Goal: Task Accomplishment & Management: Use online tool/utility

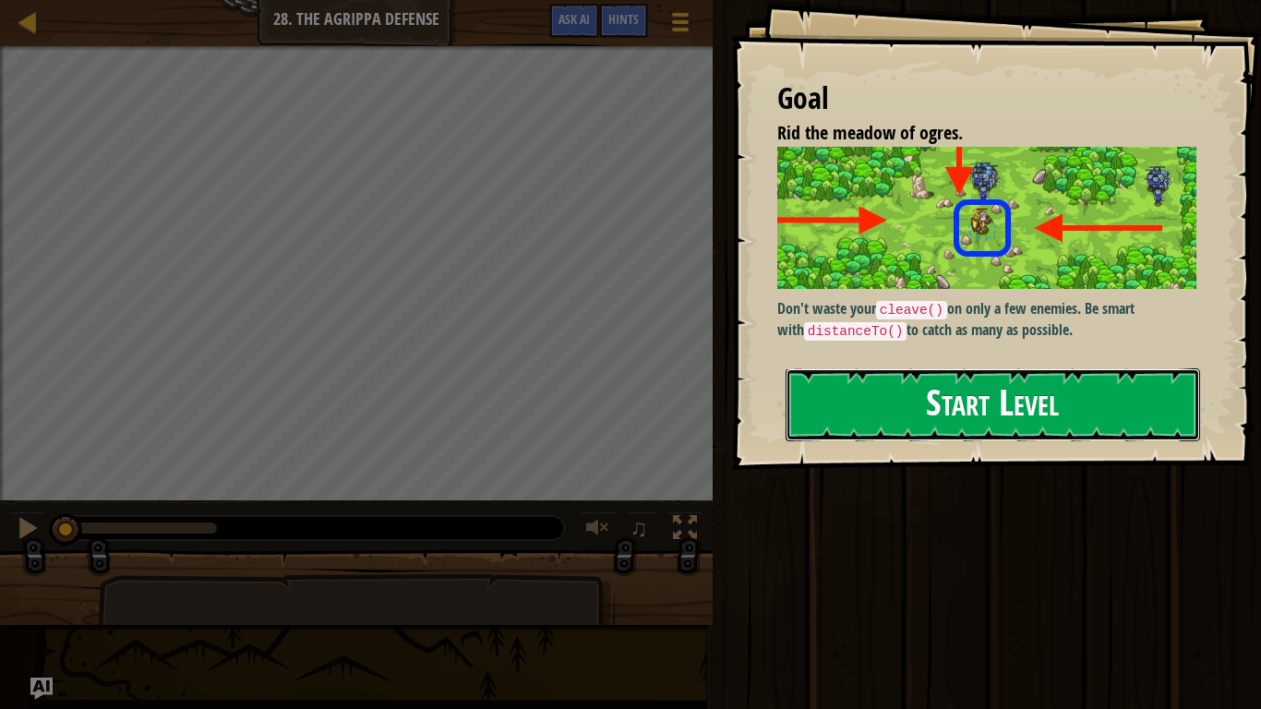
click at [953, 427] on button "Start Level" at bounding box center [993, 404] width 415 height 73
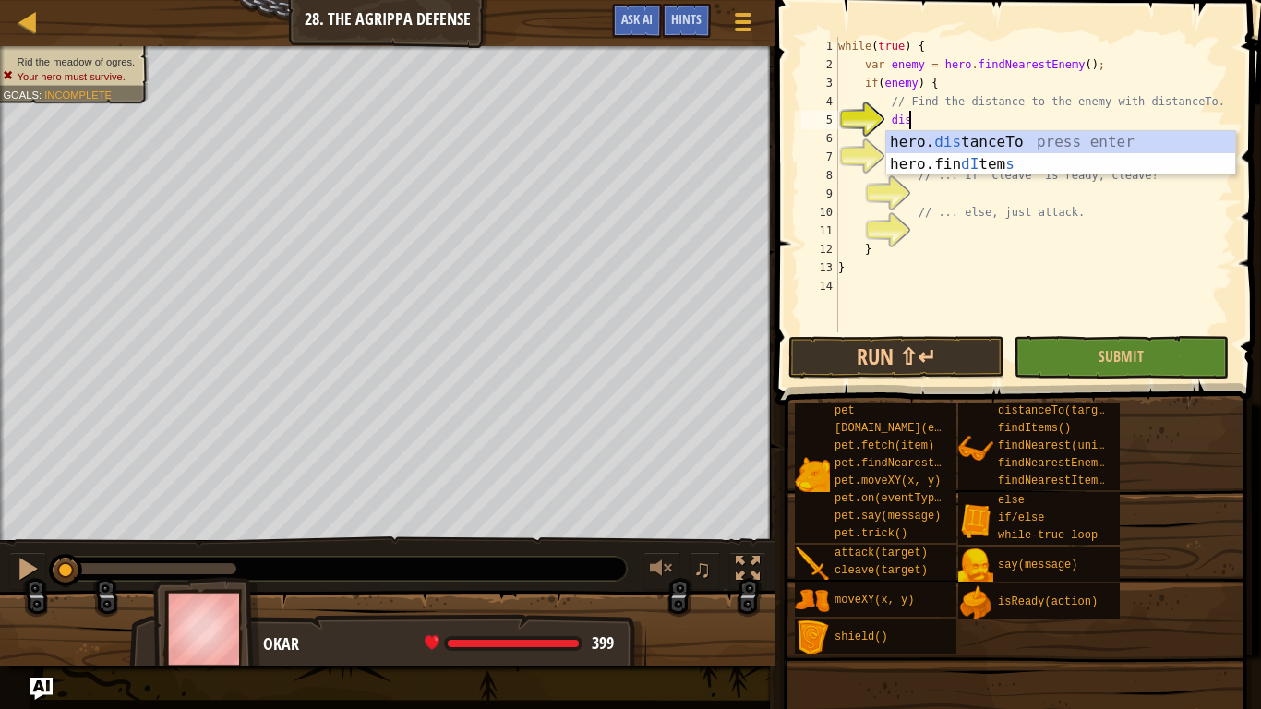
scroll to position [8, 9]
click at [1029, 138] on div "hero. dis tanceTo press enter hero.fin dI tem s press enter" at bounding box center [1060, 175] width 349 height 89
type textarea "var distance = hero.distanceTo(target);"
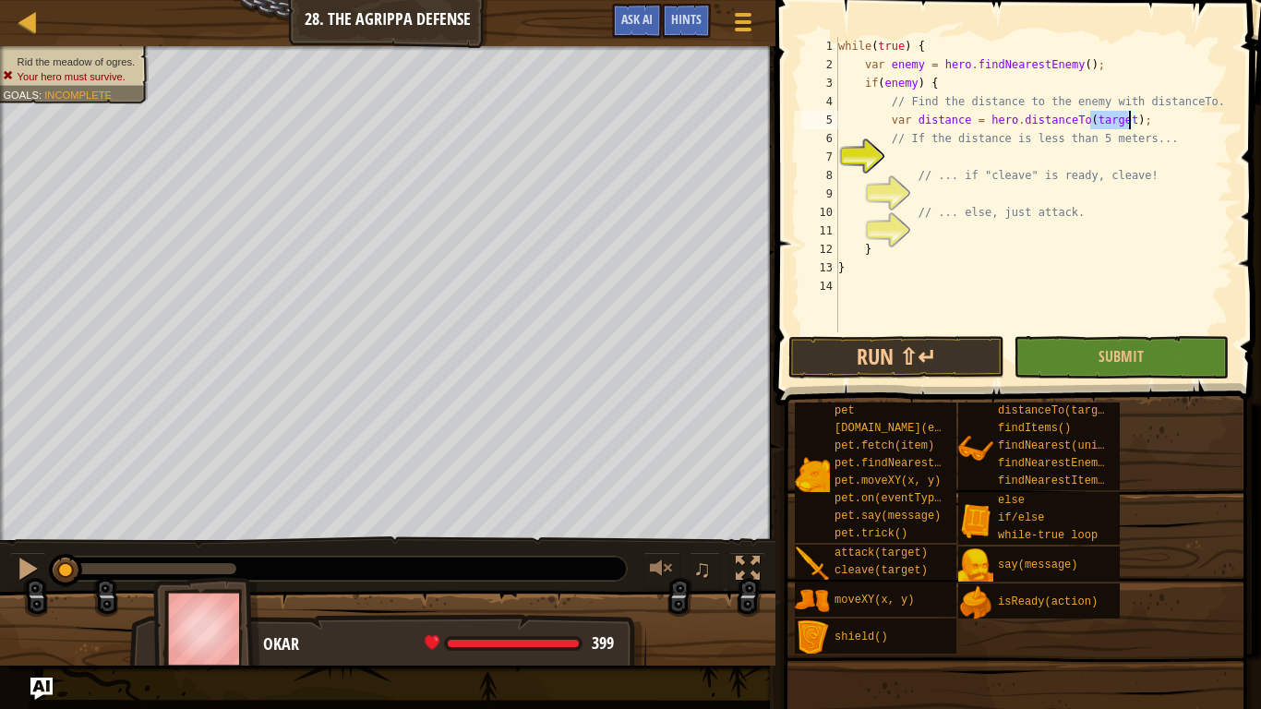
click at [923, 158] on div "while ( true ) { var enemy = hero . findNearestEnemy ( ) ; if ( enemy ) { // Fi…" at bounding box center [1034, 203] width 399 height 332
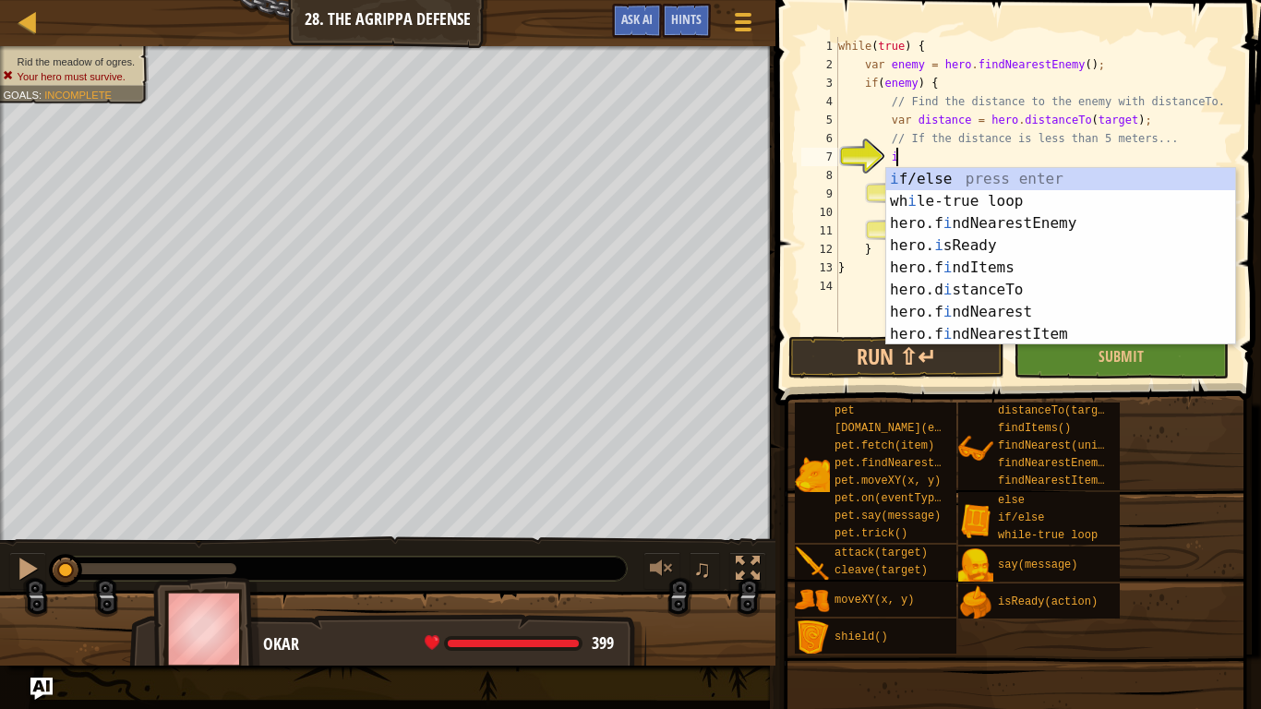
scroll to position [8, 8]
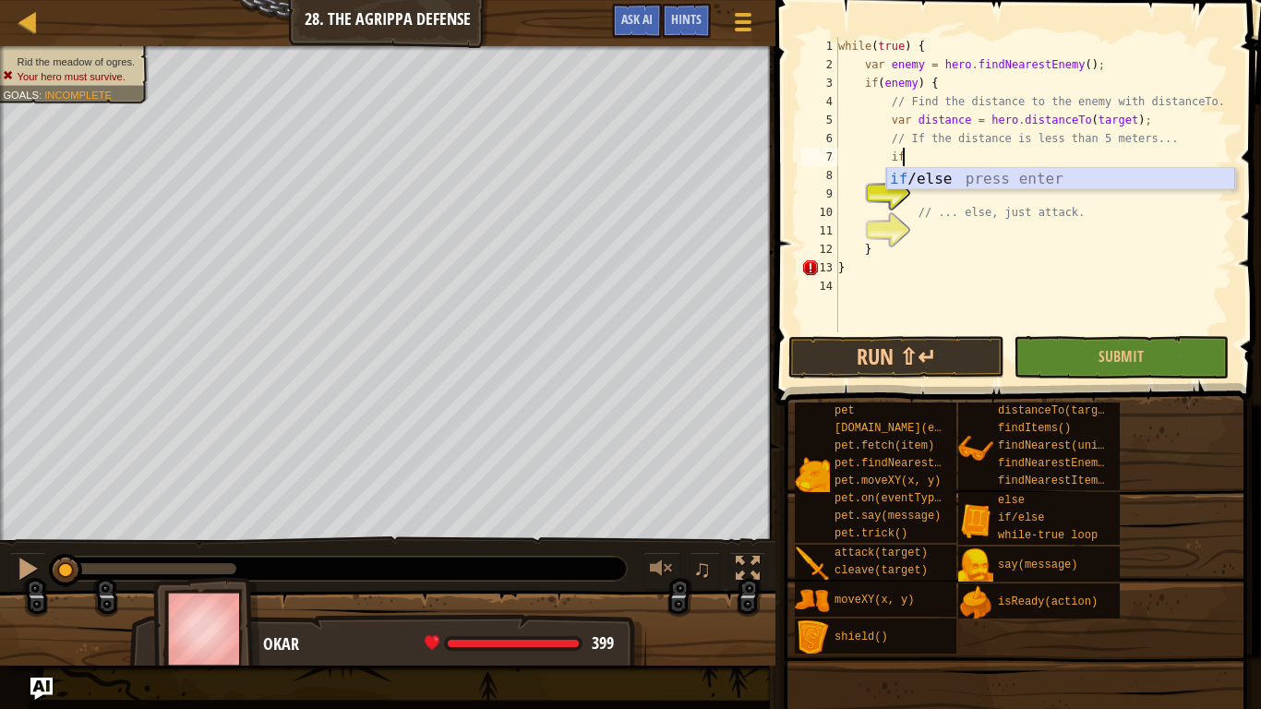
click at [935, 173] on div "if /else press enter" at bounding box center [1060, 201] width 349 height 66
type textarea "if (enemy) {"
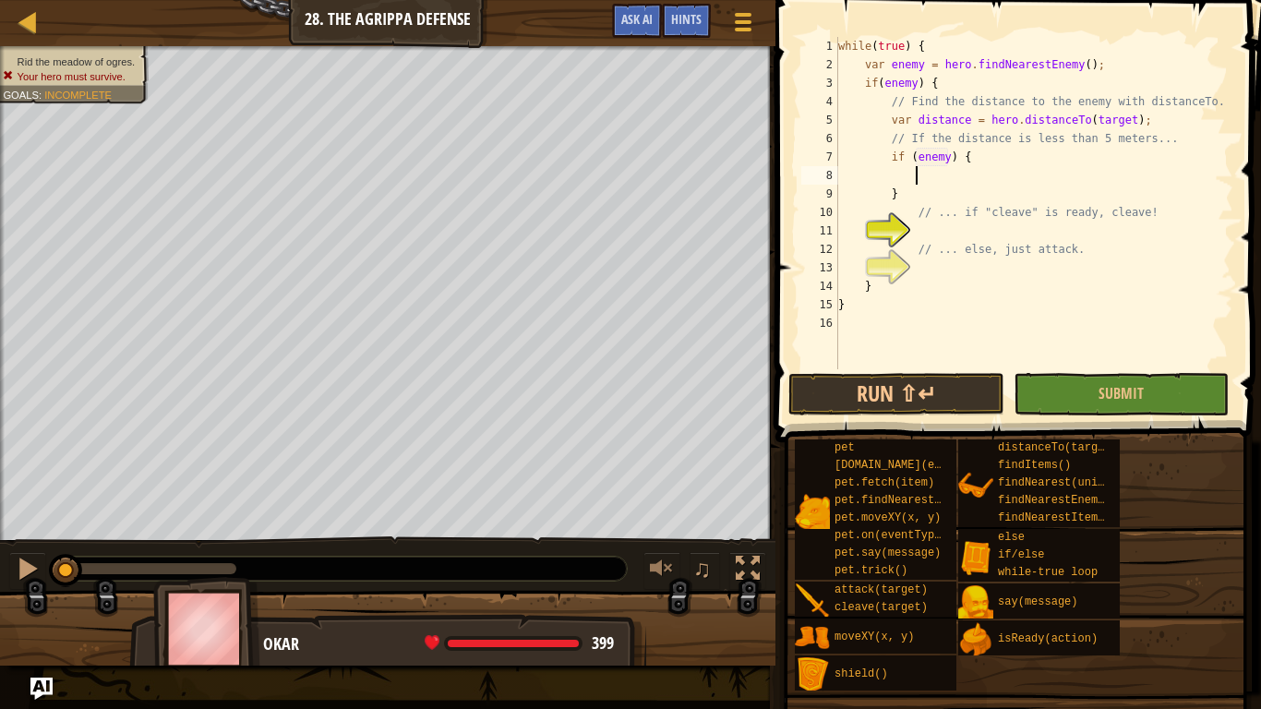
click at [913, 183] on div "while ( true ) { var enemy = hero . findNearestEnemy ( ) ; if ( enemy ) { // Fi…" at bounding box center [1034, 221] width 399 height 369
type textarea "distance >5"
click at [929, 234] on div "while ( true ) { var enemy = hero . findNearestEnemy ( ) ; if ( enemy ) { // Fi…" at bounding box center [1034, 221] width 399 height 369
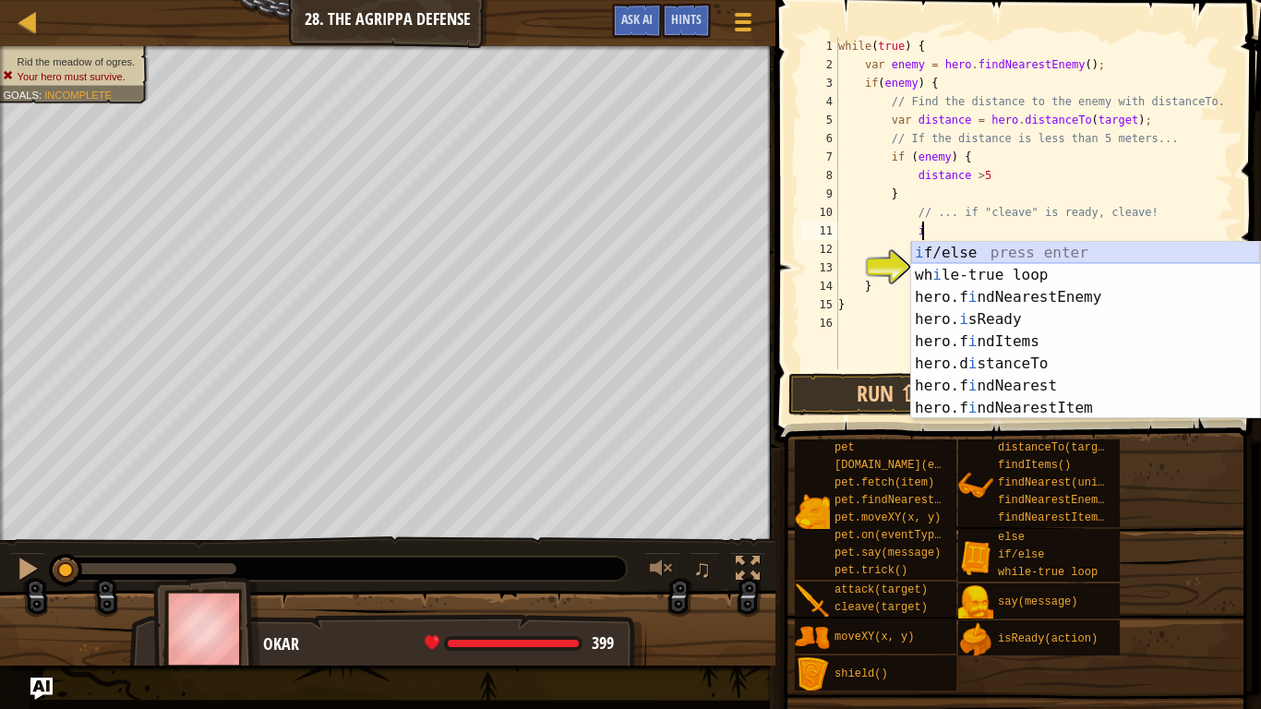
click at [959, 249] on div "i f/else press enter wh i le-true loop press enter hero.f i ndNearestEnemy pres…" at bounding box center [1085, 353] width 349 height 222
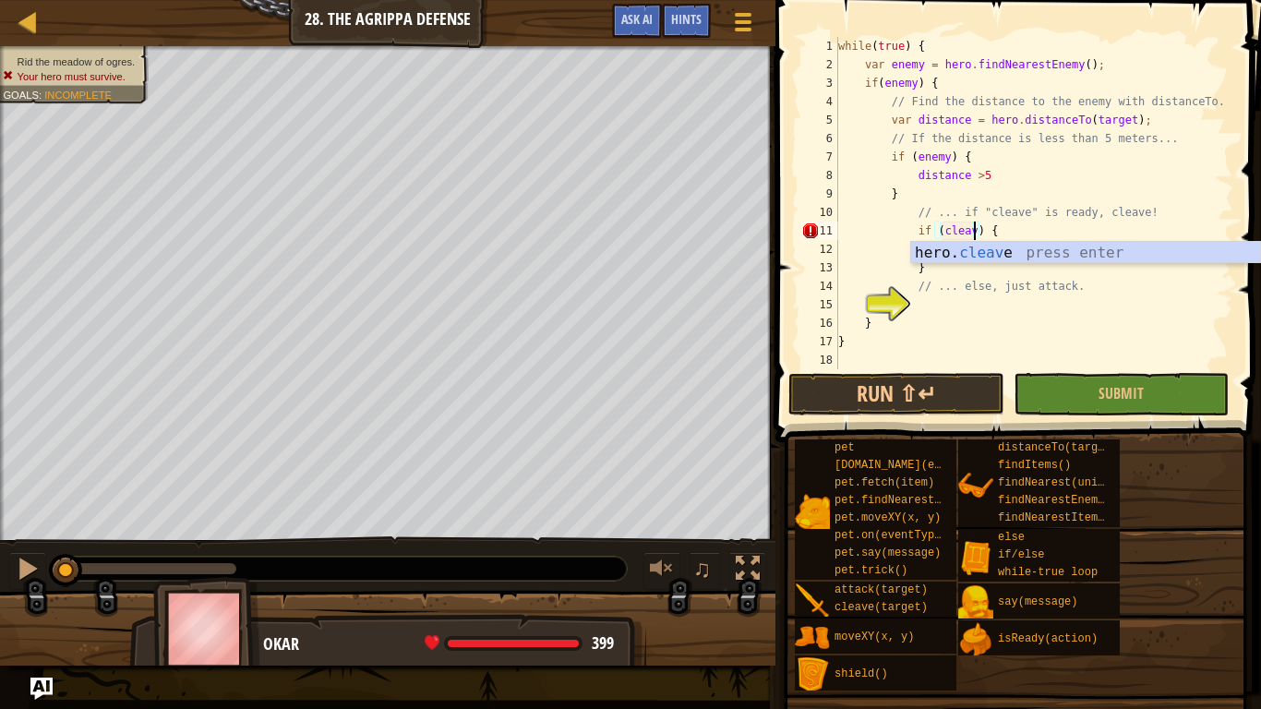
scroll to position [8, 21]
click at [1026, 249] on div "hero. cleave press enter" at bounding box center [1085, 275] width 349 height 66
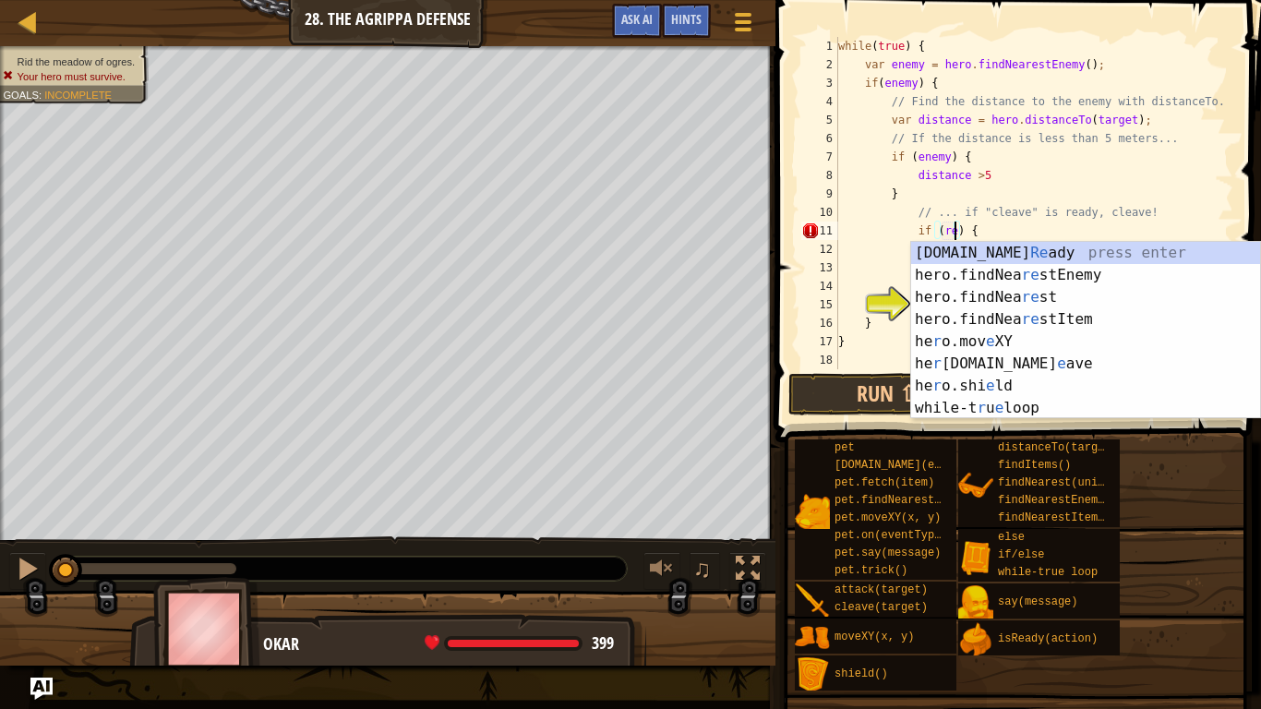
scroll to position [8, 18]
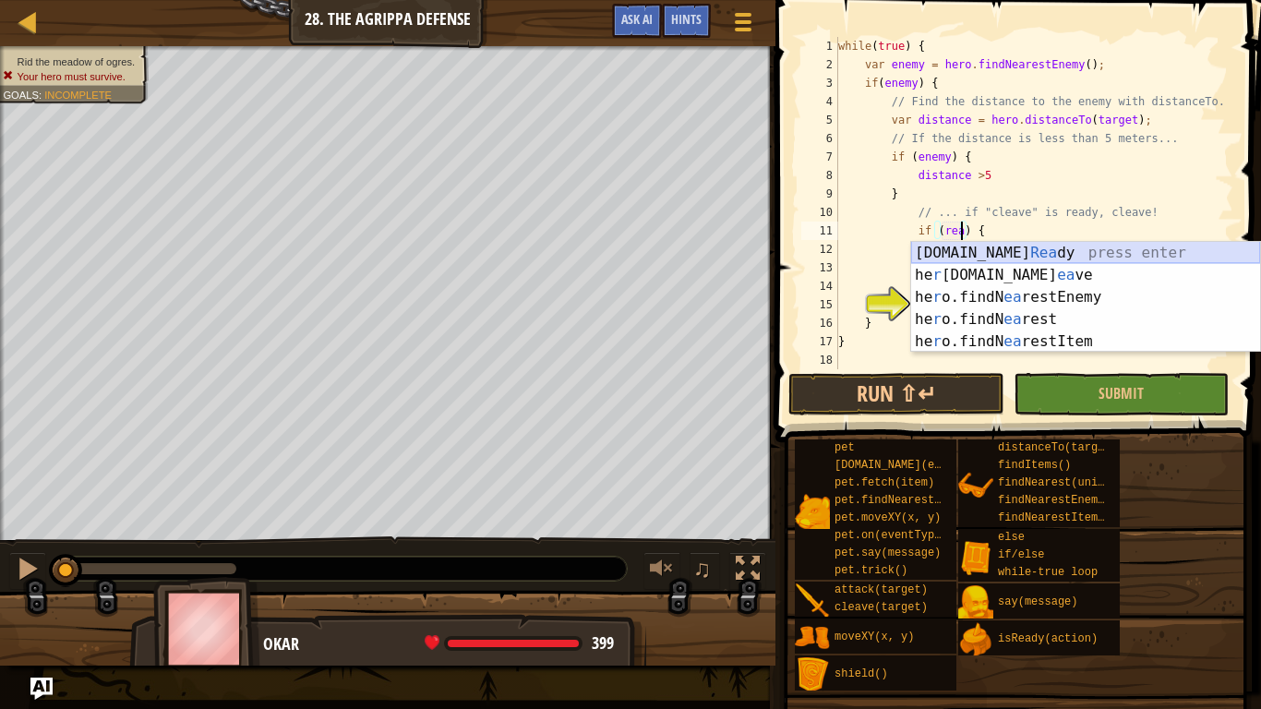
click at [1054, 252] on div "[DOMAIN_NAME] [PERSON_NAME] press enter he r [DOMAIN_NAME] ea ve press enter he…" at bounding box center [1085, 319] width 349 height 155
type textarea "if (hero.isReady("cleave")) {"
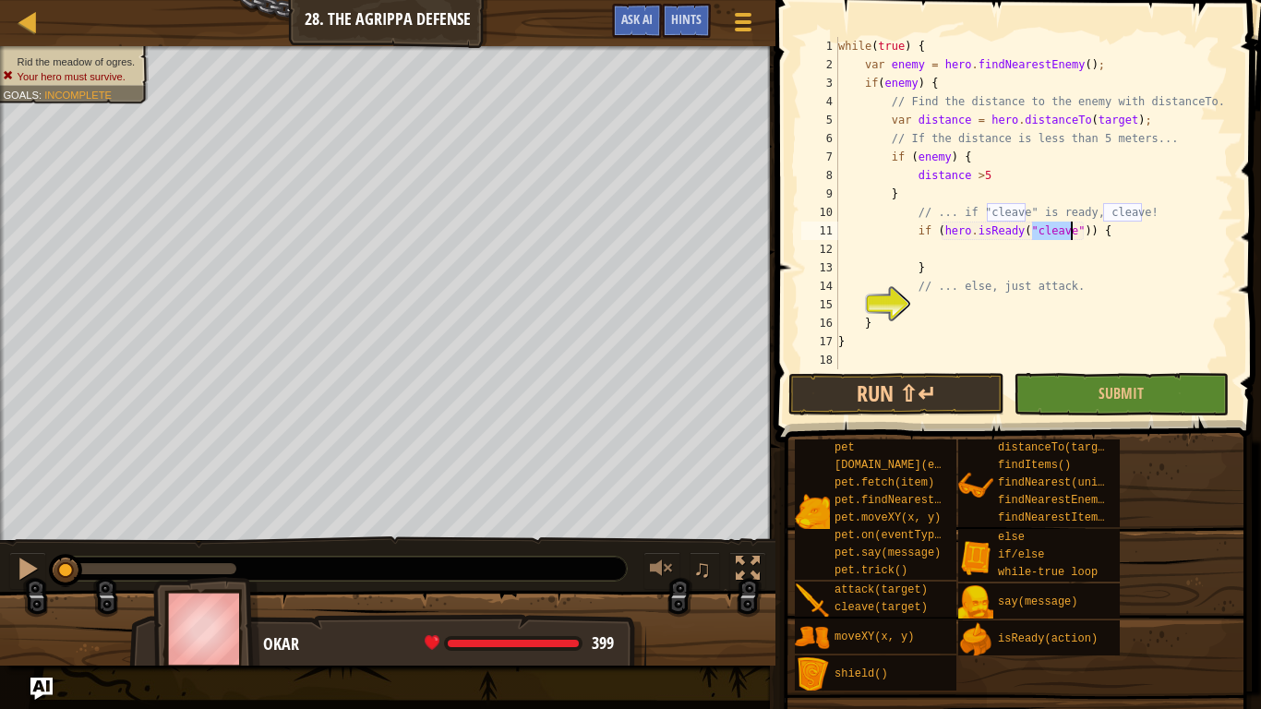
click at [919, 246] on div "while ( true ) { var enemy = hero . findNearestEnemy ( ) ; if ( enemy ) { // Fi…" at bounding box center [1034, 221] width 399 height 369
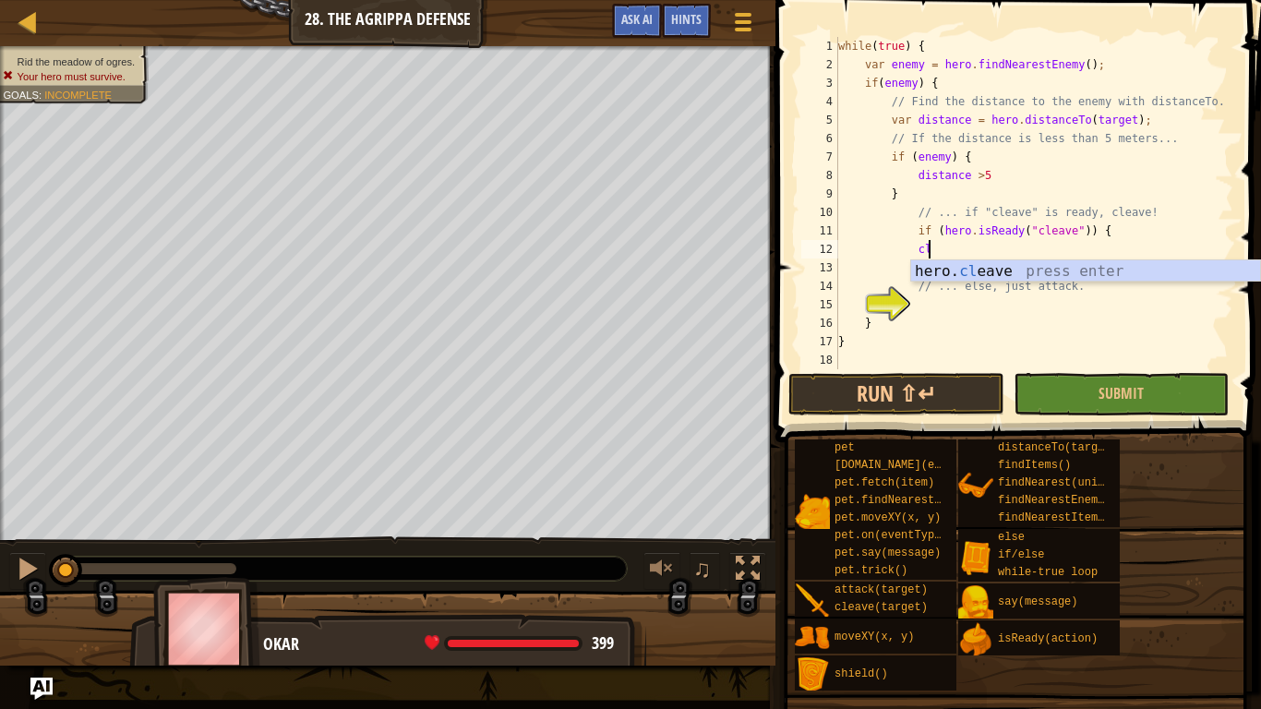
scroll to position [8, 14]
click at [971, 275] on div "hero. cl eave press enter" at bounding box center [1085, 293] width 349 height 66
type textarea "hero.cleave(enemy);"
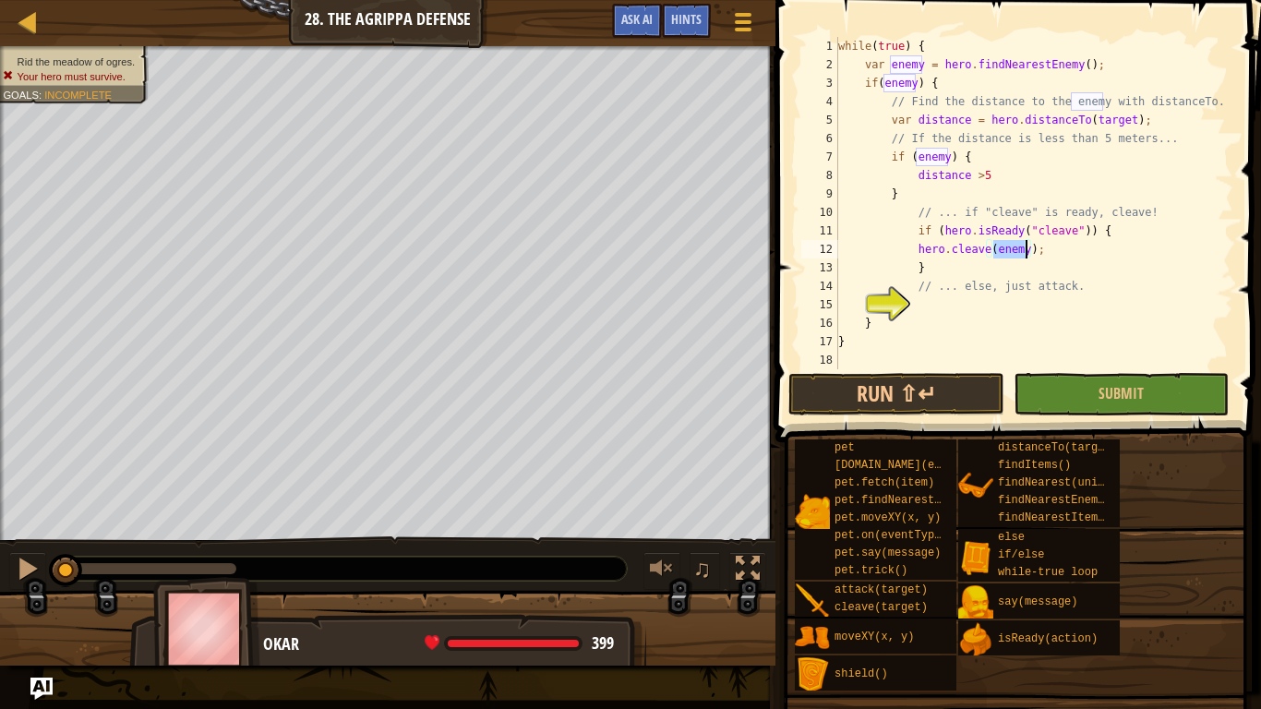
click at [913, 310] on div "while ( true ) { var enemy = hero . findNearestEnemy ( ) ; if ( enemy ) { // Fi…" at bounding box center [1034, 221] width 399 height 369
type textarea "e"
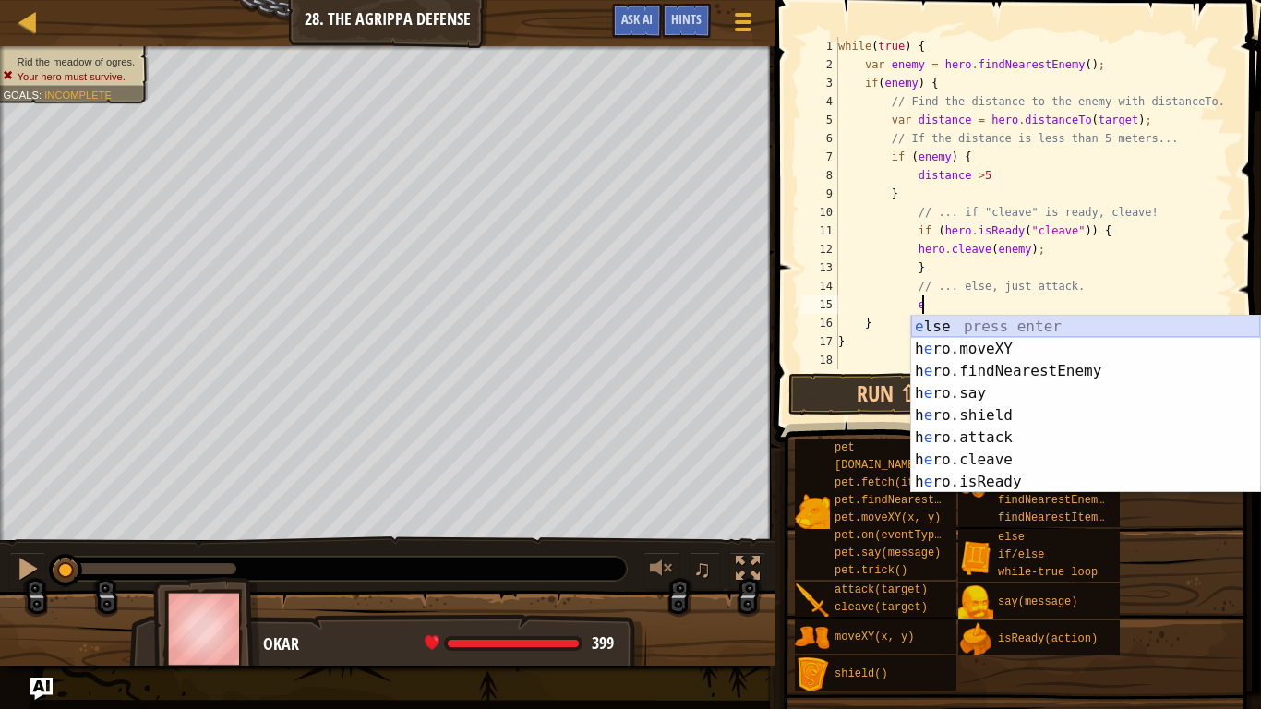
click at [949, 322] on div "e lse press enter h e ro.moveXY press enter h e ro.findNearestEnemy press enter…" at bounding box center [1085, 427] width 349 height 222
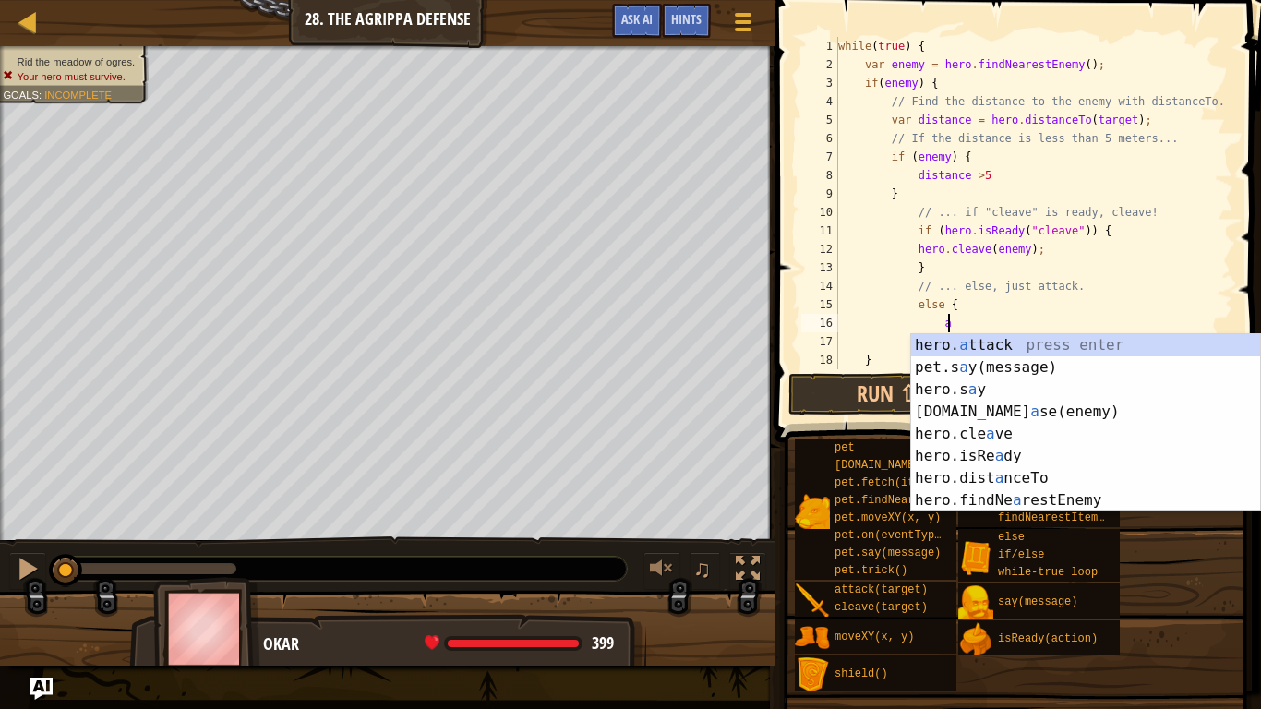
scroll to position [8, 15]
click at [990, 350] on div "hero. a ttack press enter pet.s a y(message) press enter hero.s a y press enter…" at bounding box center [1085, 445] width 349 height 222
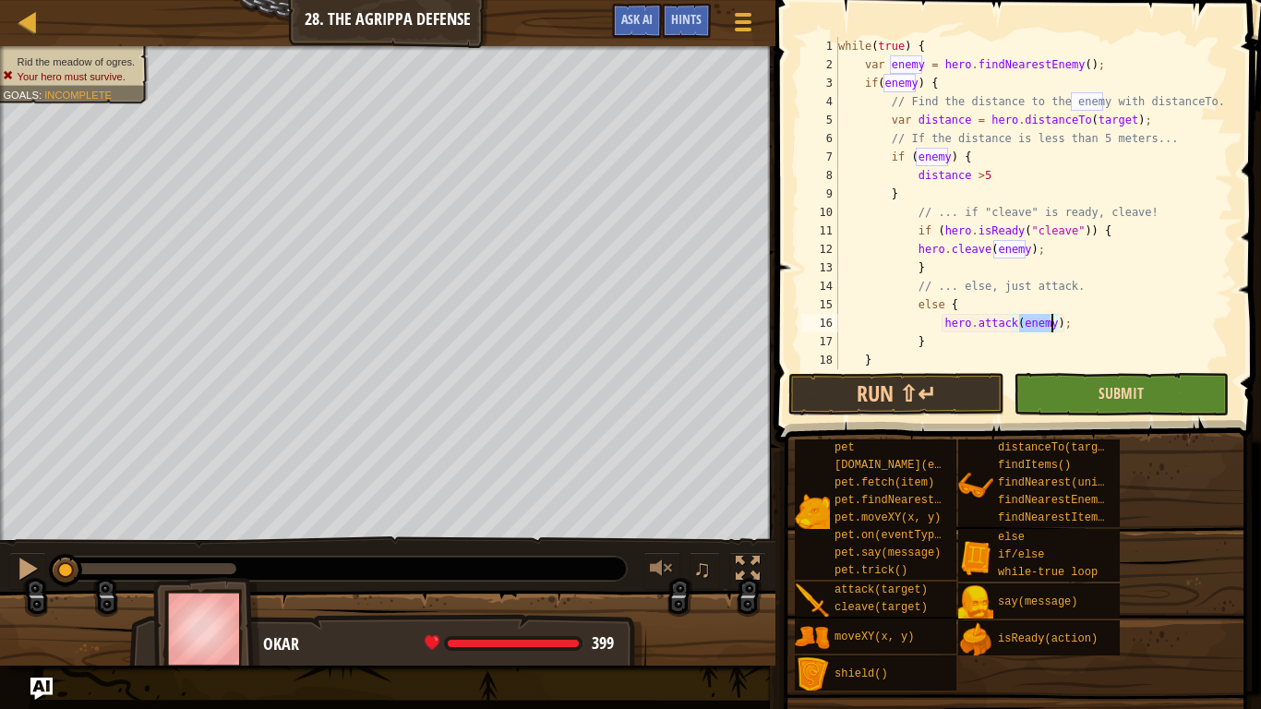
type textarea "hero.attack(enemy);"
click at [1113, 390] on span "Submit" at bounding box center [1121, 393] width 45 height 20
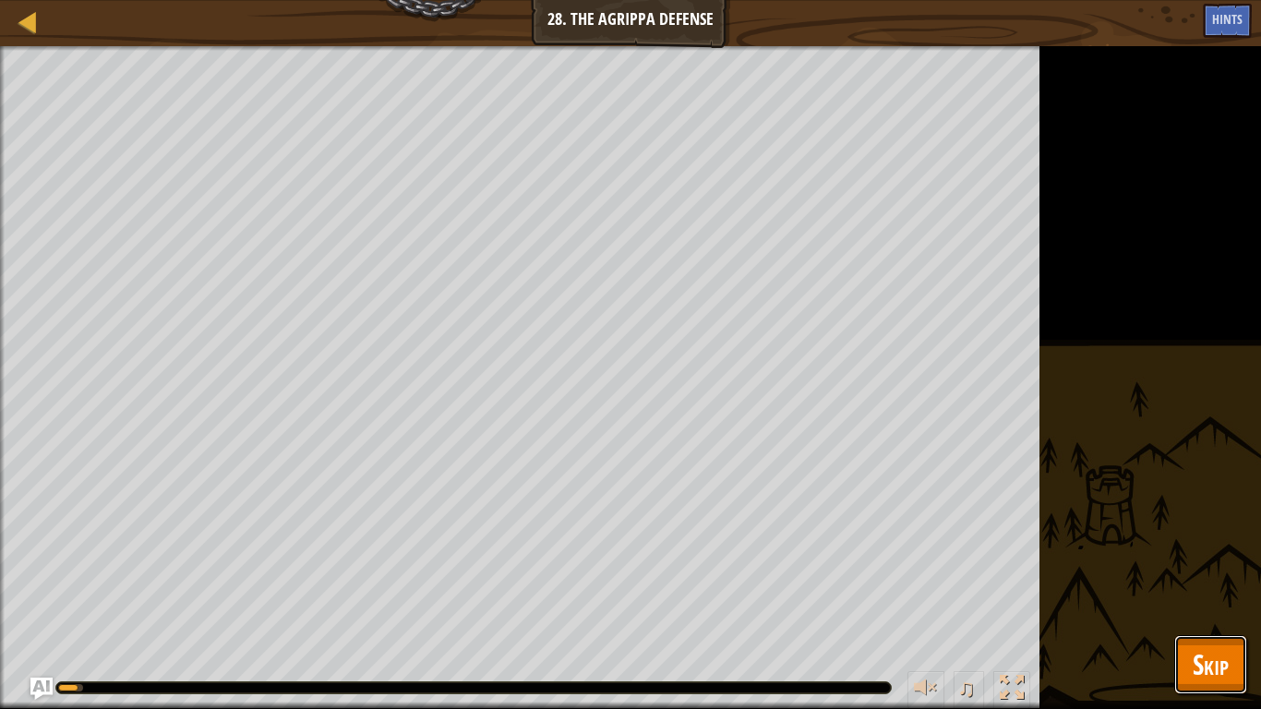
click at [1212, 654] on span "Skip" at bounding box center [1211, 664] width 36 height 38
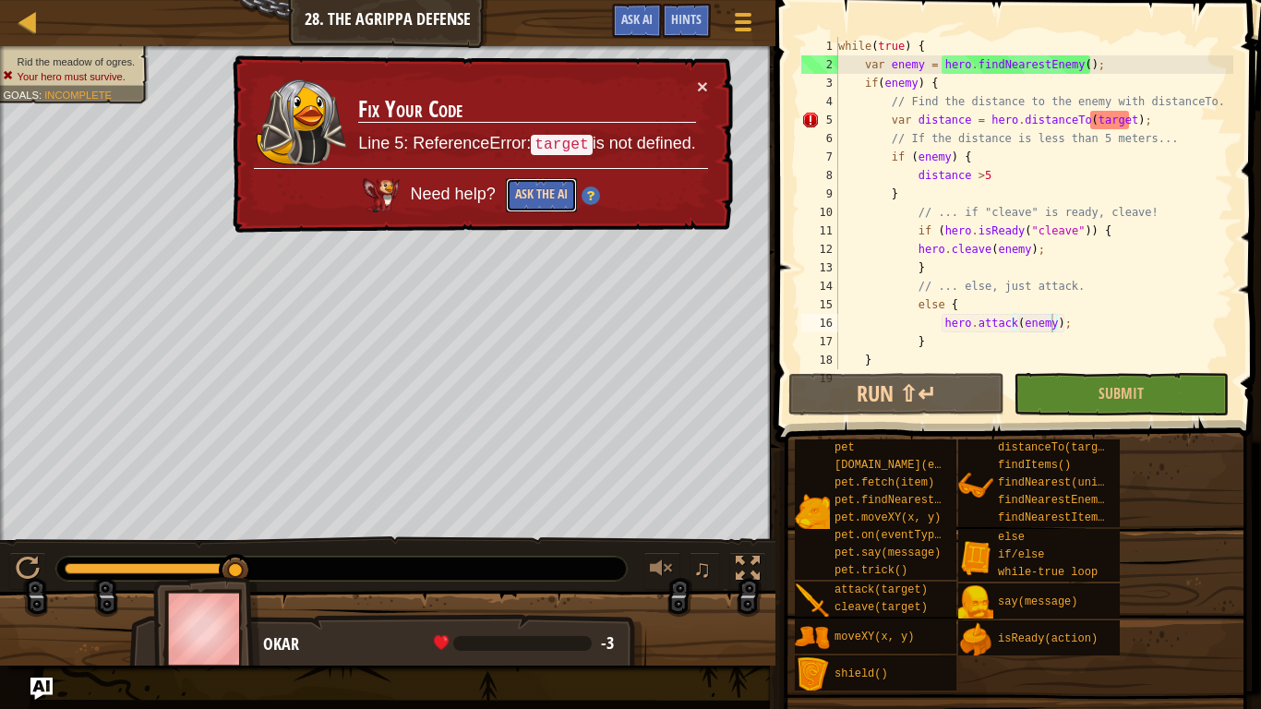
click at [544, 197] on button "Ask the AI" at bounding box center [541, 195] width 71 height 34
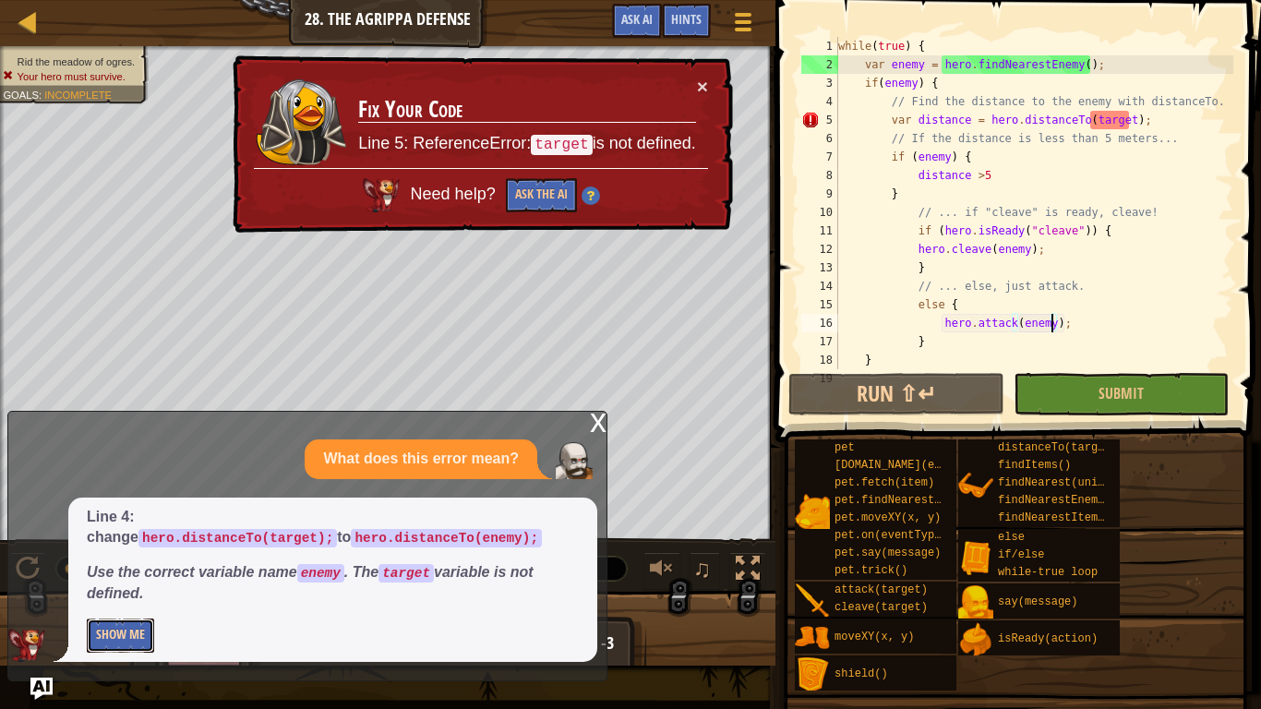
click at [108, 637] on button "Show Me" at bounding box center [120, 636] width 67 height 34
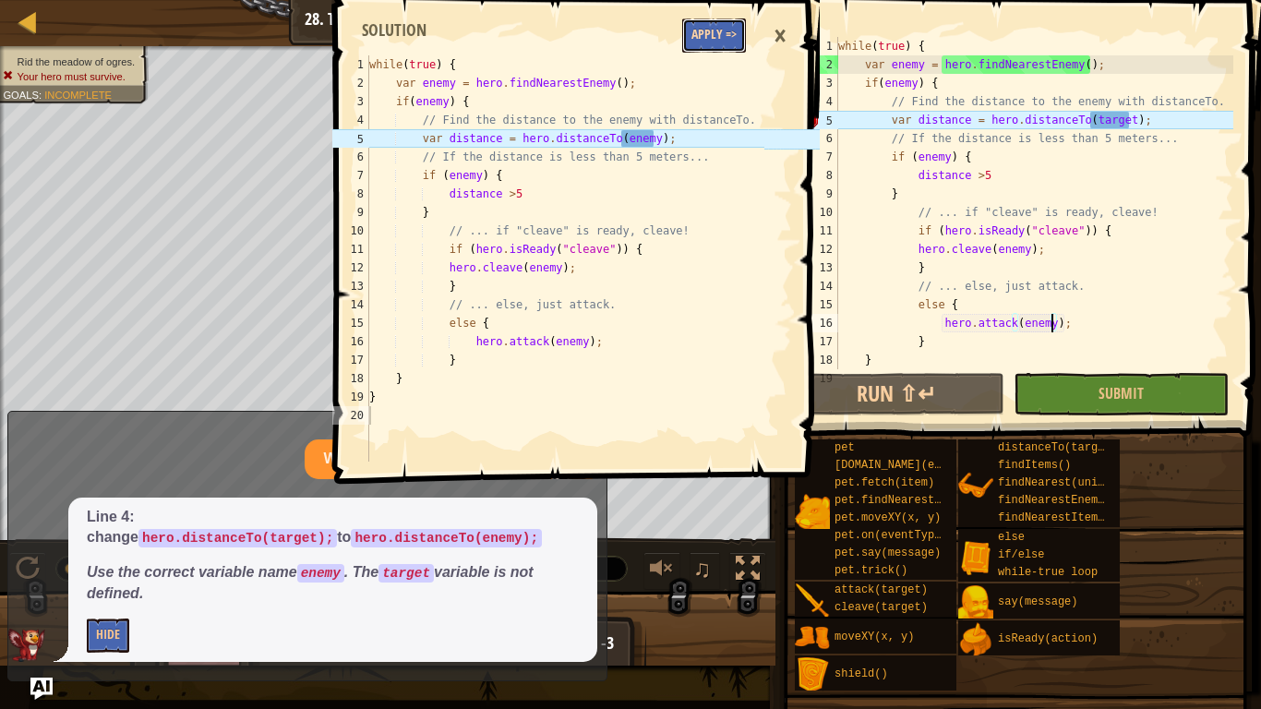
click at [719, 44] on button "Apply =>" at bounding box center [714, 35] width 64 height 34
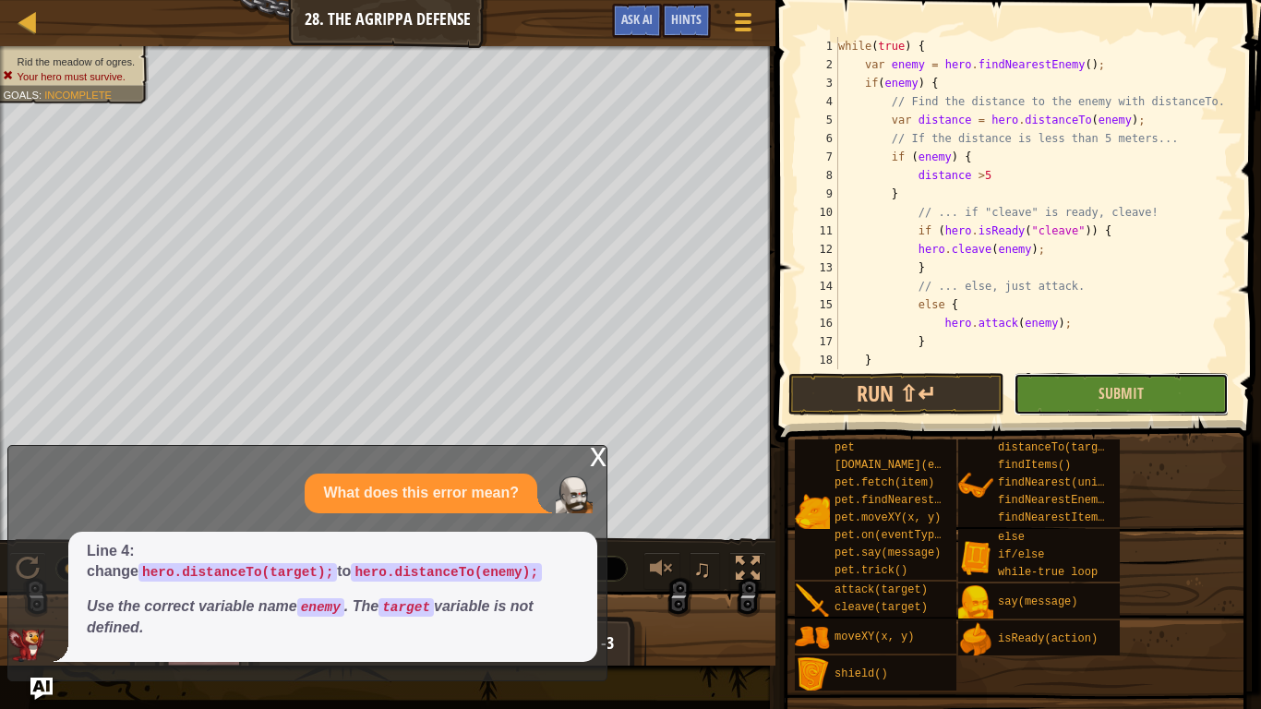
click at [1065, 385] on button "Submit" at bounding box center [1121, 394] width 215 height 42
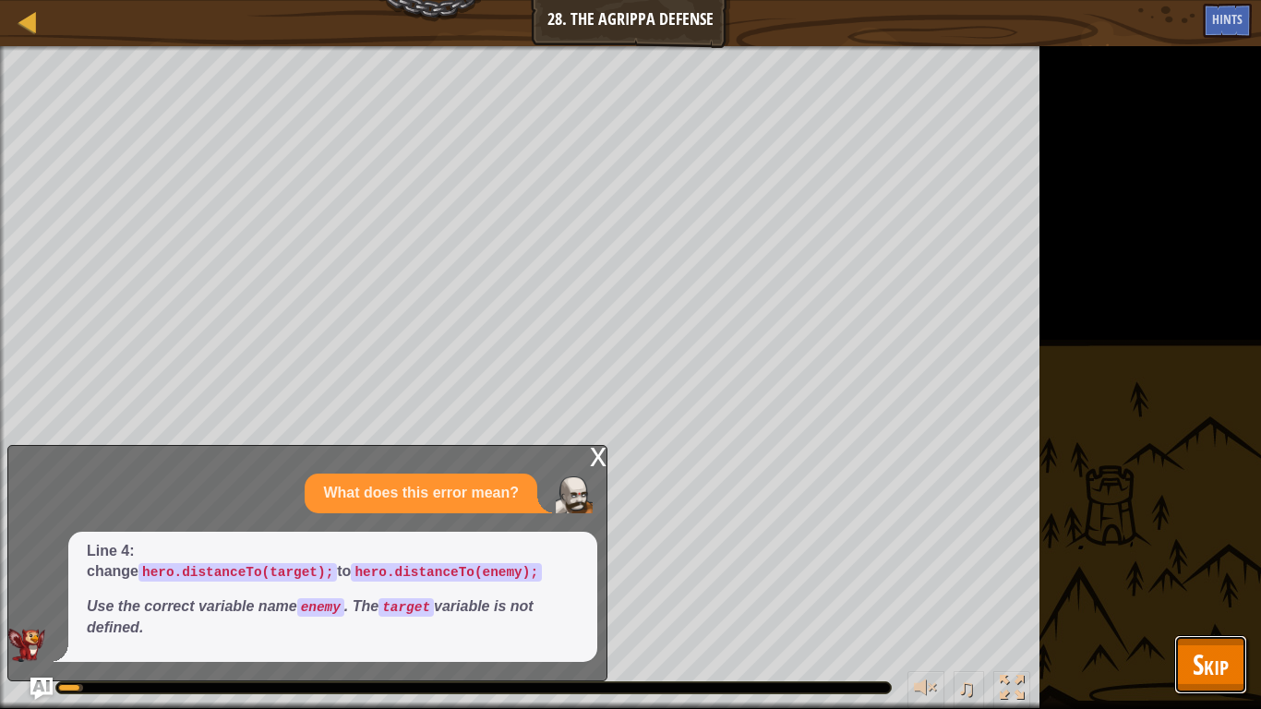
click at [1211, 658] on span "Skip" at bounding box center [1211, 664] width 36 height 38
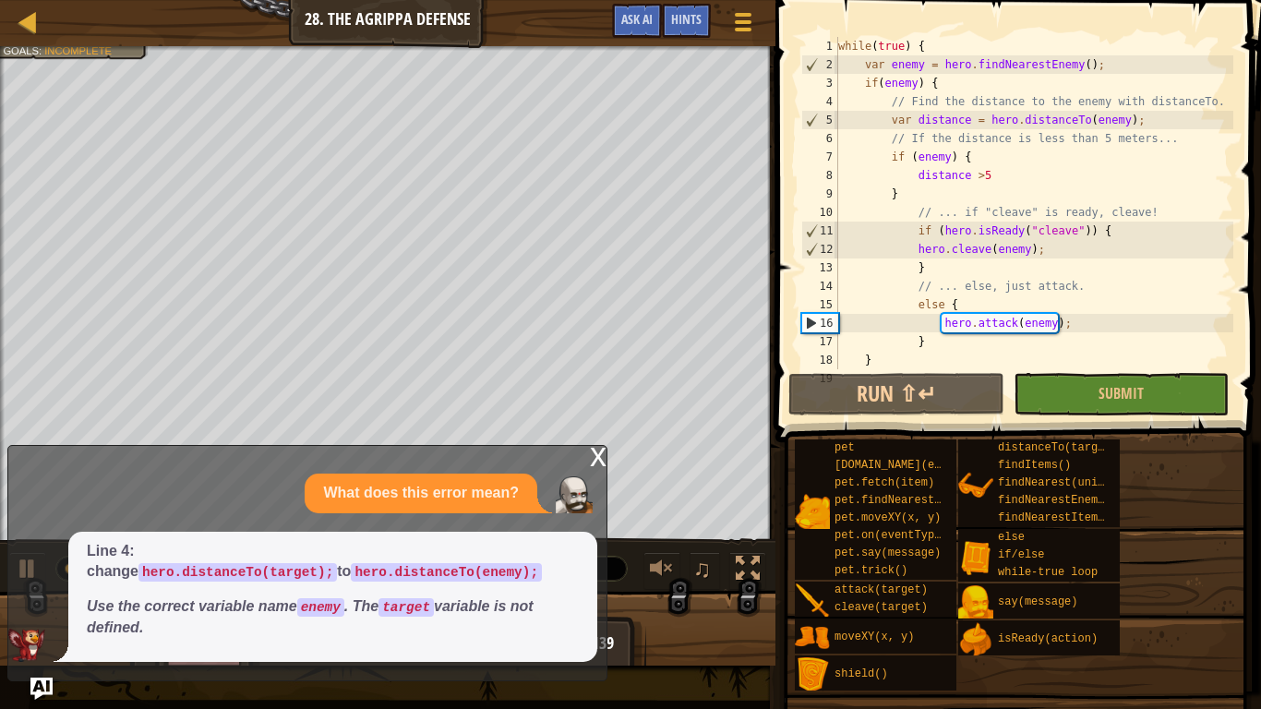
click at [598, 459] on div "x" at bounding box center [598, 455] width 17 height 18
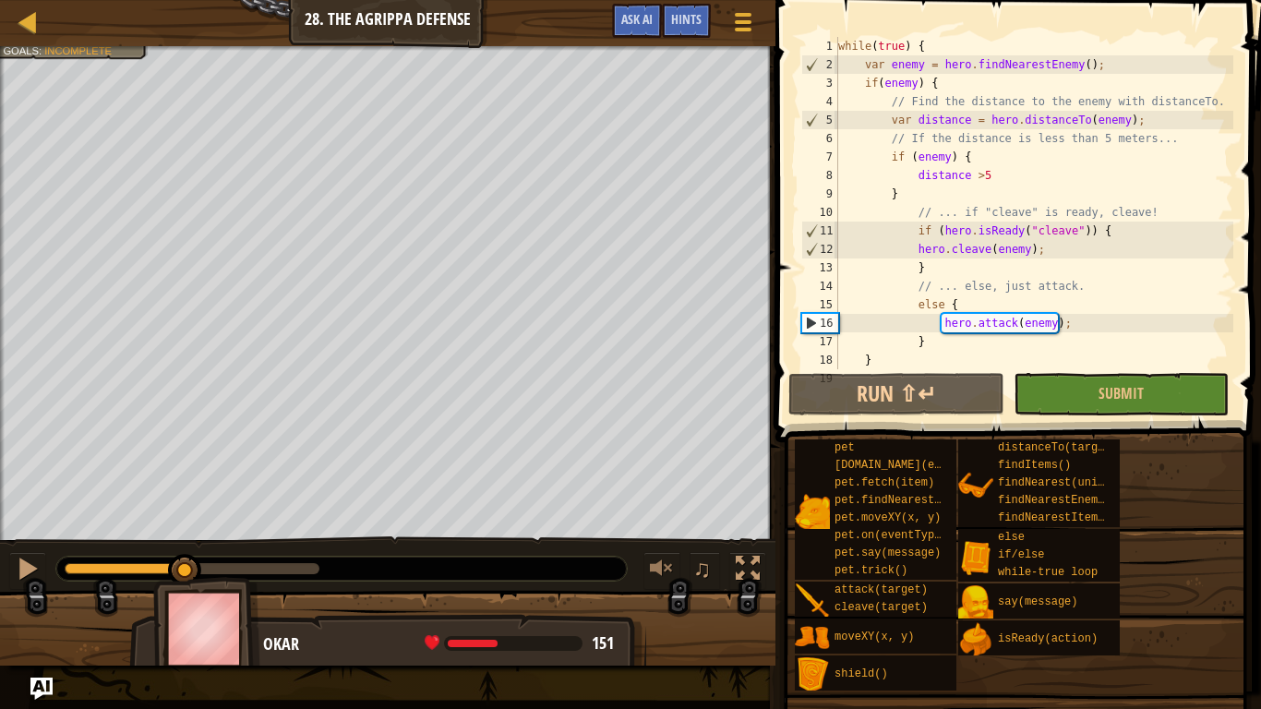
drag, startPoint x: 318, startPoint y: 574, endPoint x: 189, endPoint y: 561, distance: 129.0
click at [189, 561] on div at bounding box center [184, 570] width 33 height 33
click at [1075, 384] on button "Submit" at bounding box center [1121, 394] width 215 height 42
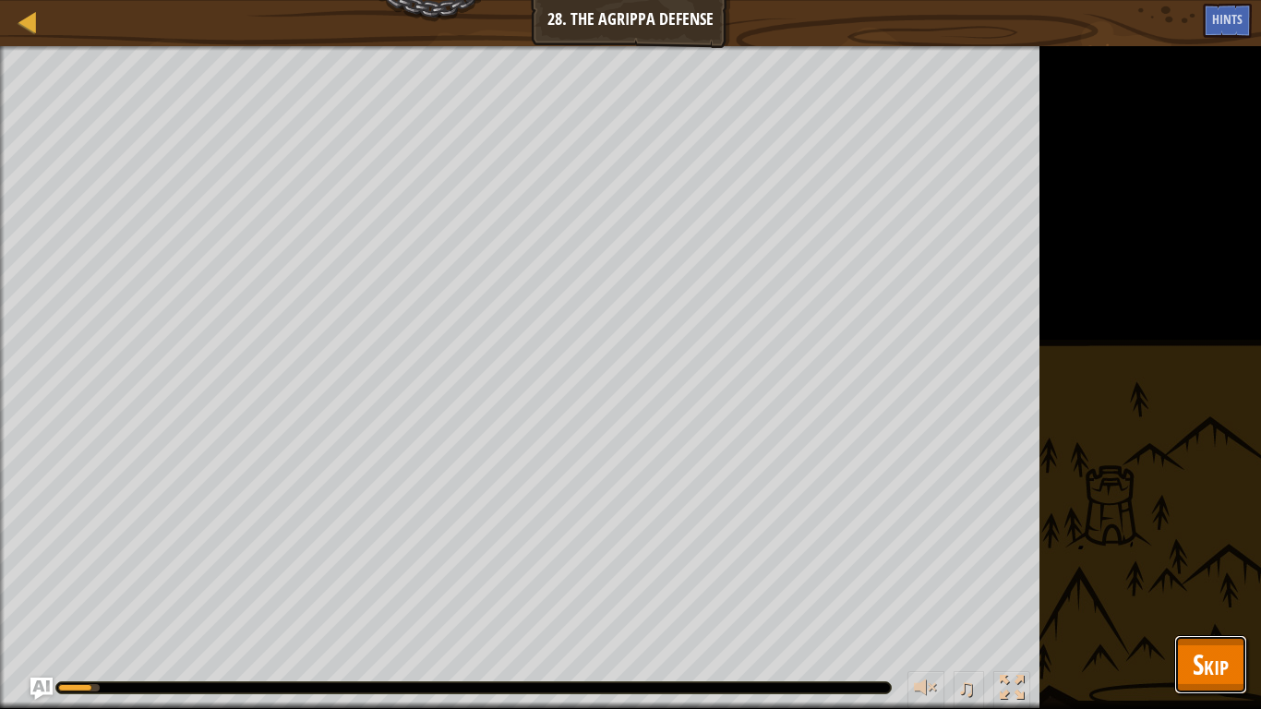
click at [1215, 663] on span "Skip" at bounding box center [1211, 664] width 36 height 38
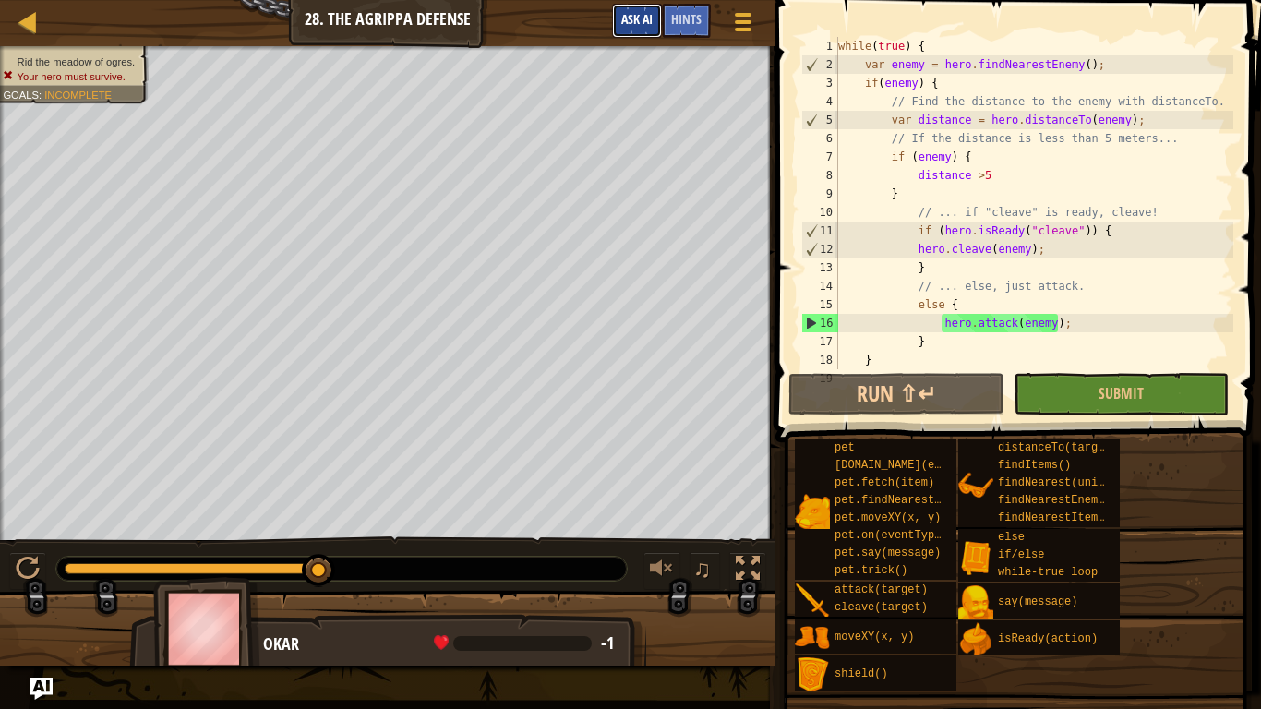
click at [635, 21] on span "Ask AI" at bounding box center [636, 19] width 31 height 18
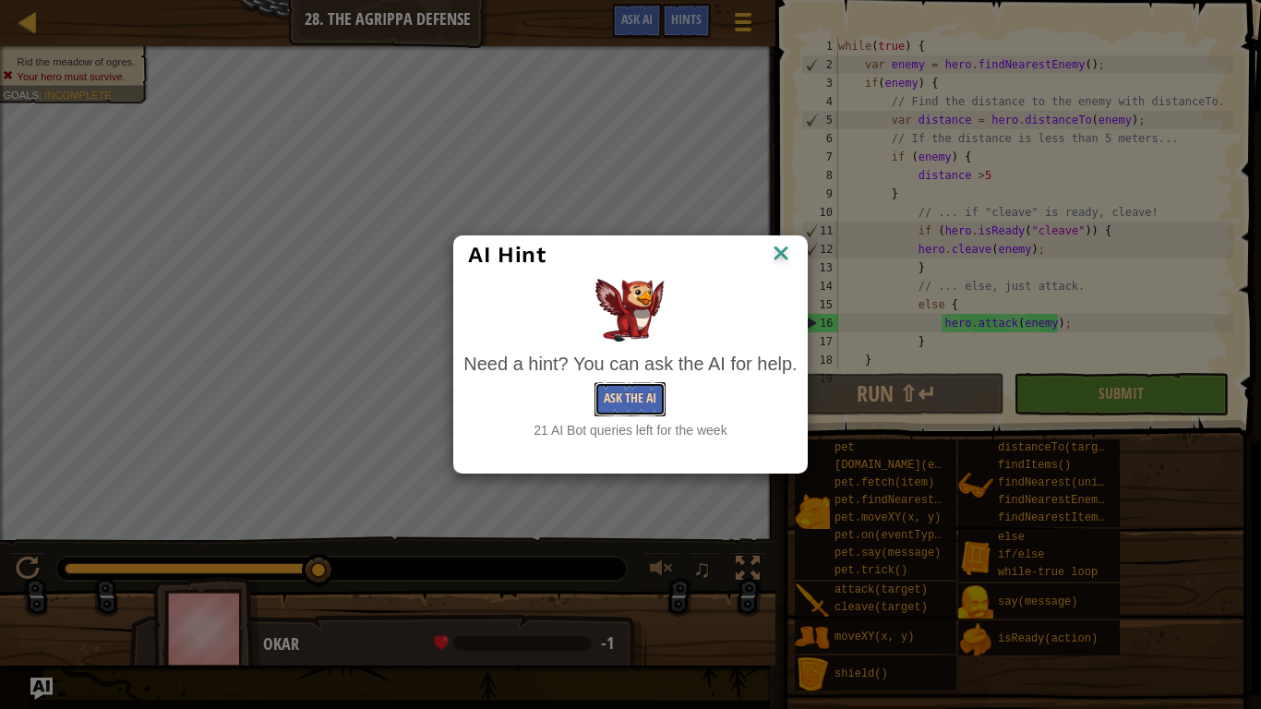
click at [618, 411] on button "Ask the AI" at bounding box center [630, 399] width 71 height 34
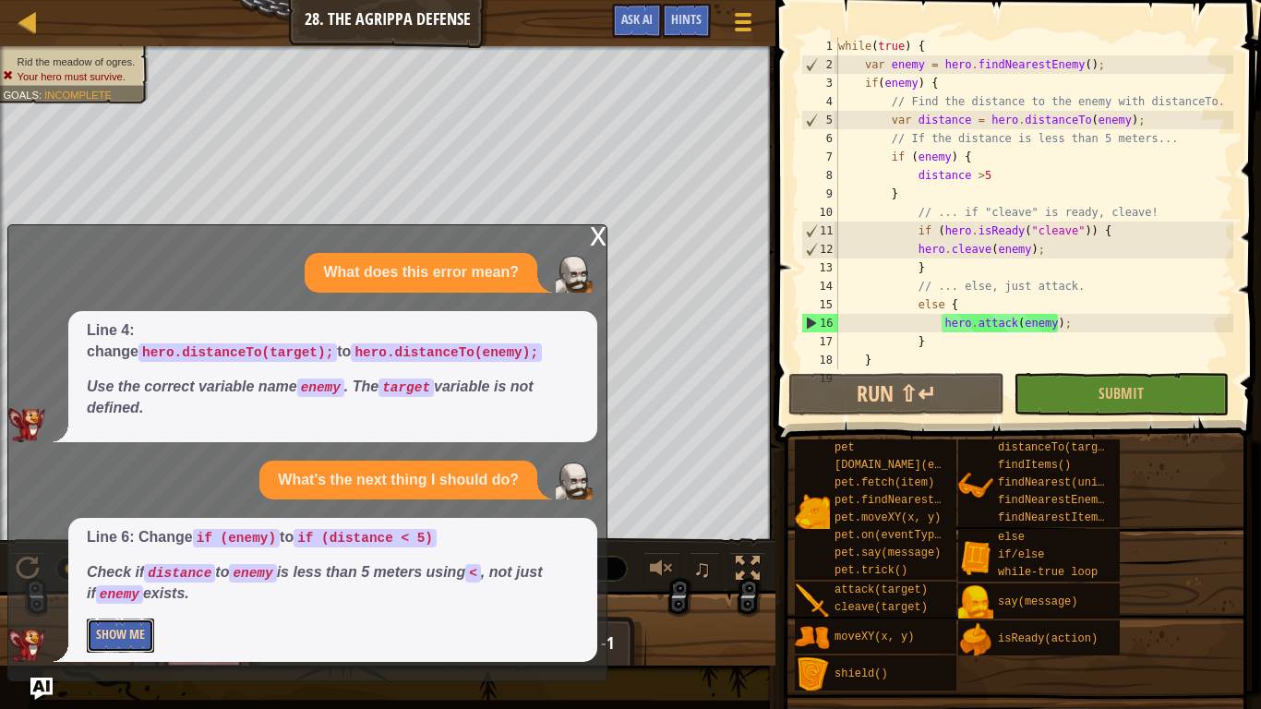
click at [108, 643] on button "Show Me" at bounding box center [120, 636] width 67 height 34
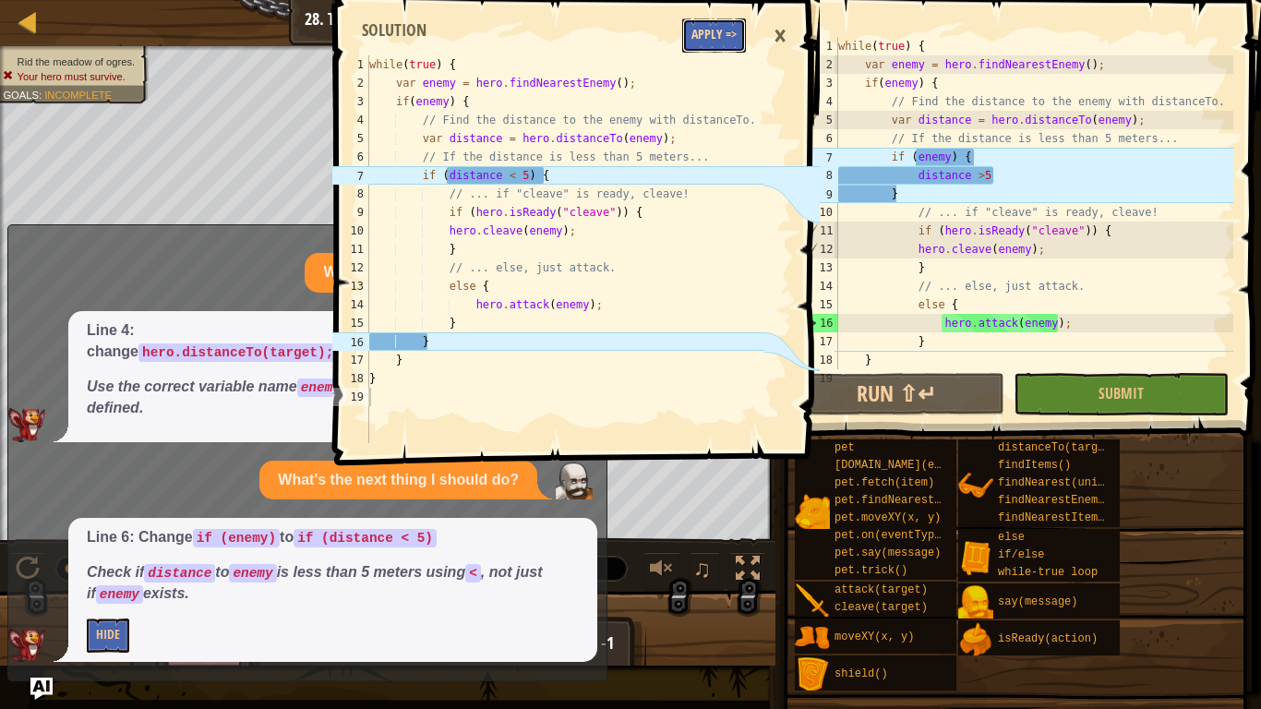
click at [706, 45] on button "Apply =>" at bounding box center [714, 35] width 64 height 34
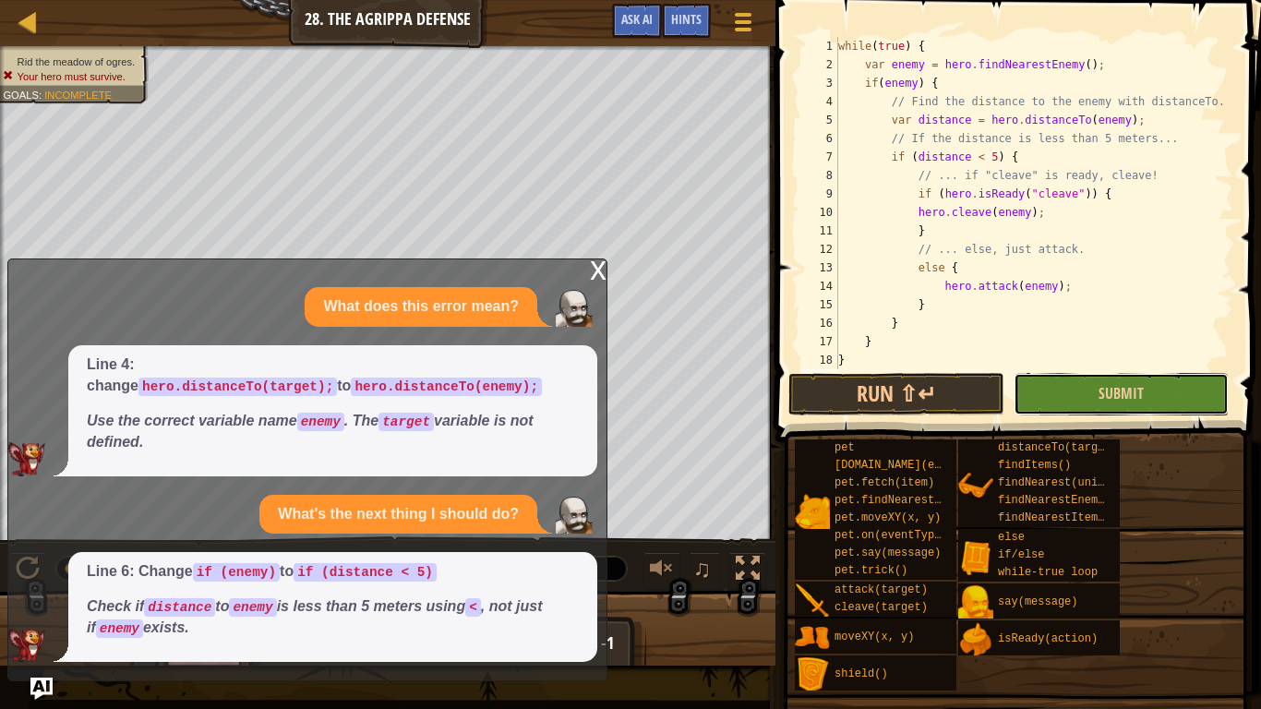
click at [1088, 379] on button "Submit" at bounding box center [1121, 394] width 215 height 42
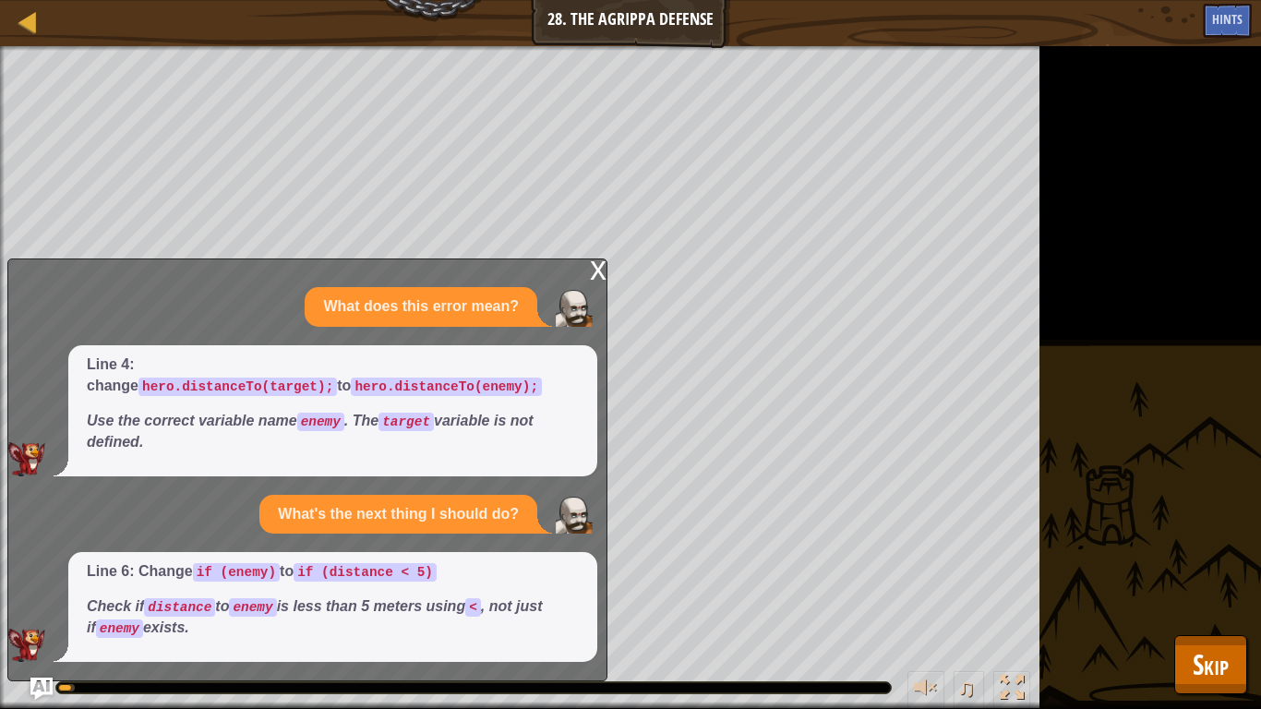
click at [594, 266] on div "x" at bounding box center [598, 268] width 17 height 18
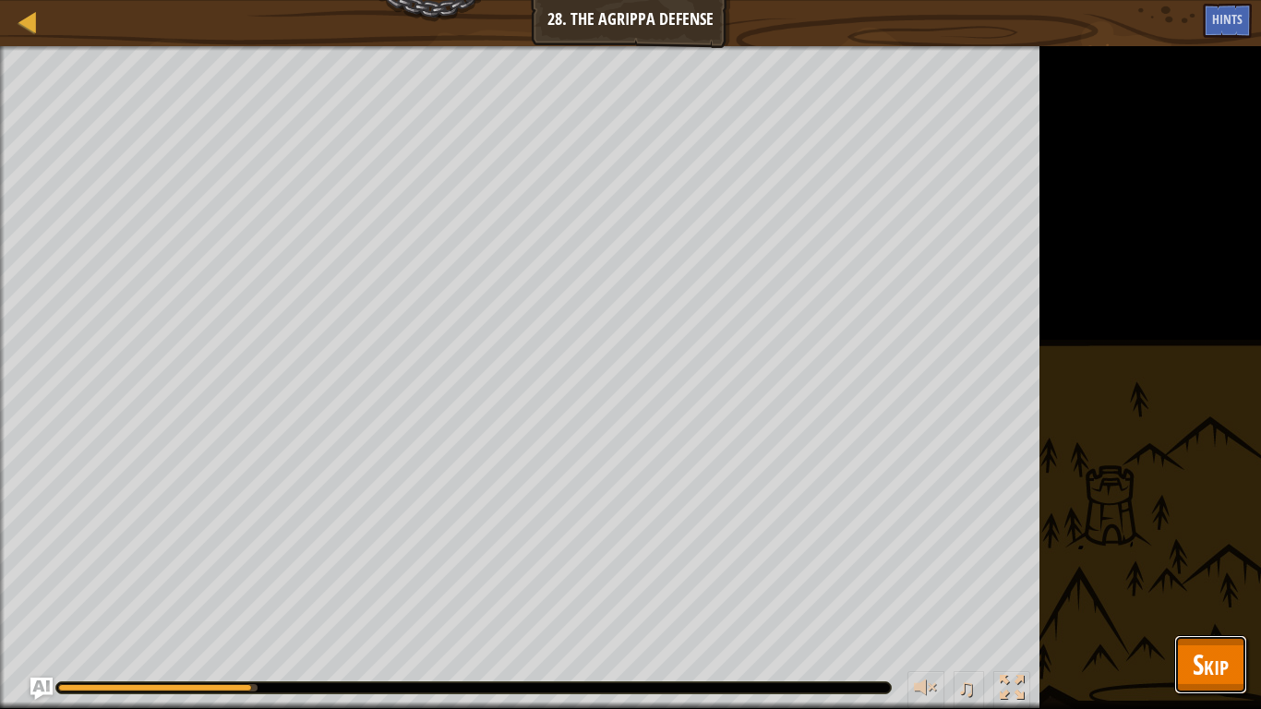
click at [1205, 655] on span "Skip" at bounding box center [1211, 664] width 36 height 38
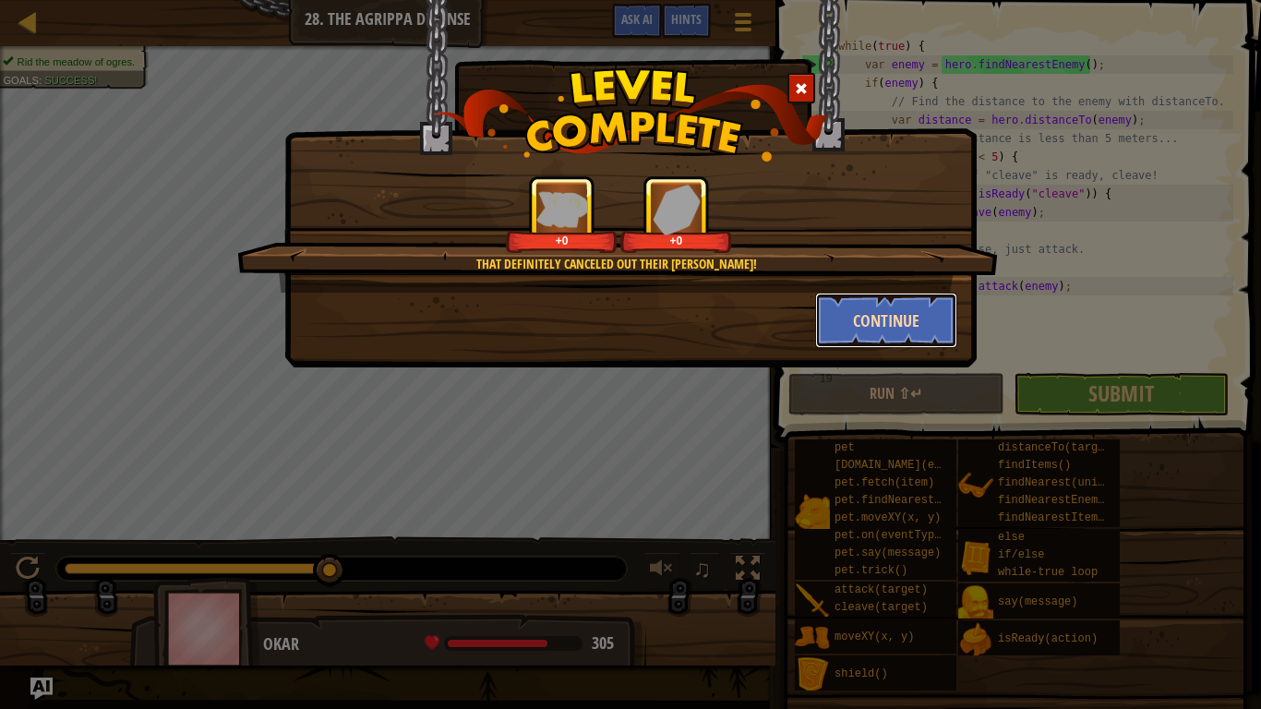
click at [861, 313] on button "Continue" at bounding box center [886, 320] width 143 height 55
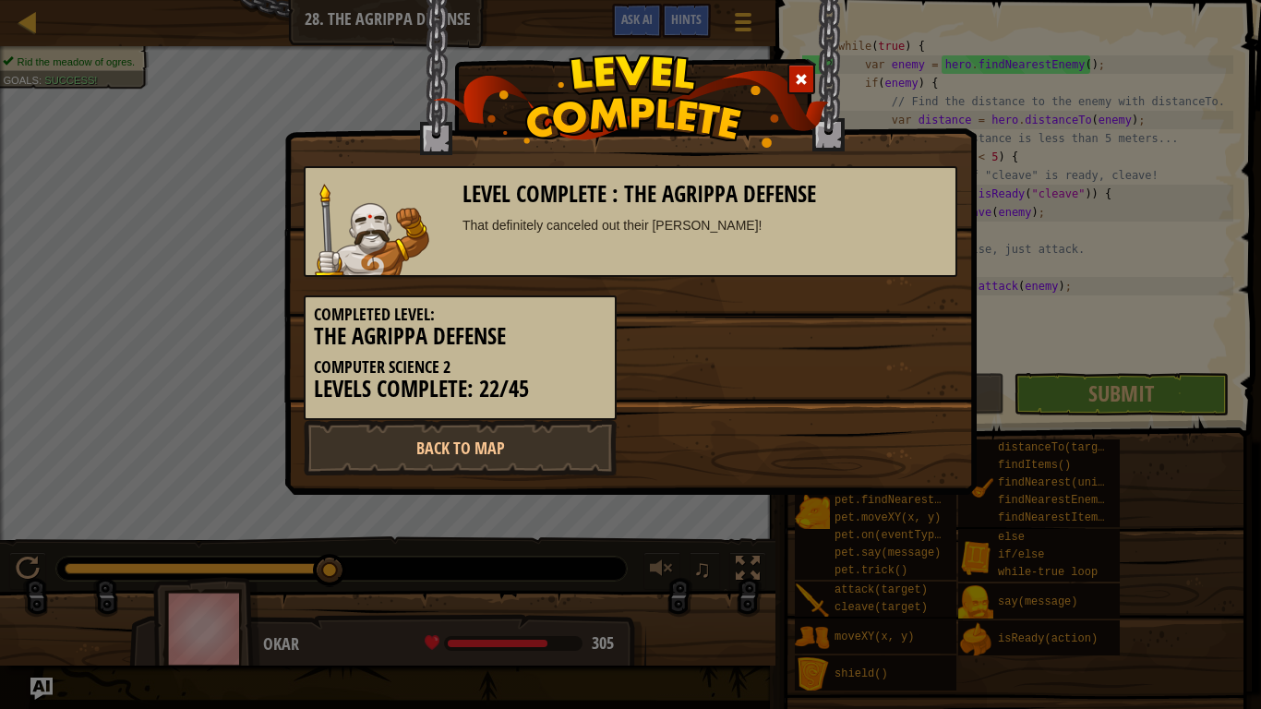
click at [861, 313] on div "Completed Level: The Agrippa Defense Computer Science 2 Levels Complete: 22/45" at bounding box center [630, 348] width 681 height 143
click at [490, 448] on link "Back to Map" at bounding box center [460, 447] width 313 height 55
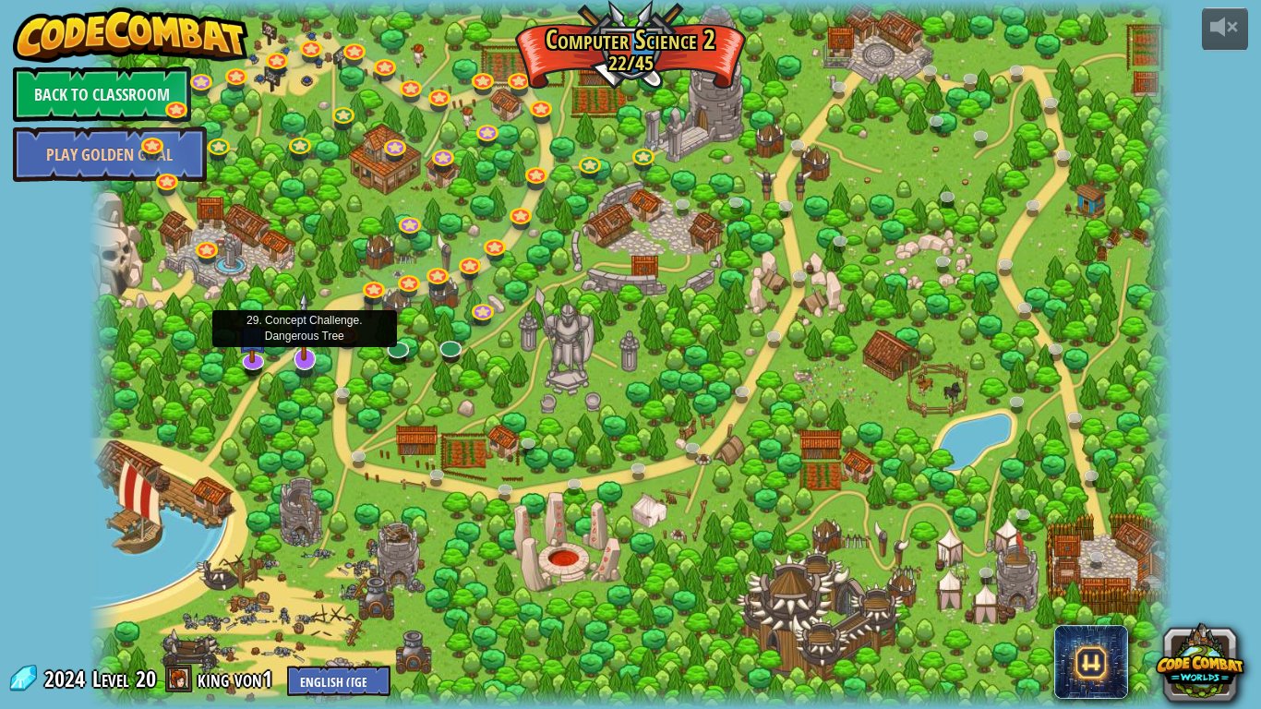
click at [308, 355] on img at bounding box center [304, 326] width 30 height 70
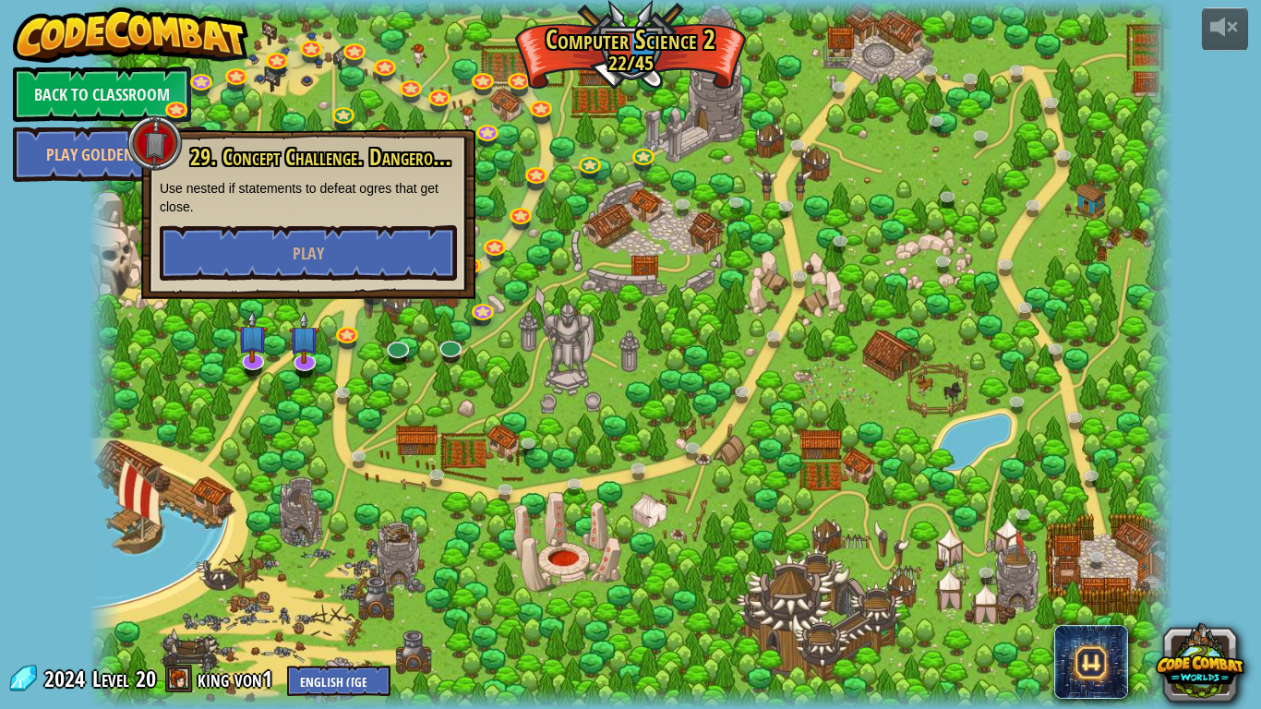
click at [535, 282] on div at bounding box center [631, 354] width 1085 height 709
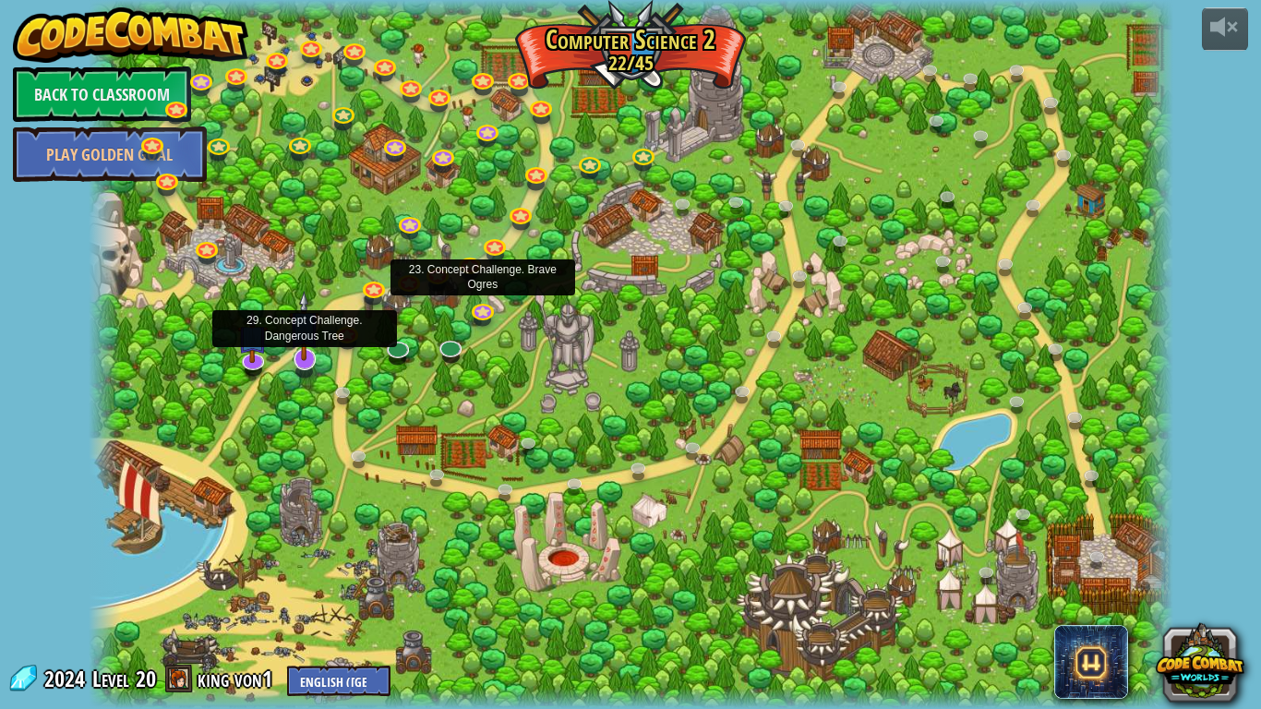
click at [296, 358] on img at bounding box center [304, 326] width 30 height 70
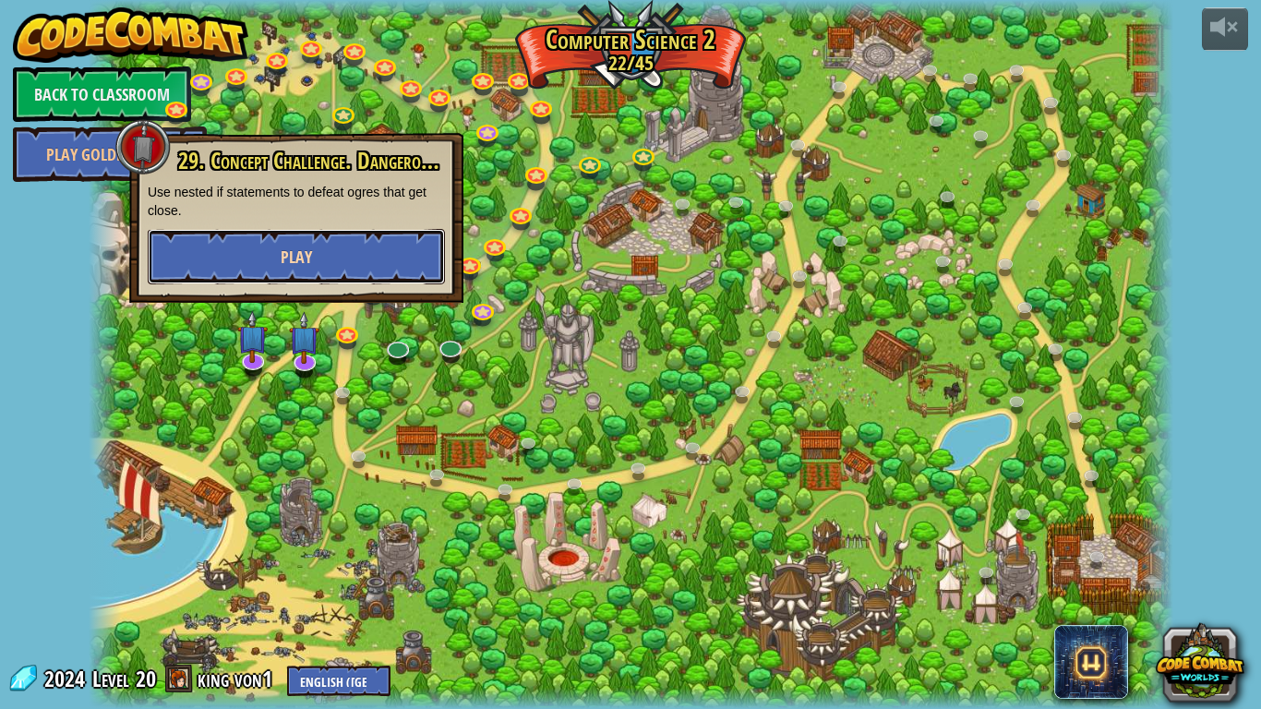
click at [296, 268] on span "Play" at bounding box center [296, 257] width 31 height 23
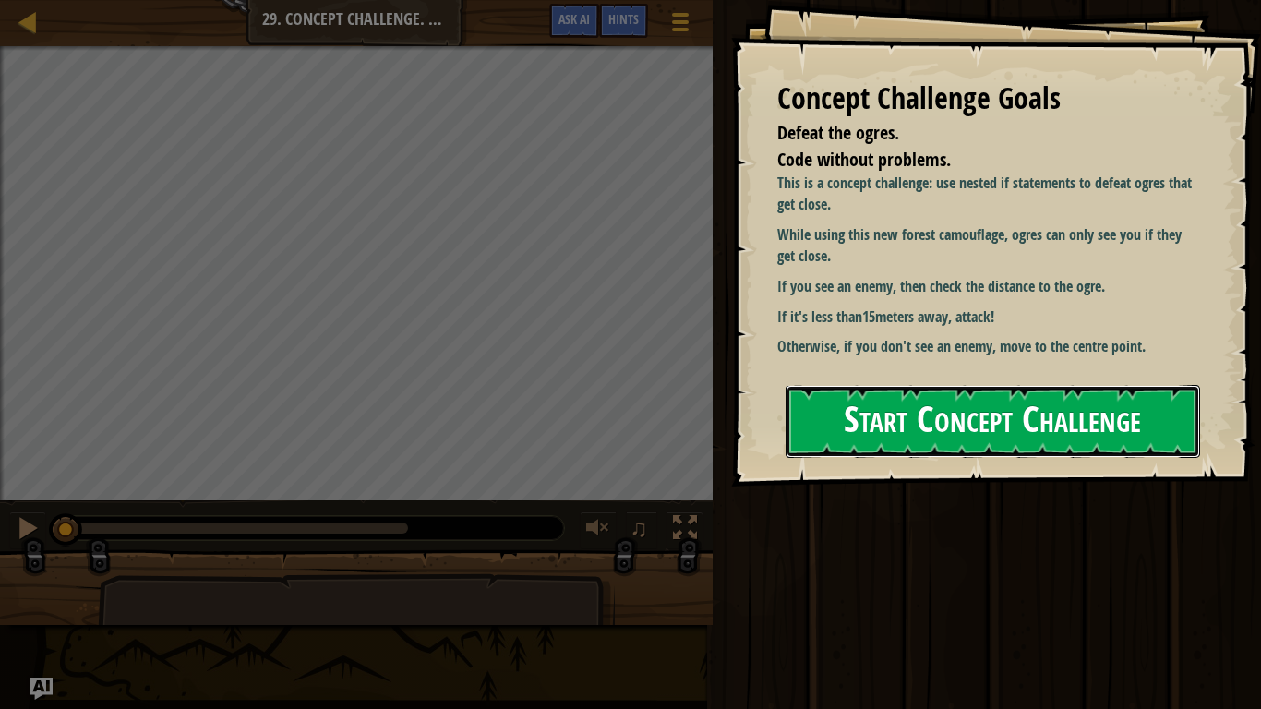
click at [835, 416] on button "Start Concept Challenge" at bounding box center [993, 421] width 415 height 73
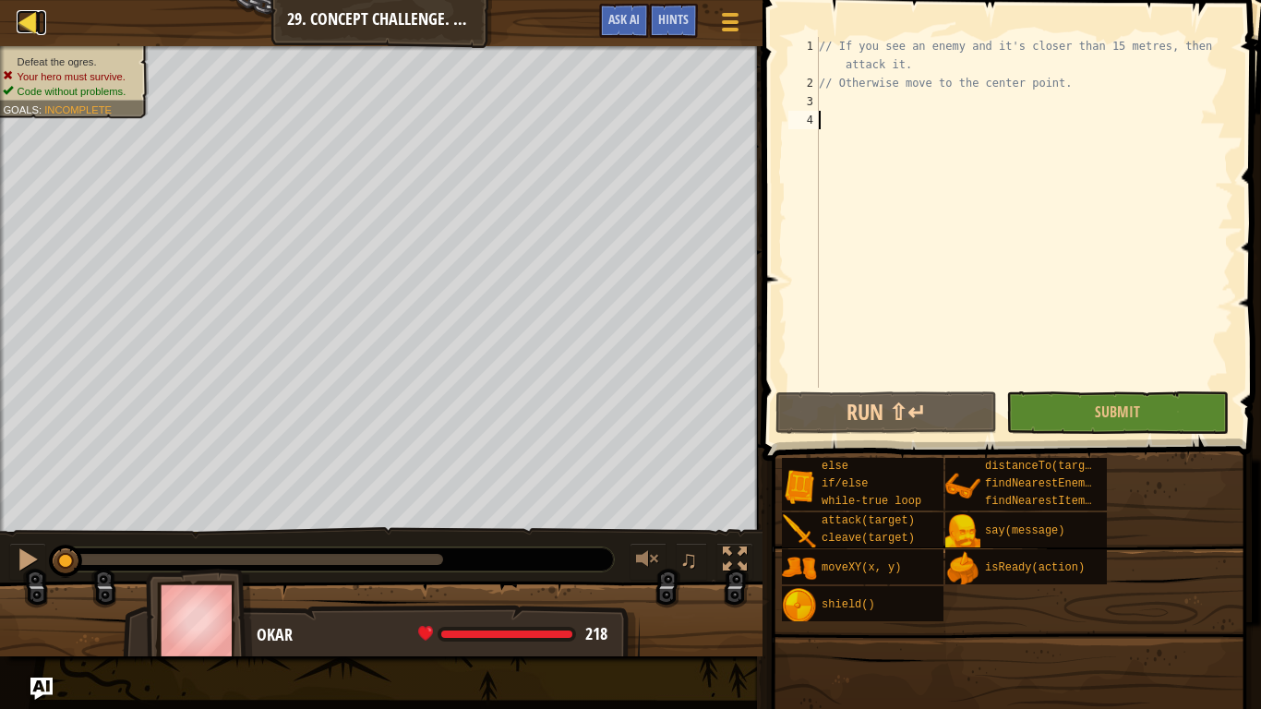
click at [25, 28] on div at bounding box center [28, 21] width 23 height 23
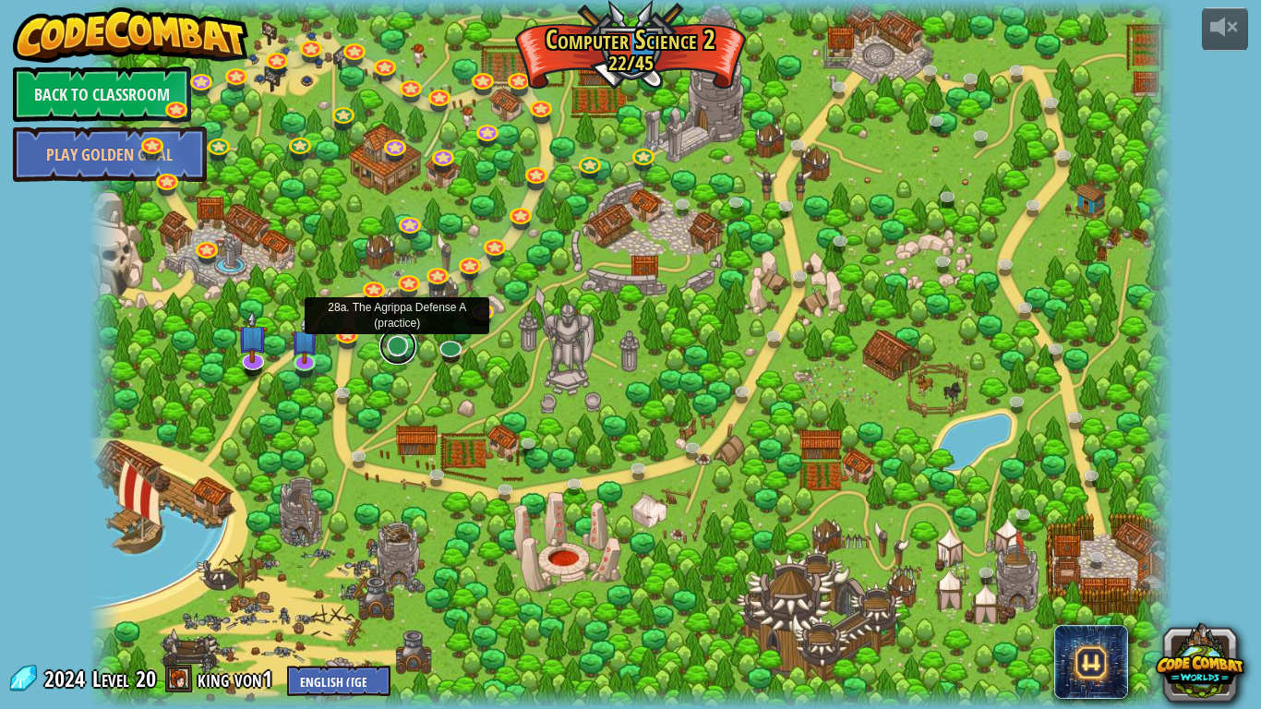
click at [398, 350] on link at bounding box center [397, 346] width 37 height 37
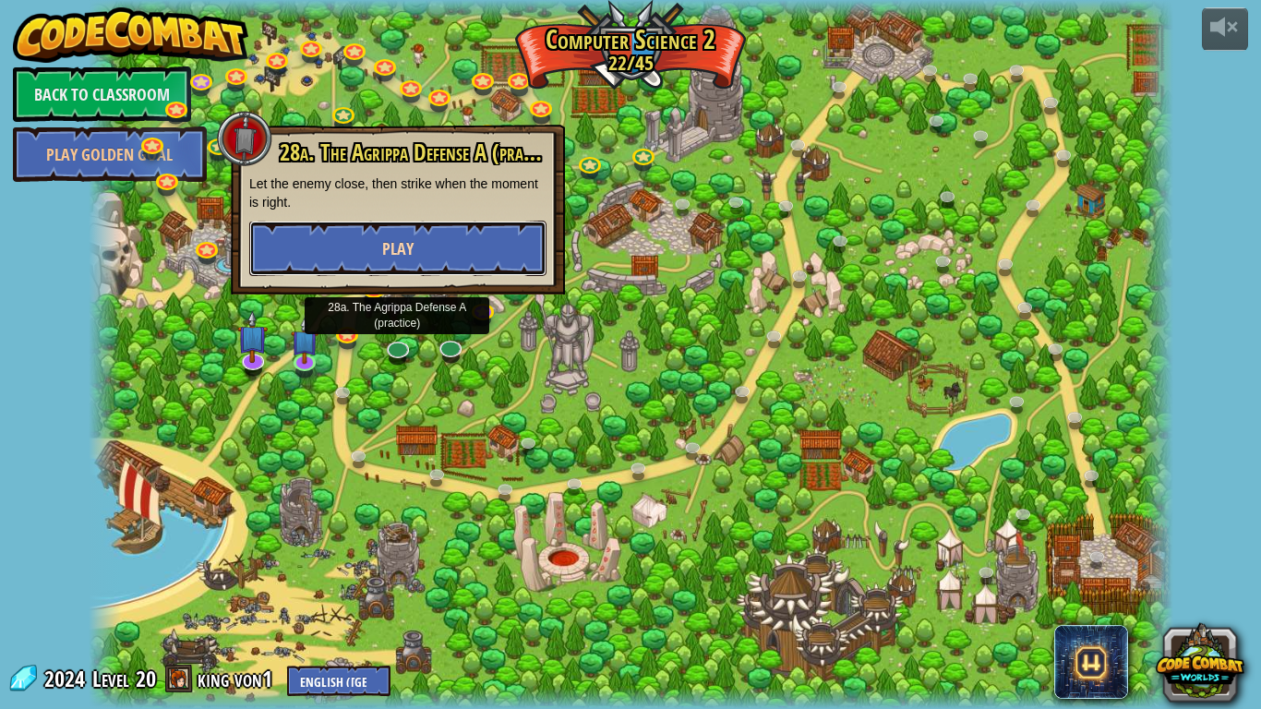
click at [420, 258] on button "Play" at bounding box center [397, 248] width 297 height 55
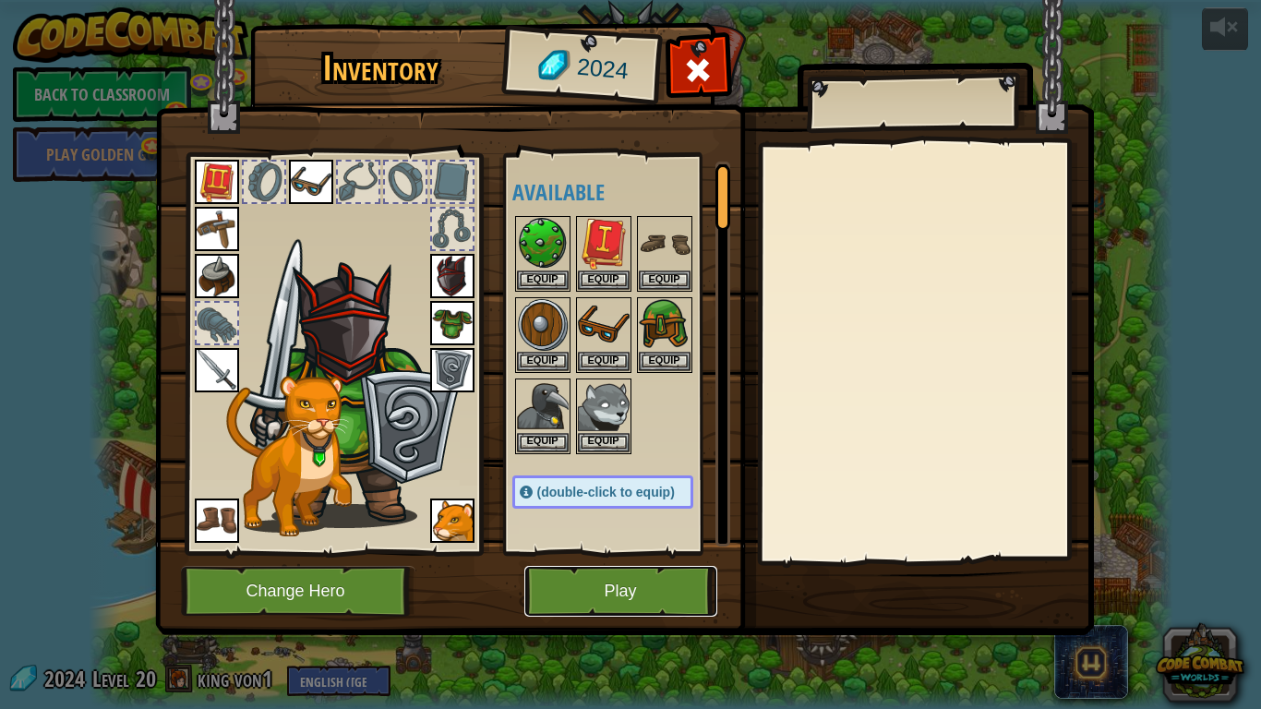
click at [610, 598] on button "Play" at bounding box center [620, 591] width 193 height 51
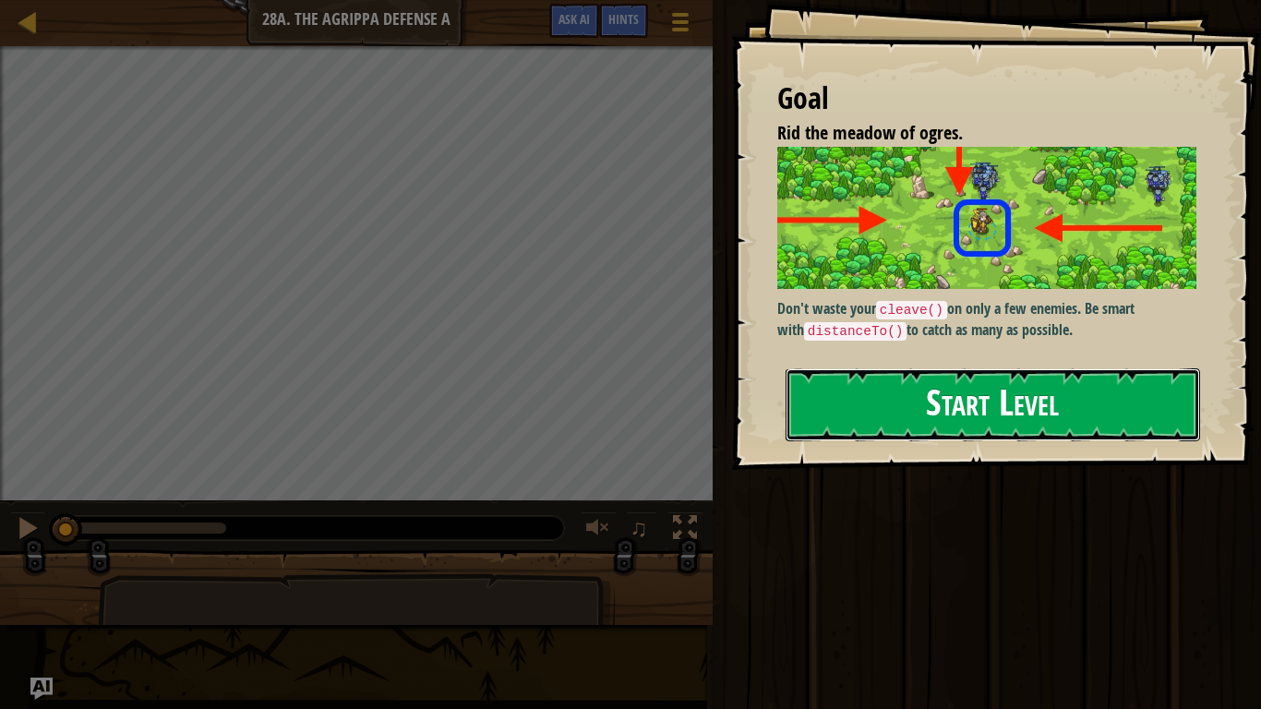
click at [995, 407] on button "Start Level" at bounding box center [993, 404] width 415 height 73
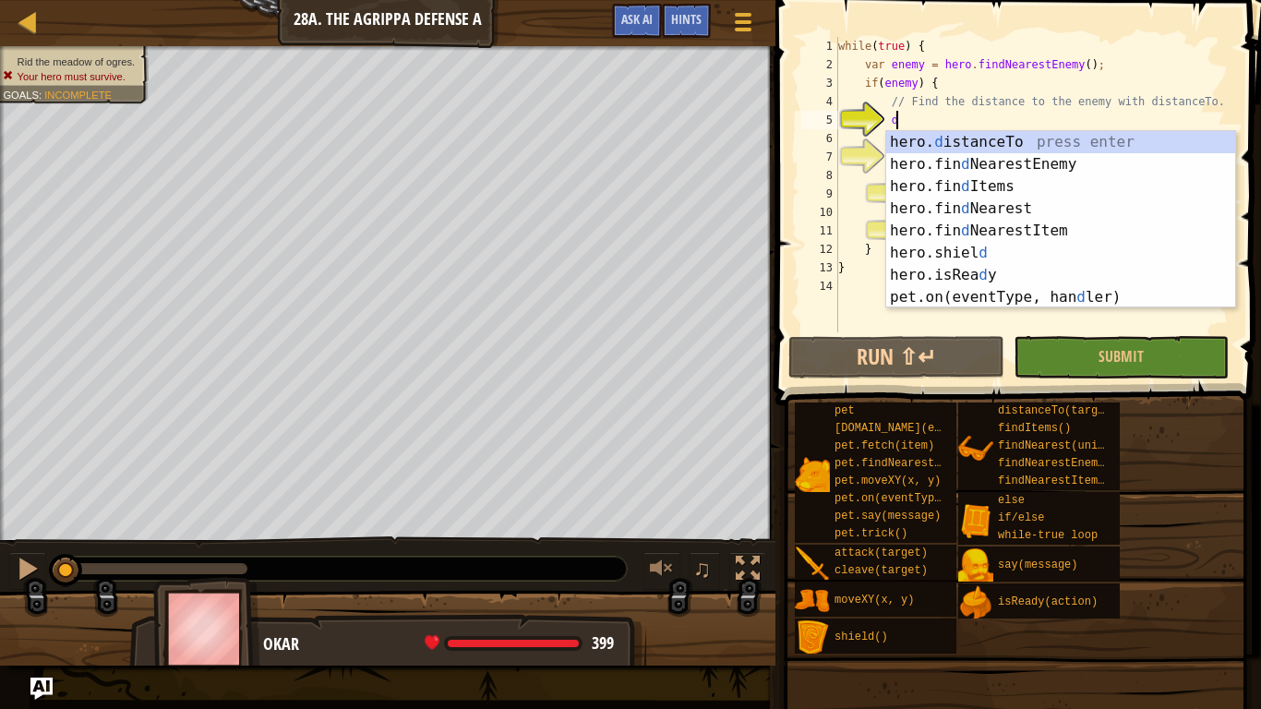
scroll to position [8, 8]
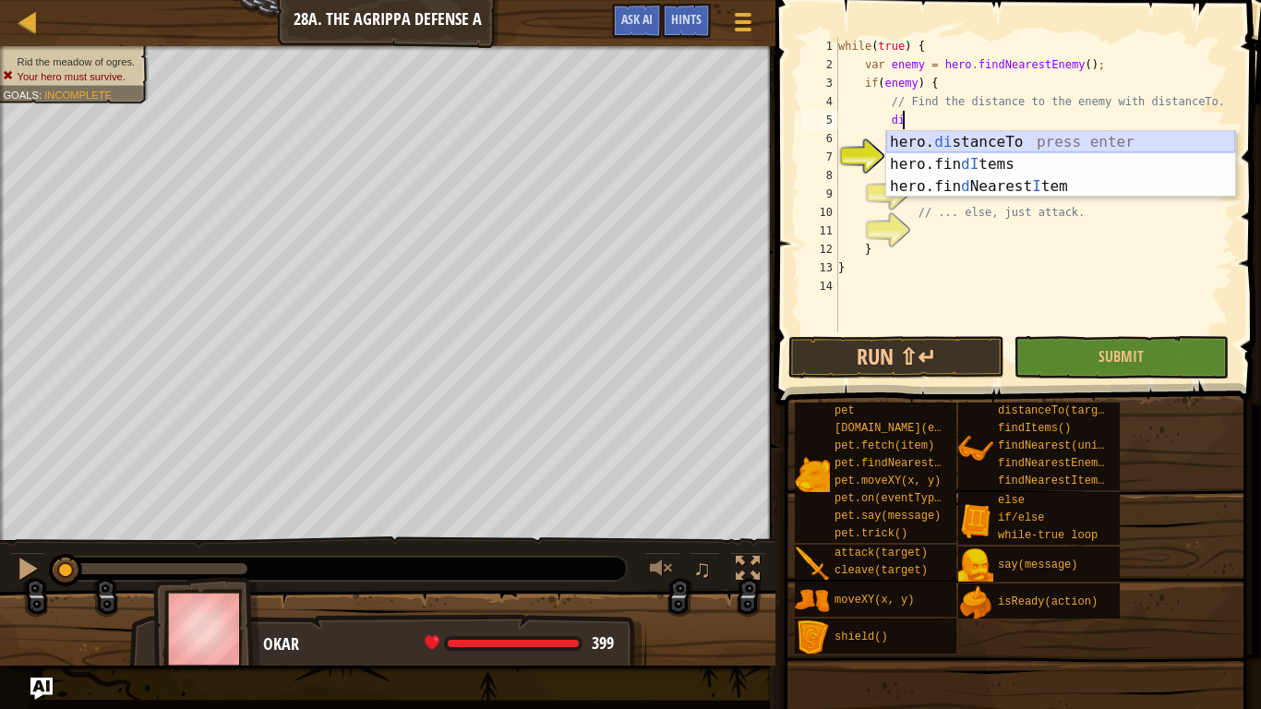
click at [1044, 132] on div "hero. di stanceTo press enter hero.fin dI tems press enter hero.fin d Nearest I…" at bounding box center [1060, 186] width 349 height 111
type textarea "var distance = hero.distanceTo(target);"
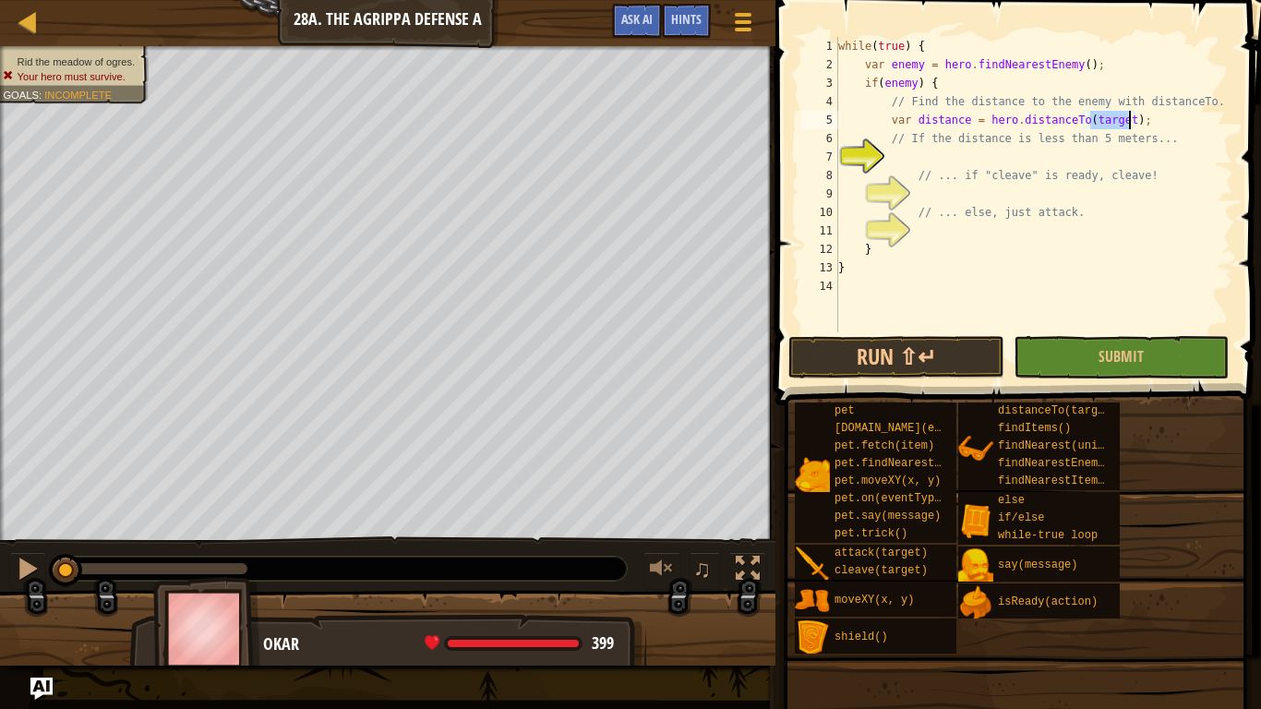
click at [924, 158] on div "while ( true ) { var enemy = hero . findNearestEnemy ( ) ; if ( enemy ) { // Fi…" at bounding box center [1034, 203] width 399 height 332
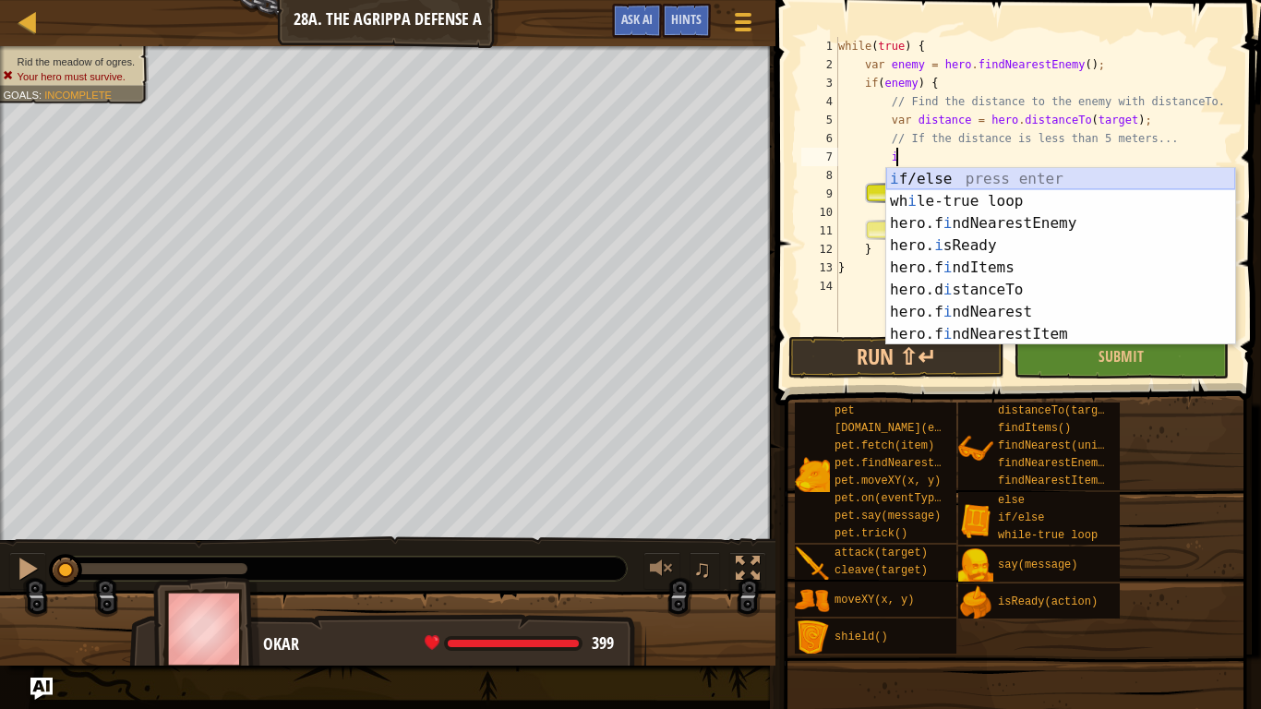
click at [1000, 177] on div "i f/else press enter wh i le-true loop press enter hero.f i ndNearestEnemy pres…" at bounding box center [1060, 279] width 349 height 222
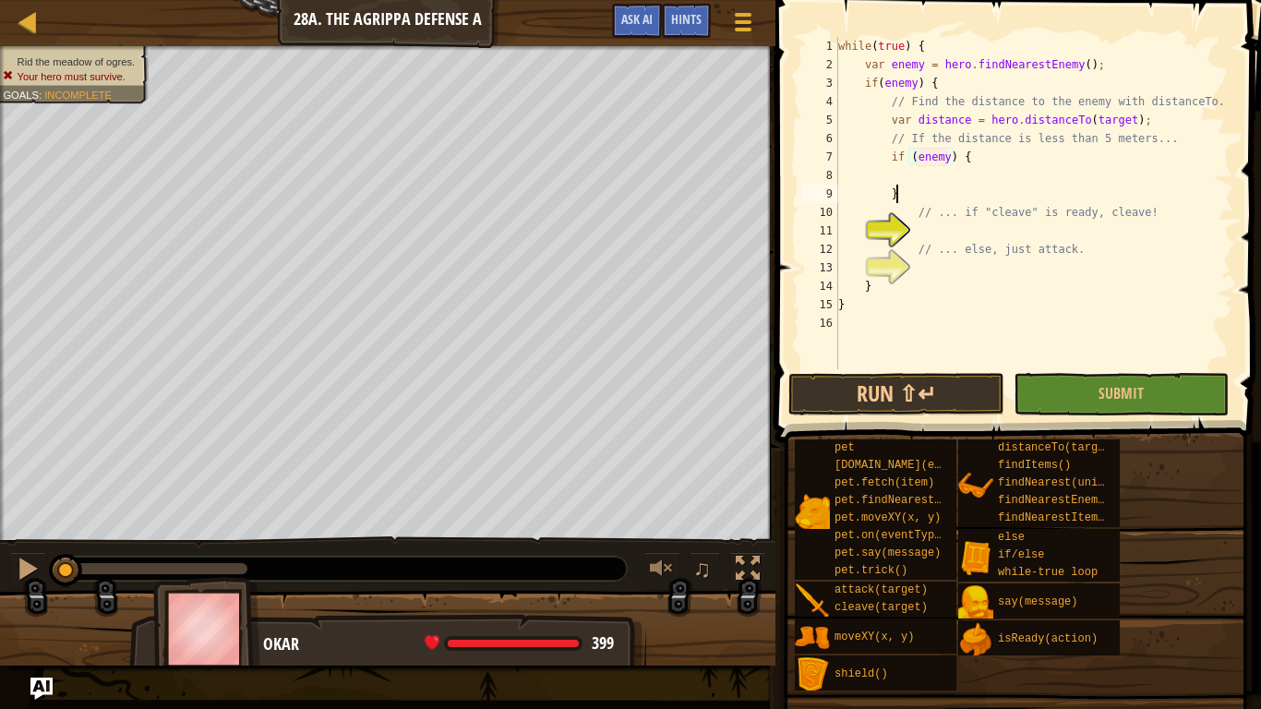
click at [925, 186] on div "while ( true ) { var enemy = hero . findNearestEnemy ( ) ; if ( enemy ) { // Fi…" at bounding box center [1034, 221] width 399 height 369
type textarea "}"
click at [905, 169] on div "while ( true ) { var enemy = hero . findNearestEnemy ( ) ; if ( enemy ) { // Fi…" at bounding box center [1034, 221] width 399 height 369
type textarea "// ... if "cleave" is ready, cleave!"
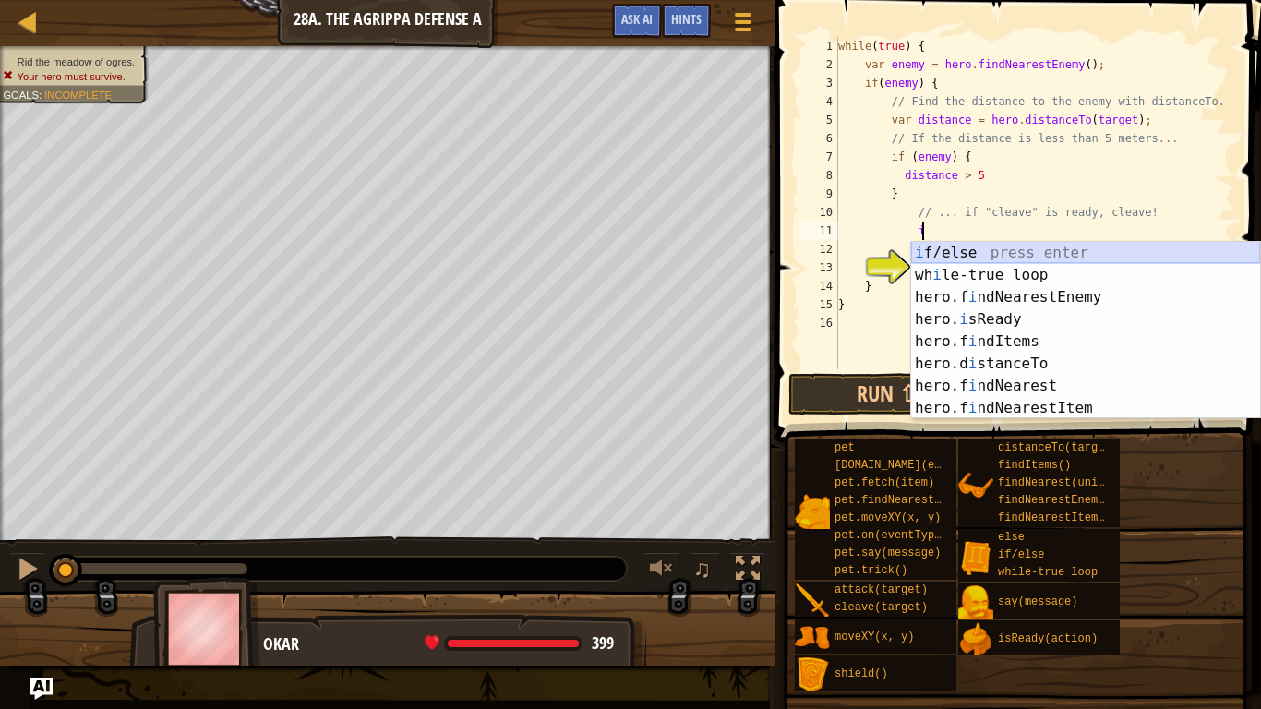
click at [944, 255] on div "i f/else press enter wh i le-true loop press enter hero.f i ndNearestEnemy pres…" at bounding box center [1085, 353] width 349 height 222
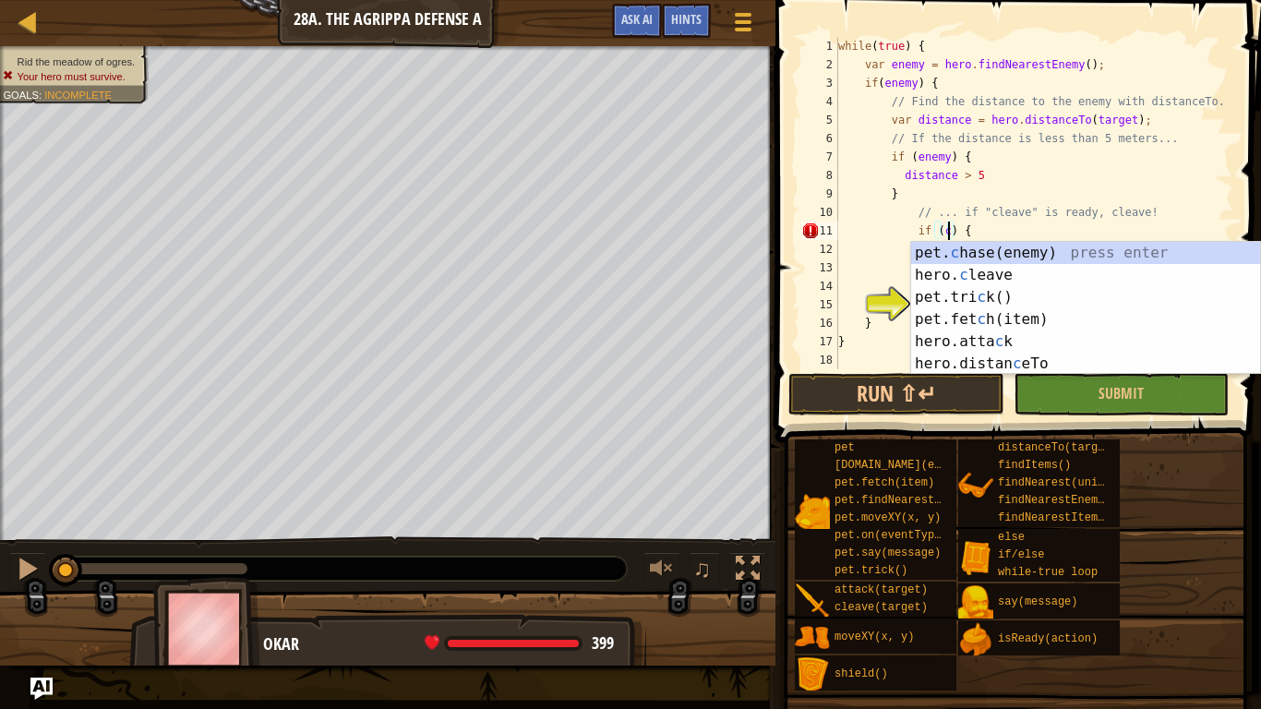
scroll to position [8, 18]
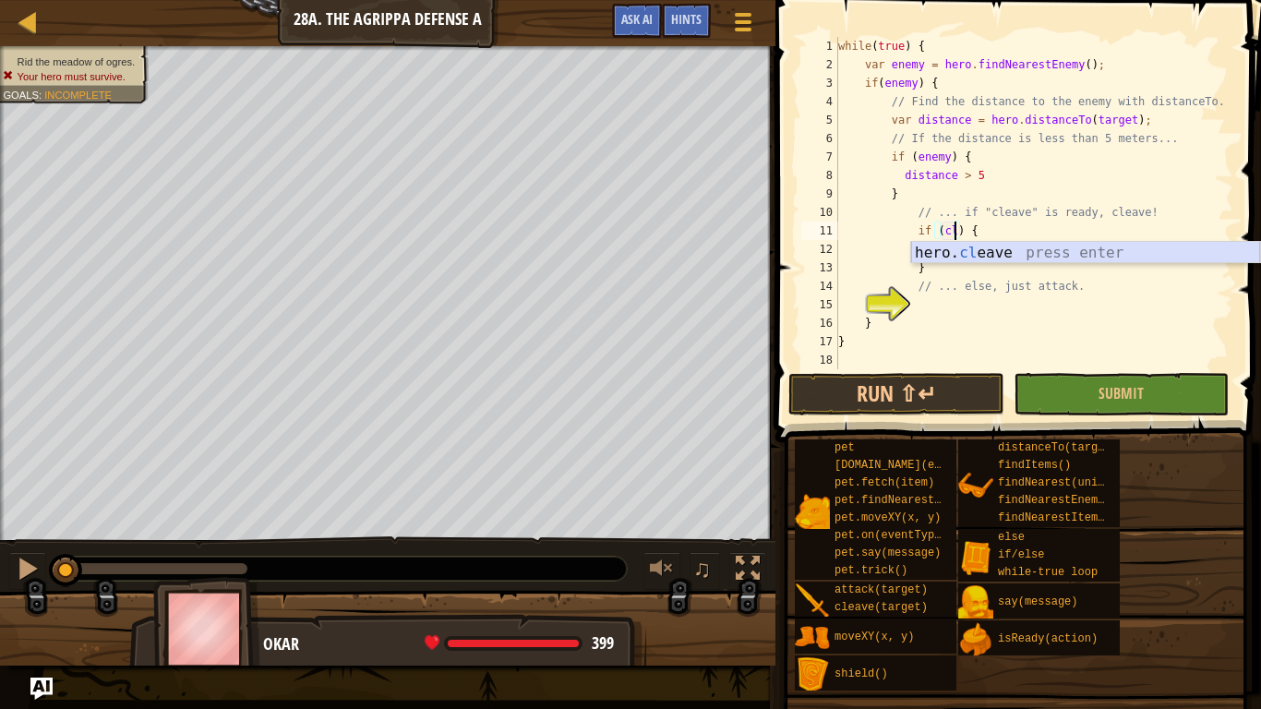
click at [1007, 254] on div "hero. cl eave press enter" at bounding box center [1085, 275] width 349 height 66
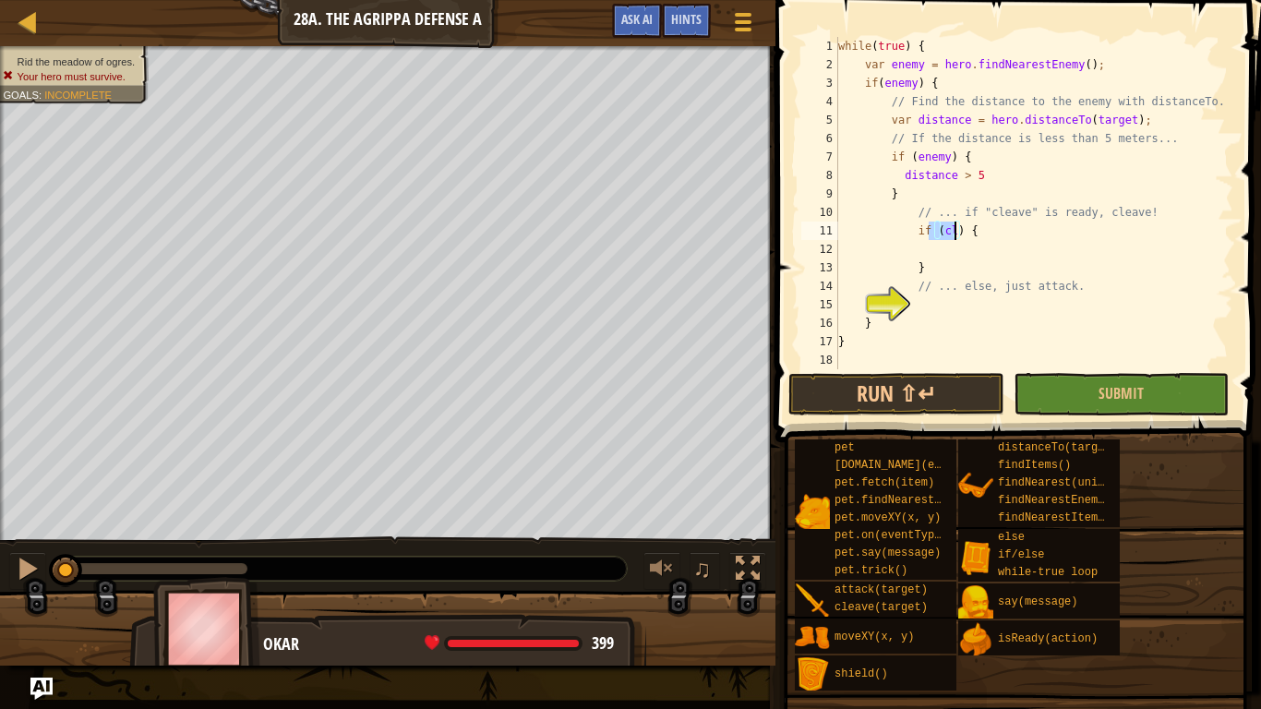
click at [957, 233] on div "while ( true ) { var enemy = hero . findNearestEnemy ( ) ; if ( enemy ) { // Fi…" at bounding box center [1034, 203] width 399 height 332
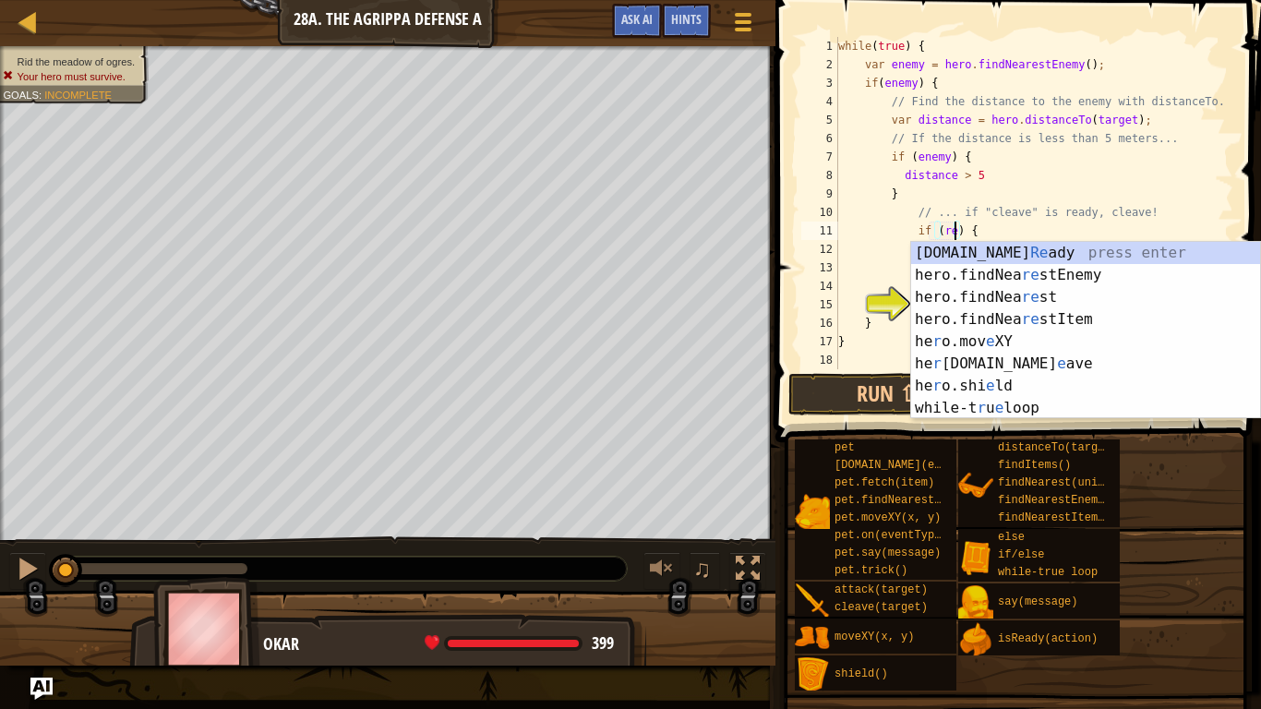
scroll to position [8, 18]
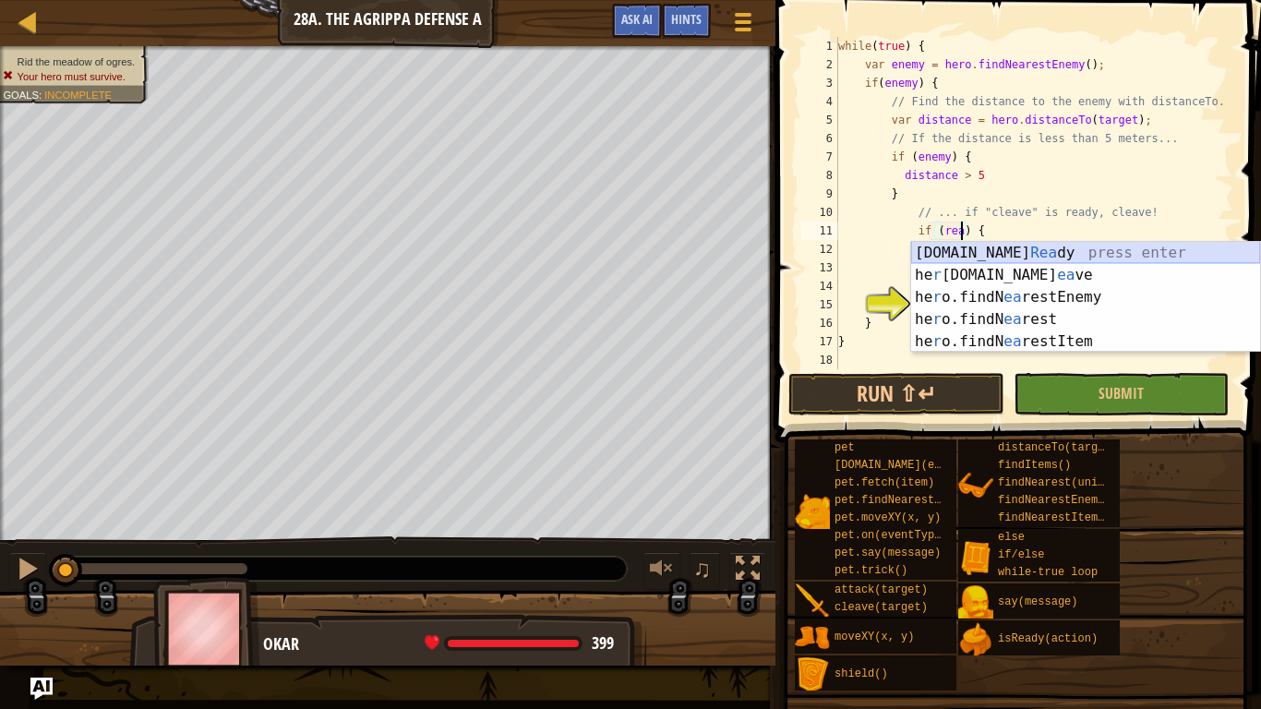
click at [988, 248] on div "[DOMAIN_NAME] [PERSON_NAME] press enter he r [DOMAIN_NAME] ea ve press enter he…" at bounding box center [1085, 319] width 349 height 155
type textarea "if (hero.isReady("cleave")) {"
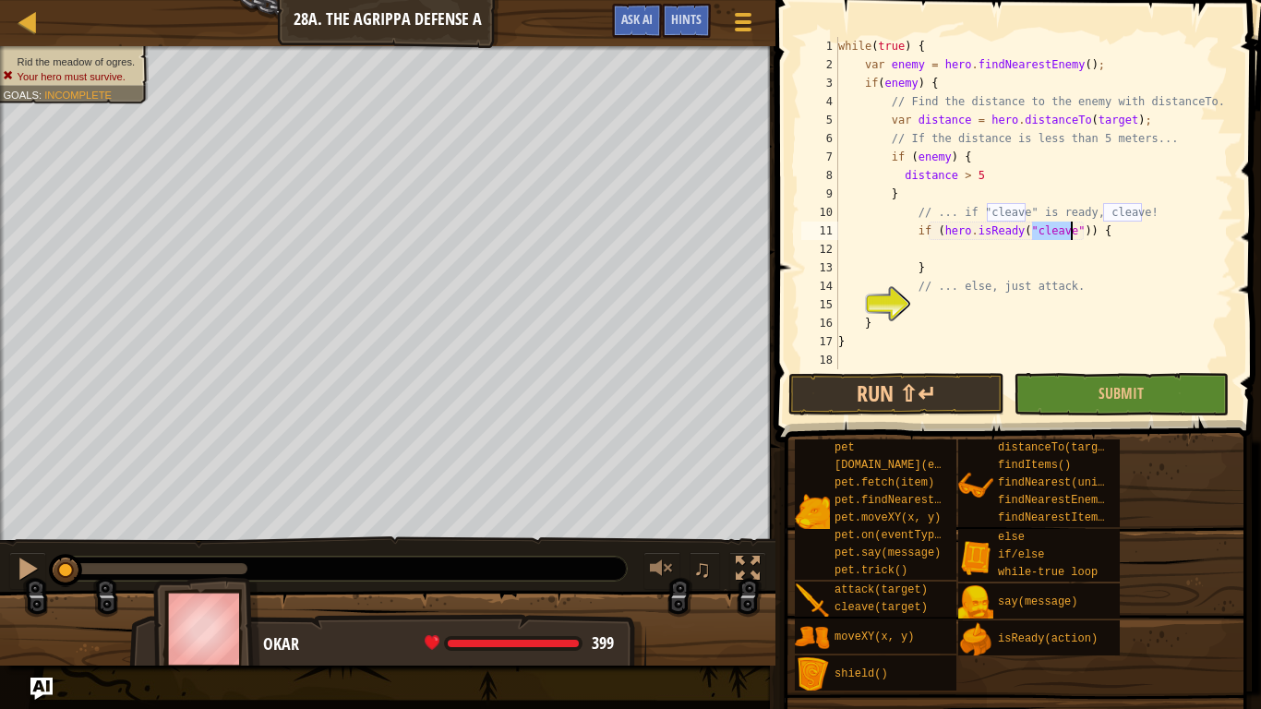
click at [959, 258] on div "while ( true ) { var enemy = hero . findNearestEnemy ( ) ; if ( enemy ) { // Fi…" at bounding box center [1034, 221] width 399 height 369
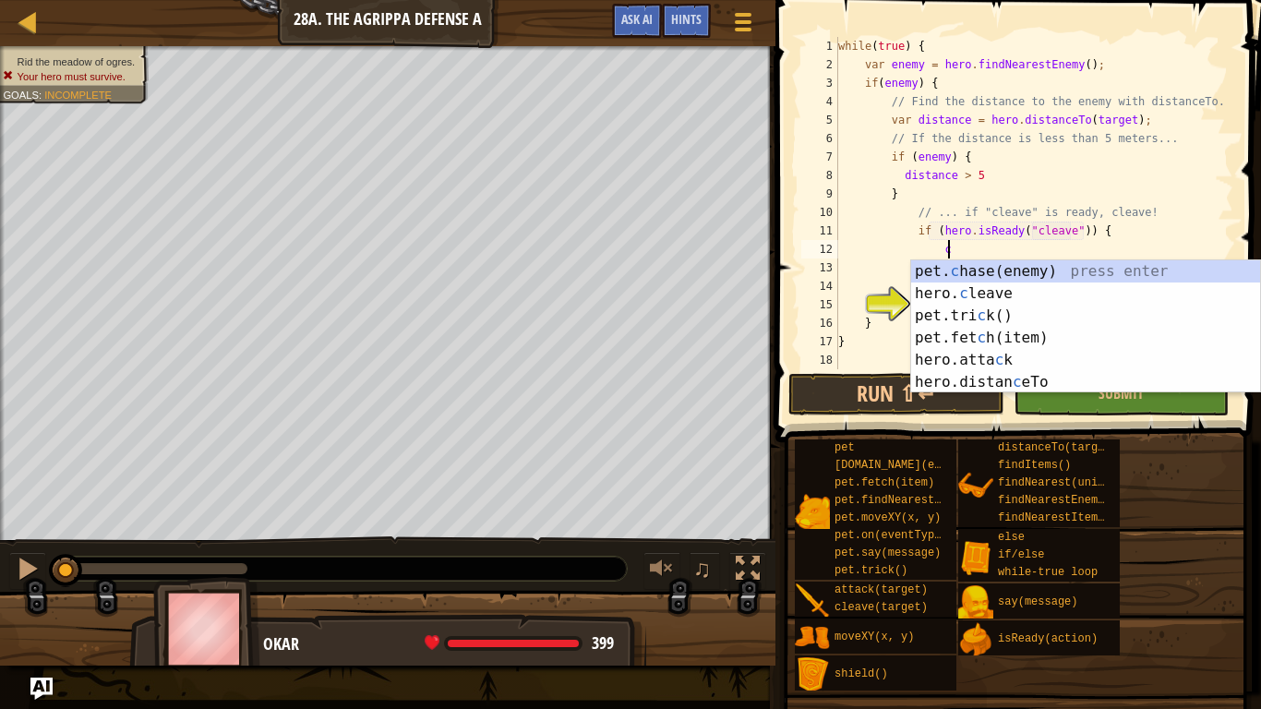
scroll to position [8, 16]
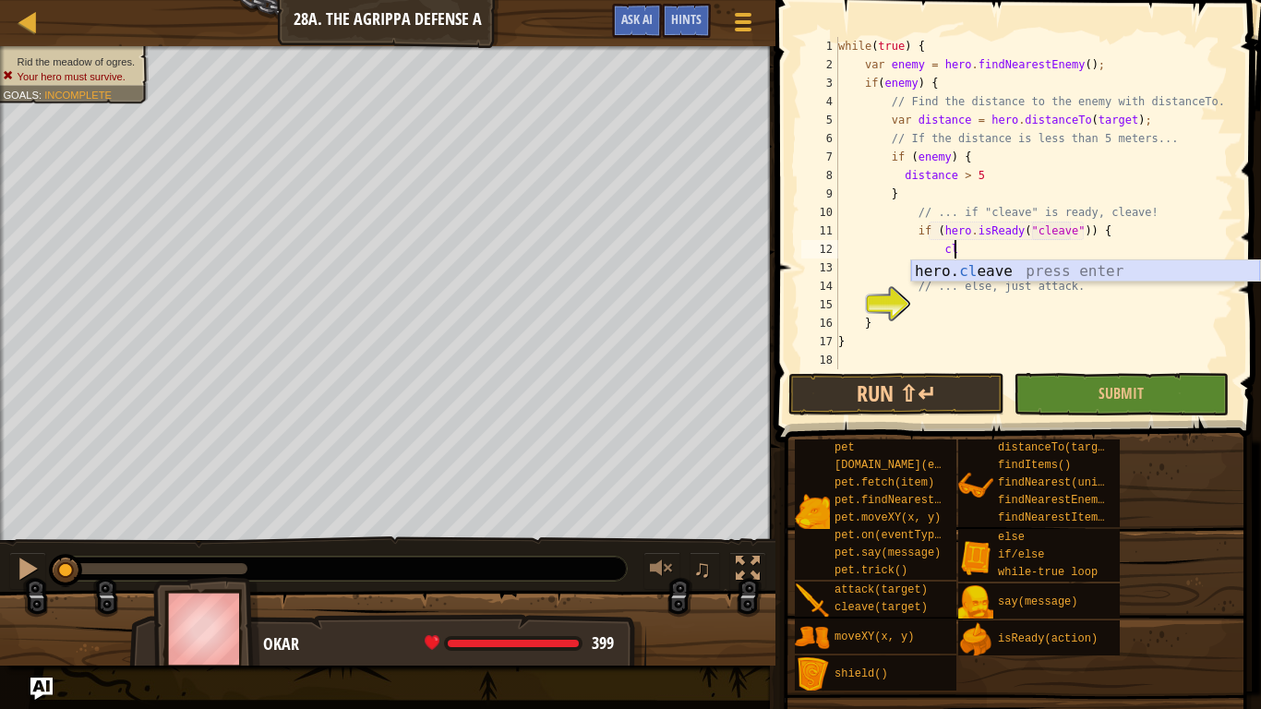
click at [978, 264] on div "hero. cl eave press enter" at bounding box center [1085, 293] width 349 height 66
type textarea "hero.cleave(enemy);"
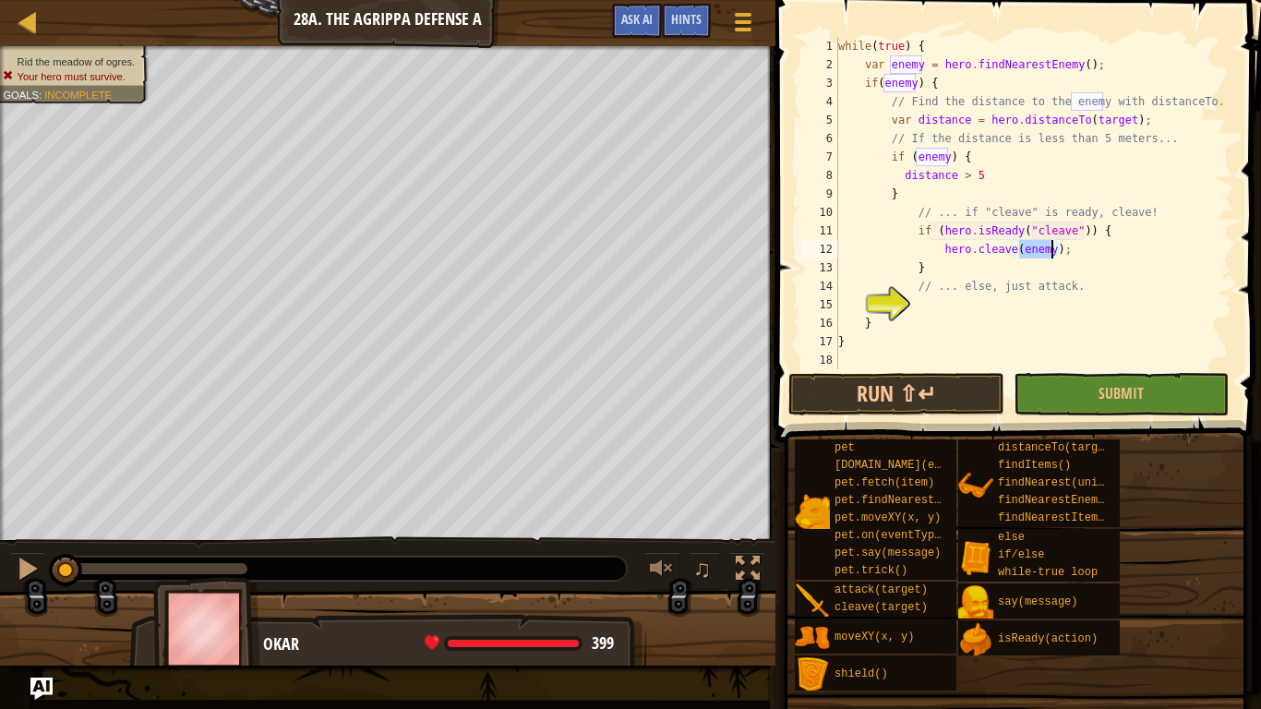
click at [923, 305] on div "while ( true ) { var enemy = hero . findNearestEnemy ( ) ; if ( enemy ) { // Fi…" at bounding box center [1034, 221] width 399 height 369
type textarea "e"
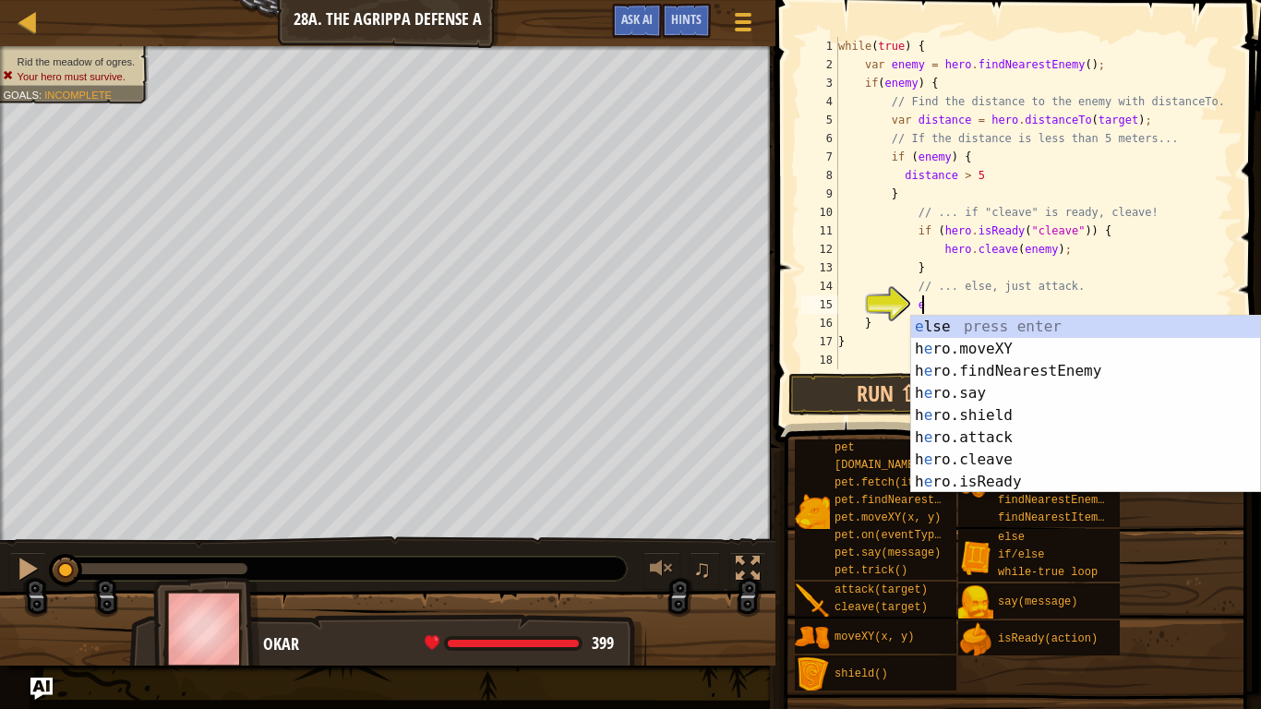
scroll to position [8, 11]
click at [946, 324] on div "e lse press enter h e ro.moveXY press enter h e ro.findNearestEnemy press enter…" at bounding box center [1085, 427] width 349 height 222
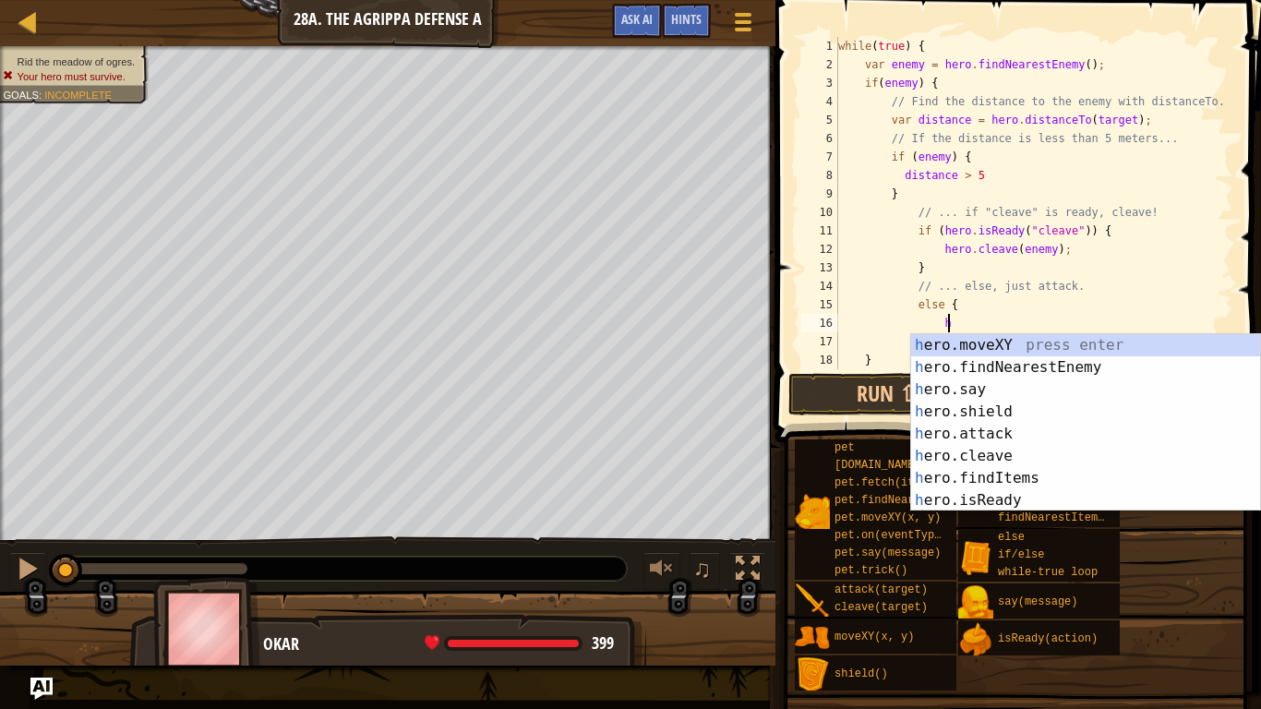
scroll to position [8, 15]
click at [976, 433] on div "h ero.moveXY press enter h ero.findNearestEnemy press enter h ero.say press ent…" at bounding box center [1085, 445] width 349 height 222
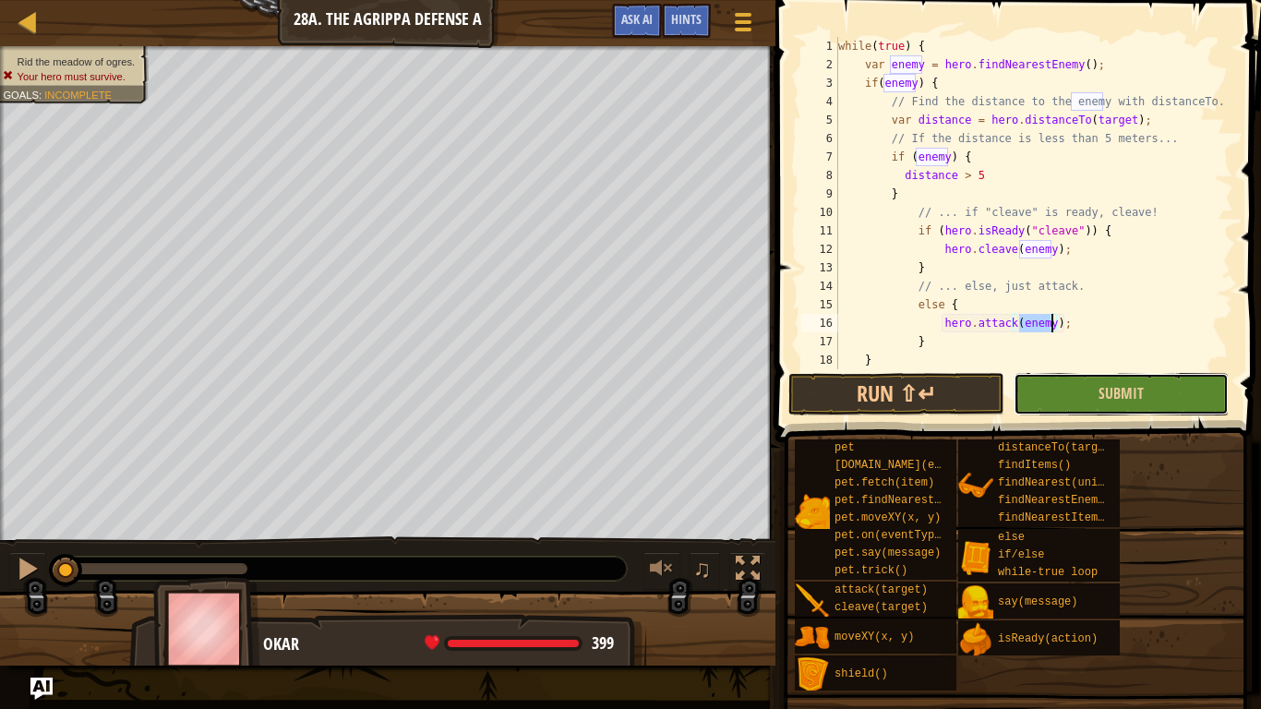
click at [1084, 402] on button "Submit" at bounding box center [1121, 394] width 215 height 42
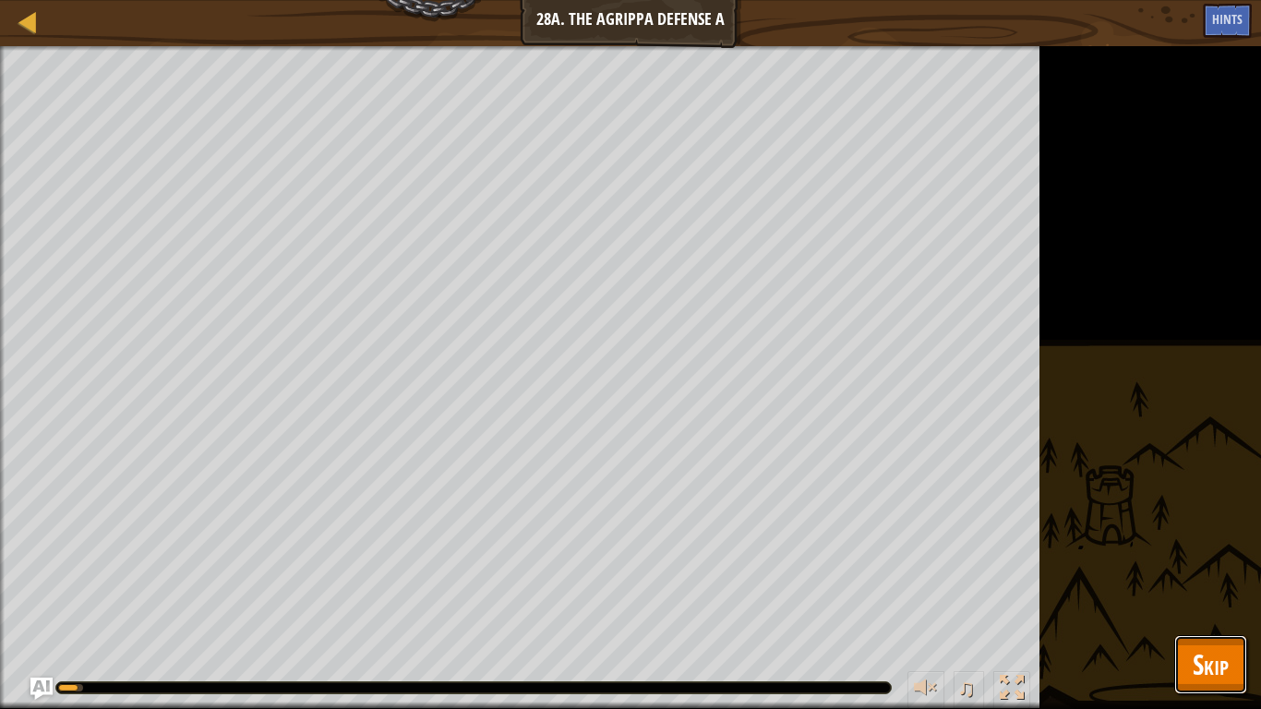
click at [1216, 661] on span "Skip" at bounding box center [1211, 664] width 36 height 38
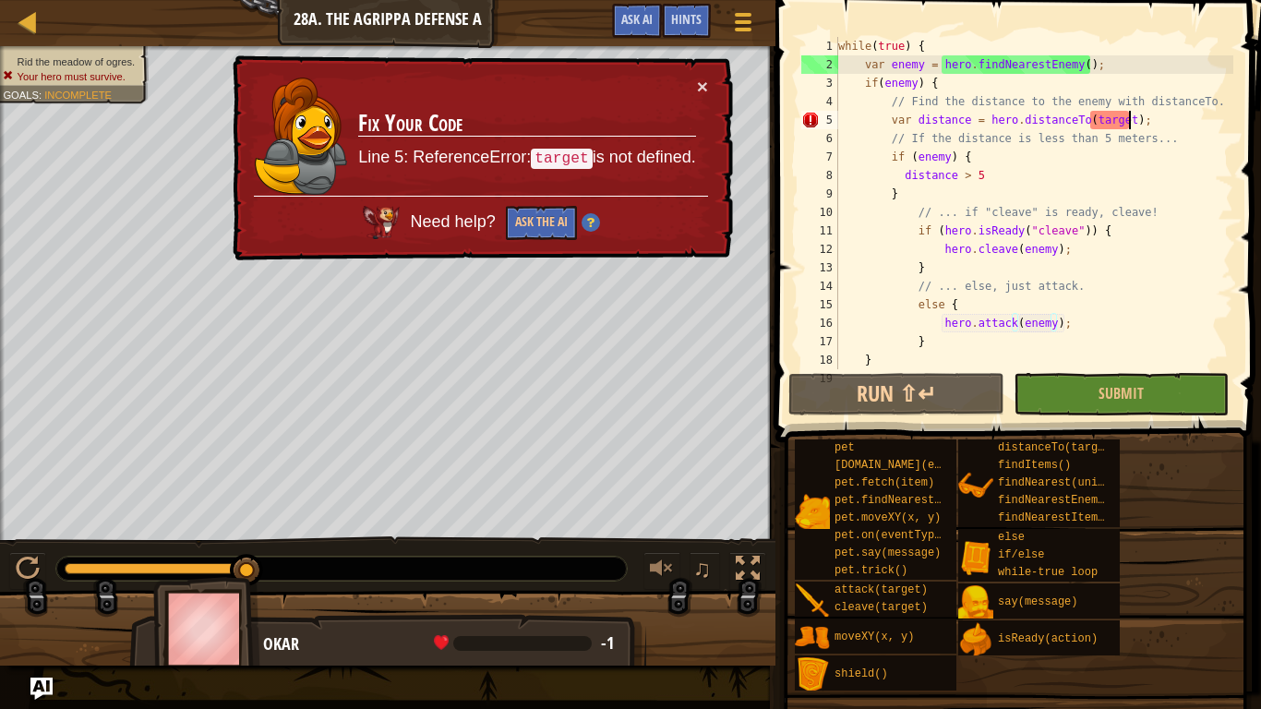
click at [1129, 122] on div "while ( true ) { var enemy = hero . findNearestEnemy ( ) ; if ( enemy ) { // Fi…" at bounding box center [1034, 221] width 399 height 369
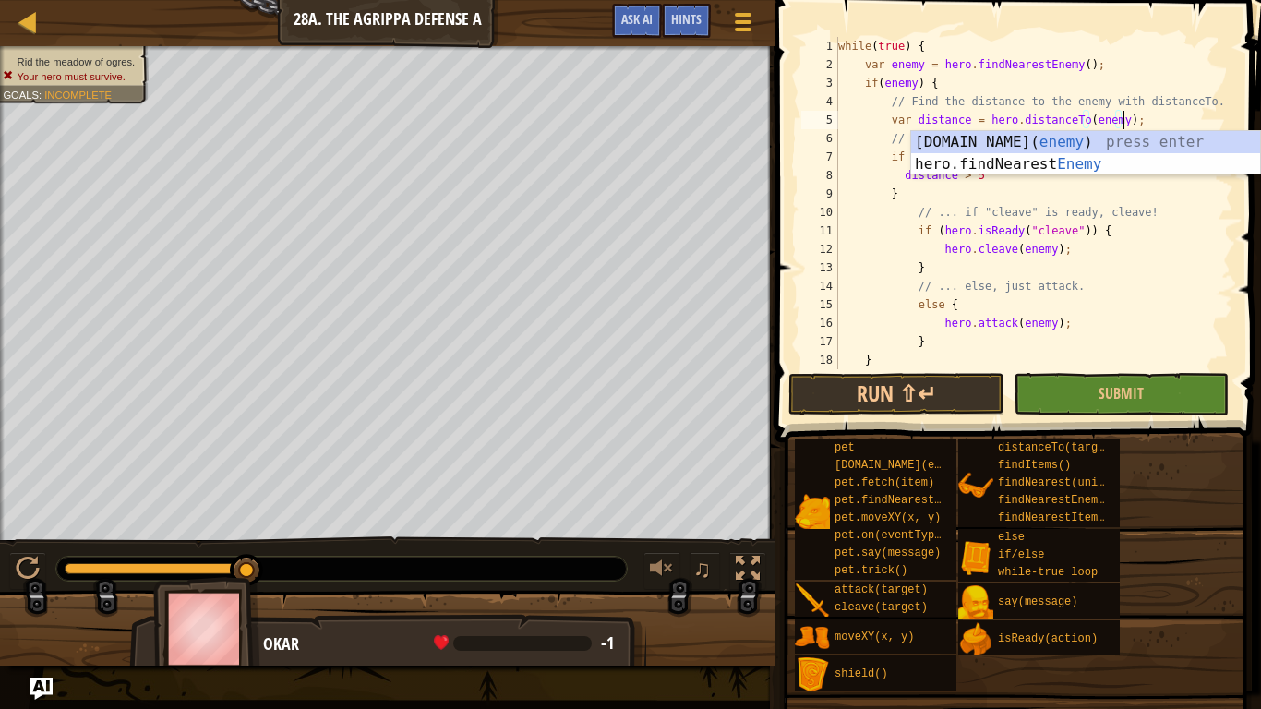
scroll to position [8, 42]
type textarea "var distance = hero.distanceTo(enemy);"
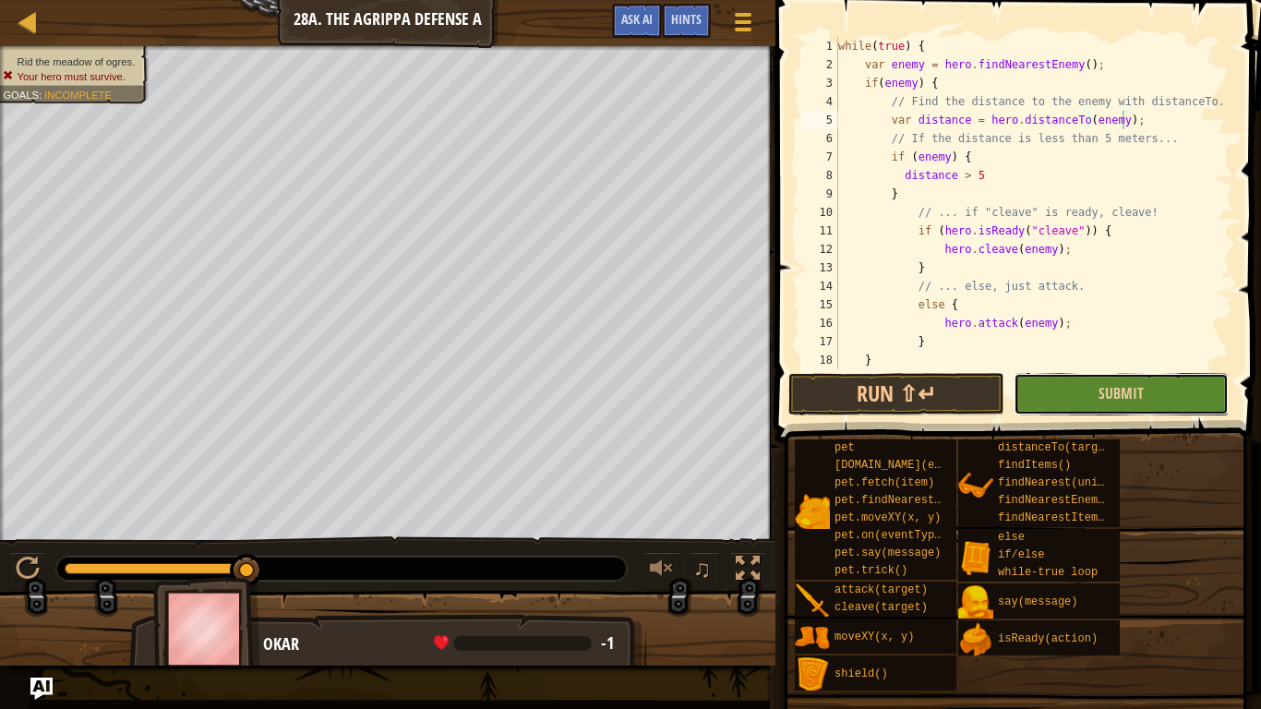
click at [1049, 382] on button "Submit" at bounding box center [1121, 394] width 215 height 42
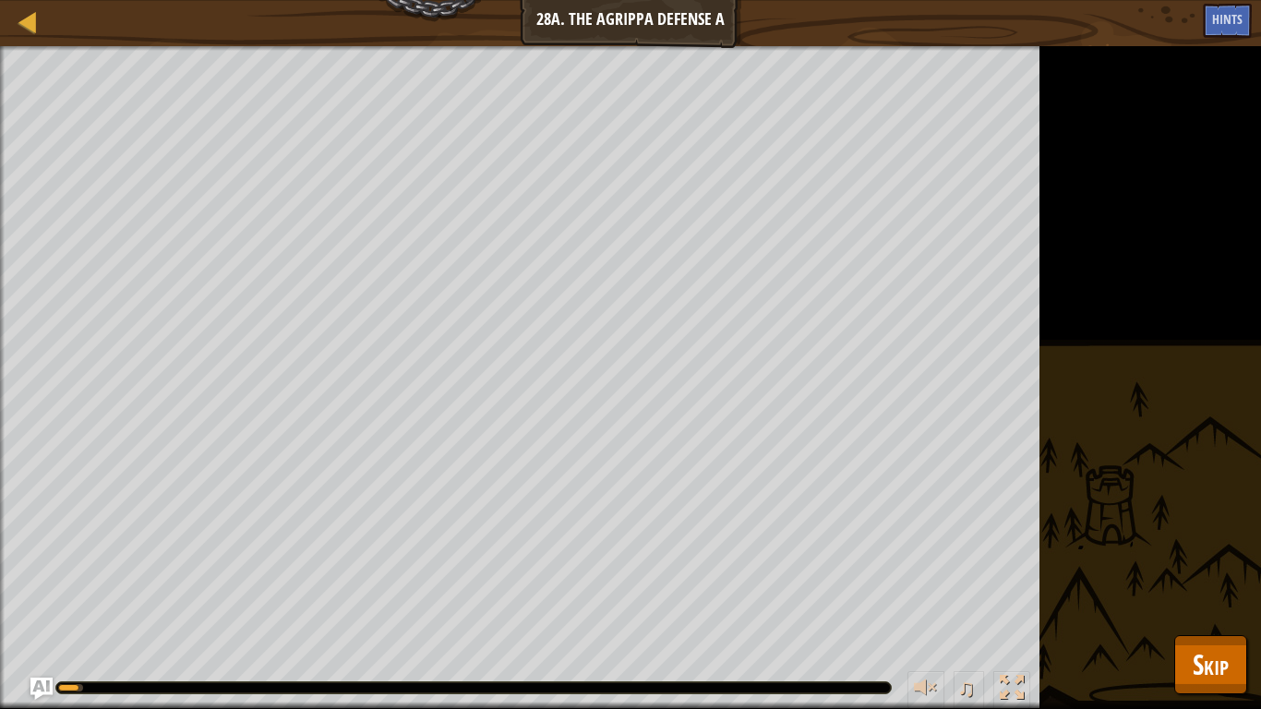
click at [1192, 633] on div "Rid the meadow of ogres. Your hero must survive. Goals : Running... ♫ Okar 399 …" at bounding box center [630, 377] width 1261 height 663
click at [1196, 649] on span "Skip" at bounding box center [1211, 664] width 36 height 38
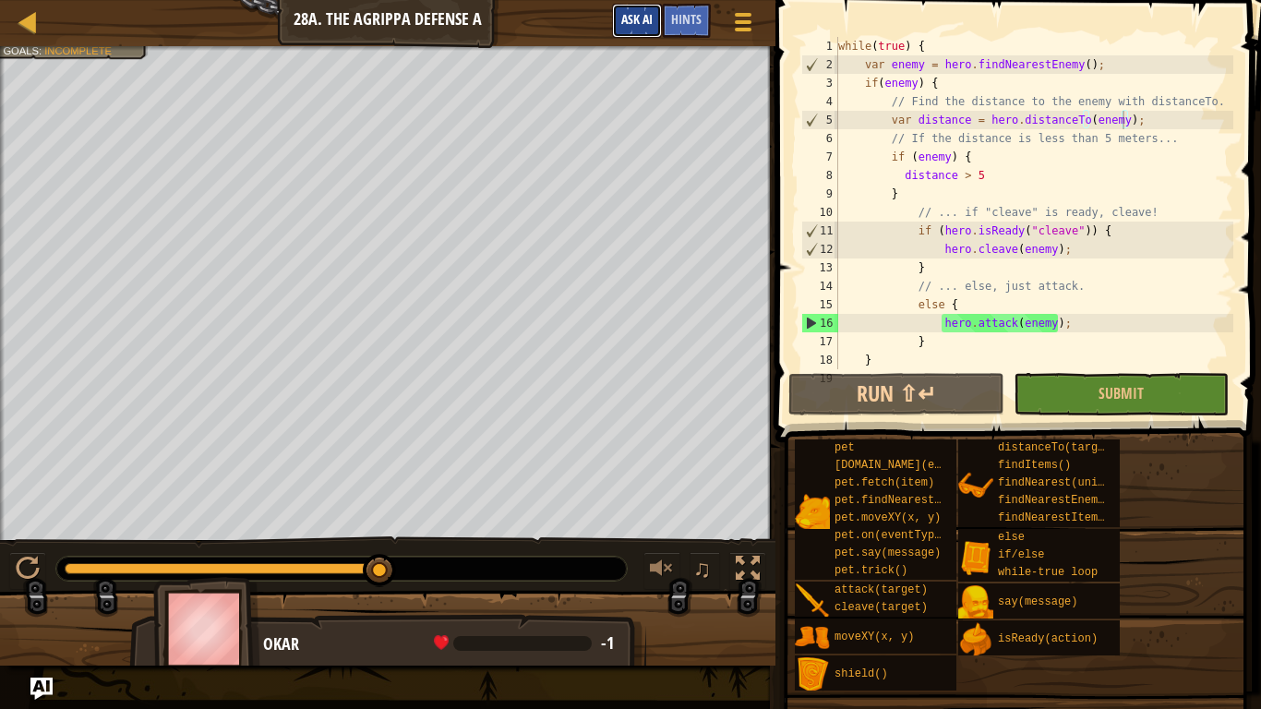
click at [618, 28] on button "Ask AI" at bounding box center [637, 21] width 50 height 34
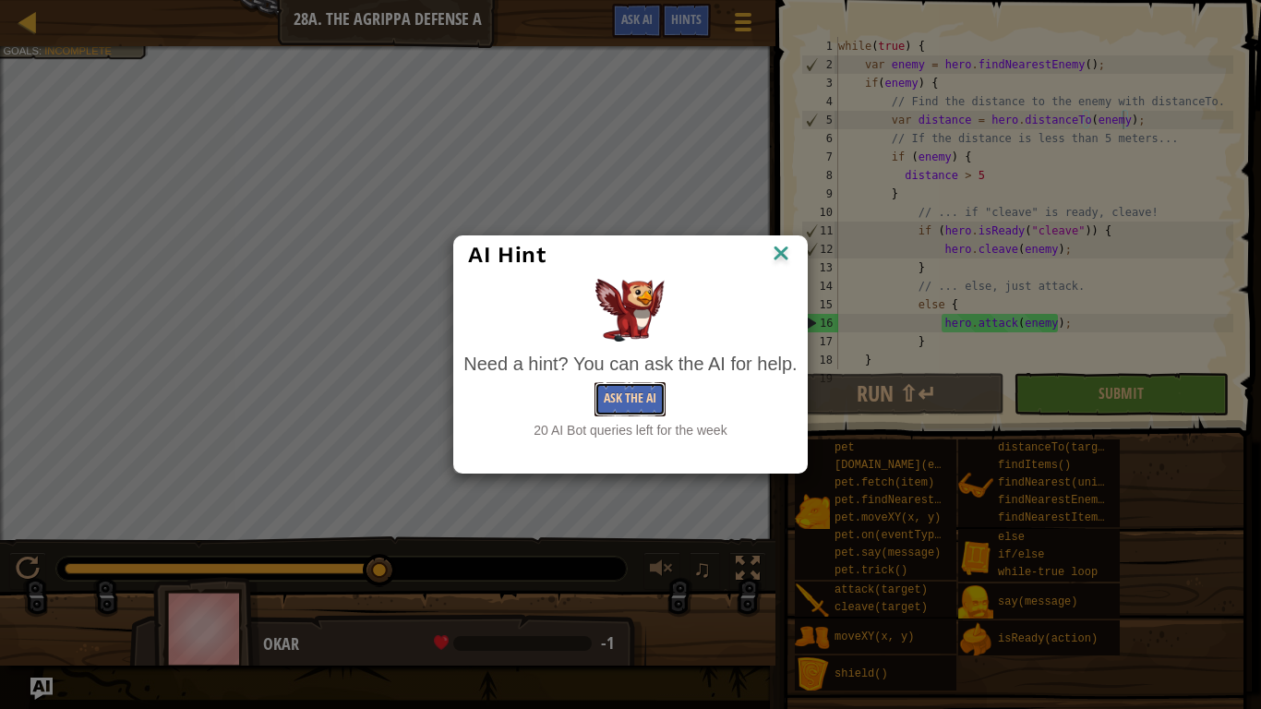
click at [647, 400] on button "Ask the AI" at bounding box center [630, 399] width 71 height 34
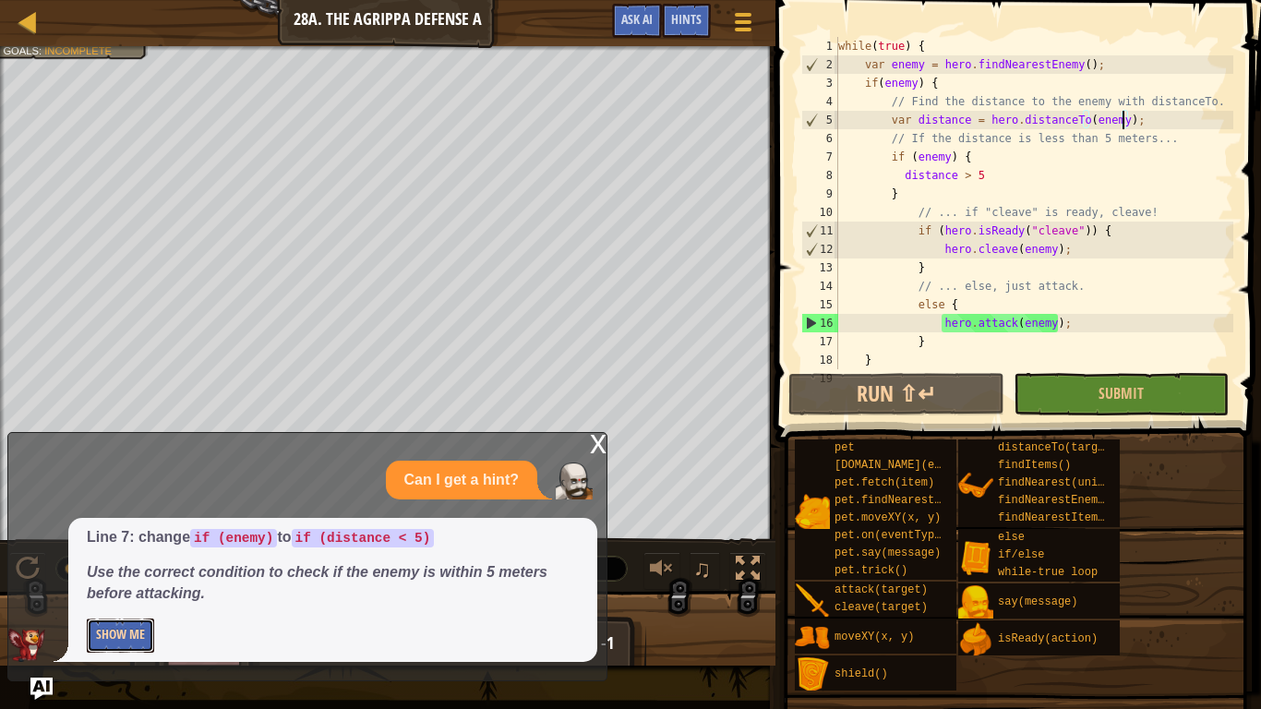
click at [128, 629] on button "Show Me" at bounding box center [120, 636] width 67 height 34
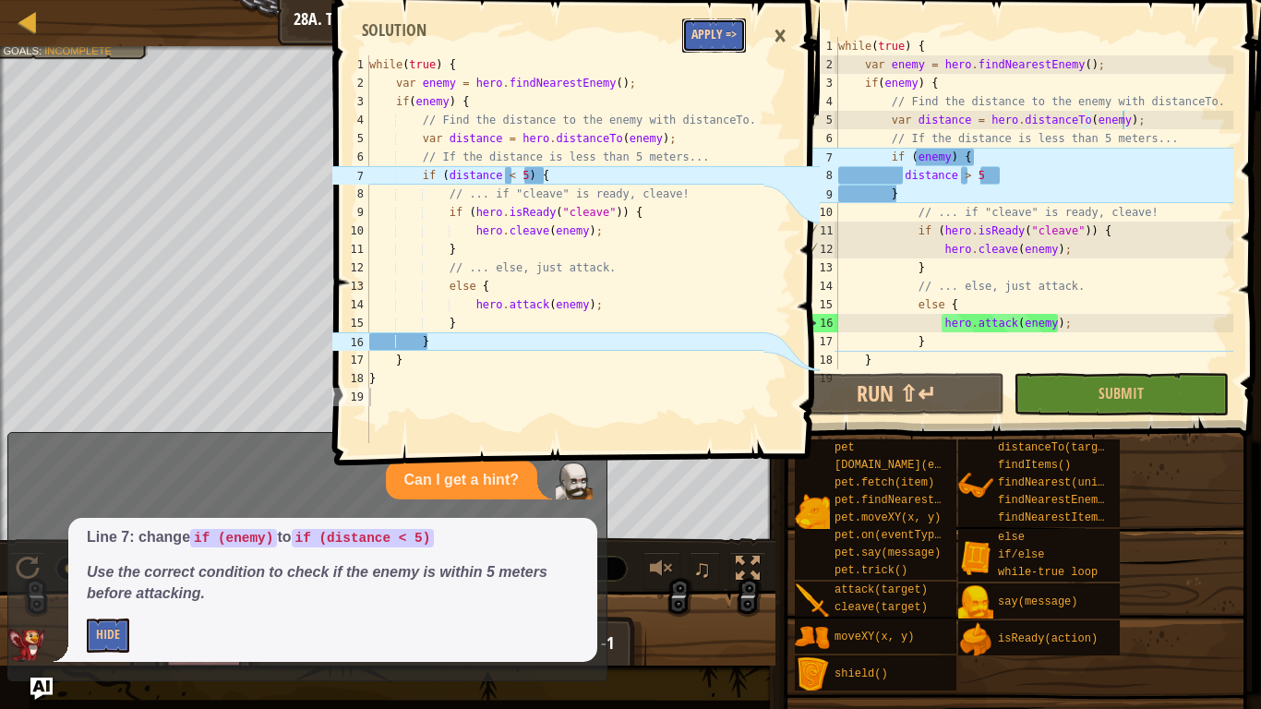
click at [722, 33] on button "Apply =>" at bounding box center [714, 35] width 64 height 34
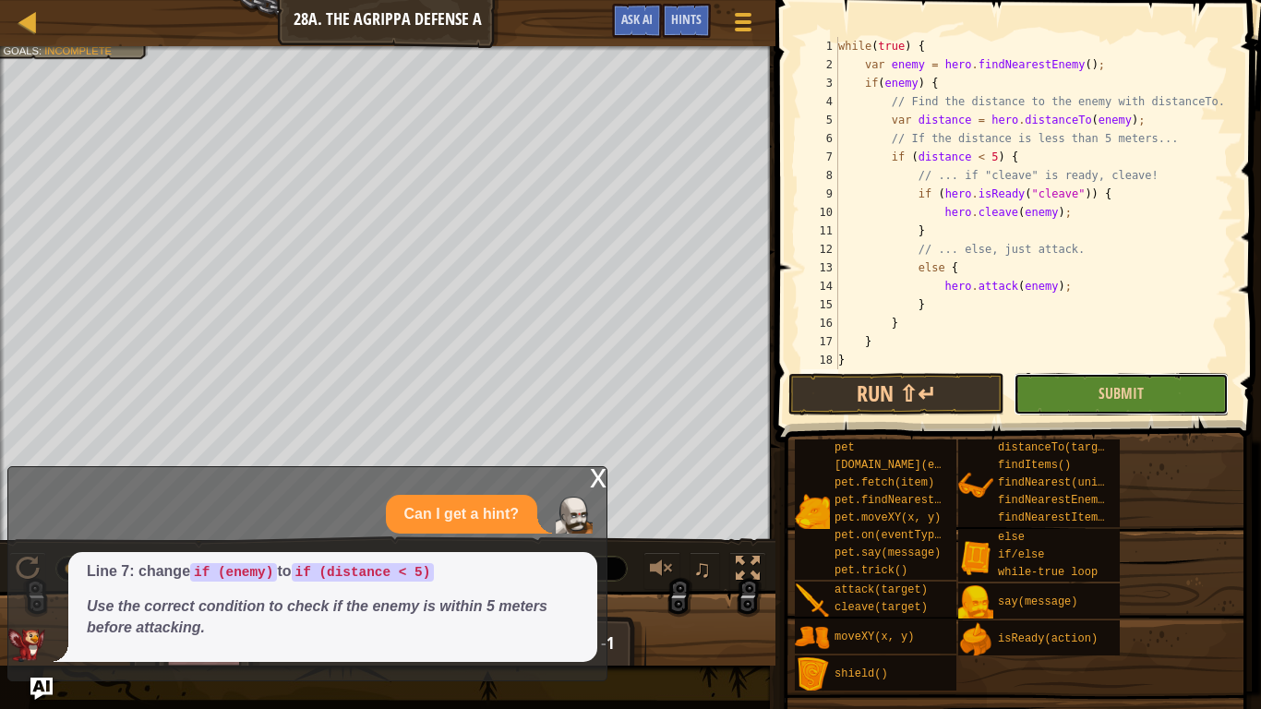
click at [1136, 414] on button "Submit" at bounding box center [1121, 394] width 215 height 42
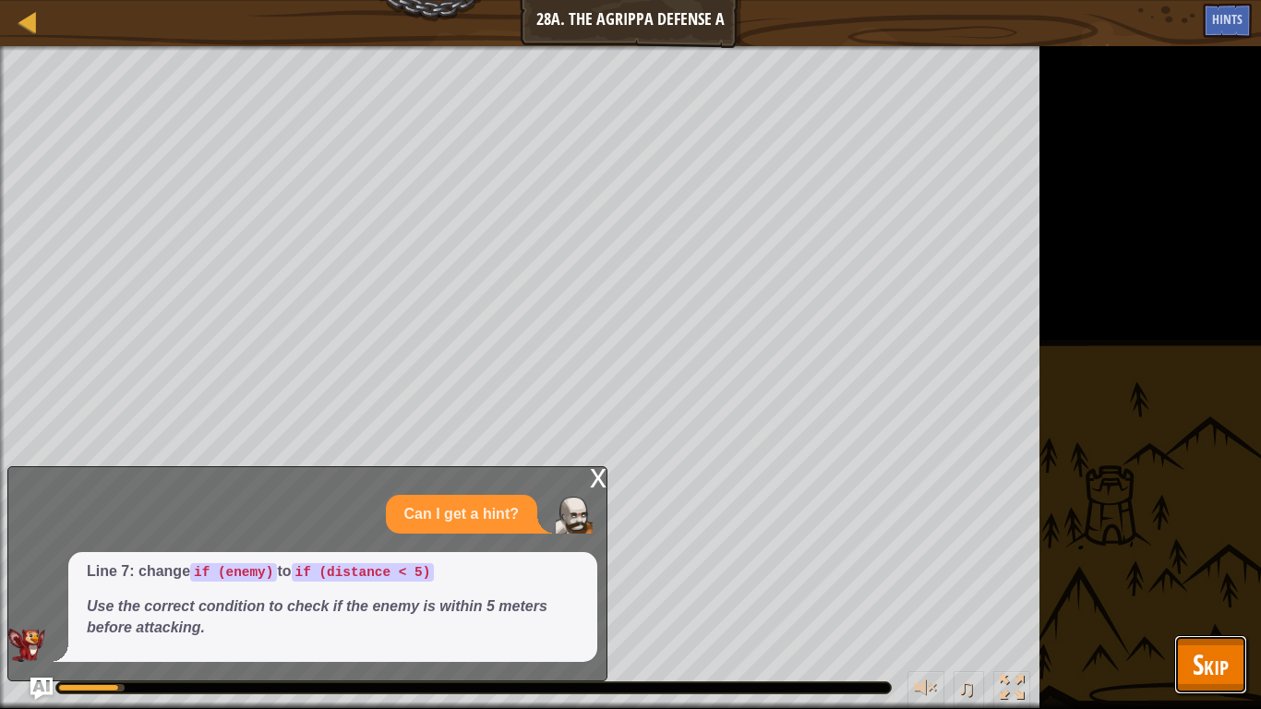
click at [1189, 678] on button "Skip" at bounding box center [1210, 664] width 73 height 59
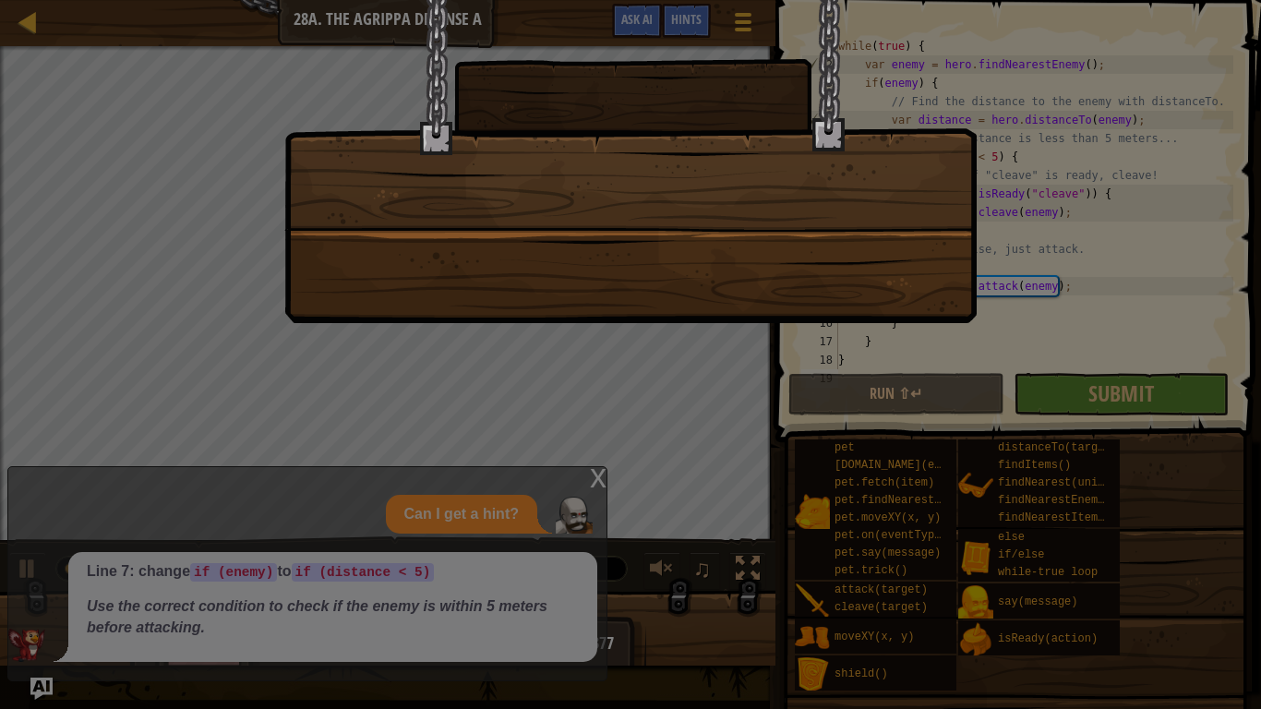
click at [595, 470] on div at bounding box center [630, 354] width 1261 height 709
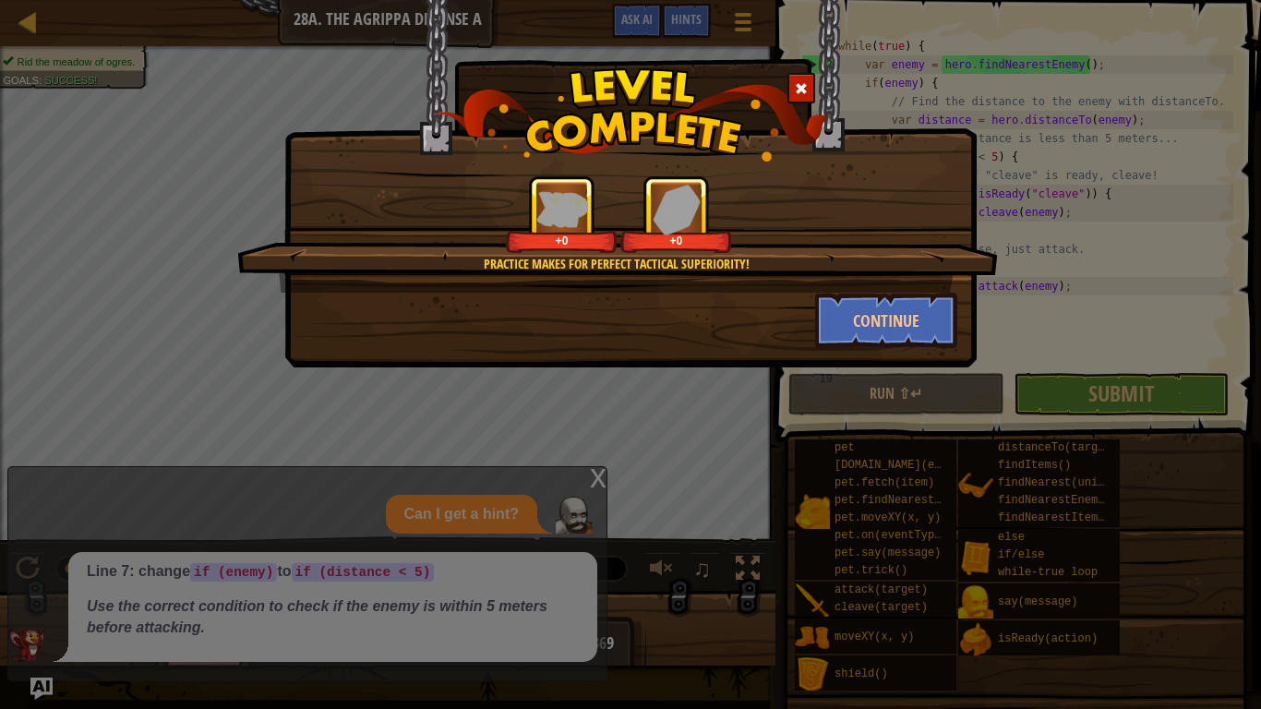
click at [595, 470] on div "Practice makes for perfect tactical superiority! +0 +0 Continue" at bounding box center [630, 354] width 1261 height 709
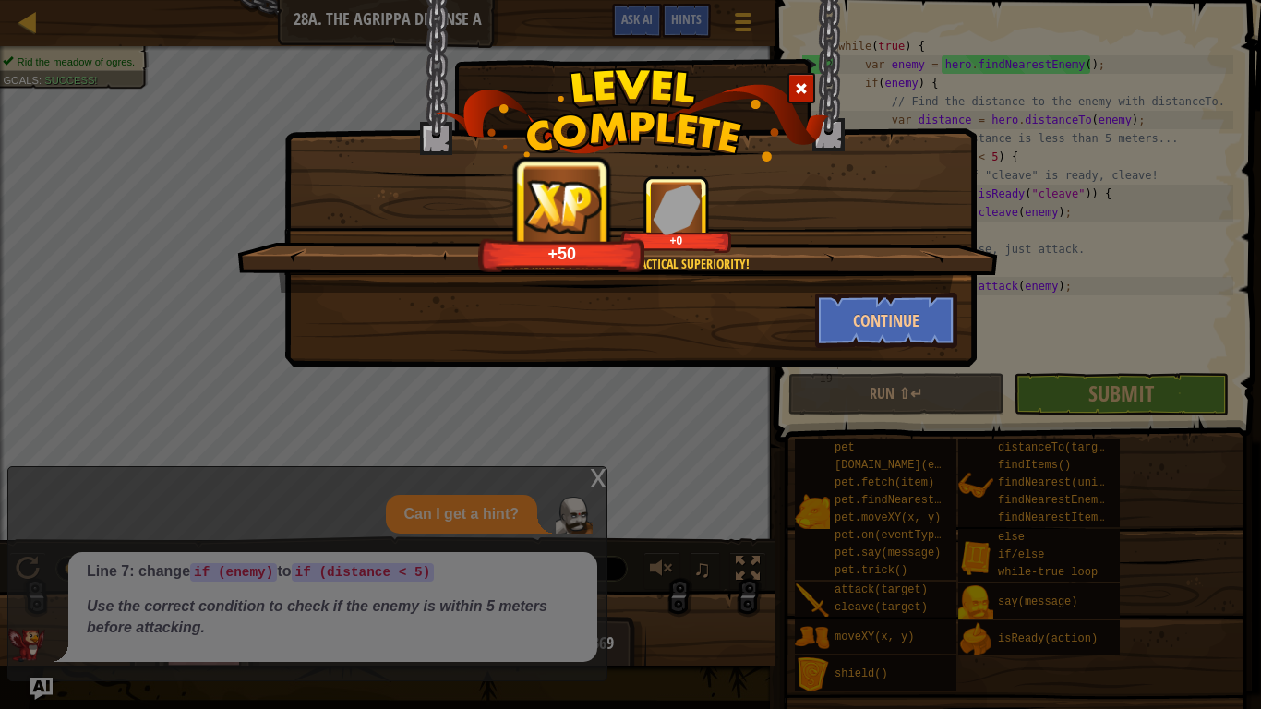
click at [600, 481] on div "Practice makes for perfect tactical superiority! +50 +0 Continue" at bounding box center [630, 354] width 1261 height 709
click at [596, 476] on div "Practice makes for perfect tactical superiority! +73 +0 Continue" at bounding box center [630, 354] width 1261 height 709
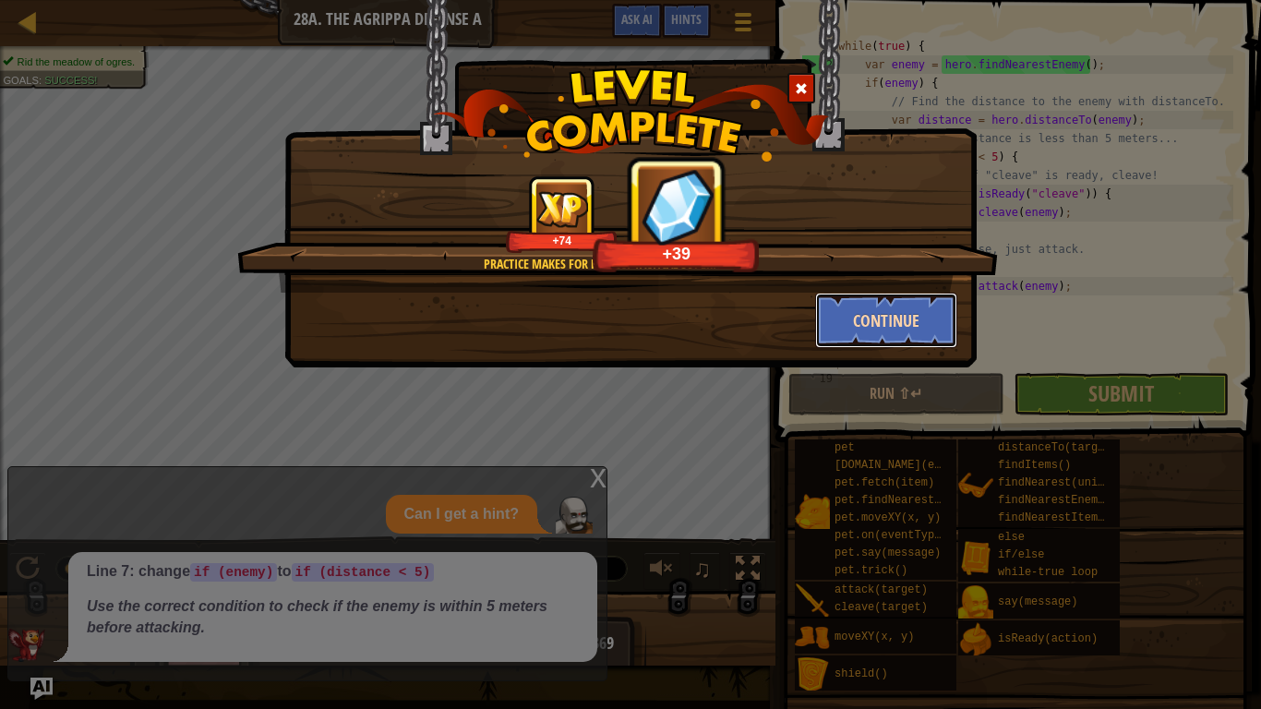
click at [865, 311] on button "Continue" at bounding box center [886, 320] width 143 height 55
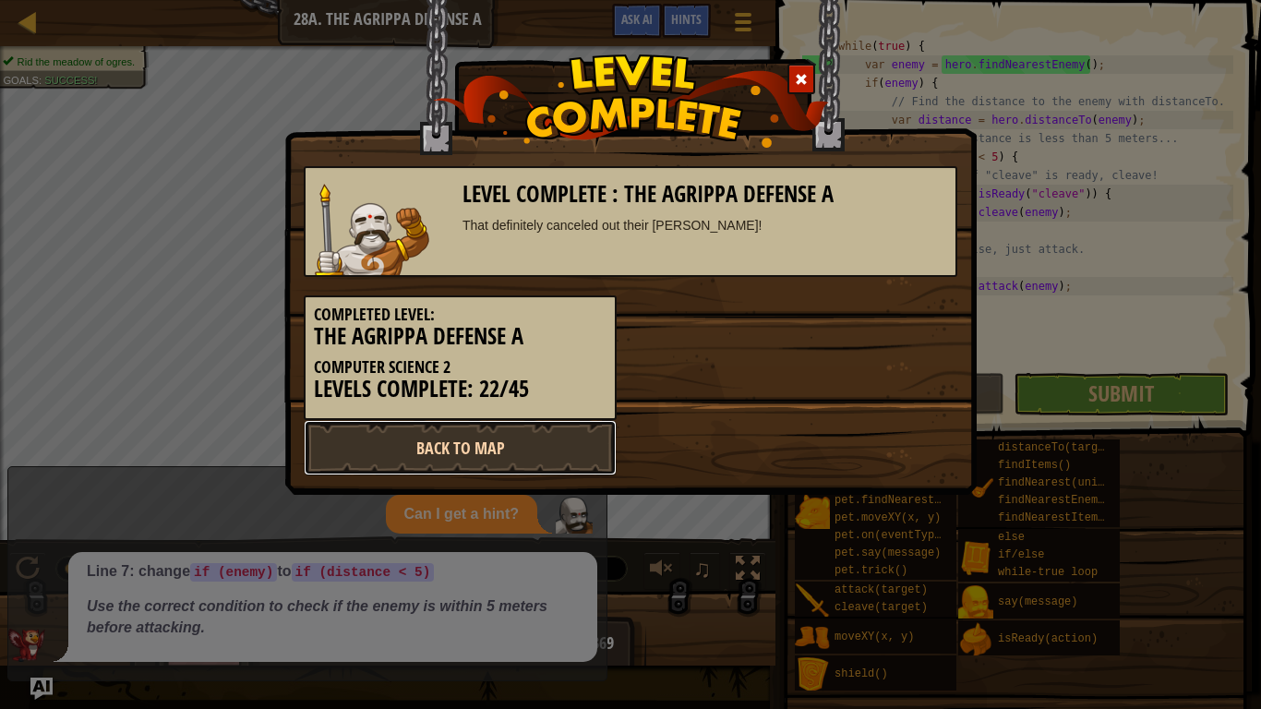
click at [548, 447] on link "Back to Map" at bounding box center [460, 447] width 313 height 55
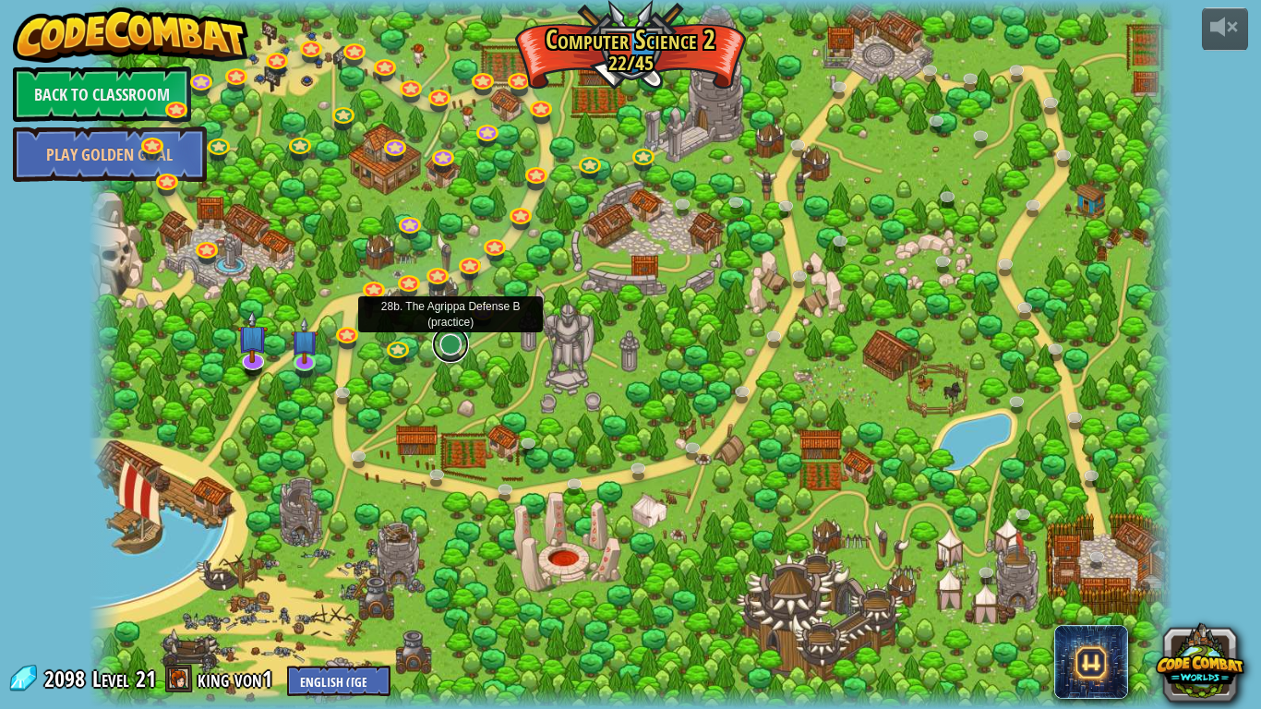
click at [451, 354] on link at bounding box center [450, 344] width 37 height 37
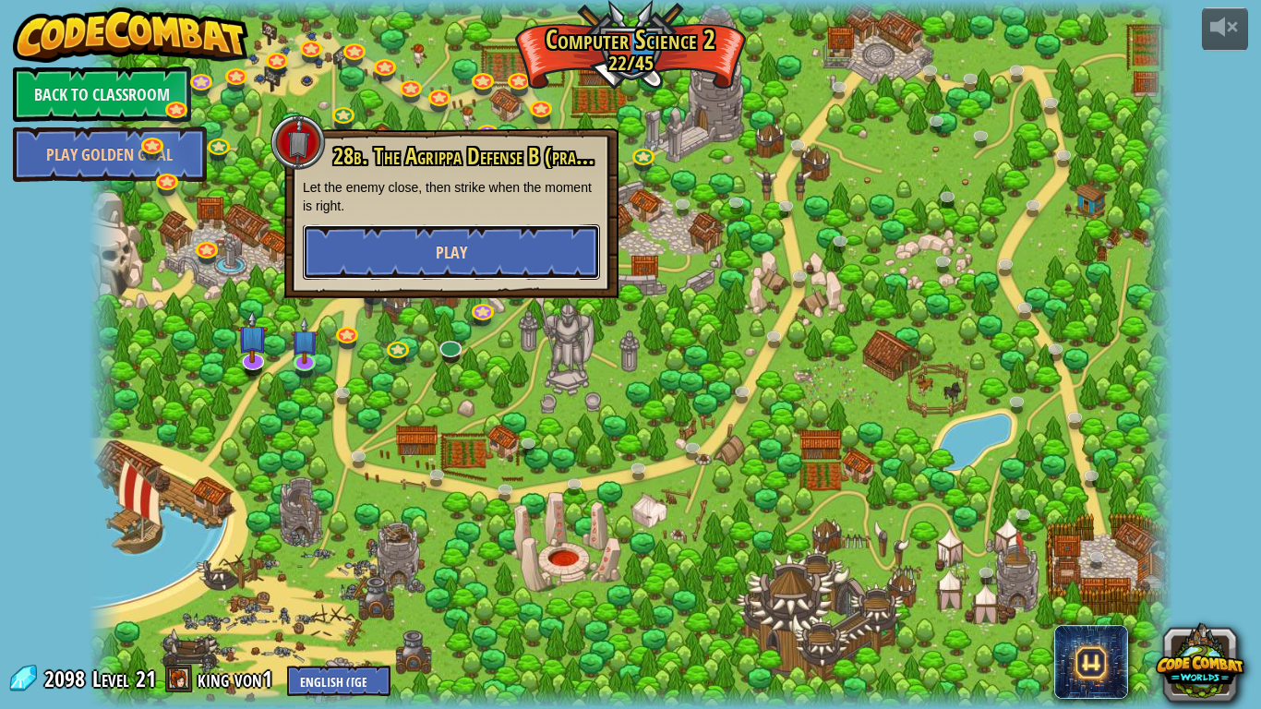
click at [517, 244] on button "Play" at bounding box center [451, 251] width 297 height 55
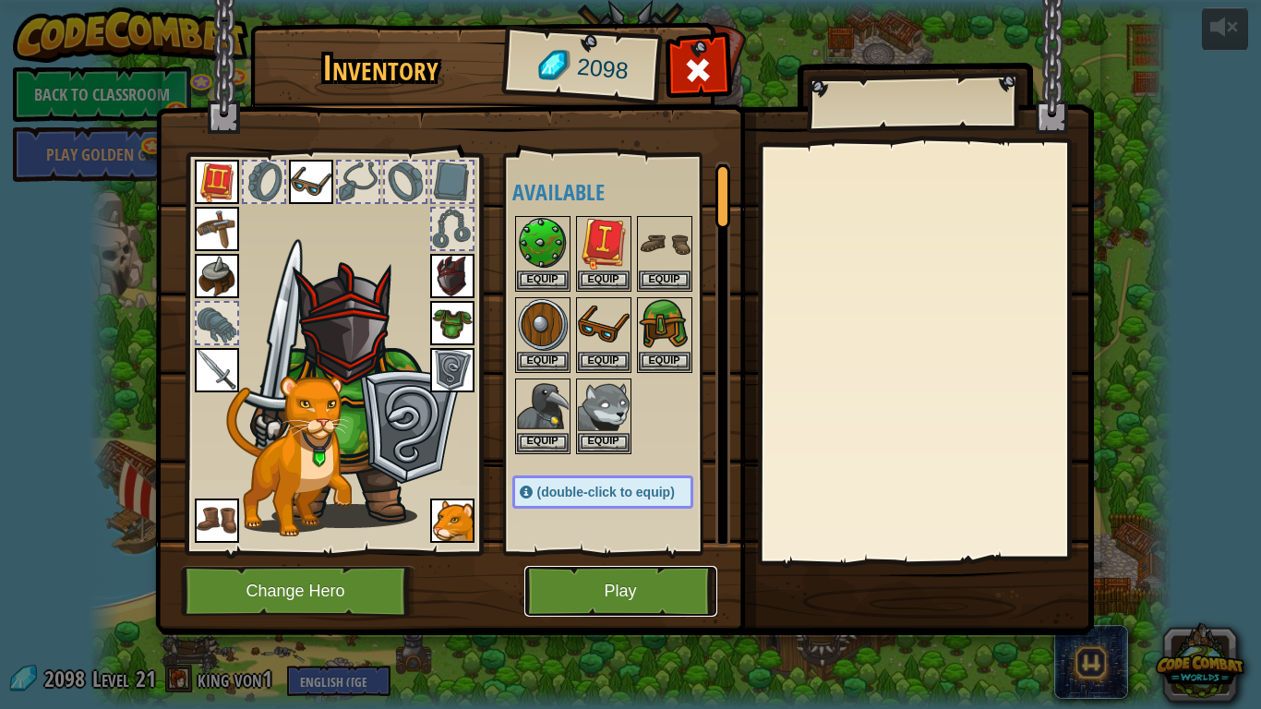
click at [630, 587] on button "Play" at bounding box center [620, 591] width 193 height 51
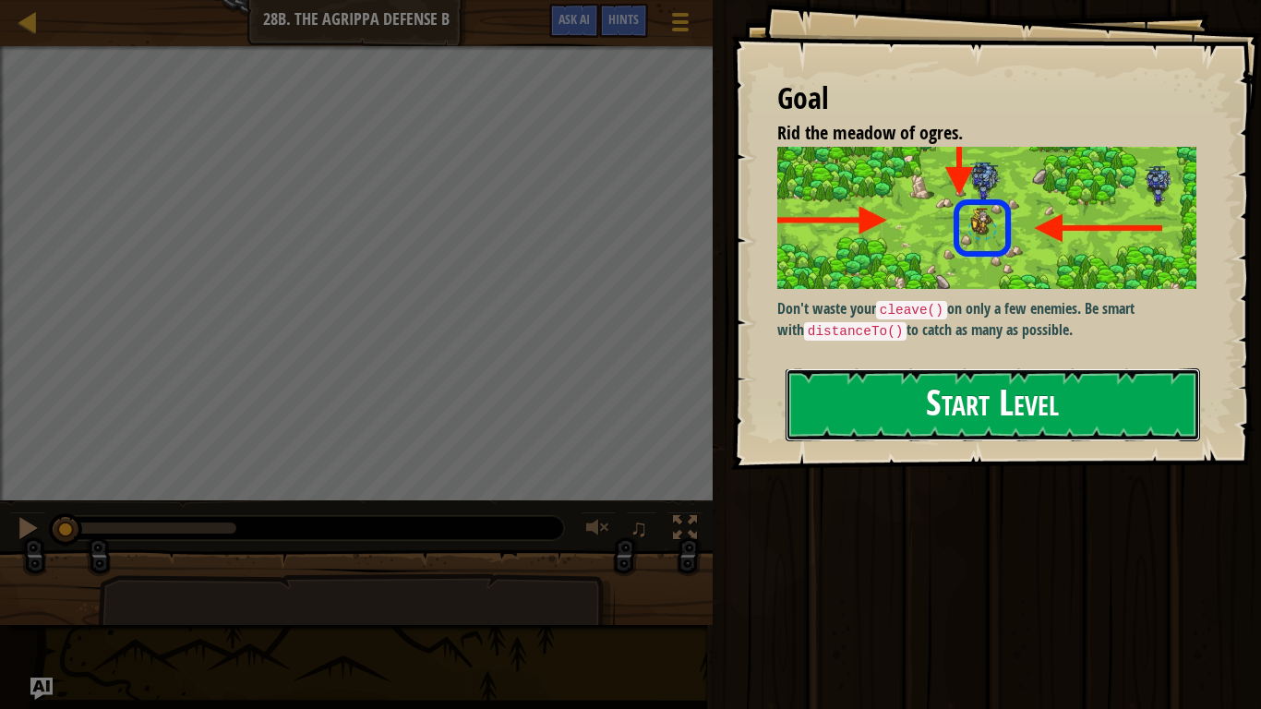
click at [914, 407] on button "Start Level" at bounding box center [993, 404] width 415 height 73
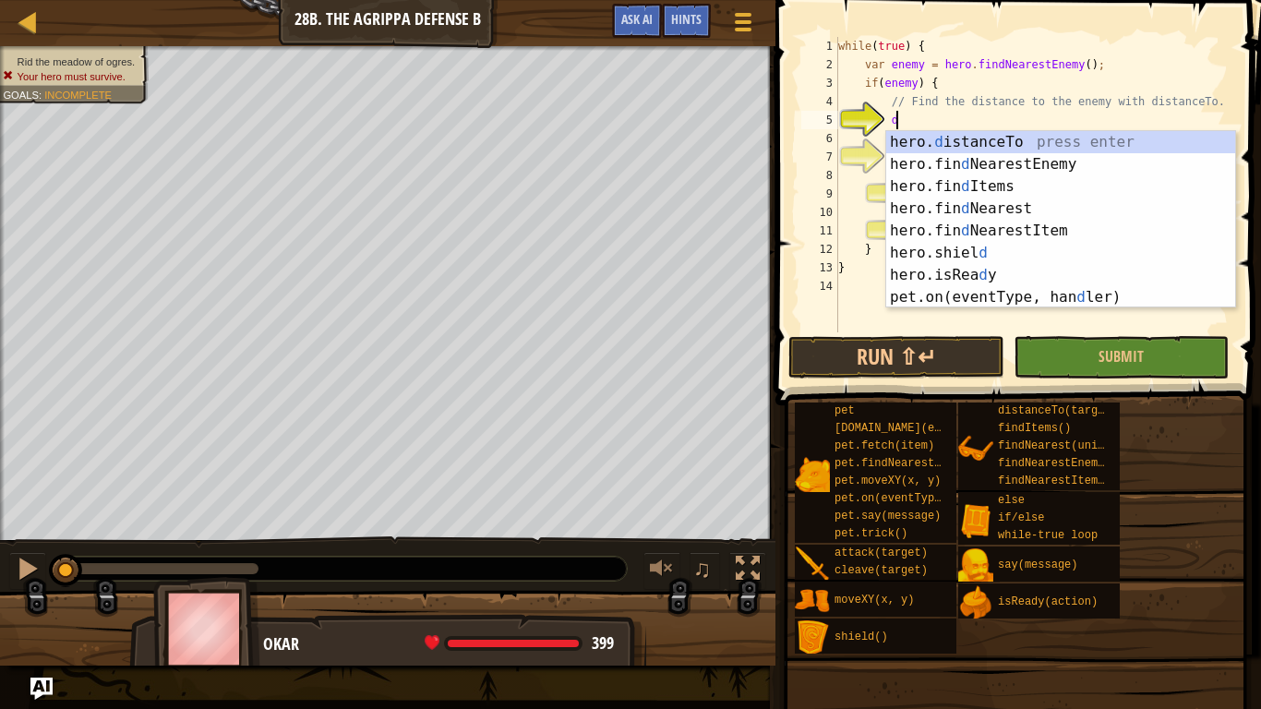
scroll to position [8, 8]
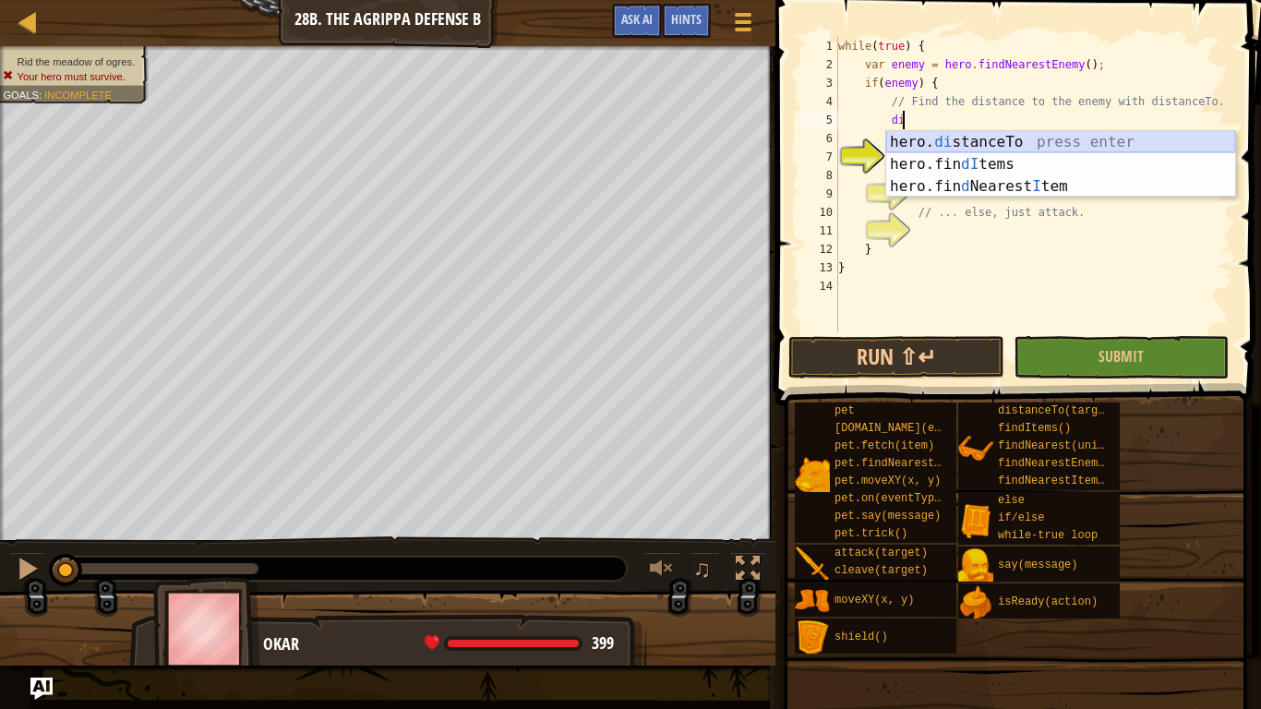
click at [1004, 139] on div "hero. di stanceTo press enter hero.fin dI tems press enter hero.fin d Nearest I…" at bounding box center [1060, 186] width 349 height 111
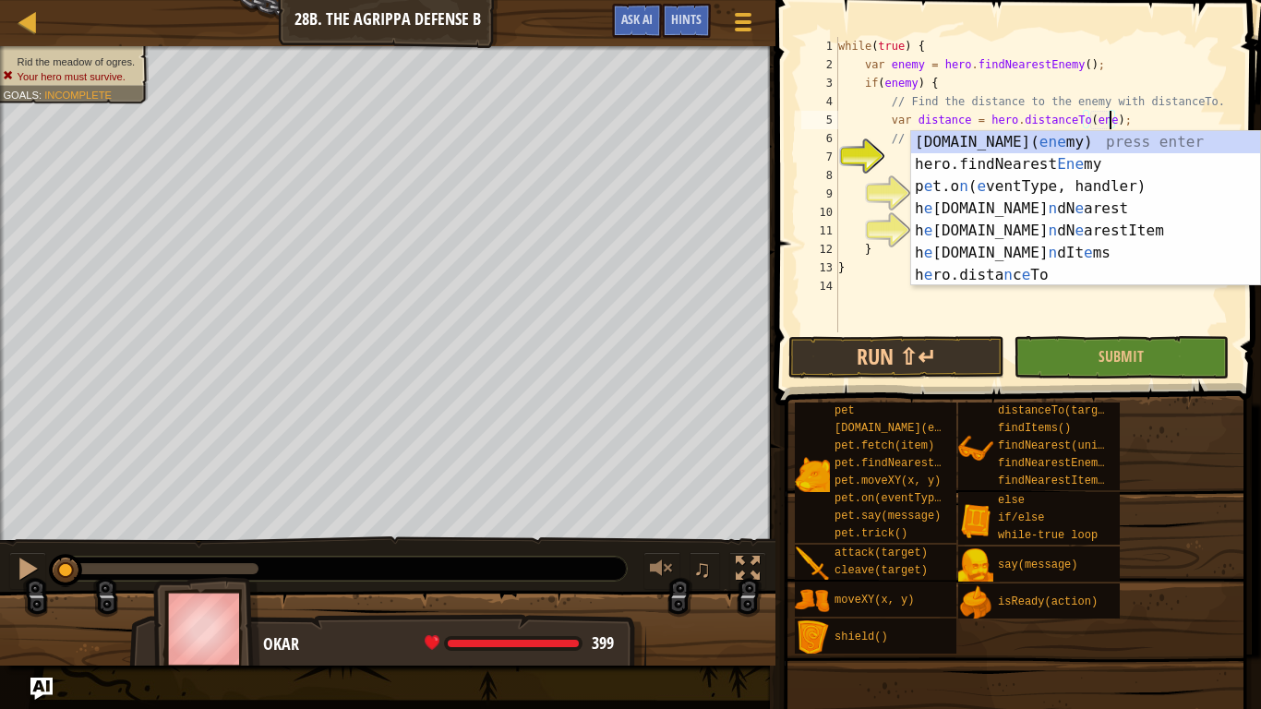
type textarea "var distance = hero.distanceTo(enemy);"
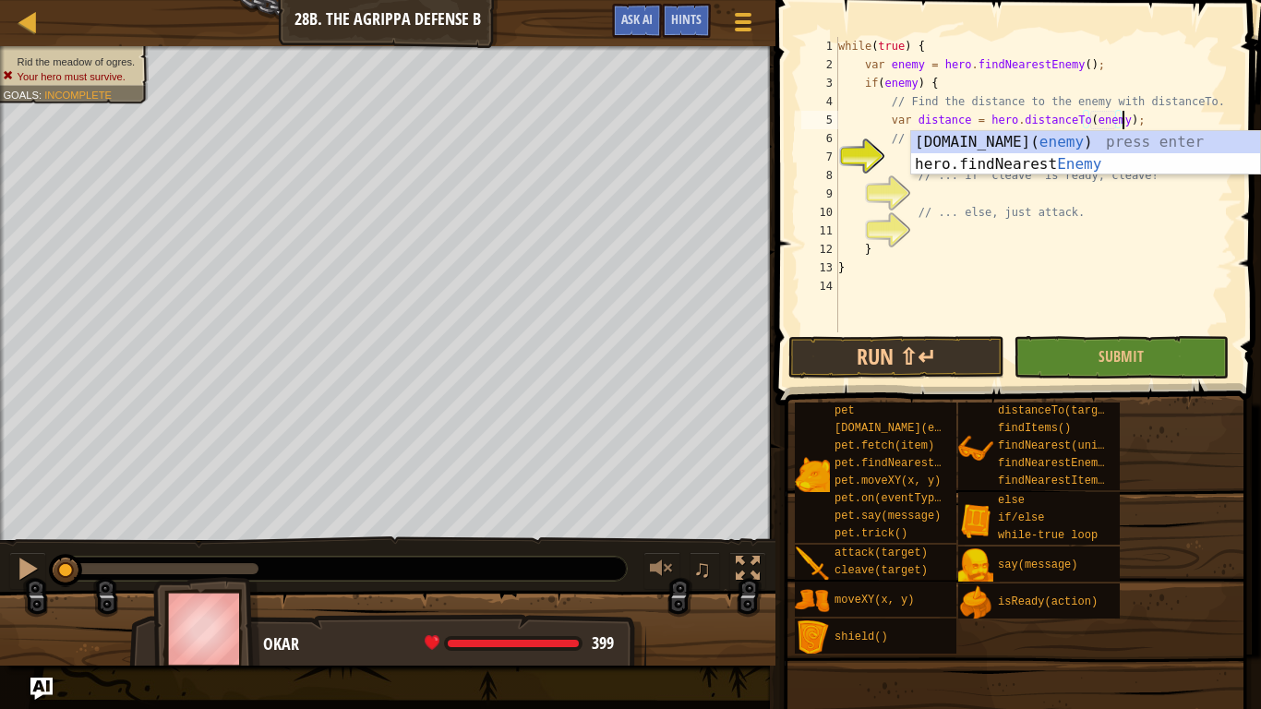
scroll to position [8, 42]
click at [954, 186] on div "while ( true ) { var enemy = hero . findNearestEnemy ( ) ; if ( enemy ) { // Fi…" at bounding box center [1034, 203] width 399 height 332
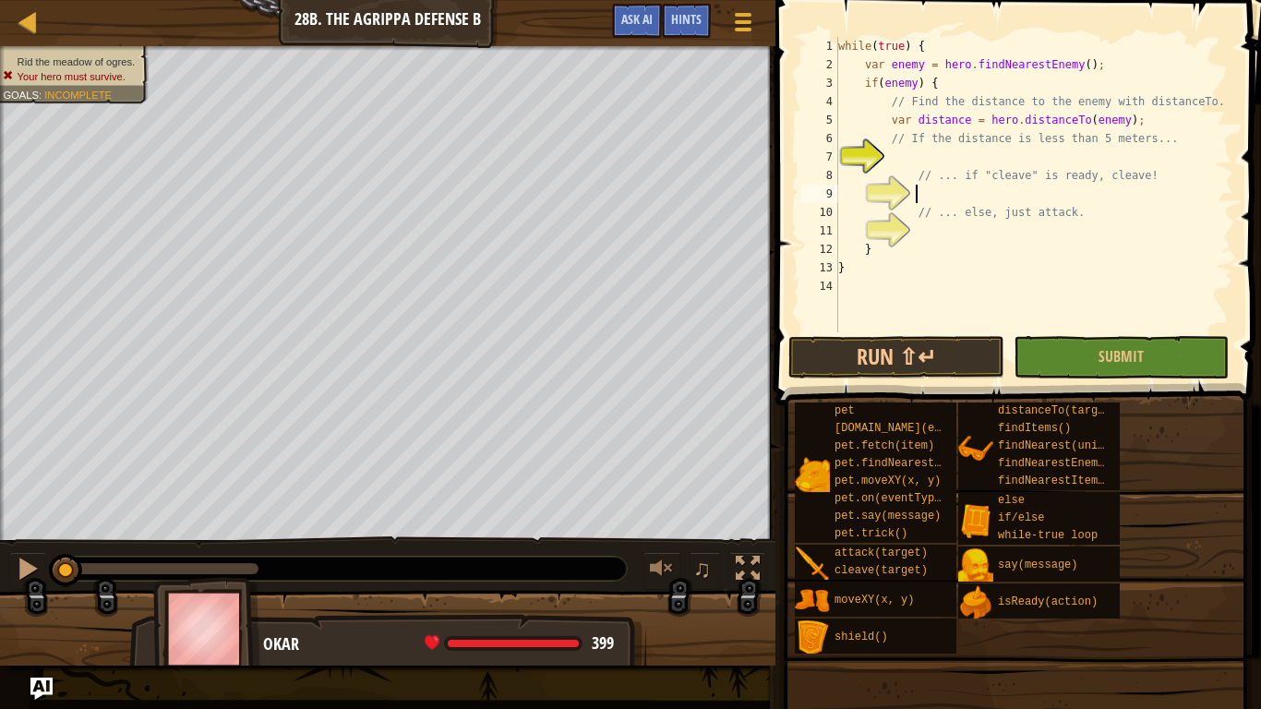
click at [939, 162] on div "while ( true ) { var enemy = hero . findNearestEnemy ( ) ; if ( enemy ) { // Fi…" at bounding box center [1034, 203] width 399 height 332
type textarea "distance < 5"
click at [975, 198] on div "while ( true ) { var enemy = hero . findNearestEnemy ( ) ; if ( enemy ) { // Fi…" at bounding box center [1034, 203] width 399 height 332
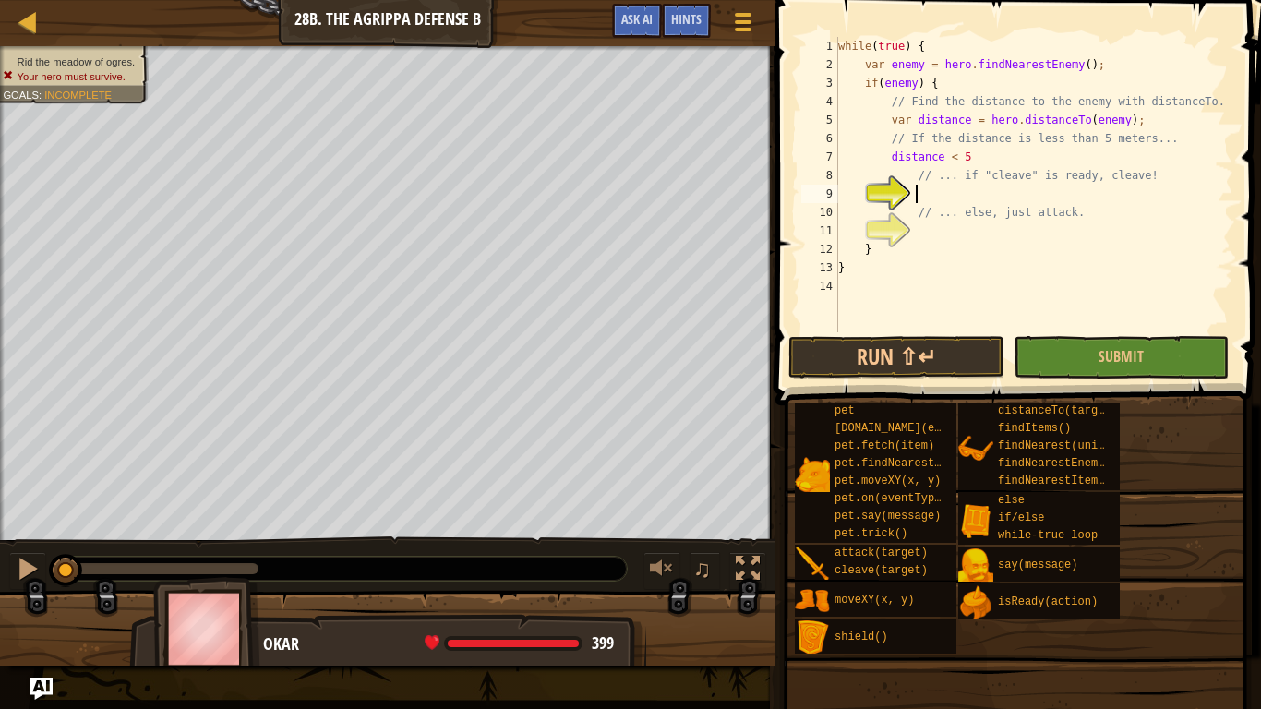
scroll to position [8, 11]
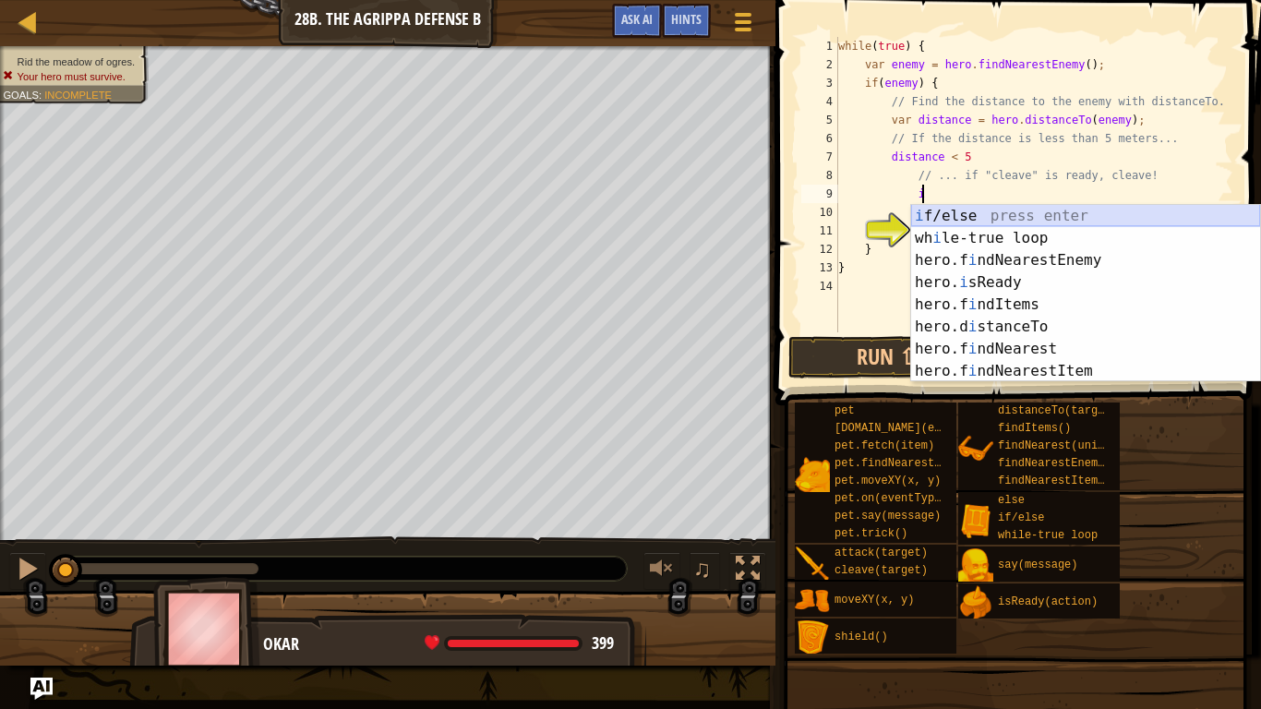
click at [945, 217] on div "i f/else press enter wh i le-true loop press enter hero.f i ndNearestEnemy pres…" at bounding box center [1085, 316] width 349 height 222
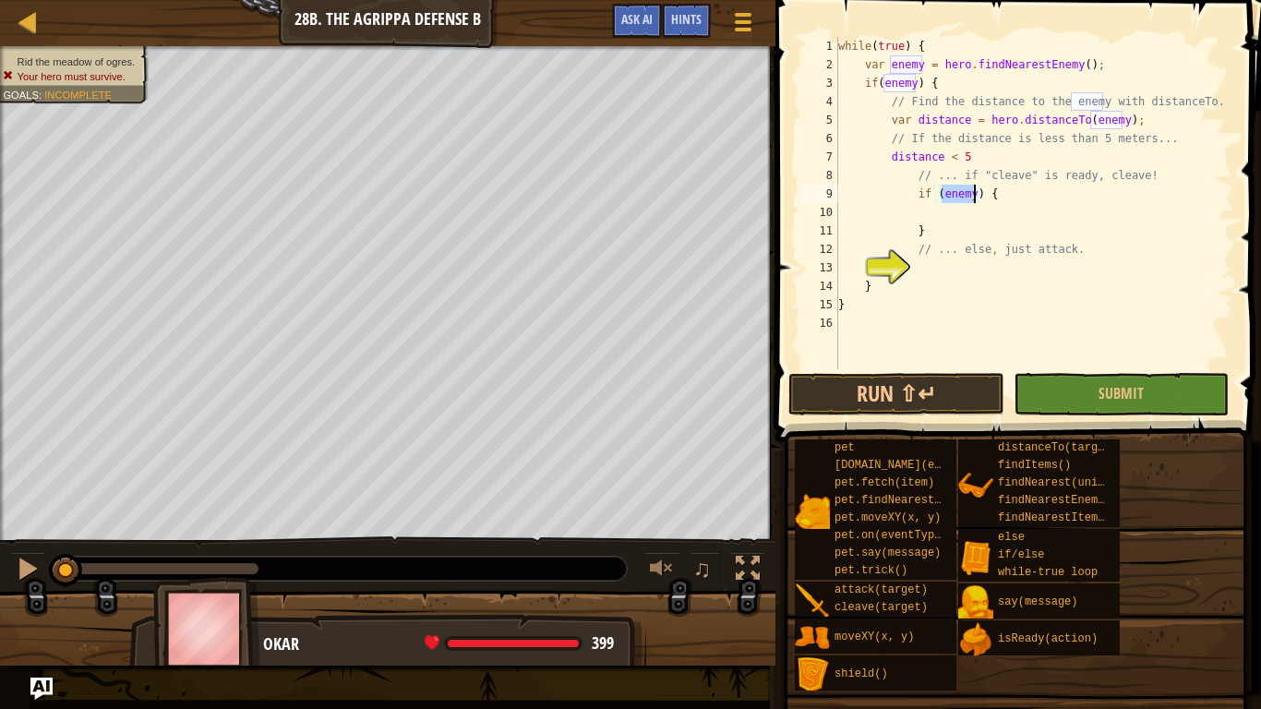
click at [886, 154] on div "while ( true ) { var enemy = hero . findNearestEnemy ( ) ; if ( enemy ) { // Fi…" at bounding box center [1034, 221] width 399 height 369
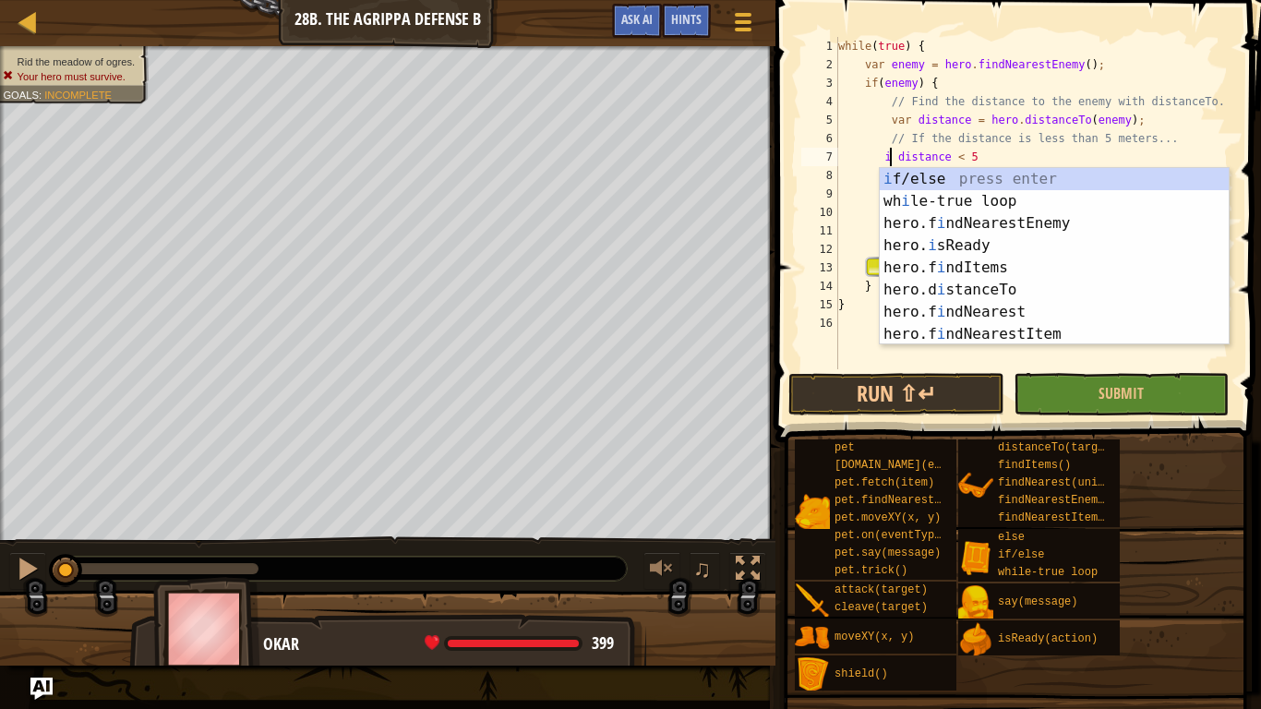
scroll to position [8, 8]
click at [994, 180] on div "i f/else press enter wh i le-true loop press enter hero.f i ndNearestEnemy pres…" at bounding box center [1054, 279] width 349 height 222
type textarea "if (enemy) {"
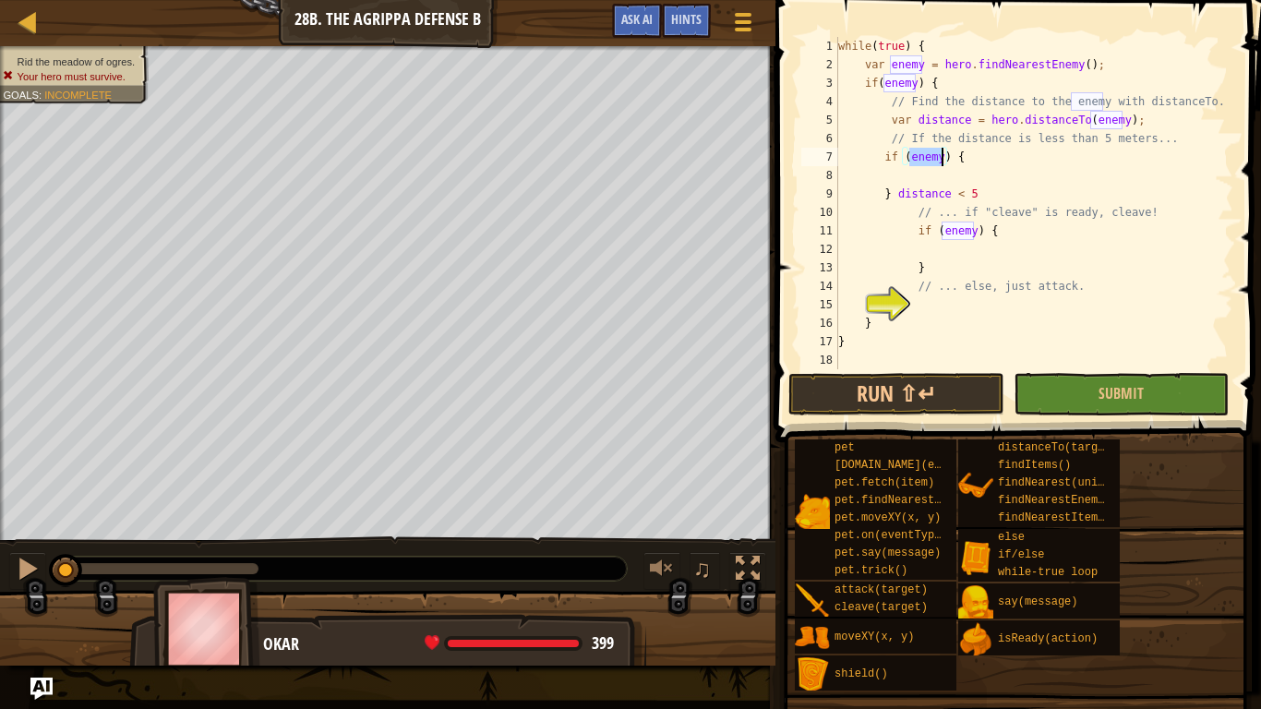
click at [933, 180] on div "while ( true ) { var enemy = hero . findNearestEnemy ( ) ; if ( enemy ) { // Fi…" at bounding box center [1034, 221] width 399 height 369
drag, startPoint x: 896, startPoint y: 193, endPoint x: 986, endPoint y: 197, distance: 90.5
click at [986, 197] on div "while ( true ) { var enemy = hero . findNearestEnemy ( ) ; if ( enemy ) { // Fi…" at bounding box center [1034, 221] width 399 height 369
type textarea "}"
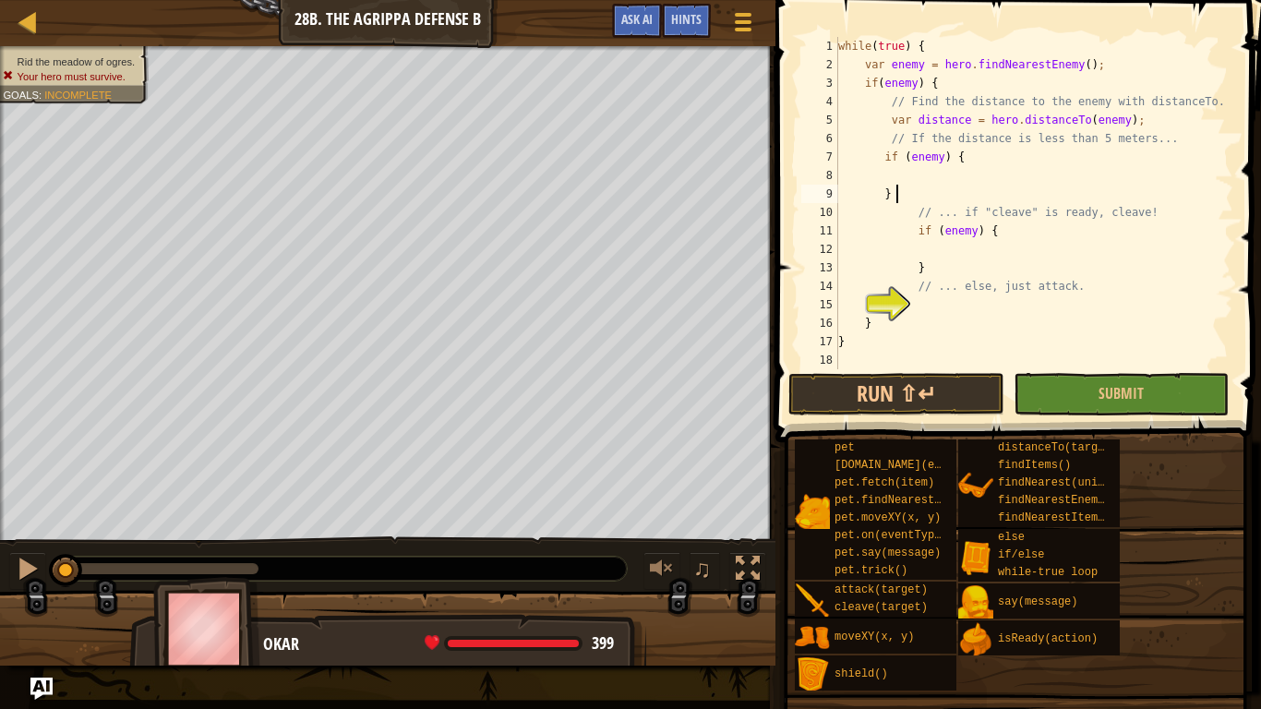
click at [901, 175] on div "while ( true ) { var enemy = hero . findNearestEnemy ( ) ; if ( enemy ) { // Fi…" at bounding box center [1034, 221] width 399 height 369
type textarea "distance < 5"
click at [931, 246] on div "while ( true ) { var enemy = hero . findNearestEnemy ( ) ; if ( enemy ) { // Fi…" at bounding box center [1034, 221] width 399 height 369
click at [977, 234] on div "while ( true ) { var enemy = hero . findNearestEnemy ( ) ; if ( enemy ) { // Fi…" at bounding box center [1034, 221] width 399 height 369
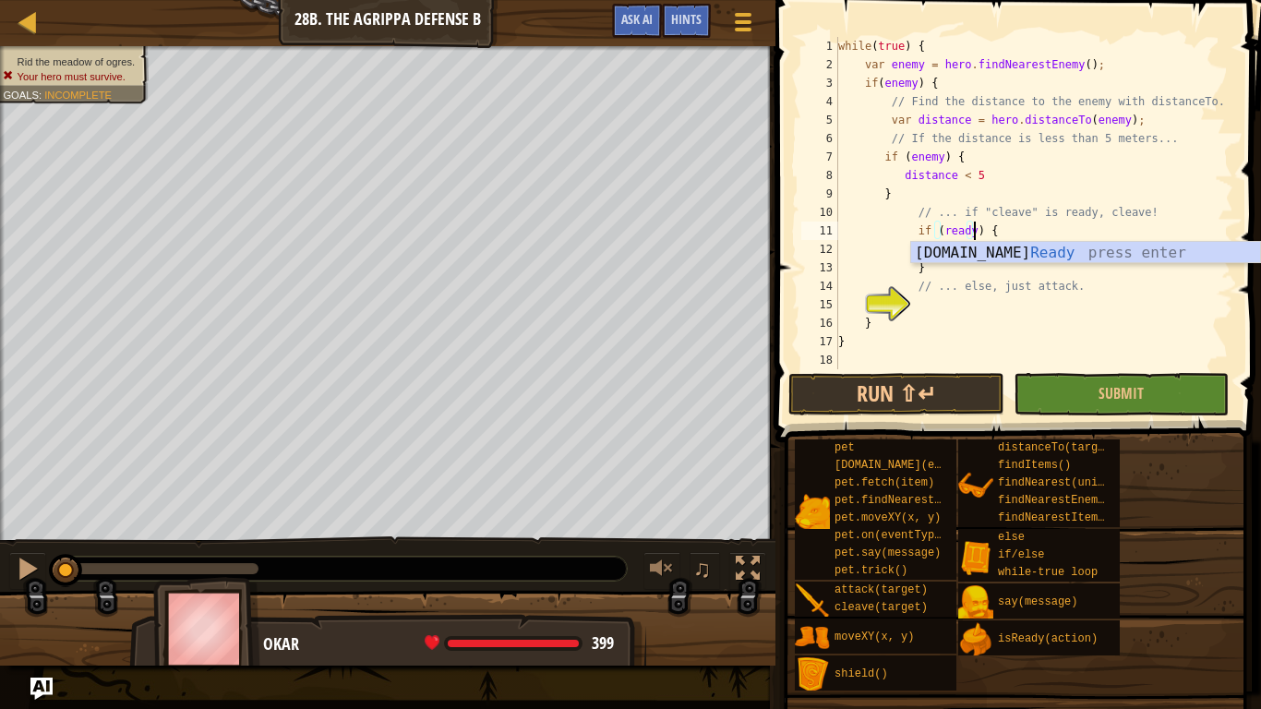
scroll to position [8, 20]
click at [1028, 252] on div "[DOMAIN_NAME] Ready press enter" at bounding box center [1085, 275] width 349 height 66
type textarea "if (hero.isReady("cleave")) {"
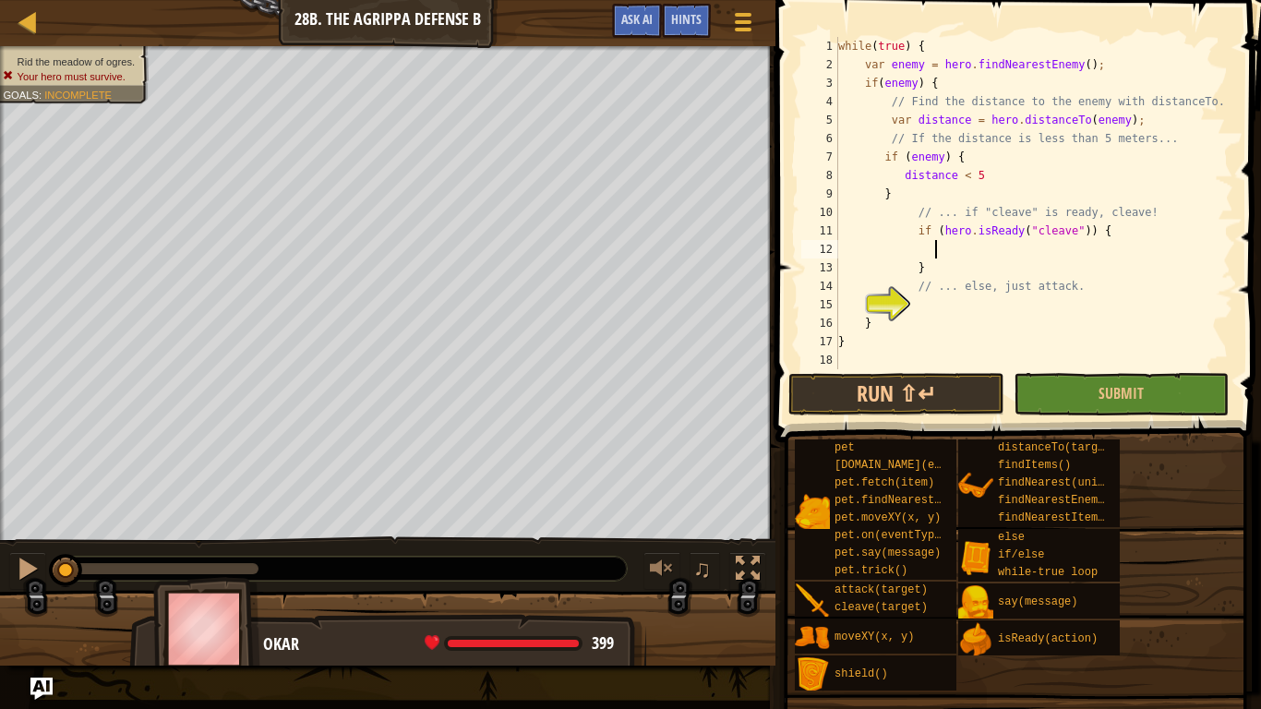
click at [937, 256] on div "while ( true ) { var enemy = hero . findNearestEnemy ( ) ; if ( enemy ) { // Fi…" at bounding box center [1034, 221] width 399 height 369
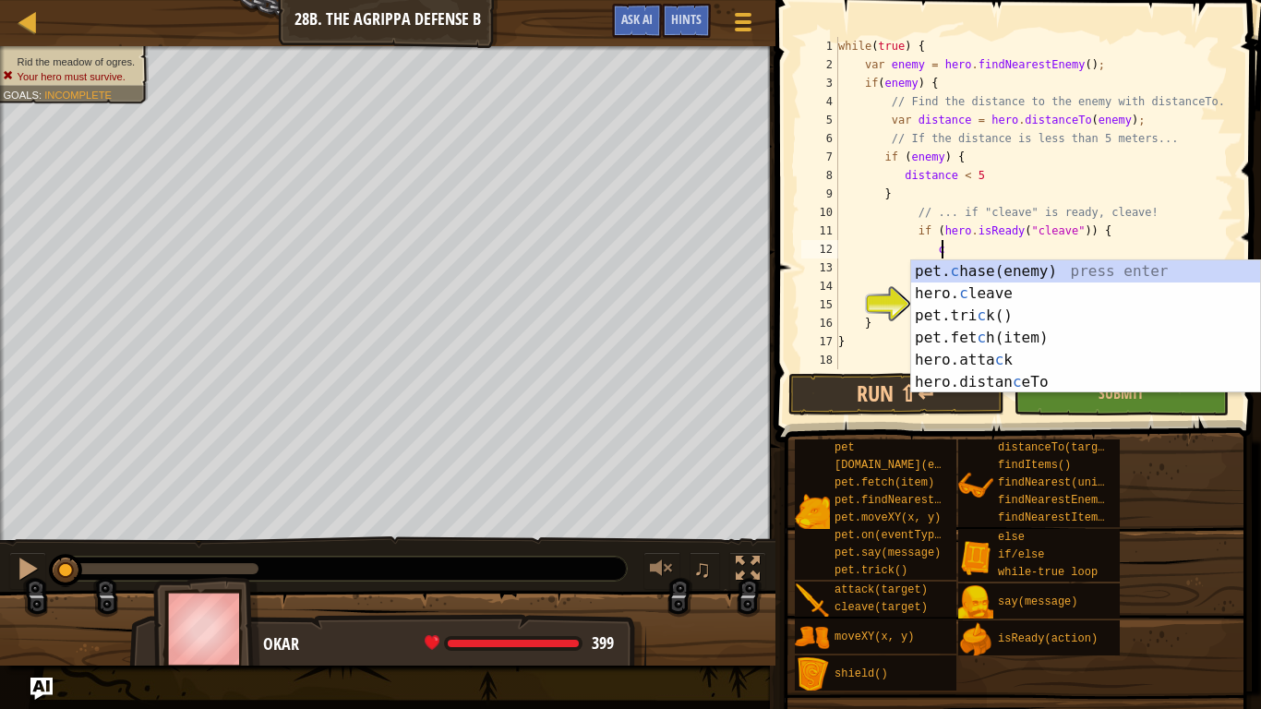
scroll to position [8, 15]
click at [1013, 288] on div "pet. c hase(enemy) press enter hero. c leave press enter pet.tri c k() press en…" at bounding box center [1085, 348] width 349 height 177
type textarea "hero.cleave(enemy);"
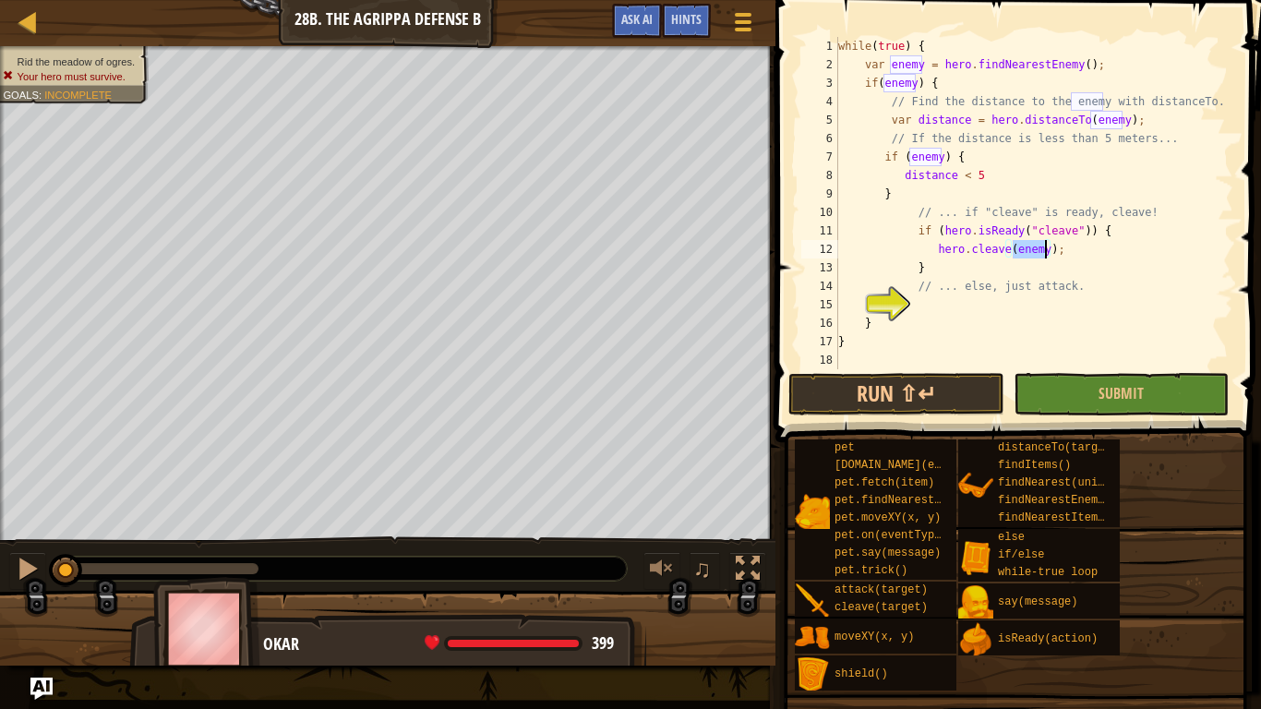
click at [929, 306] on div "while ( true ) { var enemy = hero . findNearestEnemy ( ) ; if ( enemy ) { // Fi…" at bounding box center [1034, 221] width 399 height 369
type textarea "e"
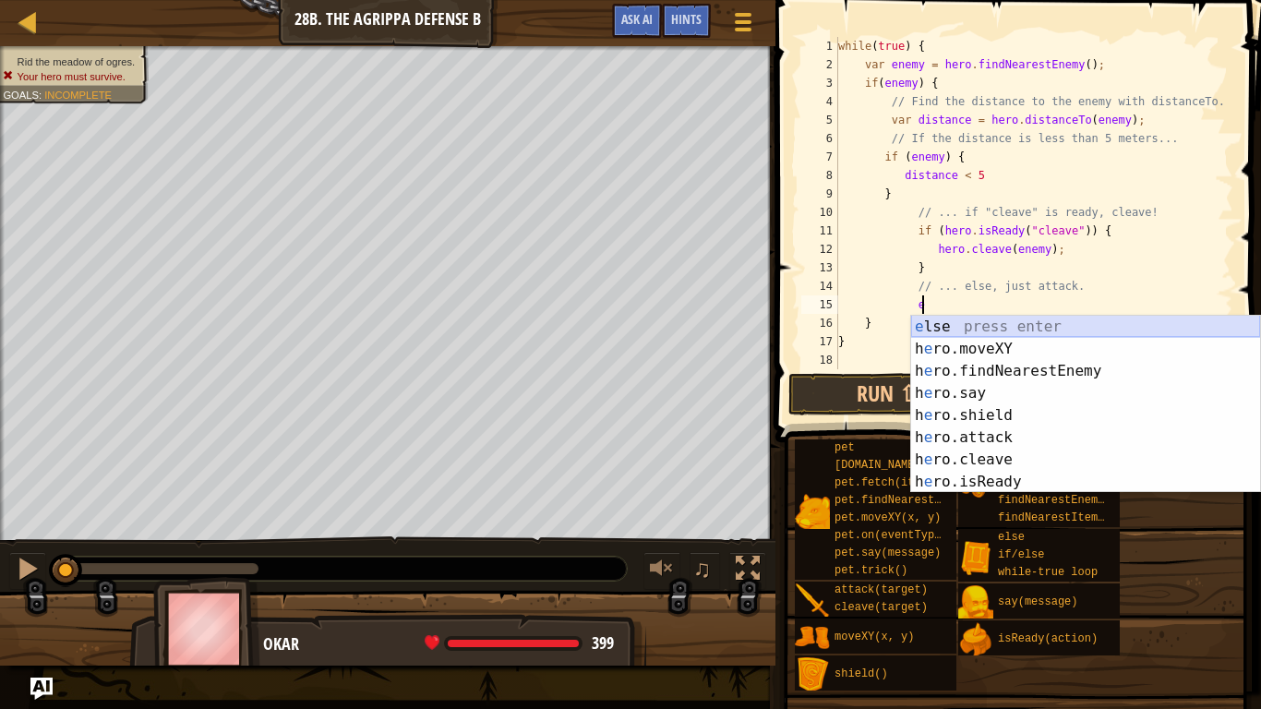
click at [981, 327] on div "e lse press enter h e ro.moveXY press enter h e ro.findNearestEnemy press enter…" at bounding box center [1085, 427] width 349 height 222
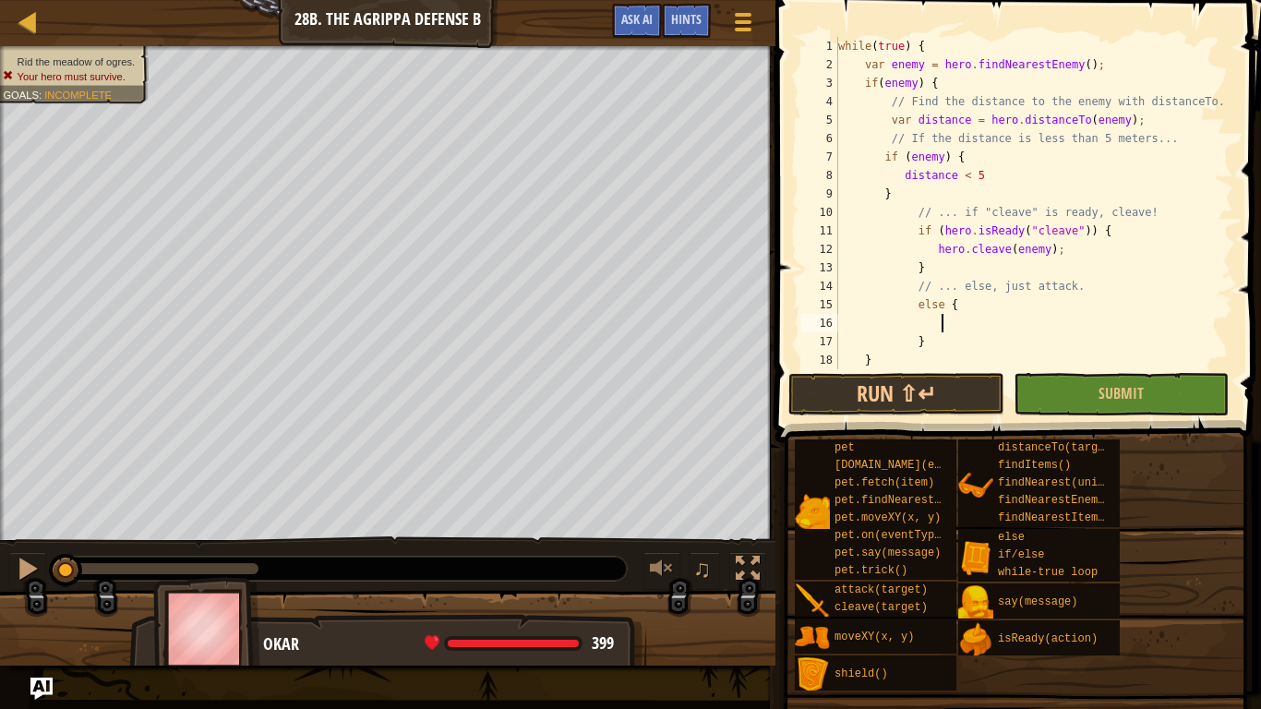
scroll to position [8, 15]
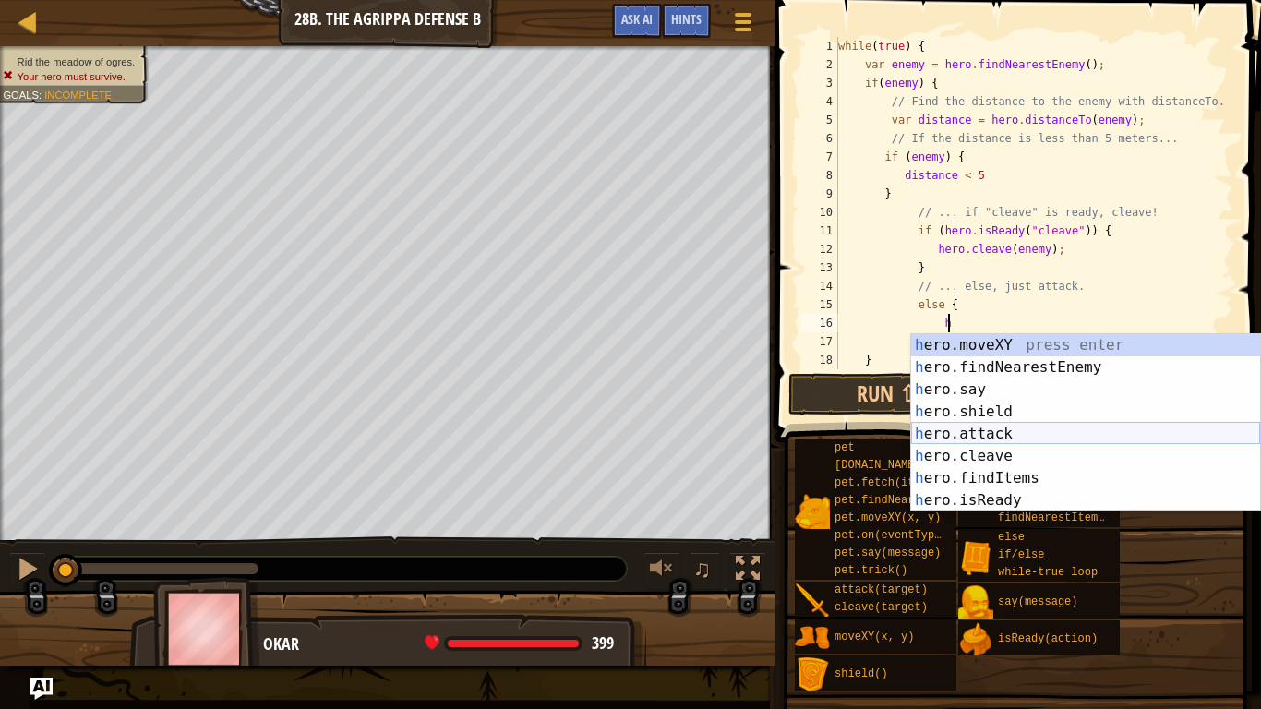
click at [986, 427] on div "h ero.moveXY press enter h ero.findNearestEnemy press enter h ero.say press ent…" at bounding box center [1085, 445] width 349 height 222
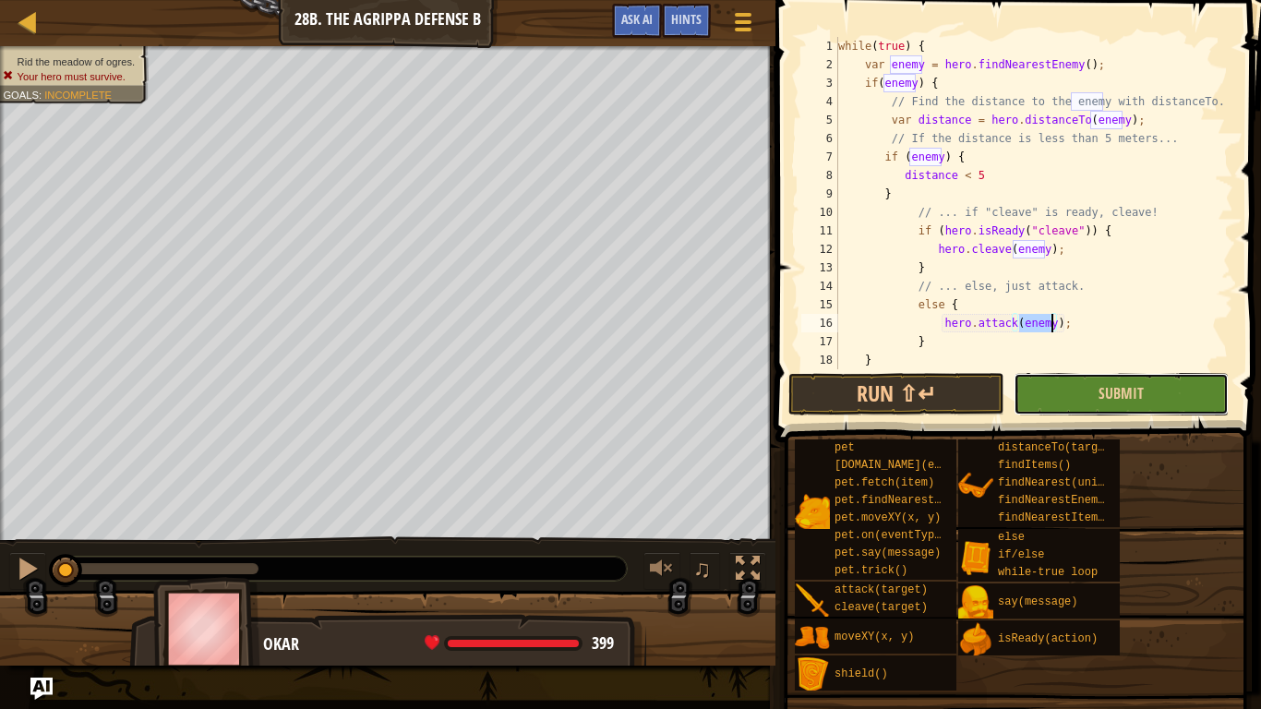
click at [1080, 405] on button "Submit" at bounding box center [1121, 394] width 215 height 42
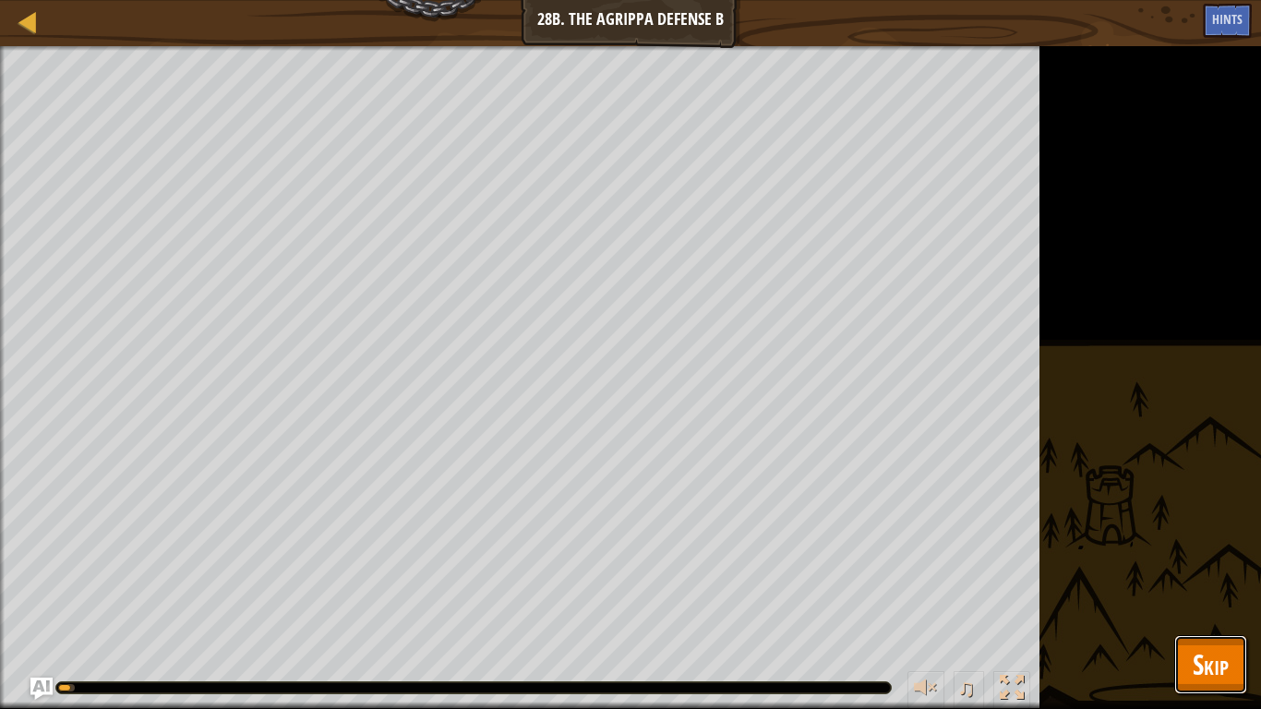
click at [1217, 673] on span "Skip" at bounding box center [1211, 664] width 36 height 38
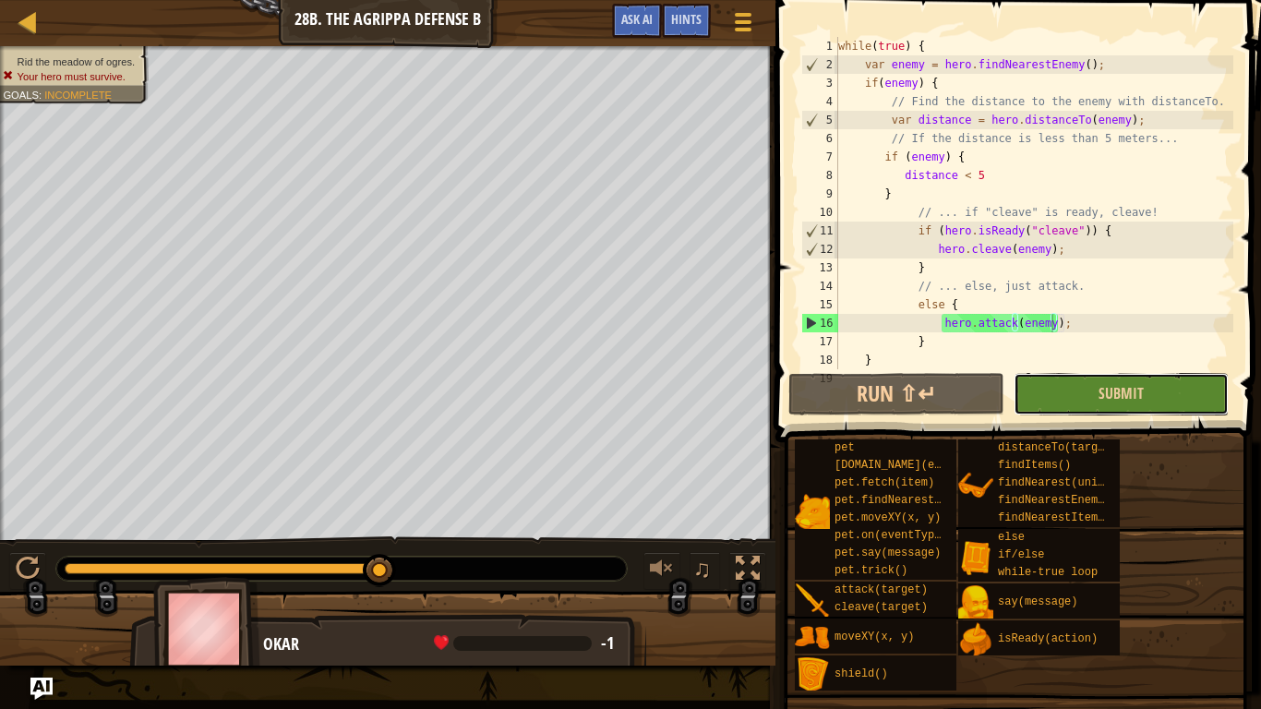
click at [1080, 394] on button "Submit" at bounding box center [1121, 394] width 215 height 42
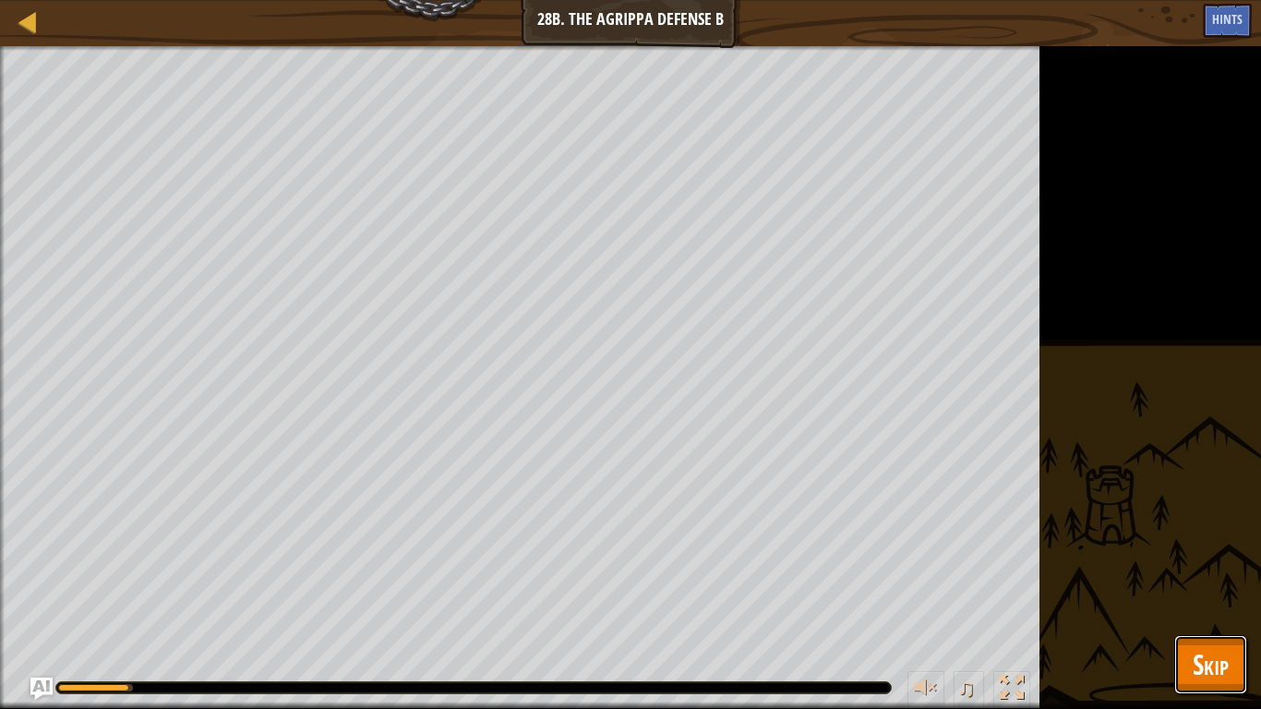
click at [1210, 677] on span "Skip" at bounding box center [1211, 664] width 36 height 38
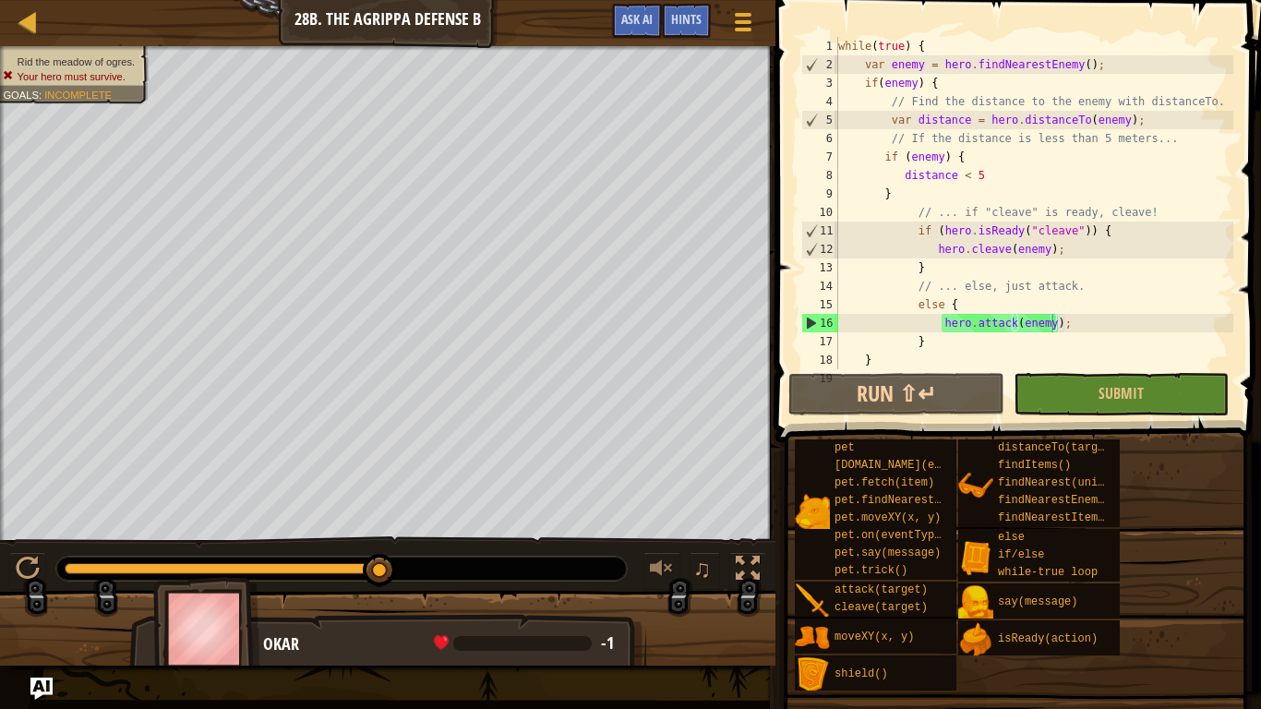
click at [984, 176] on div "while ( true ) { var enemy = hero . findNearestEnemy ( ) ; if ( enemy ) { // Fi…" at bounding box center [1034, 221] width 399 height 369
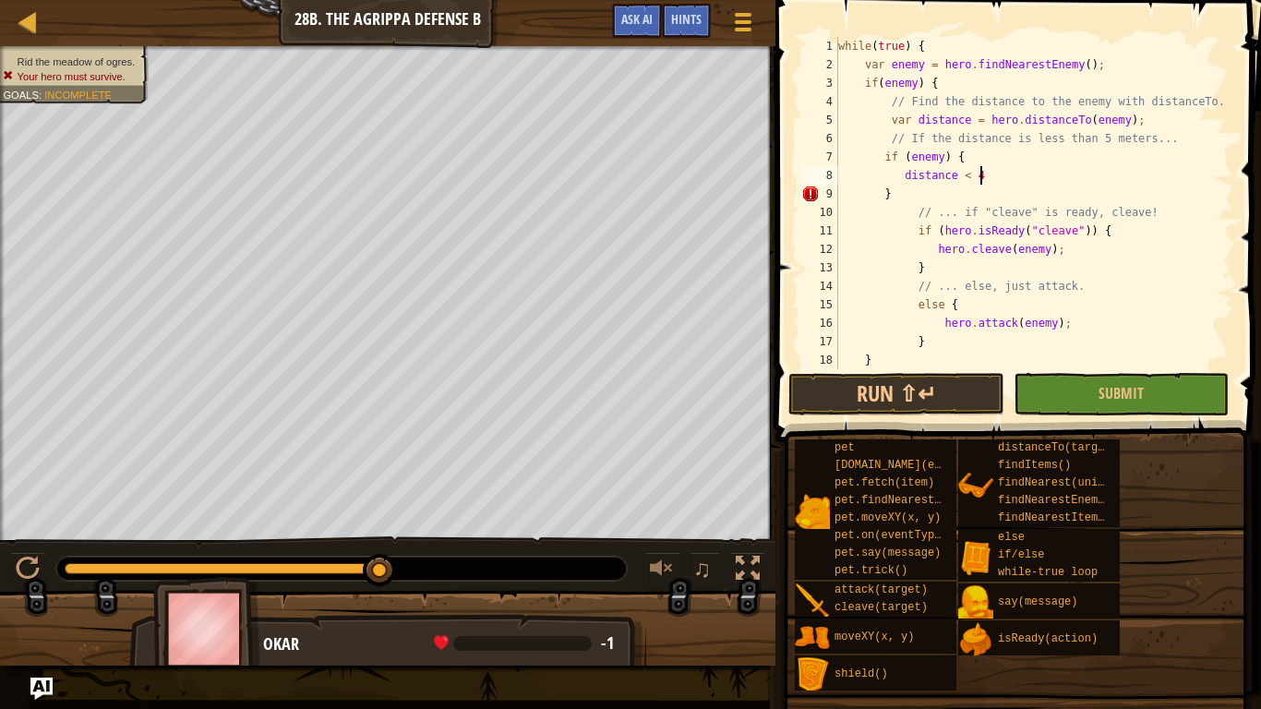
scroll to position [8, 19]
type textarea "distance < 4"
click at [1080, 399] on button "Submit" at bounding box center [1121, 394] width 215 height 42
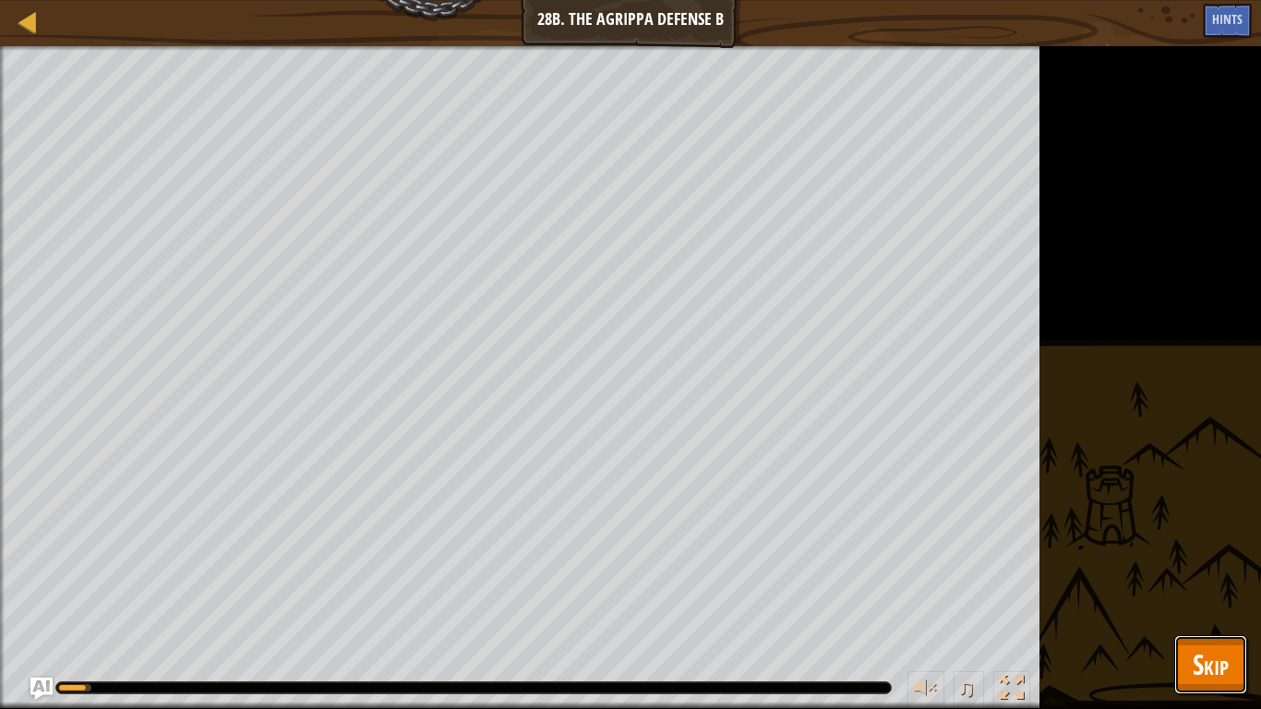
click at [1193, 666] on span "Skip" at bounding box center [1211, 664] width 36 height 38
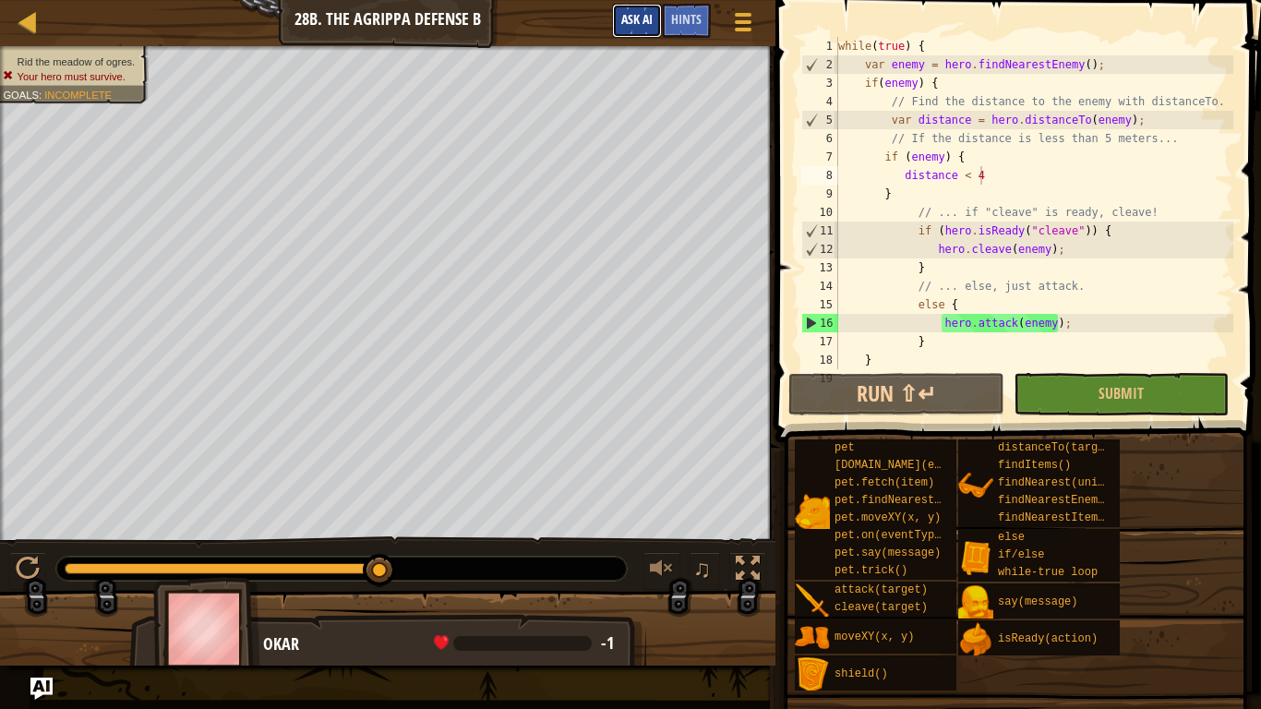
click at [643, 12] on span "Ask AI" at bounding box center [636, 19] width 31 height 18
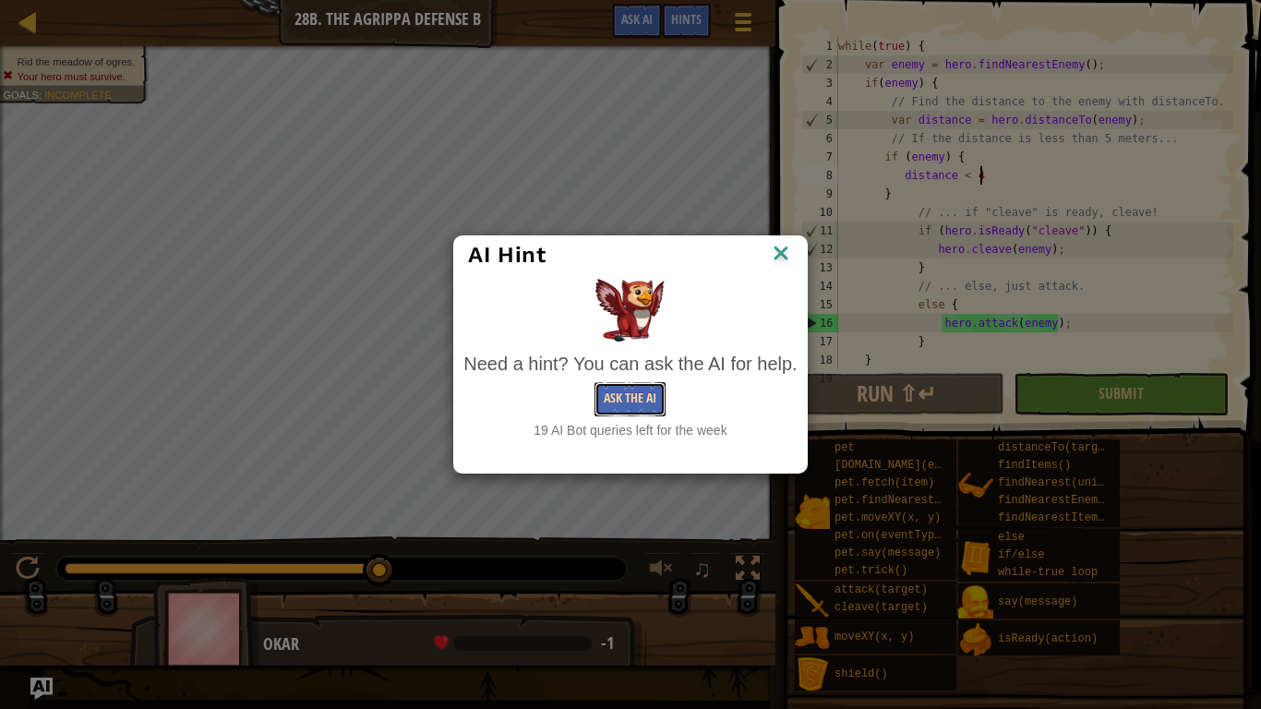
click at [619, 403] on button "Ask the AI" at bounding box center [630, 399] width 71 height 34
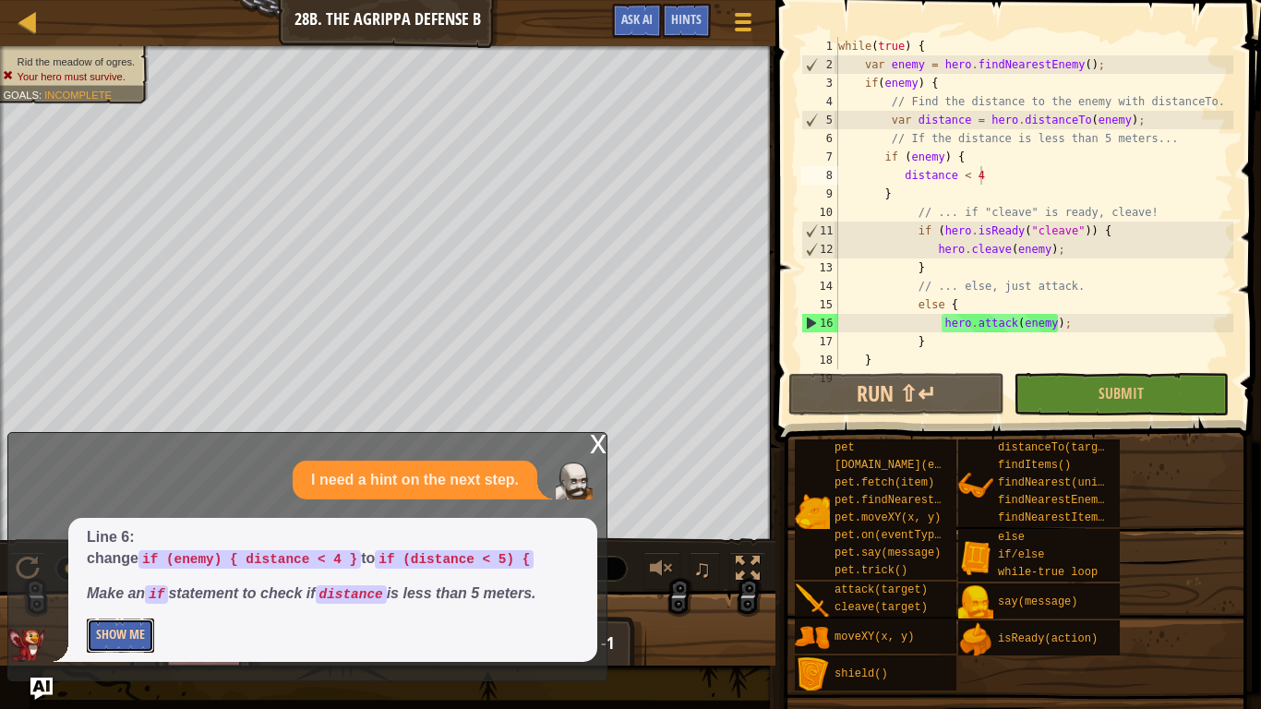
click at [102, 641] on button "Show Me" at bounding box center [120, 636] width 67 height 34
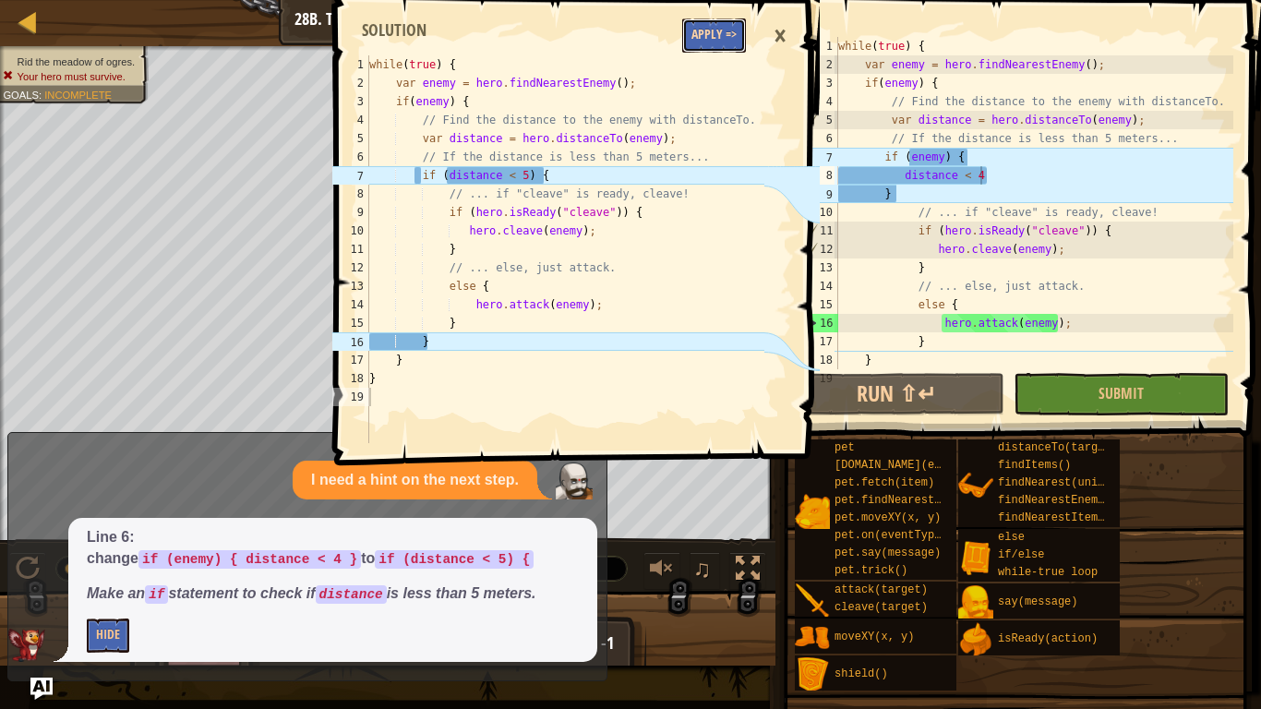
click at [719, 24] on button "Apply =>" at bounding box center [714, 35] width 64 height 34
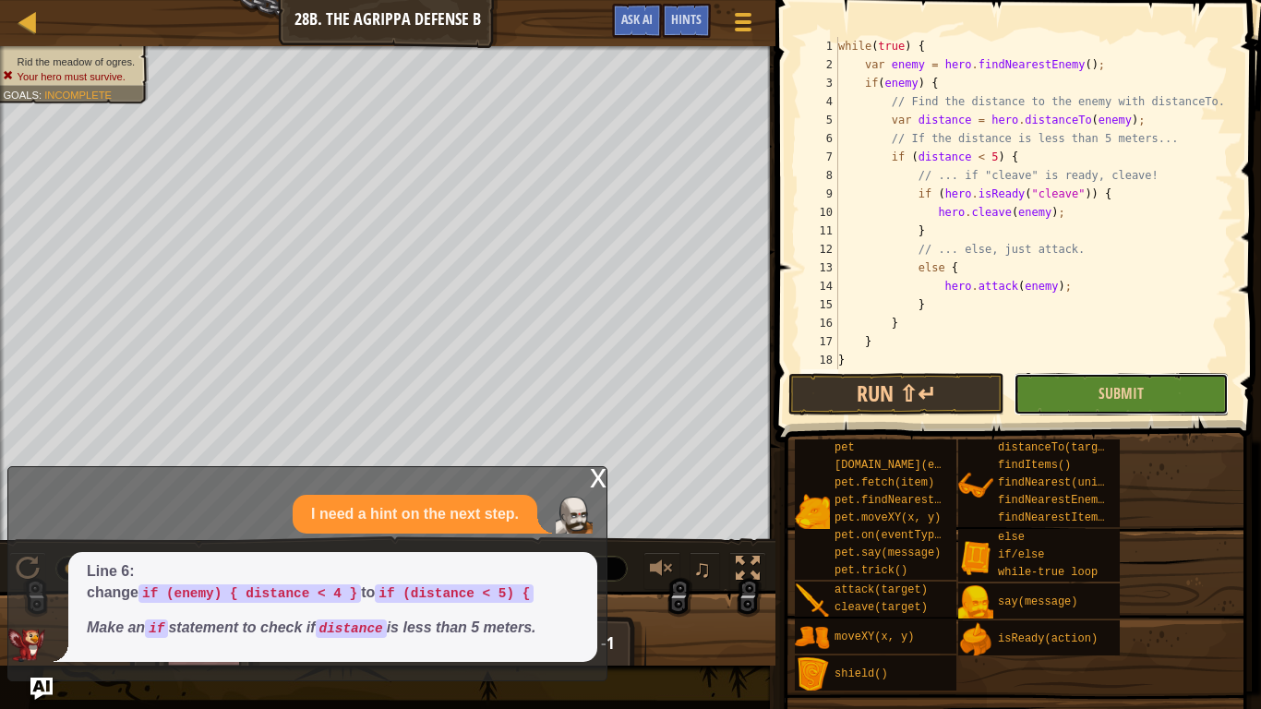
click at [1082, 395] on button "Submit" at bounding box center [1121, 394] width 215 height 42
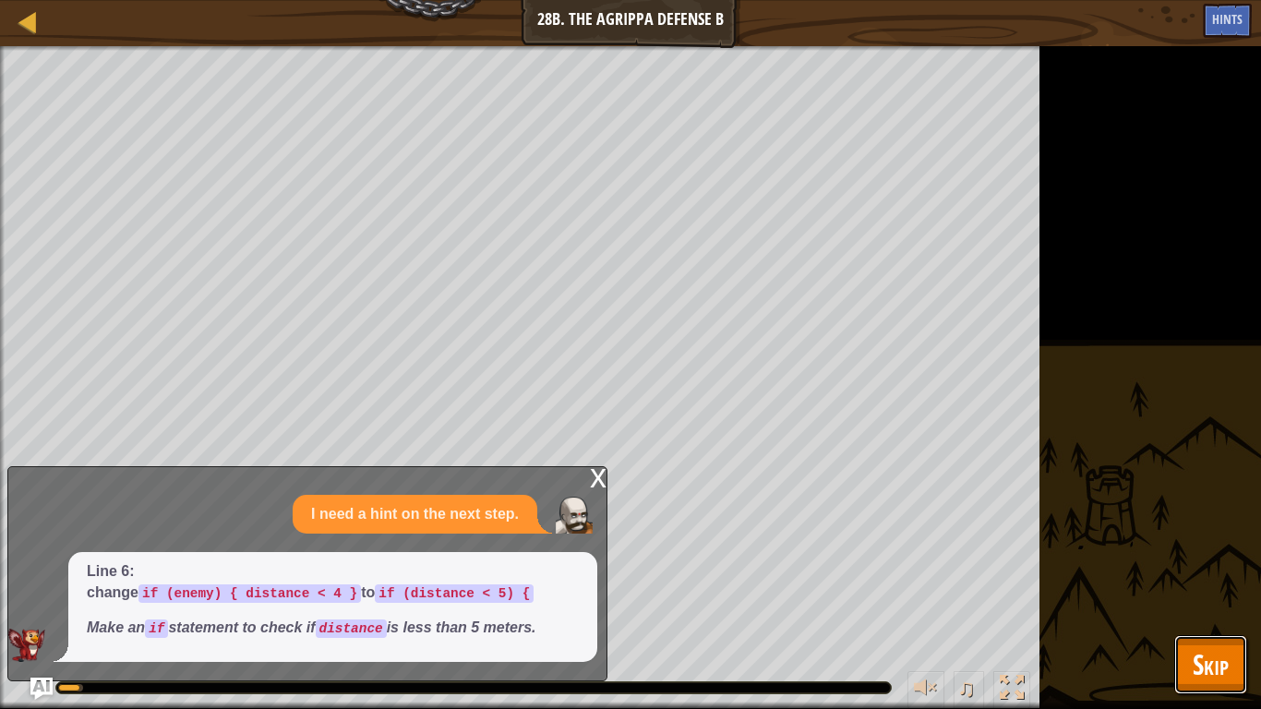
click at [1185, 645] on button "Skip" at bounding box center [1210, 664] width 73 height 59
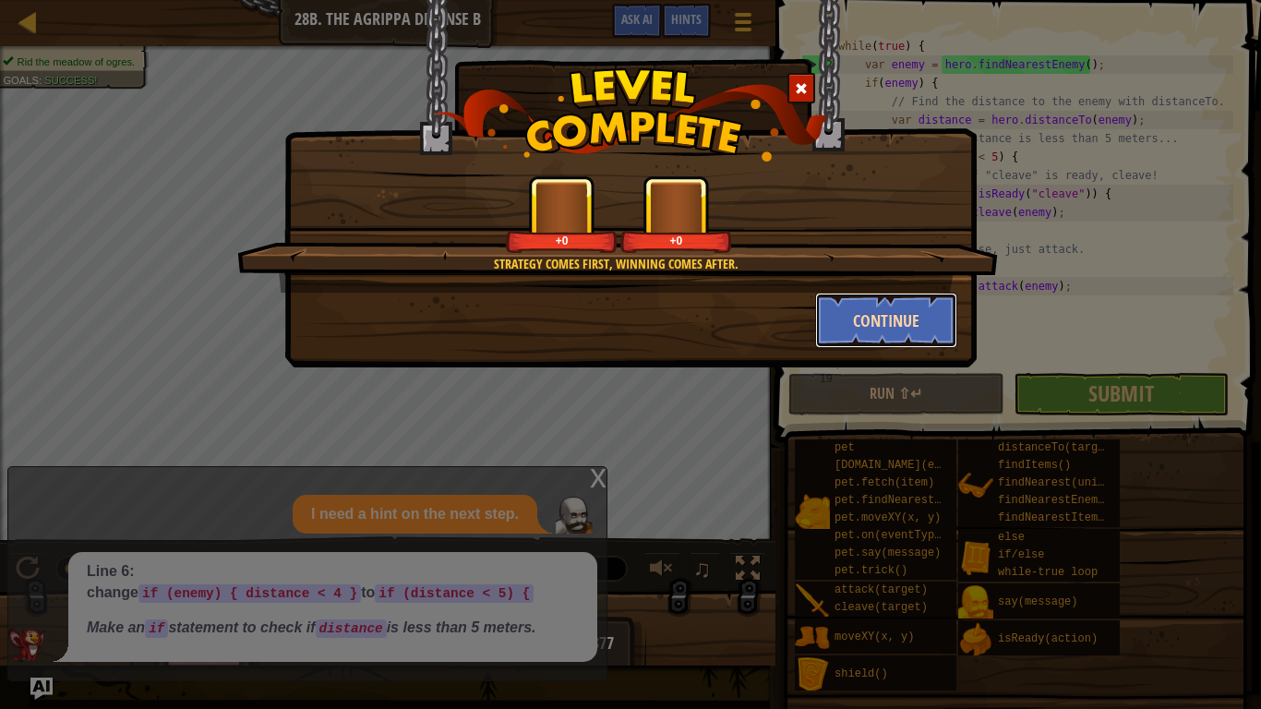
click at [883, 312] on button "Continue" at bounding box center [886, 320] width 143 height 55
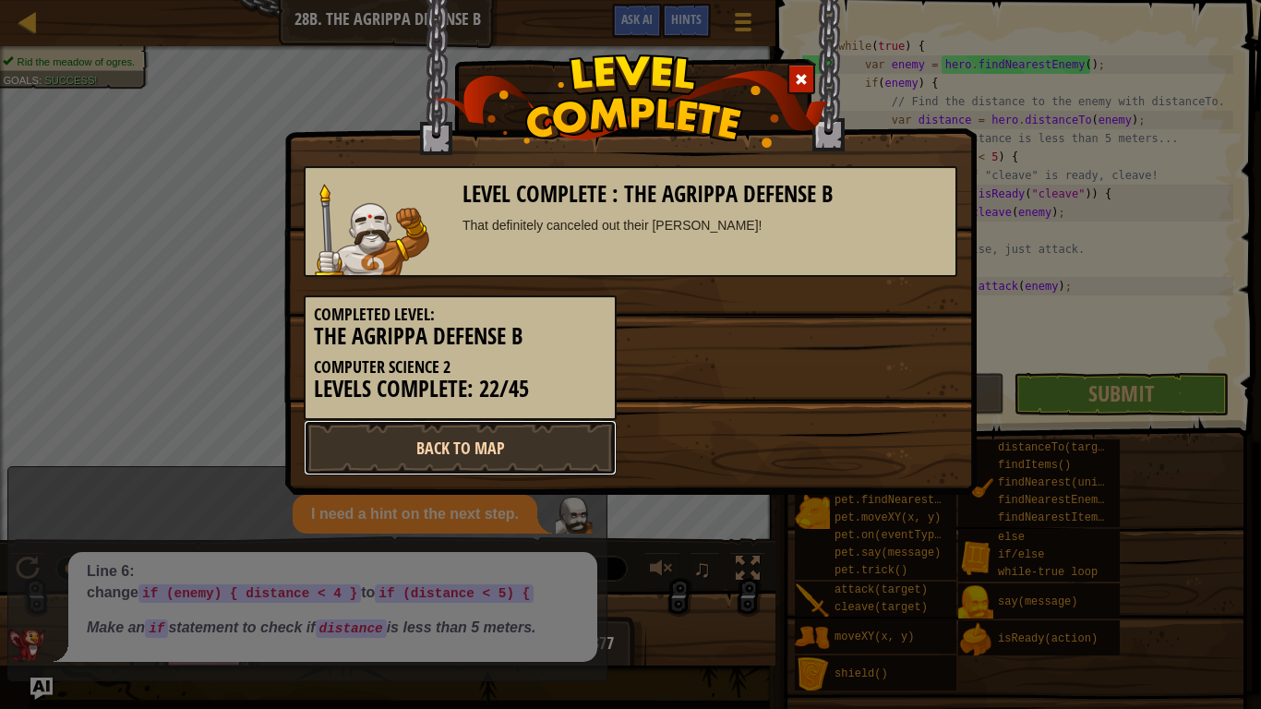
click at [513, 446] on link "Back to Map" at bounding box center [460, 447] width 313 height 55
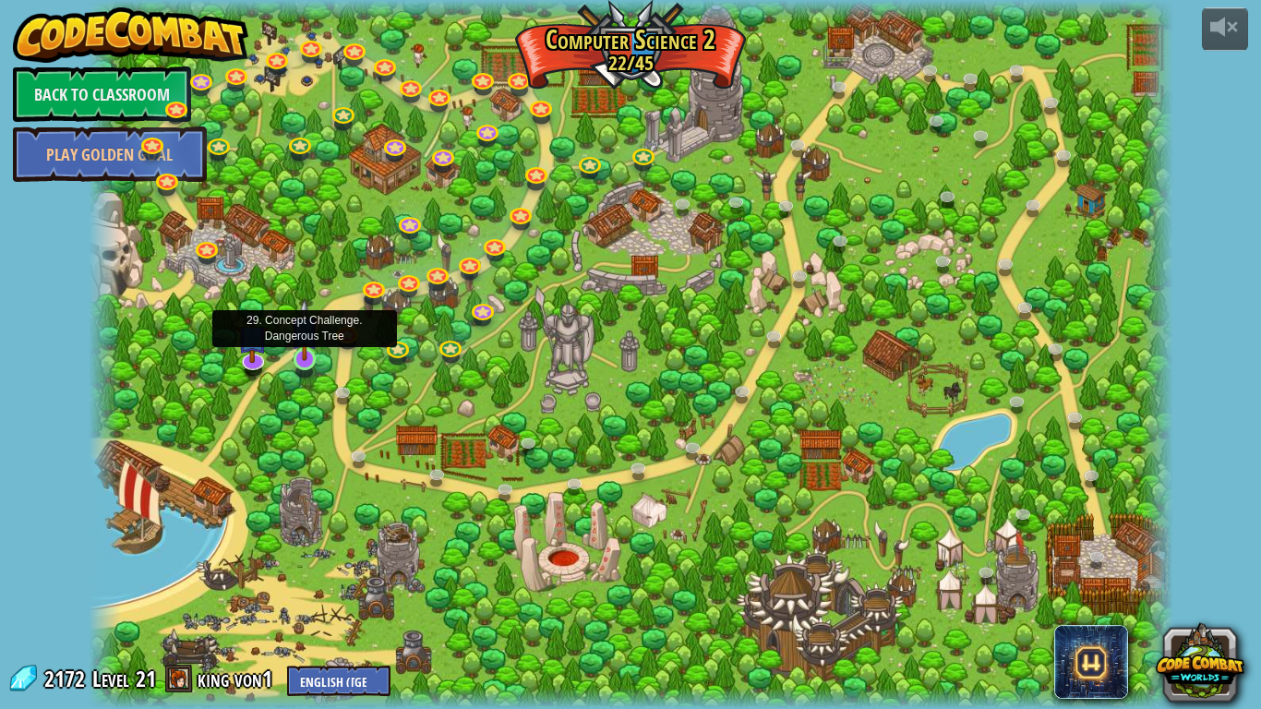
click at [307, 355] on img at bounding box center [305, 329] width 28 height 63
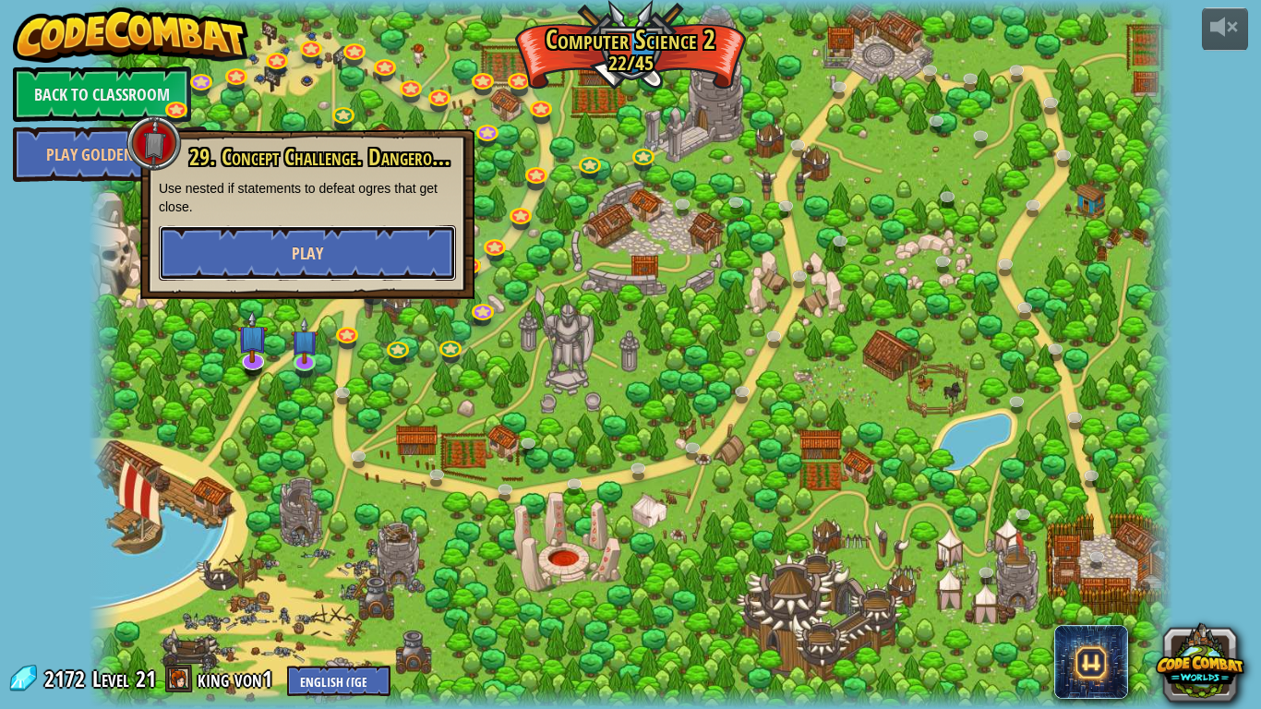
click at [361, 235] on button "Play" at bounding box center [307, 252] width 297 height 55
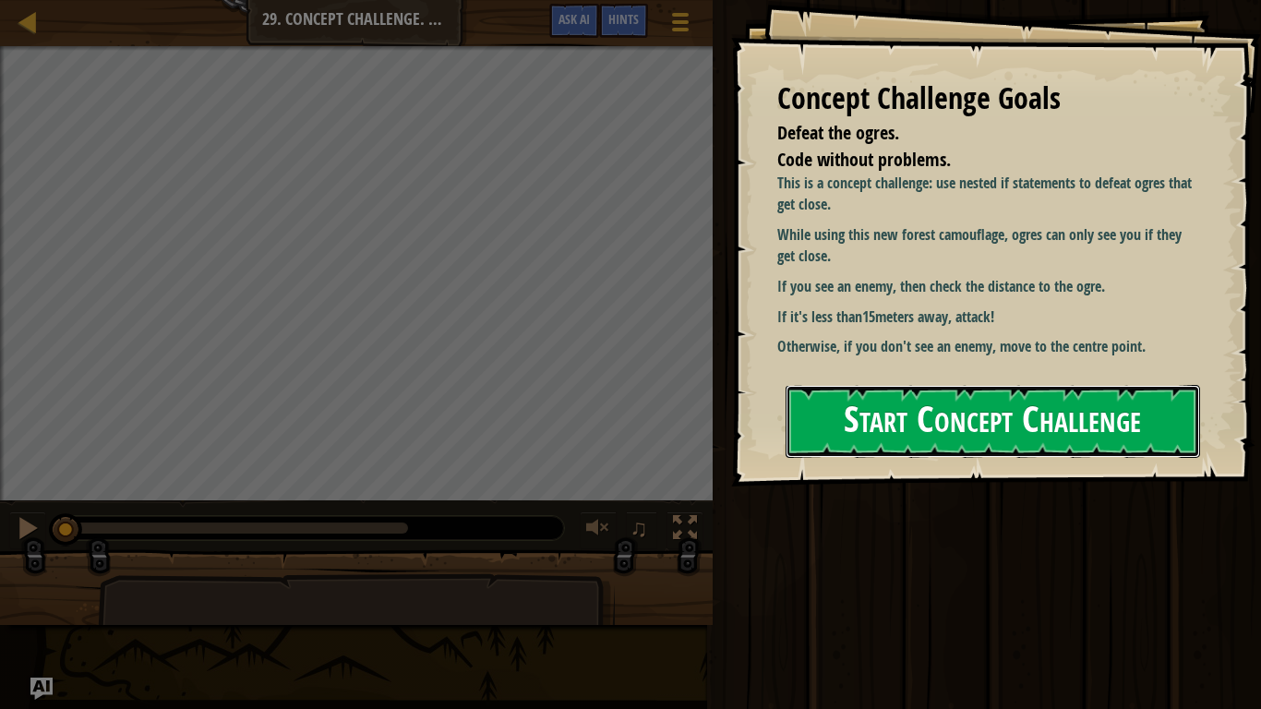
click at [886, 404] on button "Start Concept Challenge" at bounding box center [993, 421] width 415 height 73
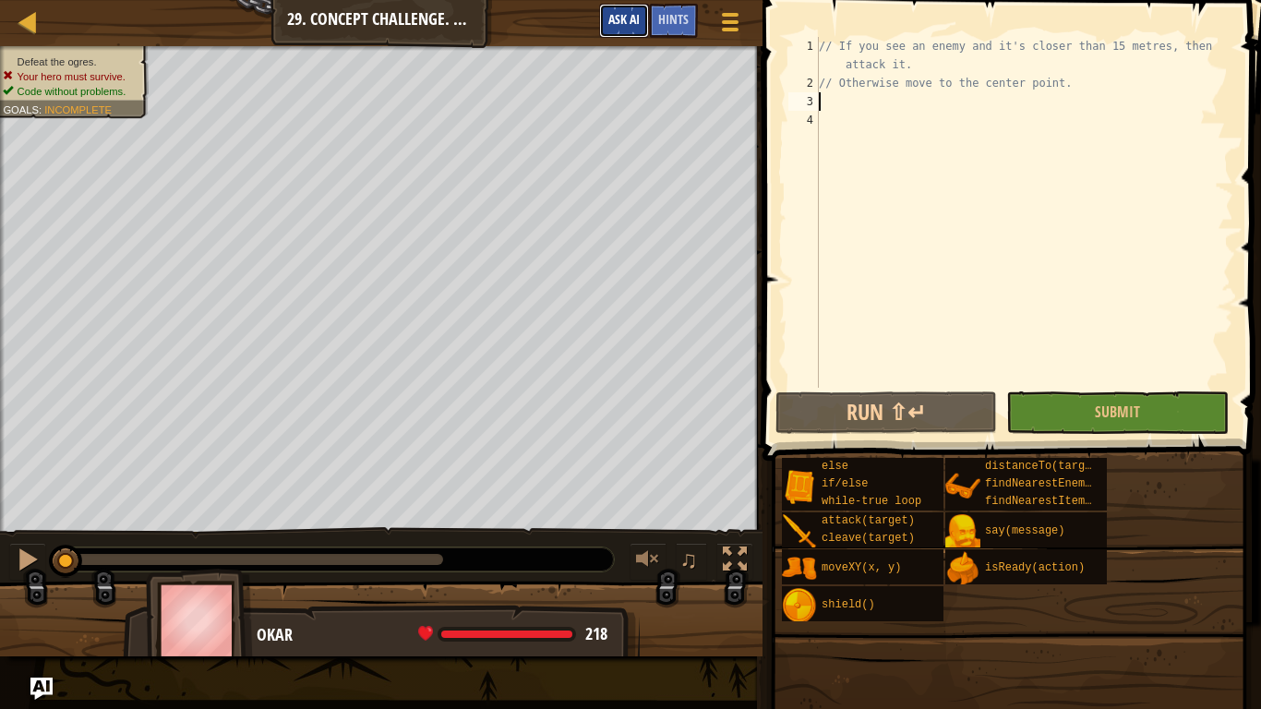
click at [608, 13] on span "Ask AI" at bounding box center [623, 19] width 31 height 18
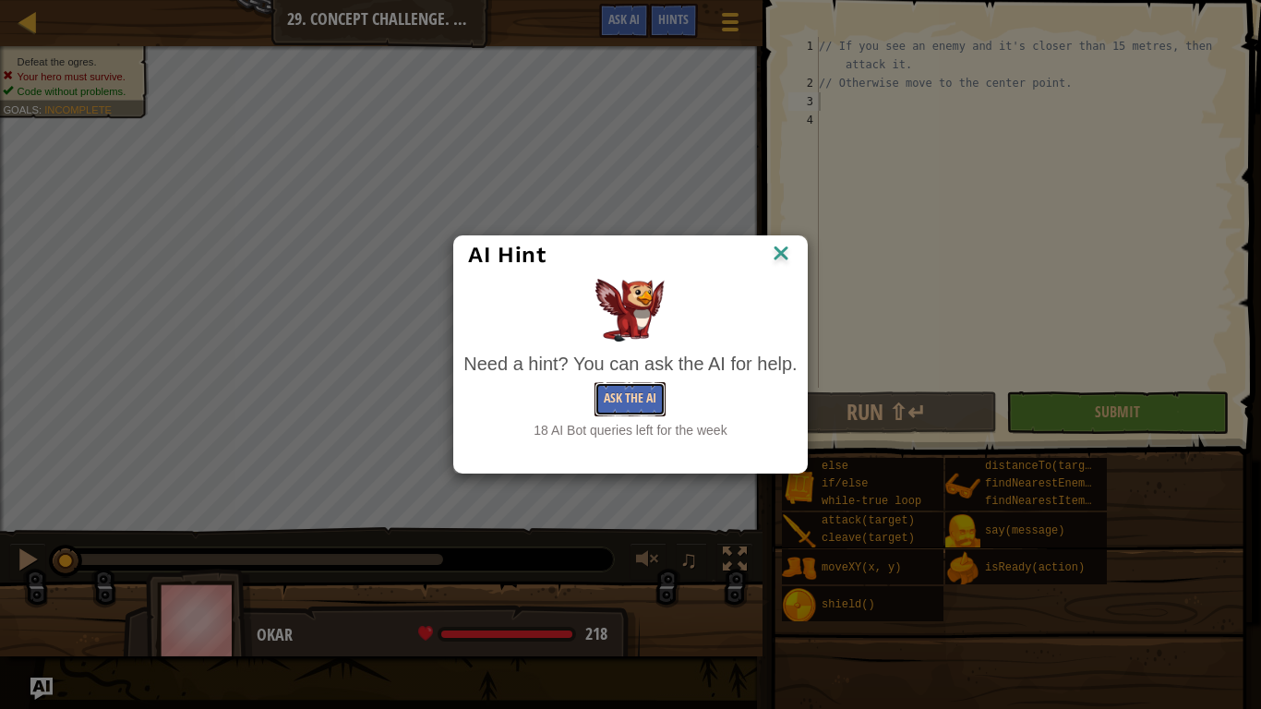
click at [619, 403] on button "Ask the AI" at bounding box center [630, 399] width 71 height 34
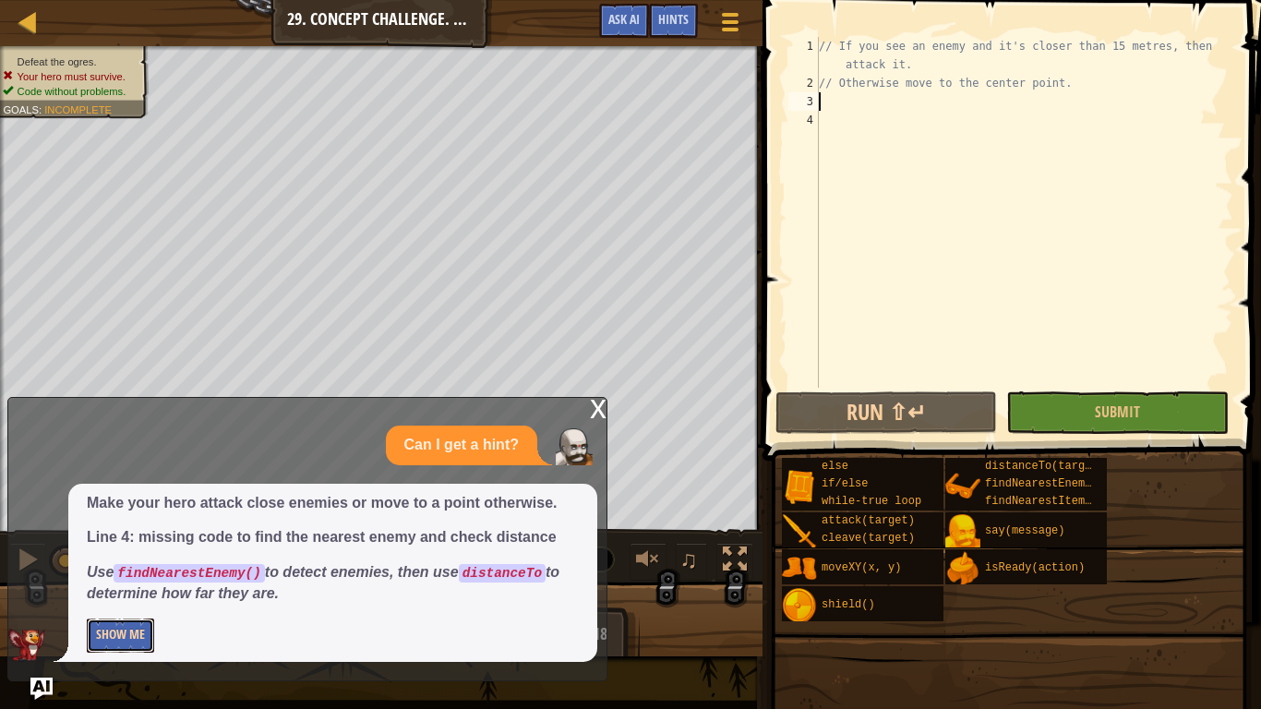
click at [124, 636] on button "Show Me" at bounding box center [120, 636] width 67 height 34
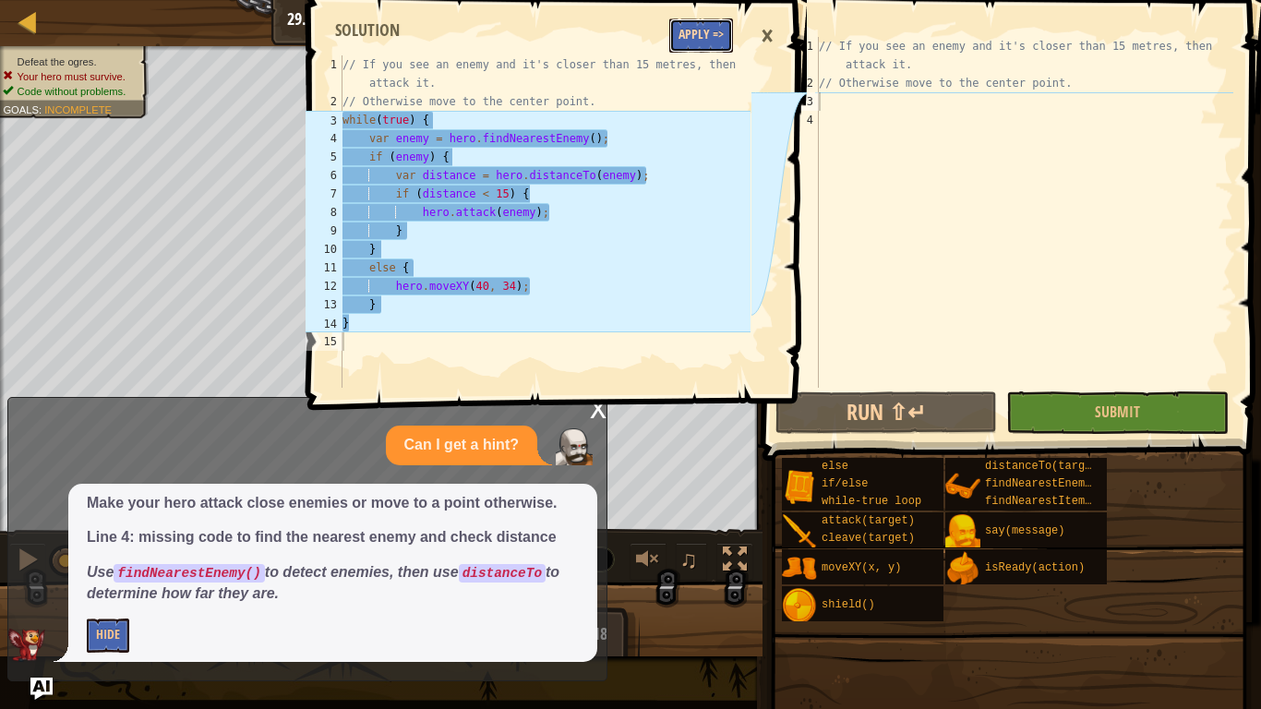
click at [701, 39] on button "Apply =>" at bounding box center [701, 35] width 64 height 34
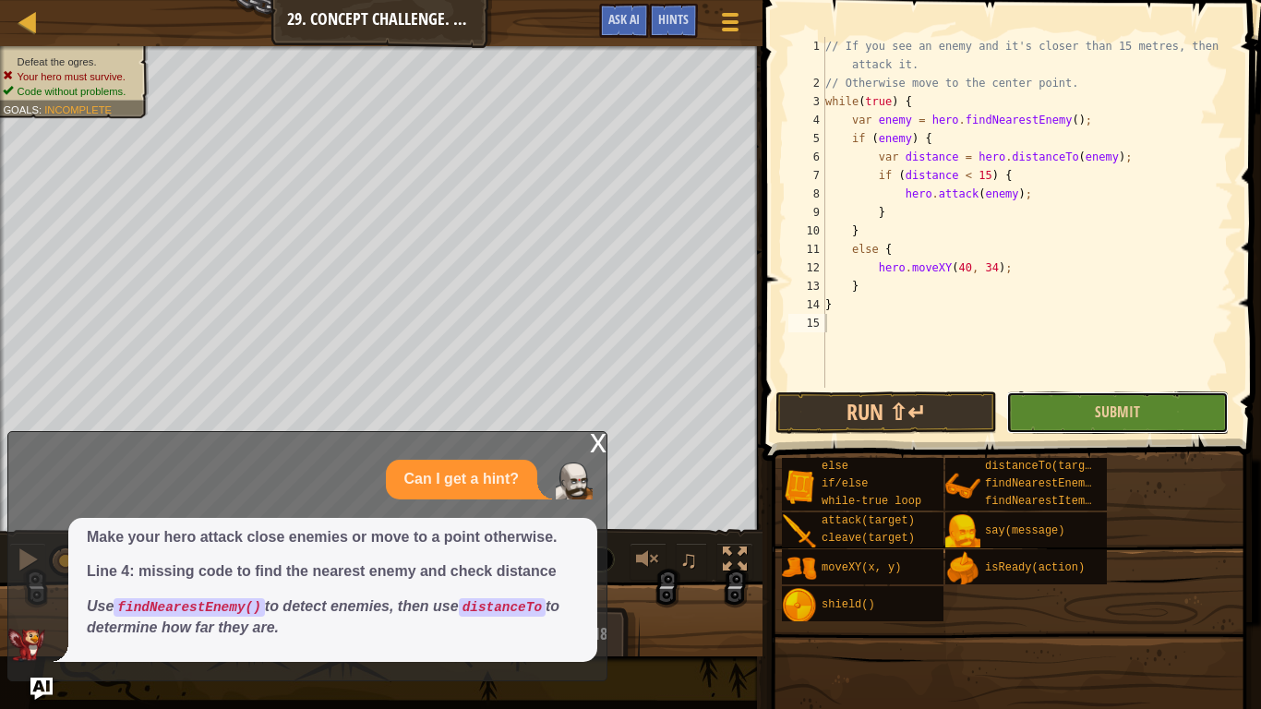
click at [1061, 411] on button "Submit" at bounding box center [1117, 412] width 222 height 42
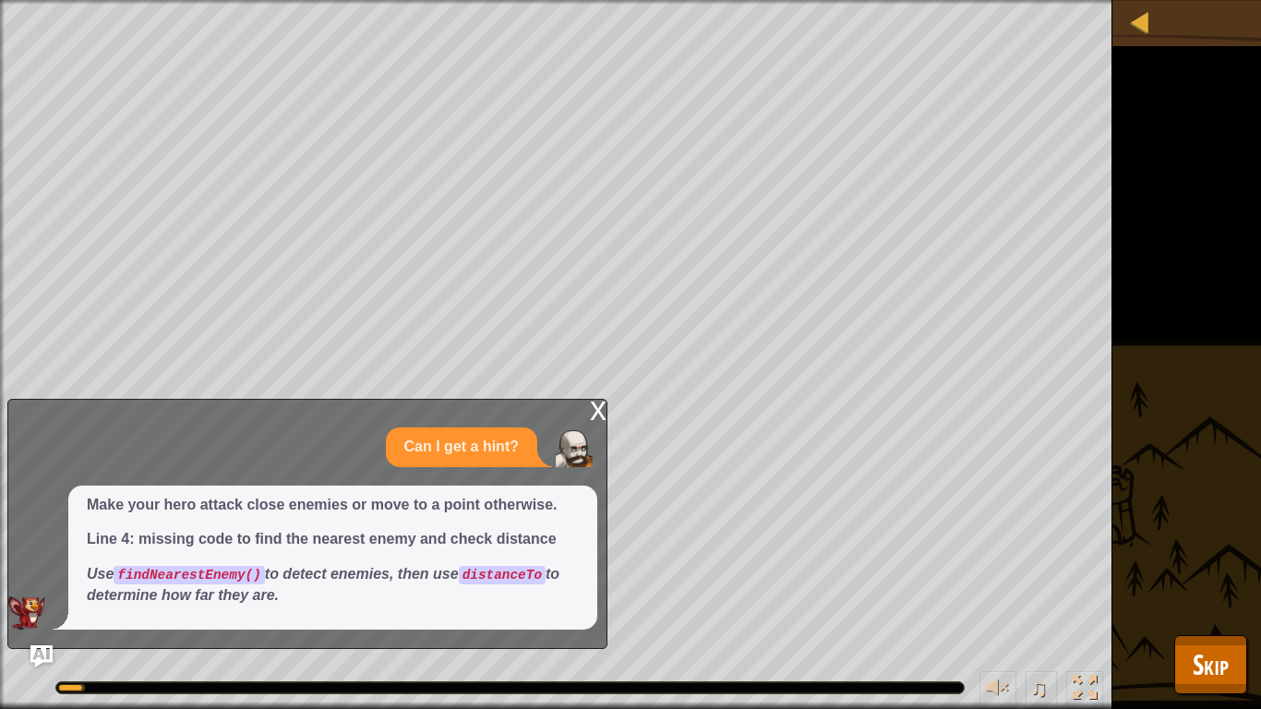
click at [595, 409] on div "x" at bounding box center [598, 409] width 17 height 18
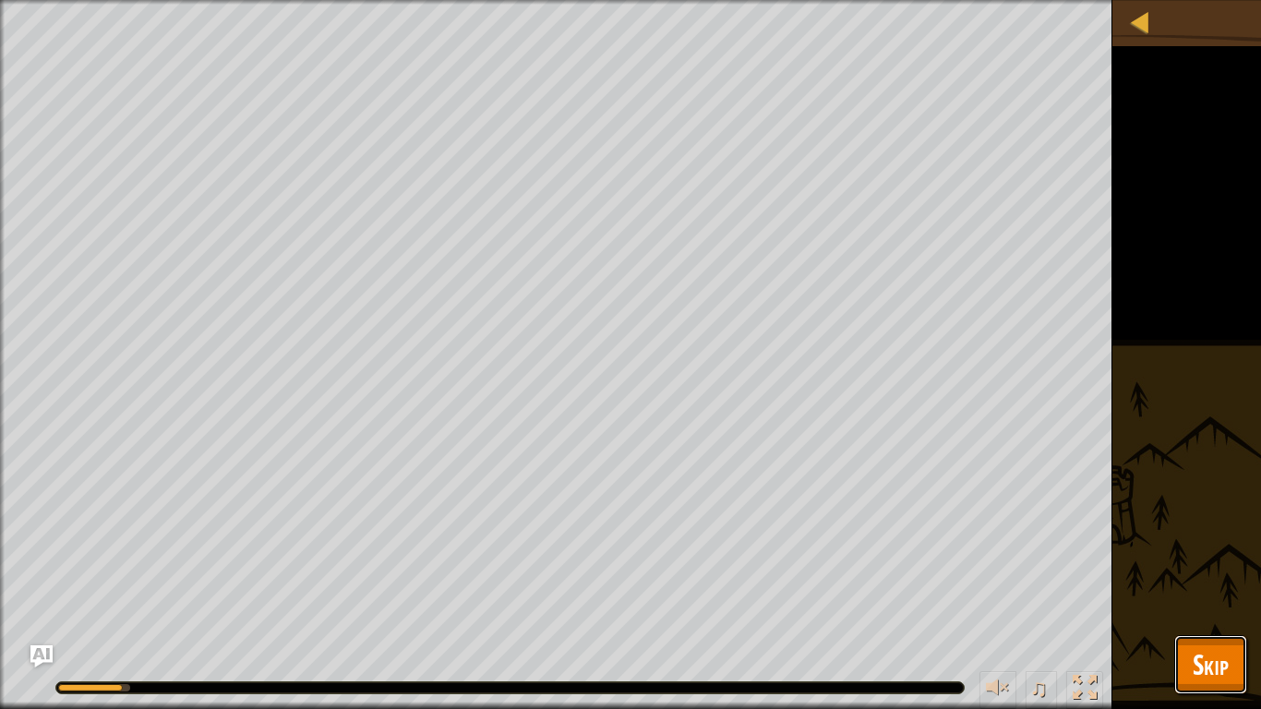
click at [1203, 671] on span "Skip" at bounding box center [1211, 664] width 36 height 38
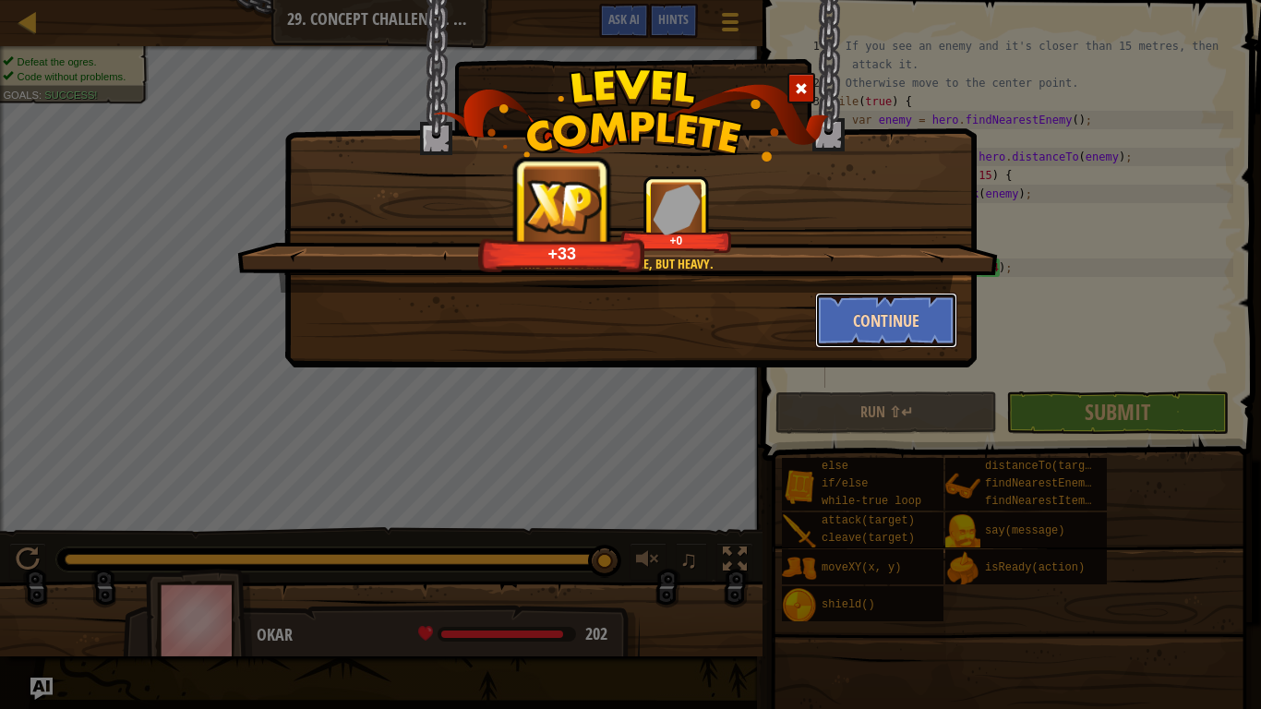
click at [873, 319] on button "Continue" at bounding box center [886, 320] width 143 height 55
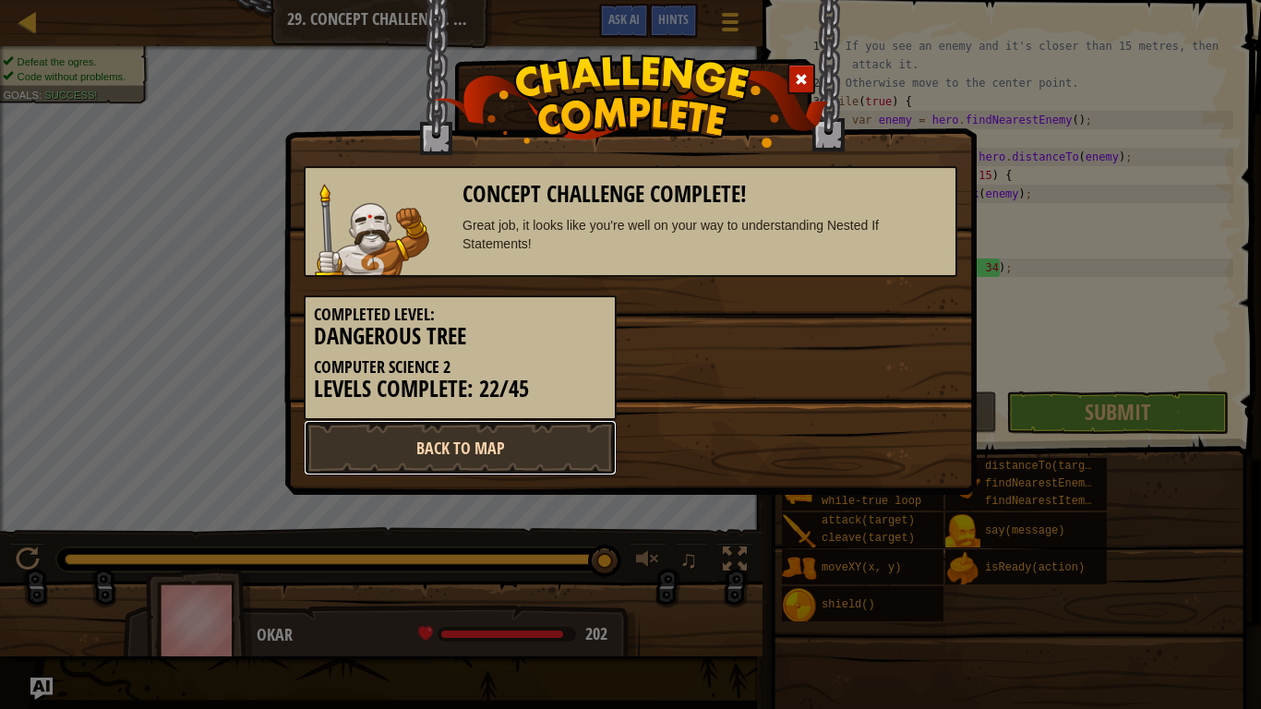
click at [465, 454] on link "Back to Map" at bounding box center [460, 447] width 313 height 55
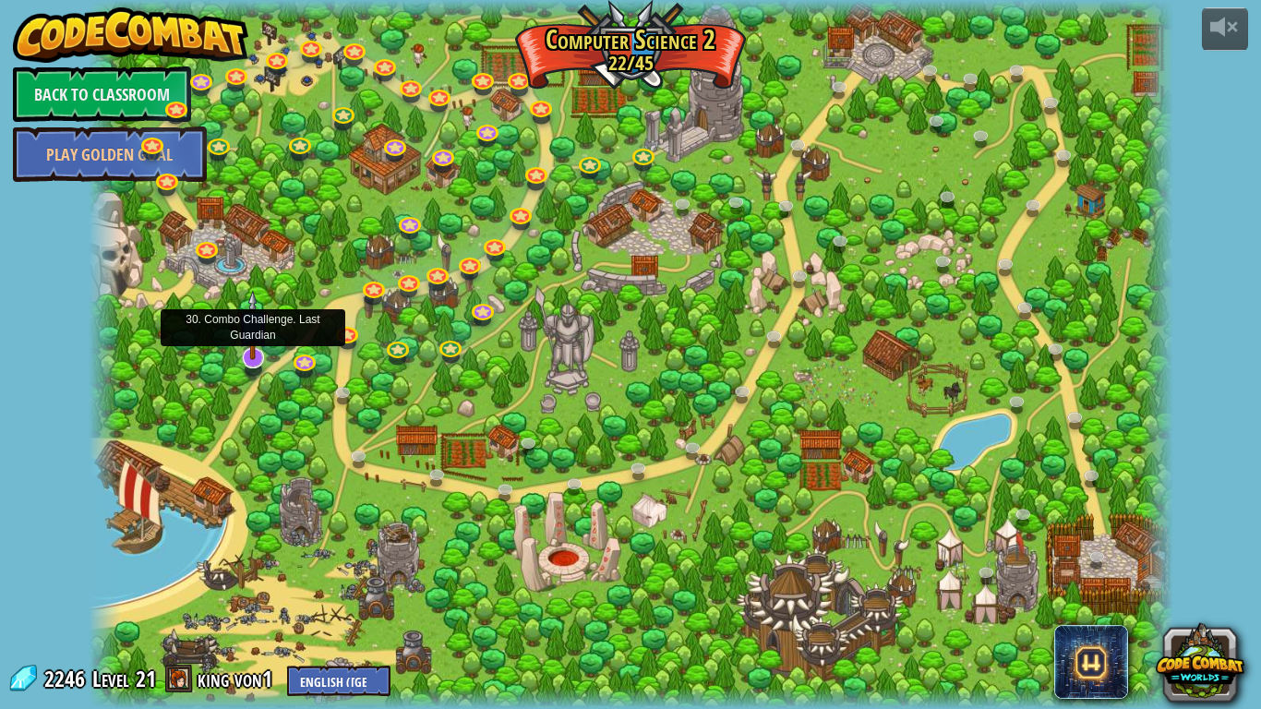
click at [257, 355] on img at bounding box center [252, 325] width 30 height 70
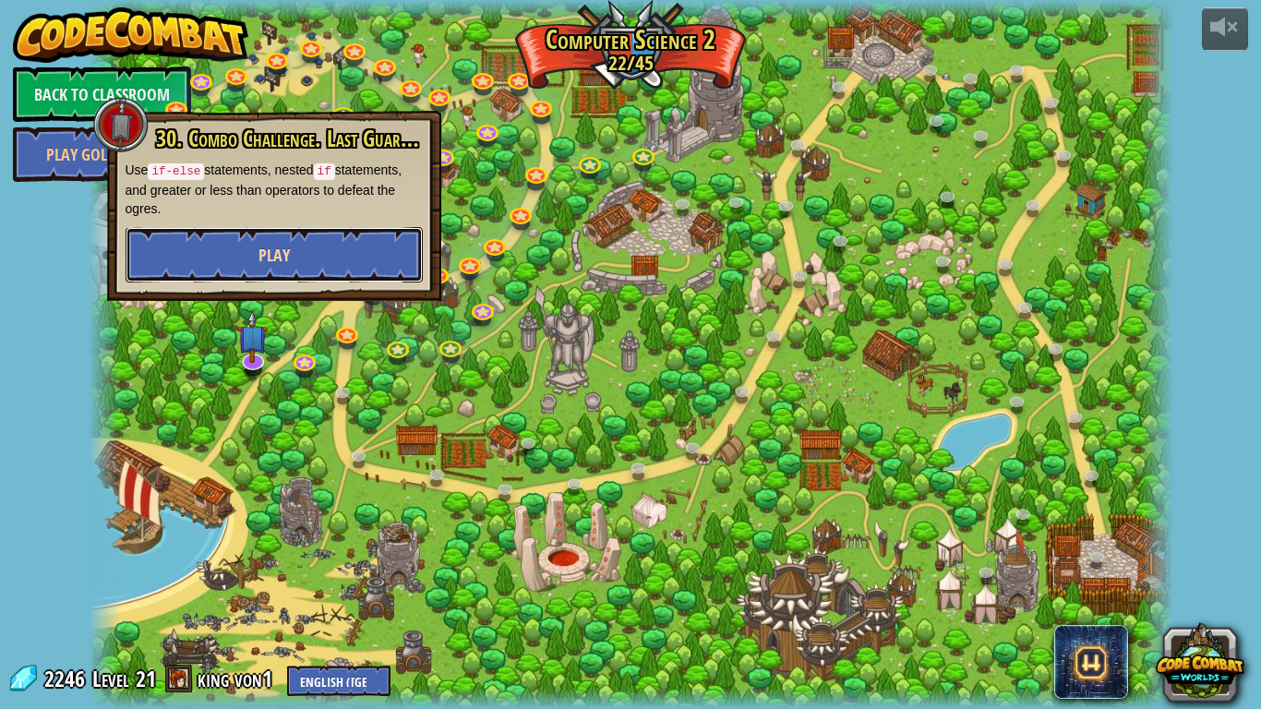
click at [328, 242] on button "Play" at bounding box center [274, 254] width 297 height 55
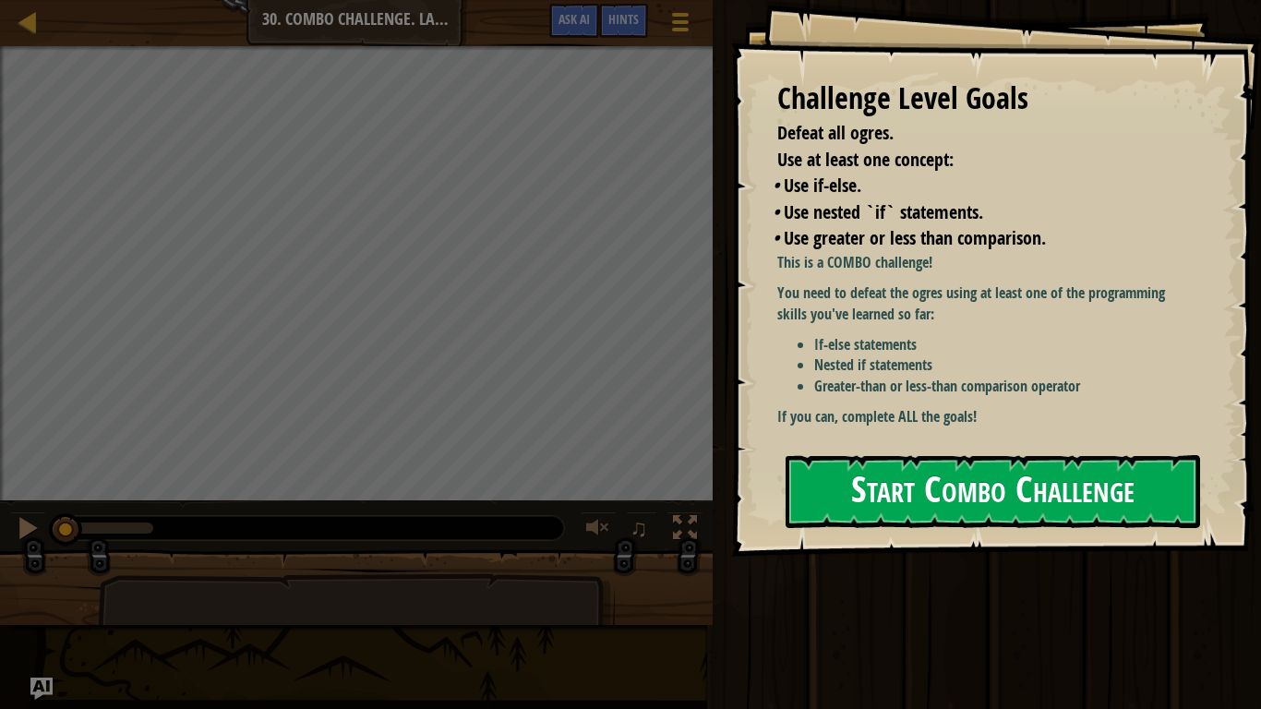
click at [983, 482] on button "Start Combo Challenge" at bounding box center [993, 491] width 415 height 73
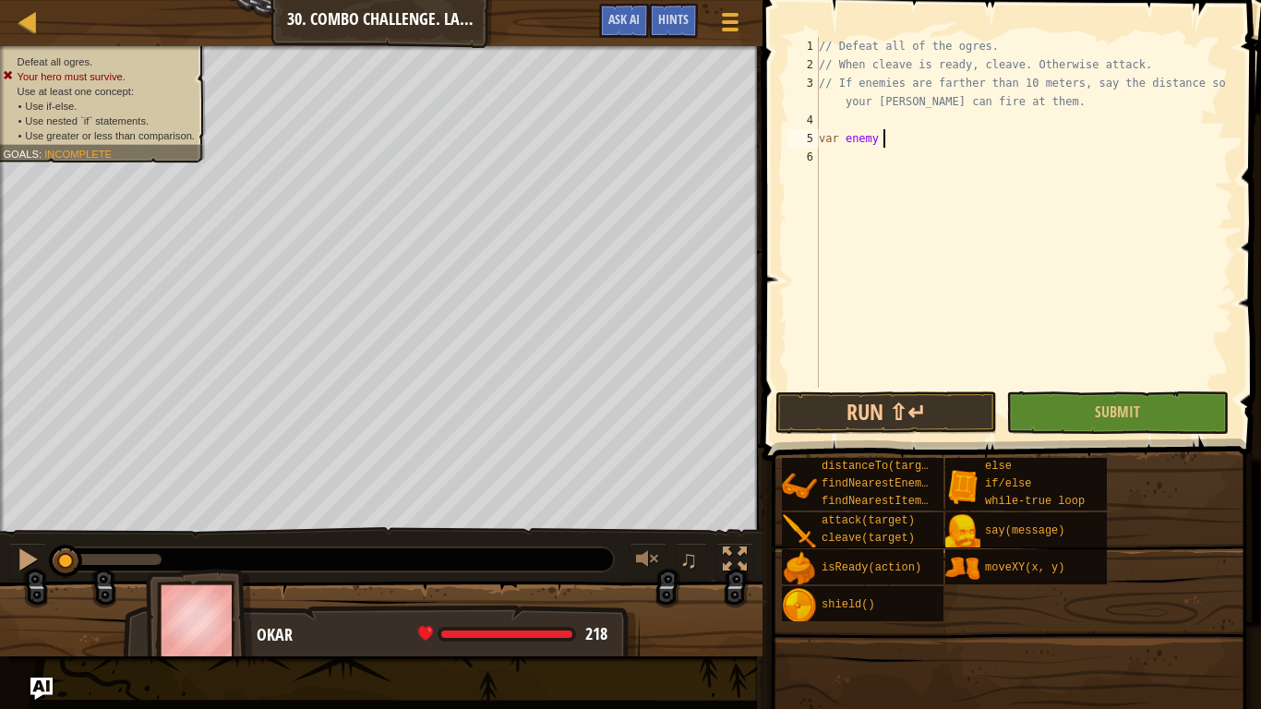
scroll to position [8, 9]
type textarea "var enemy = h"
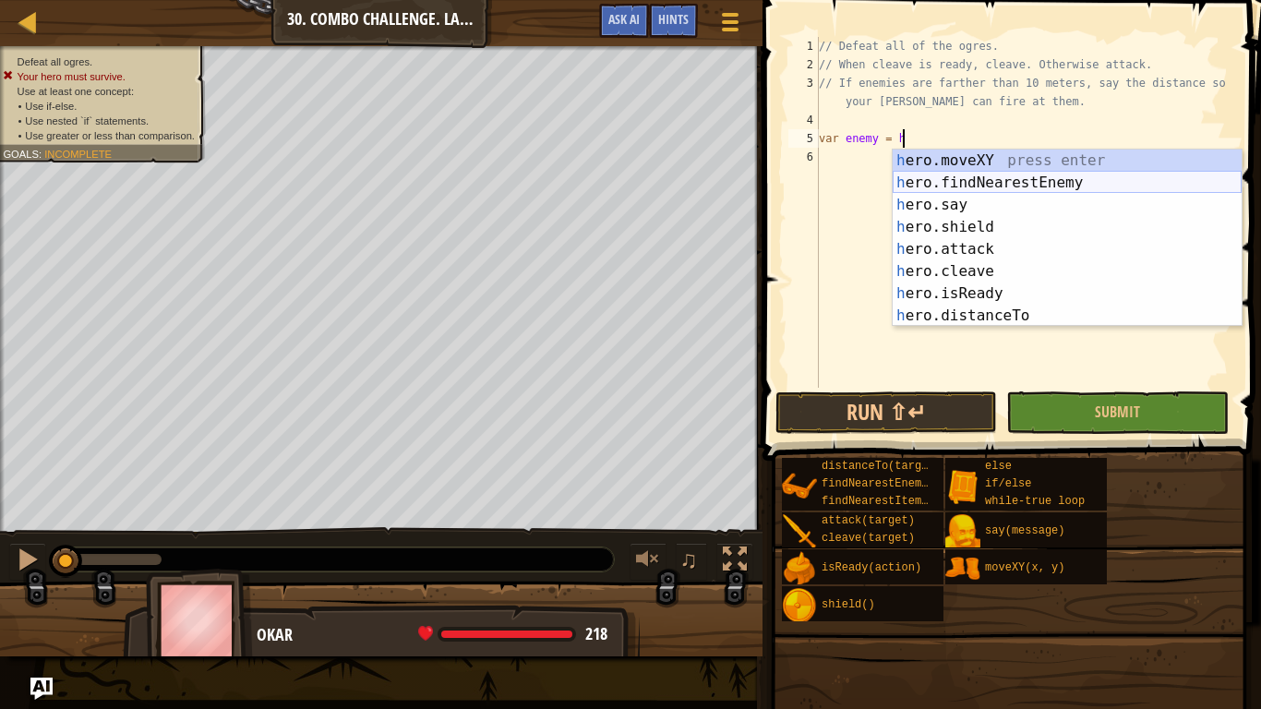
click at [982, 178] on div "h ero.moveXY press enter h ero.findNearestEnemy press enter h ero.say press ent…" at bounding box center [1067, 261] width 349 height 222
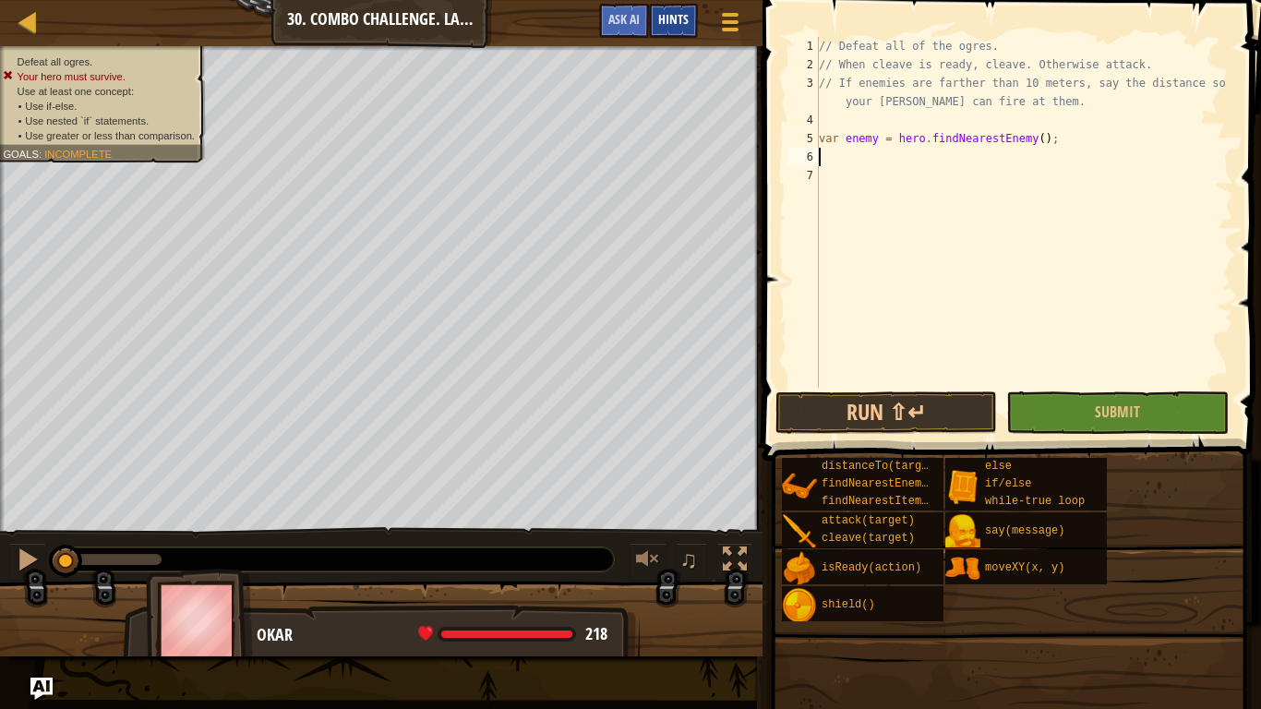
click at [662, 12] on span "Hints" at bounding box center [673, 19] width 30 height 18
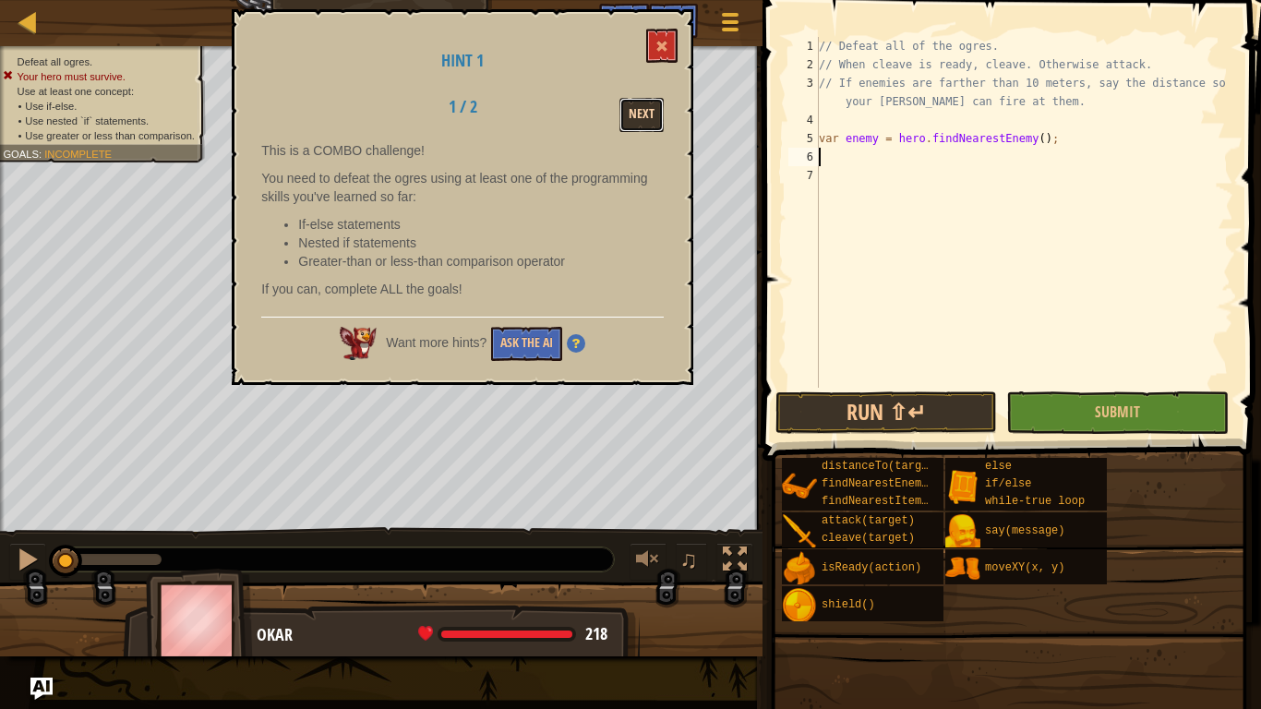
click at [644, 103] on button "Next" at bounding box center [641, 115] width 44 height 34
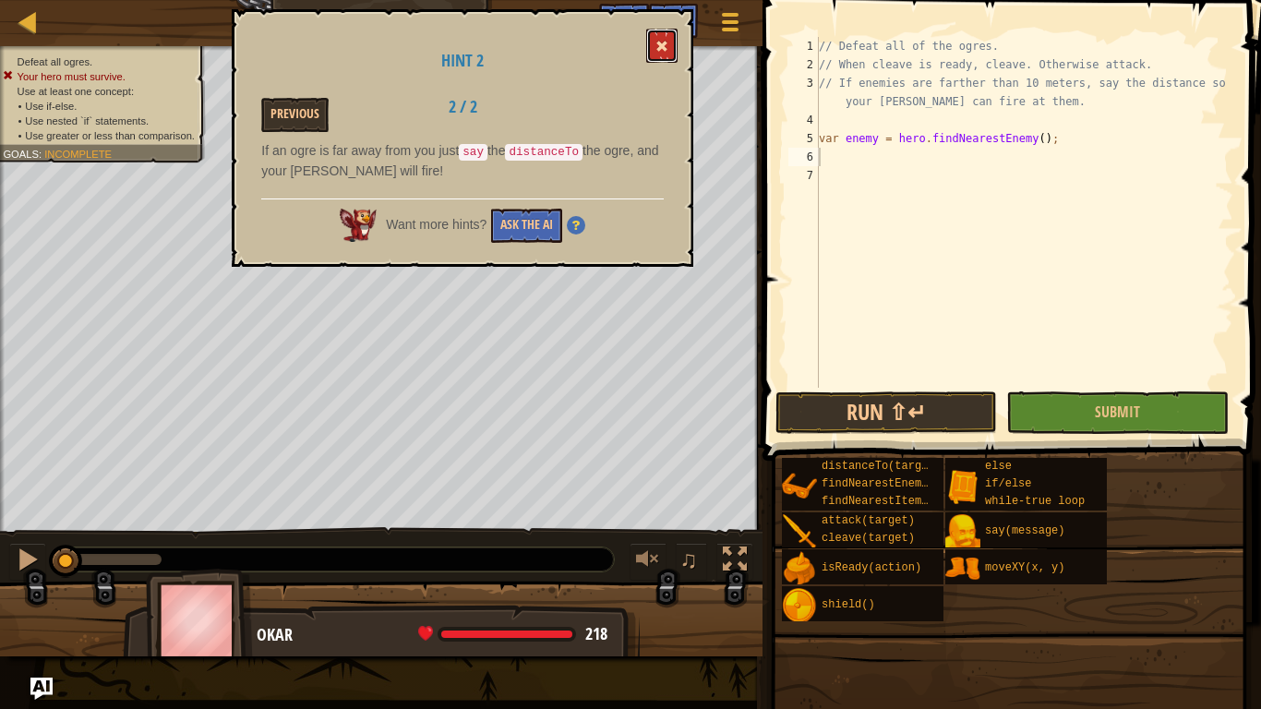
click at [657, 54] on button at bounding box center [661, 46] width 31 height 34
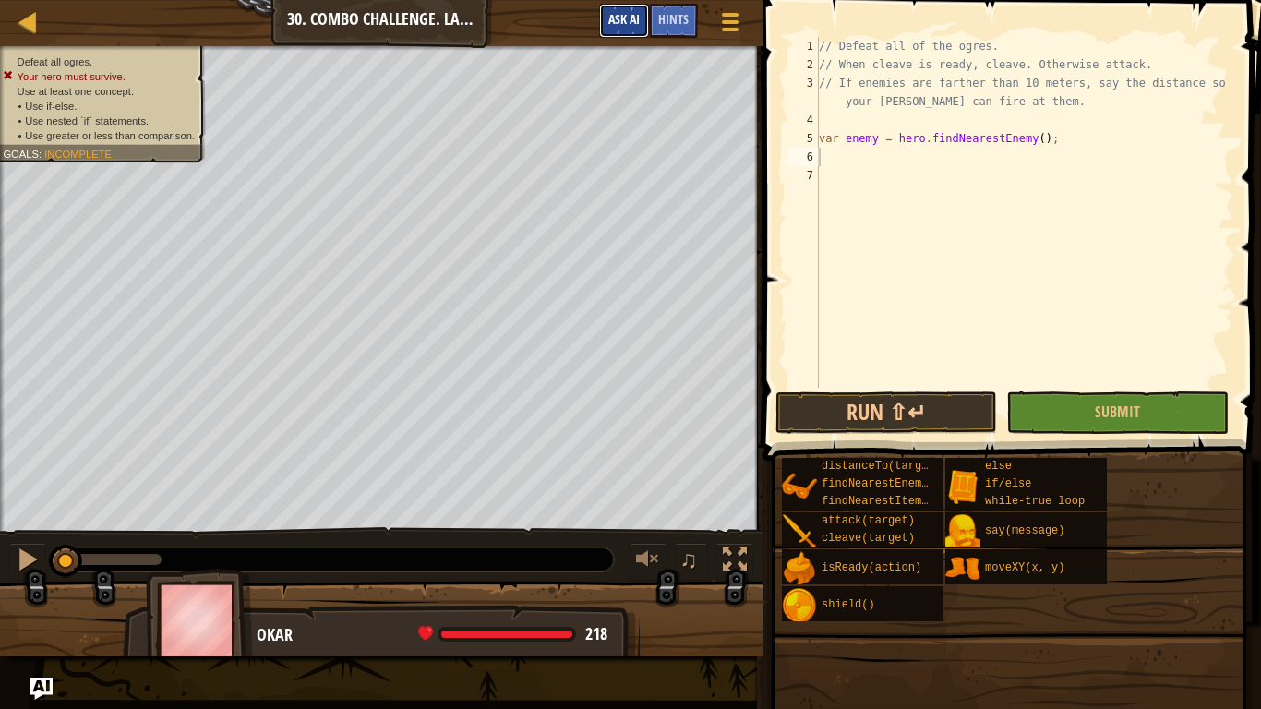
click at [619, 29] on button "Ask AI" at bounding box center [624, 21] width 50 height 34
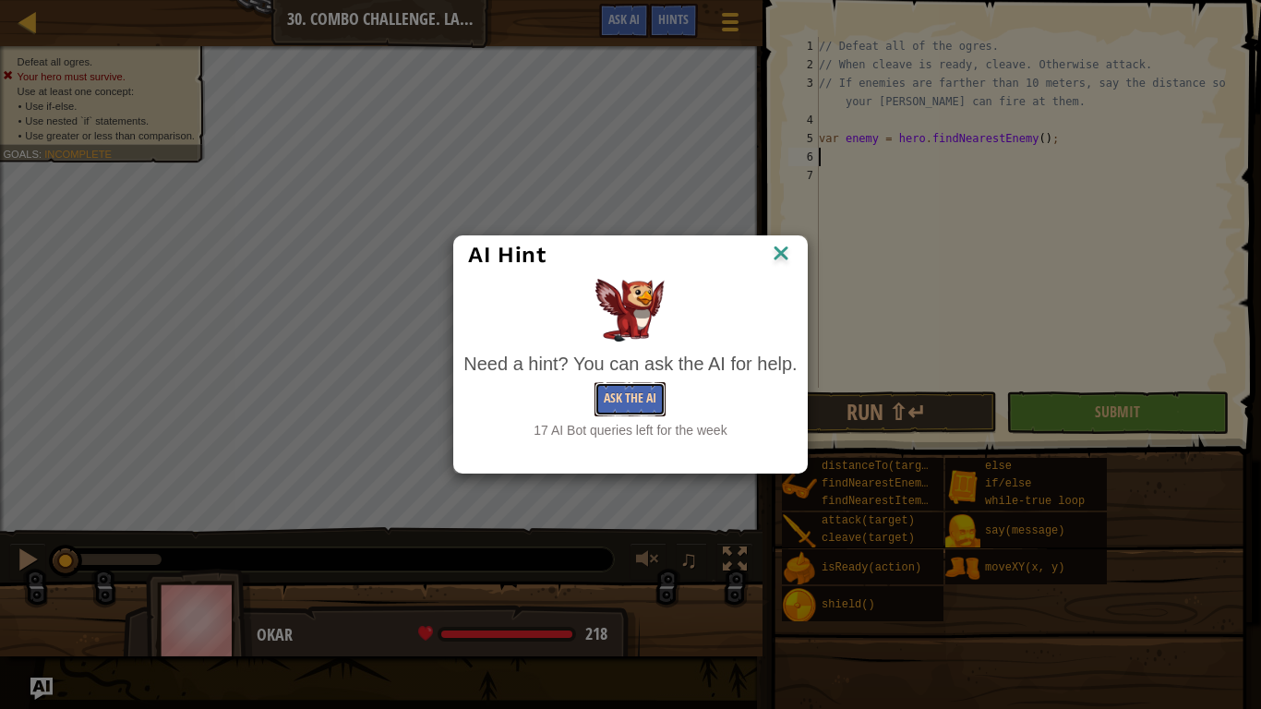
click at [629, 393] on button "Ask the AI" at bounding box center [630, 399] width 71 height 34
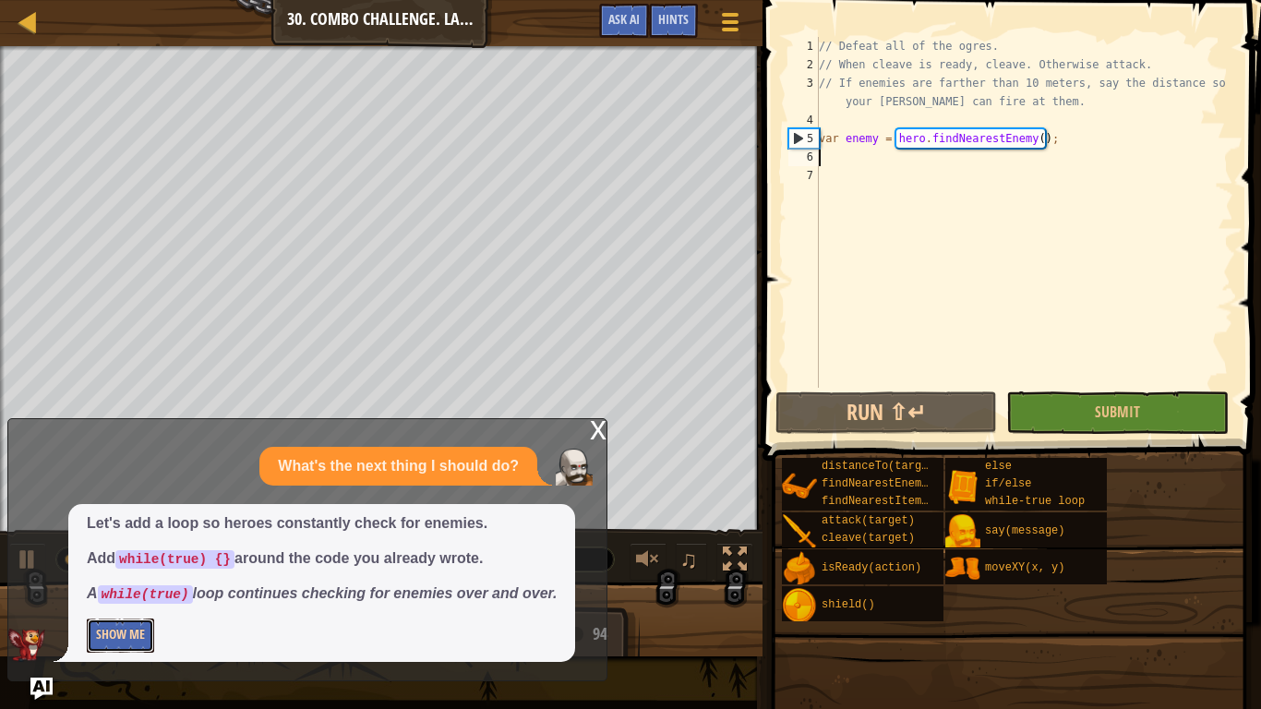
click at [110, 624] on button "Show Me" at bounding box center [120, 636] width 67 height 34
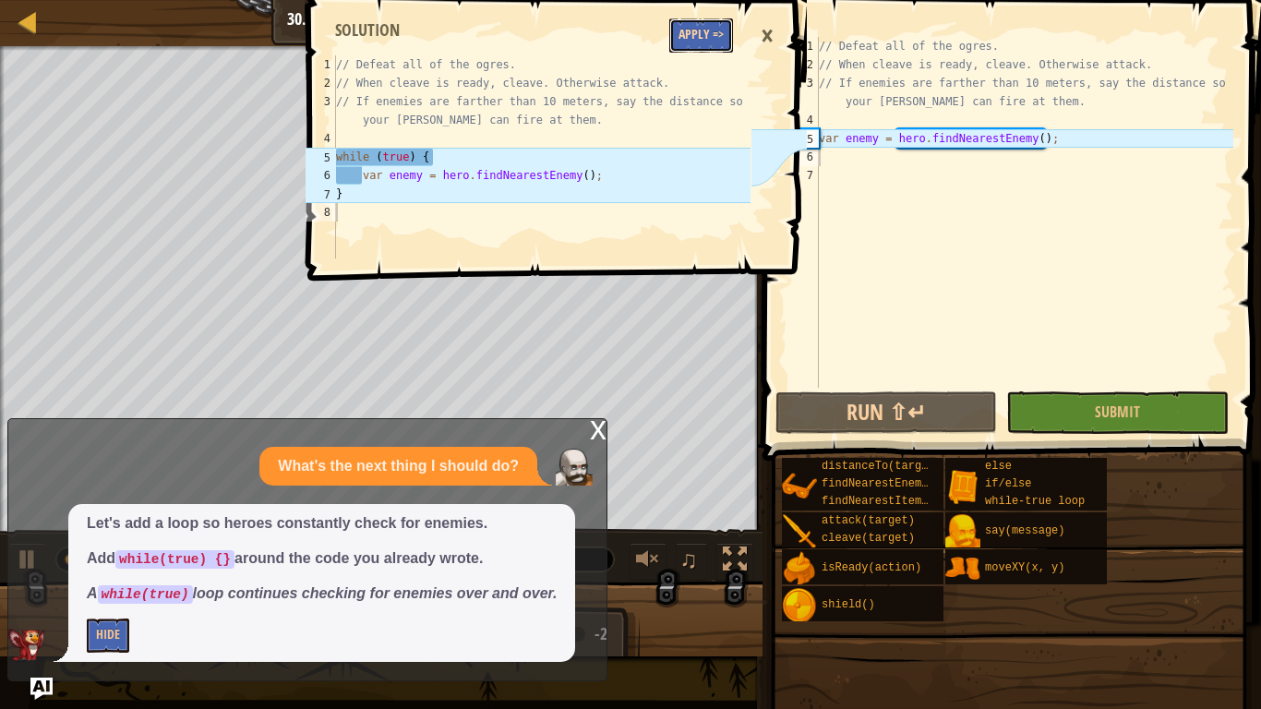
click at [708, 38] on button "Apply =>" at bounding box center [701, 35] width 64 height 34
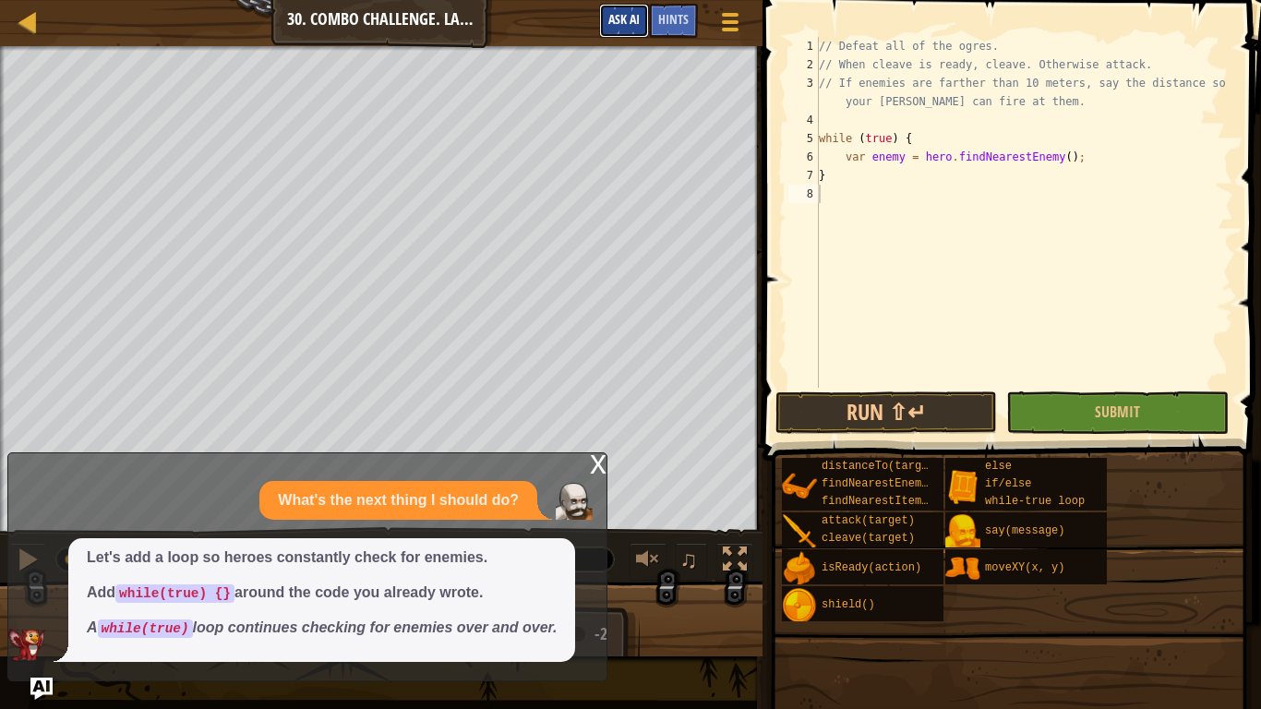
click at [614, 15] on span "Ask AI" at bounding box center [623, 19] width 31 height 18
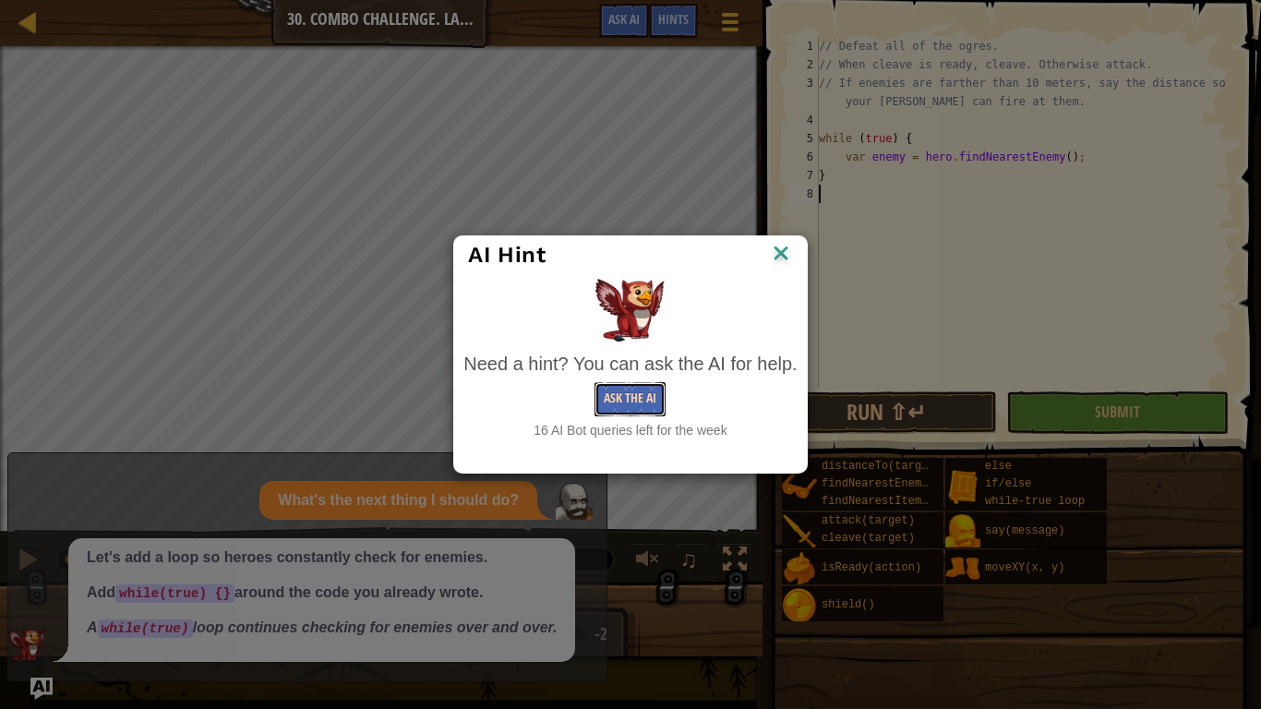
click at [622, 392] on button "Ask the AI" at bounding box center [630, 399] width 71 height 34
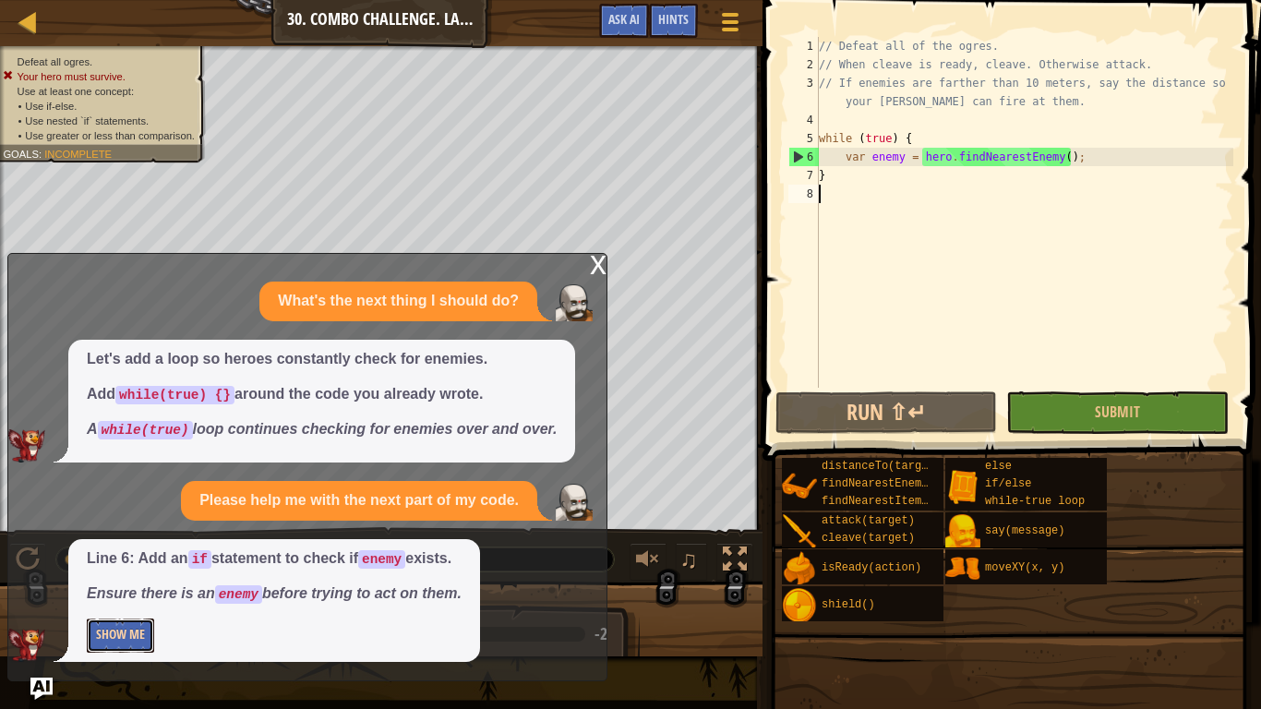
click at [101, 634] on button "Show Me" at bounding box center [120, 636] width 67 height 34
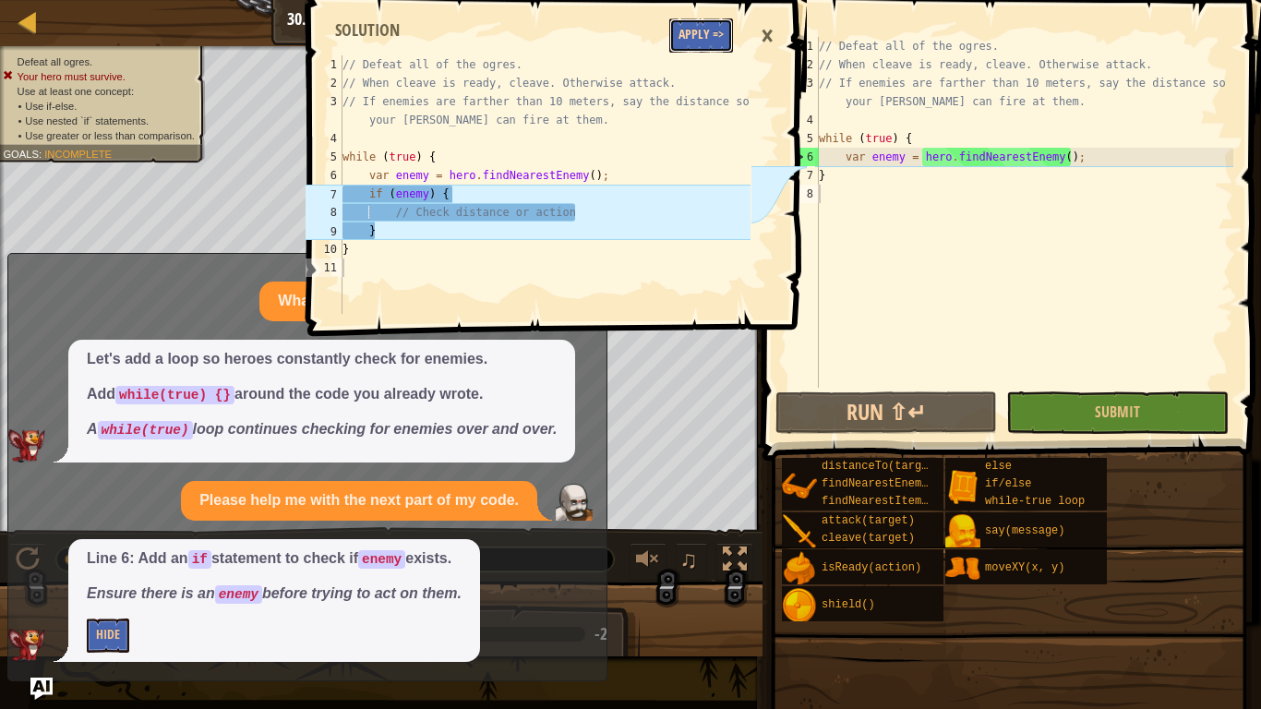
click at [691, 46] on button "Apply =>" at bounding box center [701, 35] width 64 height 34
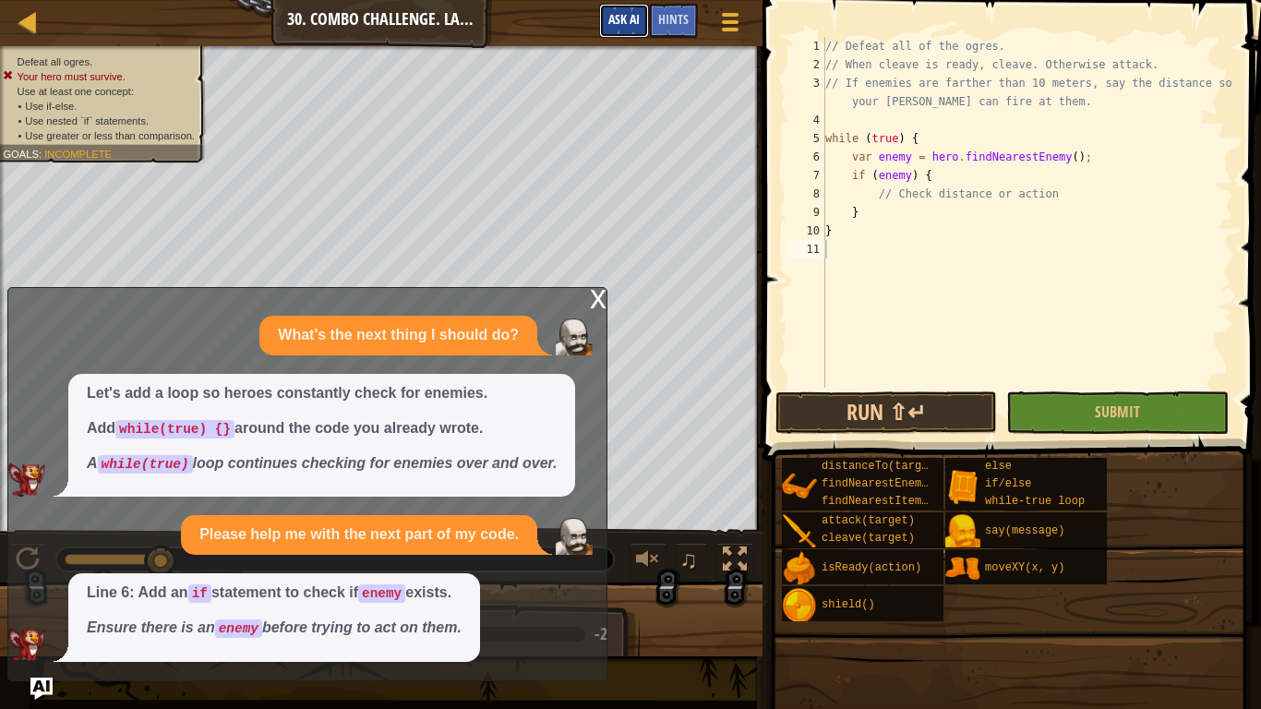
click at [627, 11] on span "Ask AI" at bounding box center [623, 19] width 31 height 18
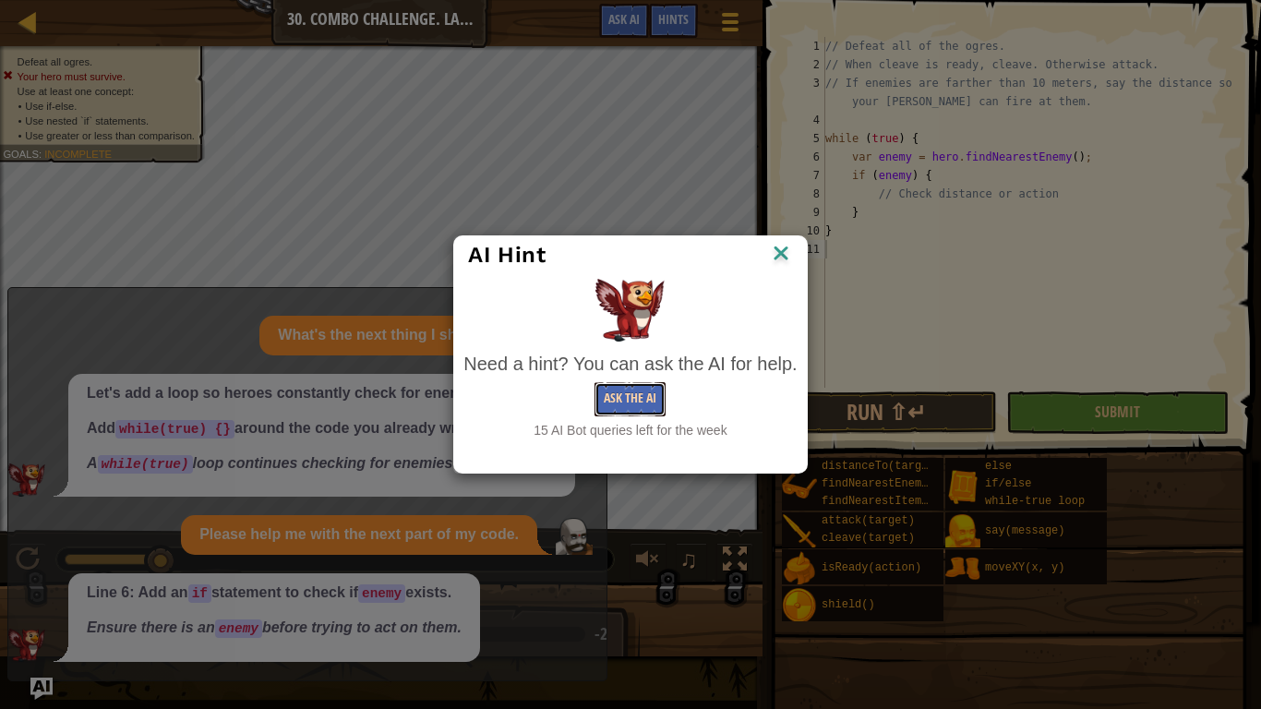
click at [643, 389] on button "Ask the AI" at bounding box center [630, 399] width 71 height 34
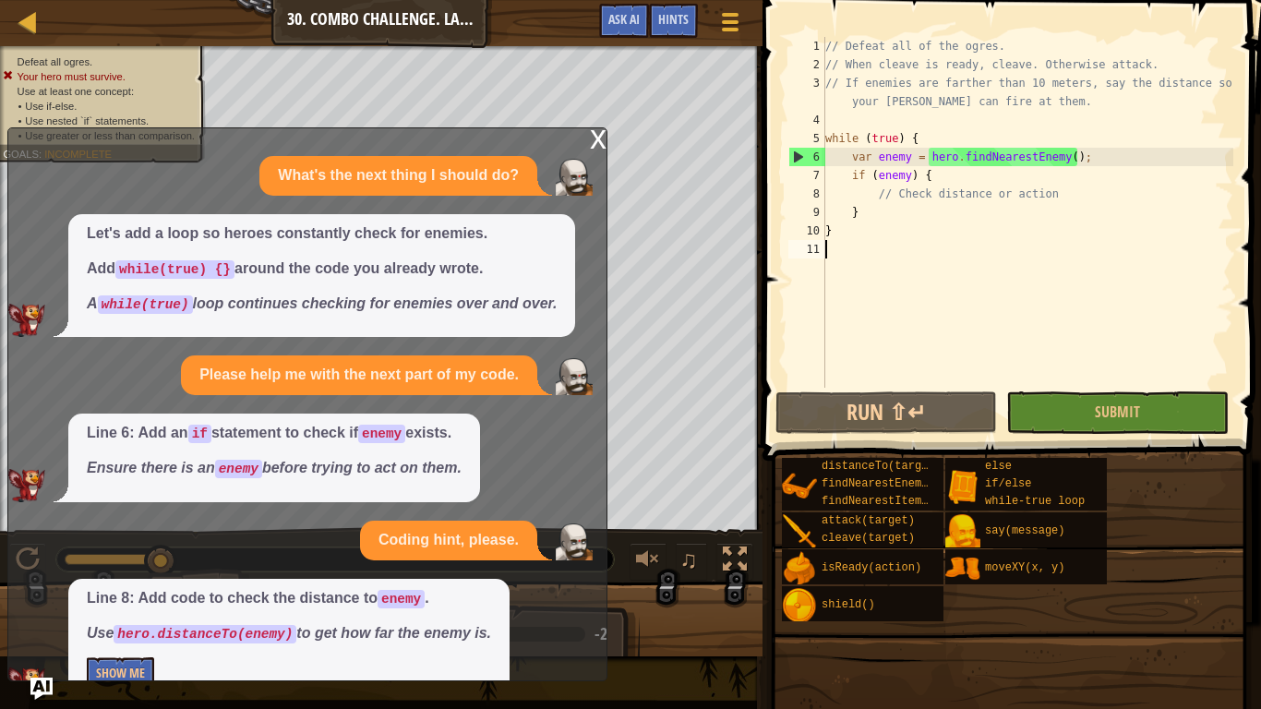
scroll to position [42, 0]
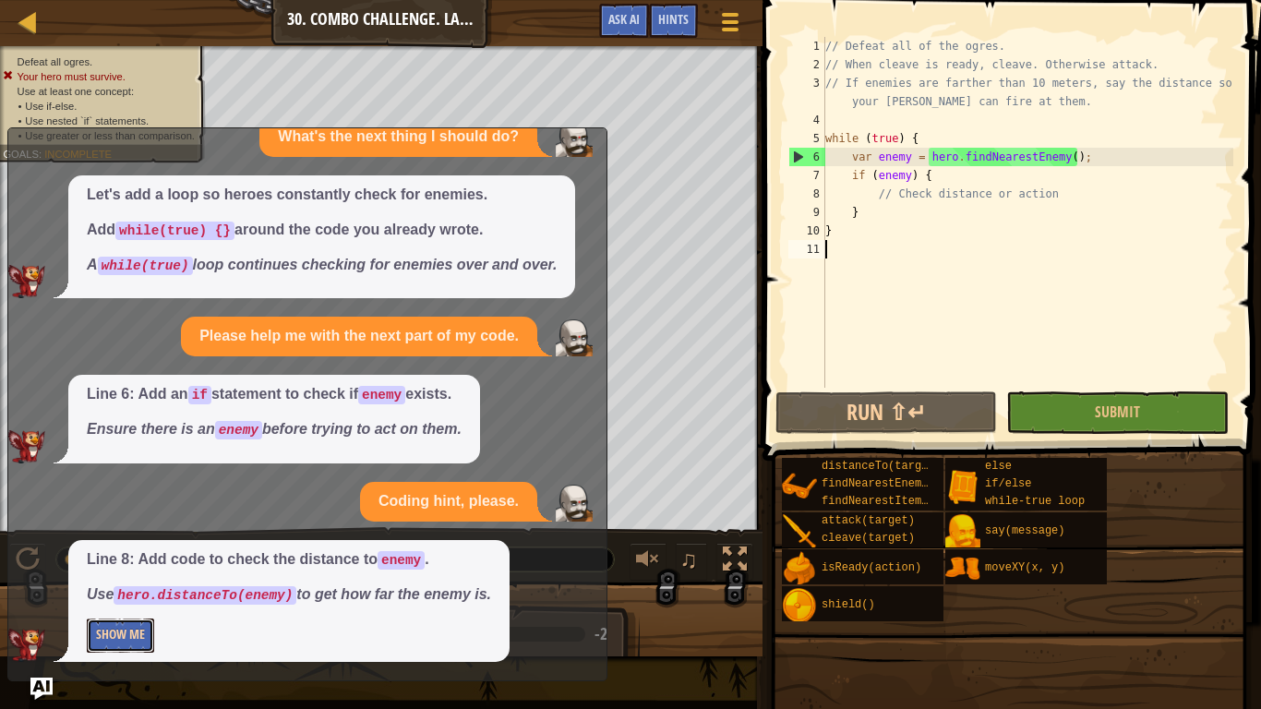
click at [125, 636] on button "Show Me" at bounding box center [120, 636] width 67 height 34
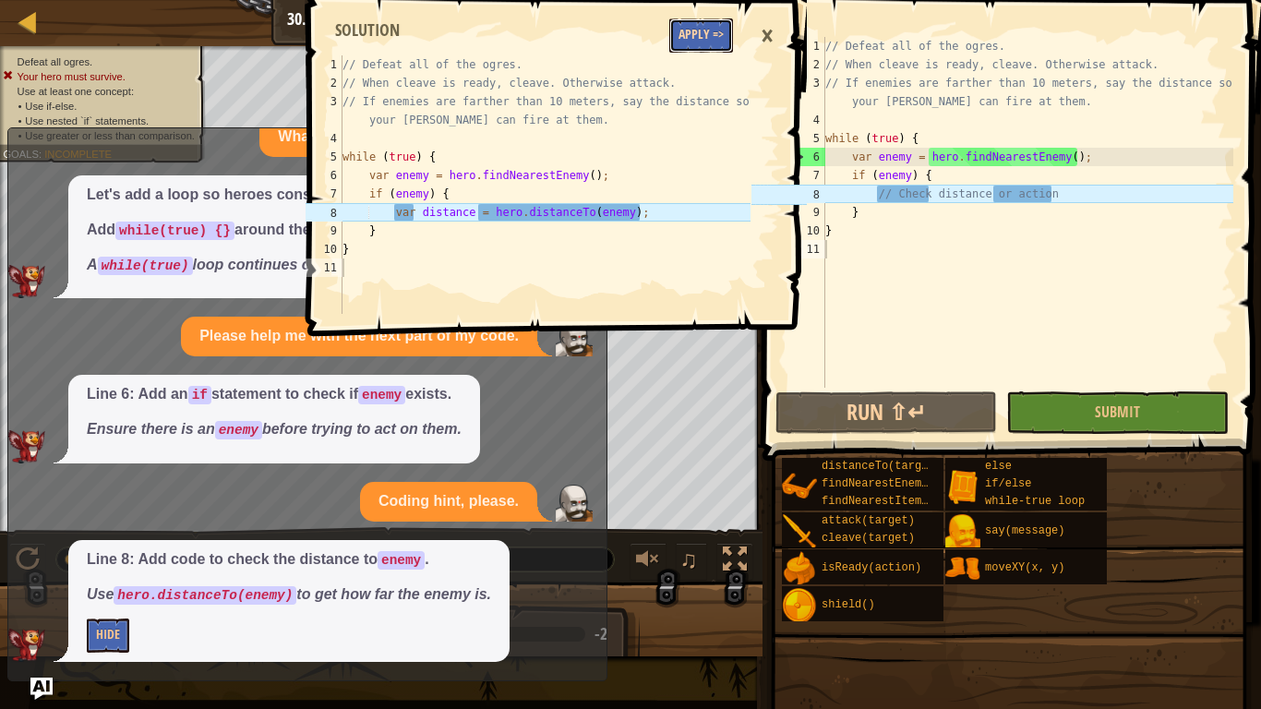
click at [691, 31] on button "Apply =>" at bounding box center [701, 35] width 64 height 34
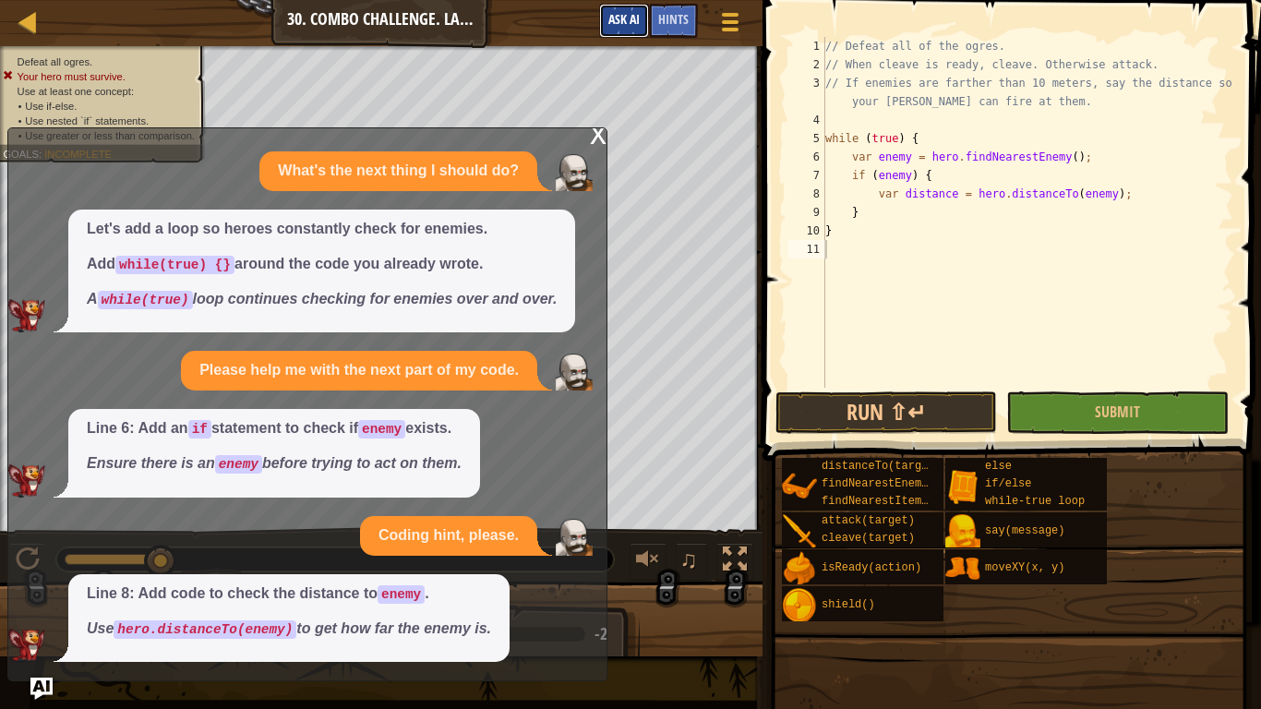
click at [629, 19] on span "Ask AI" at bounding box center [623, 19] width 31 height 18
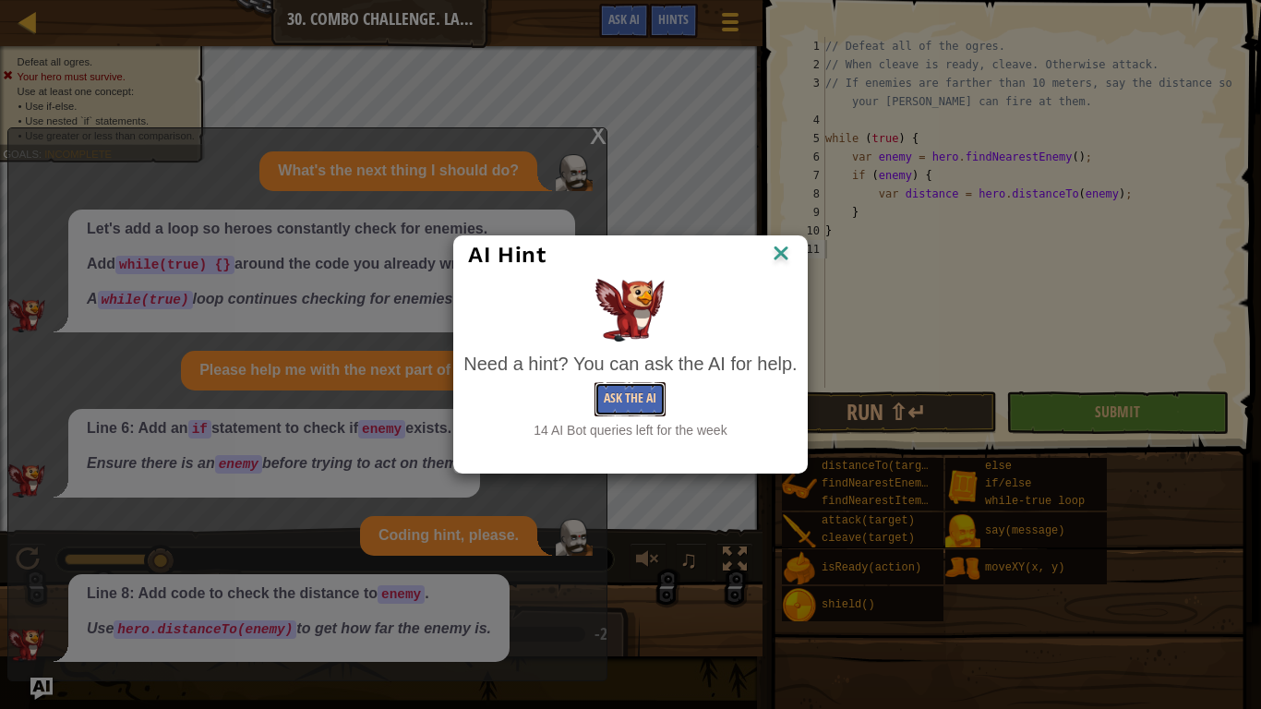
click at [618, 383] on button "Ask the AI" at bounding box center [630, 399] width 71 height 34
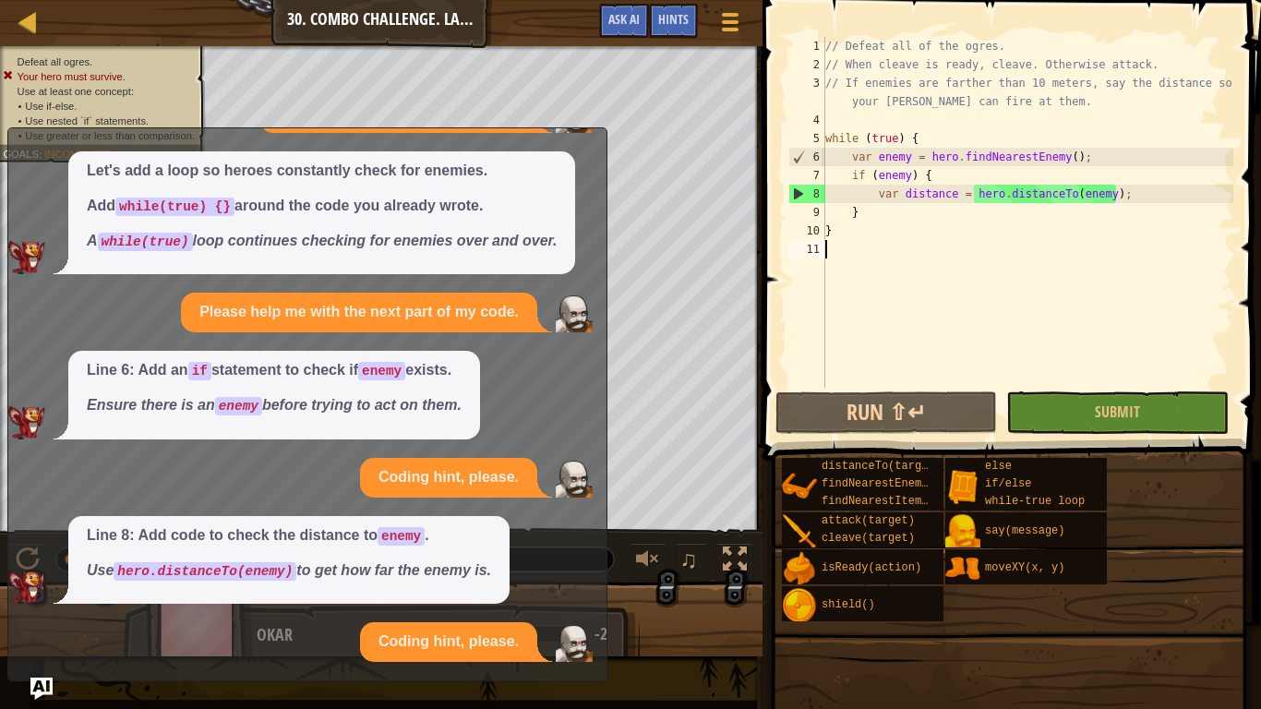
scroll to position [208, 0]
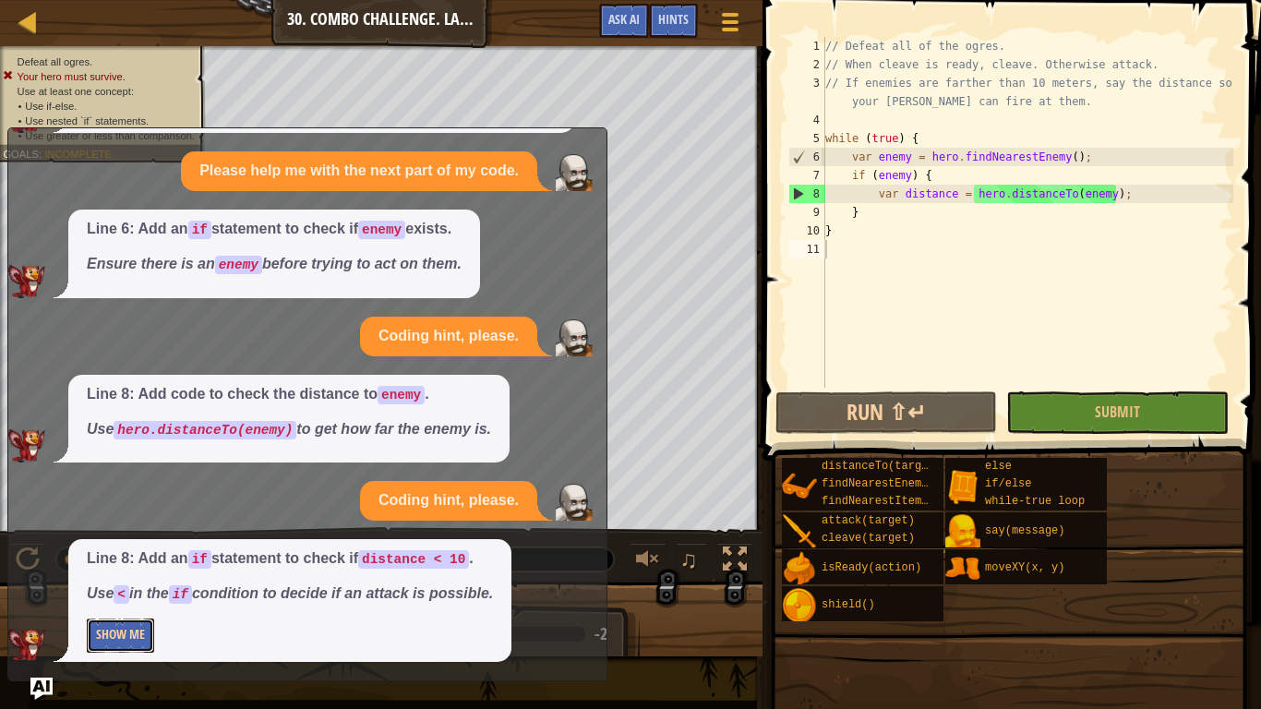
click at [120, 629] on button "Show Me" at bounding box center [120, 636] width 67 height 34
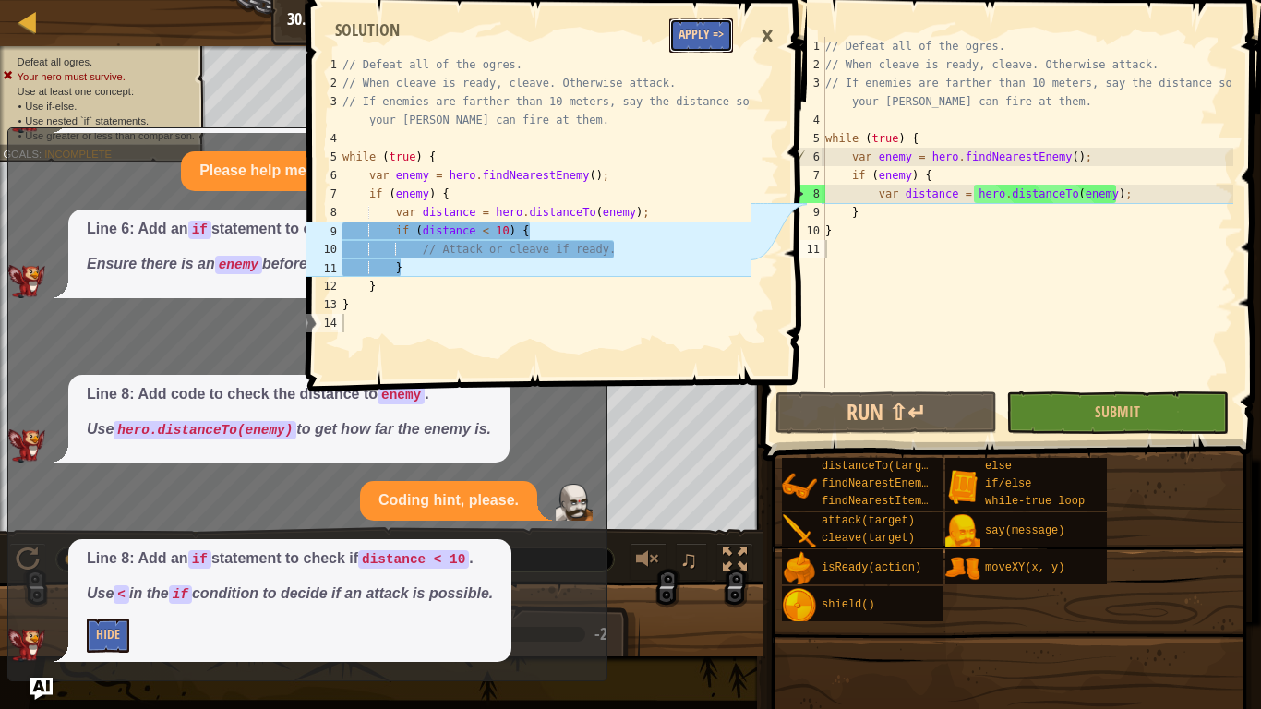
click at [715, 21] on button "Apply =>" at bounding box center [701, 35] width 64 height 34
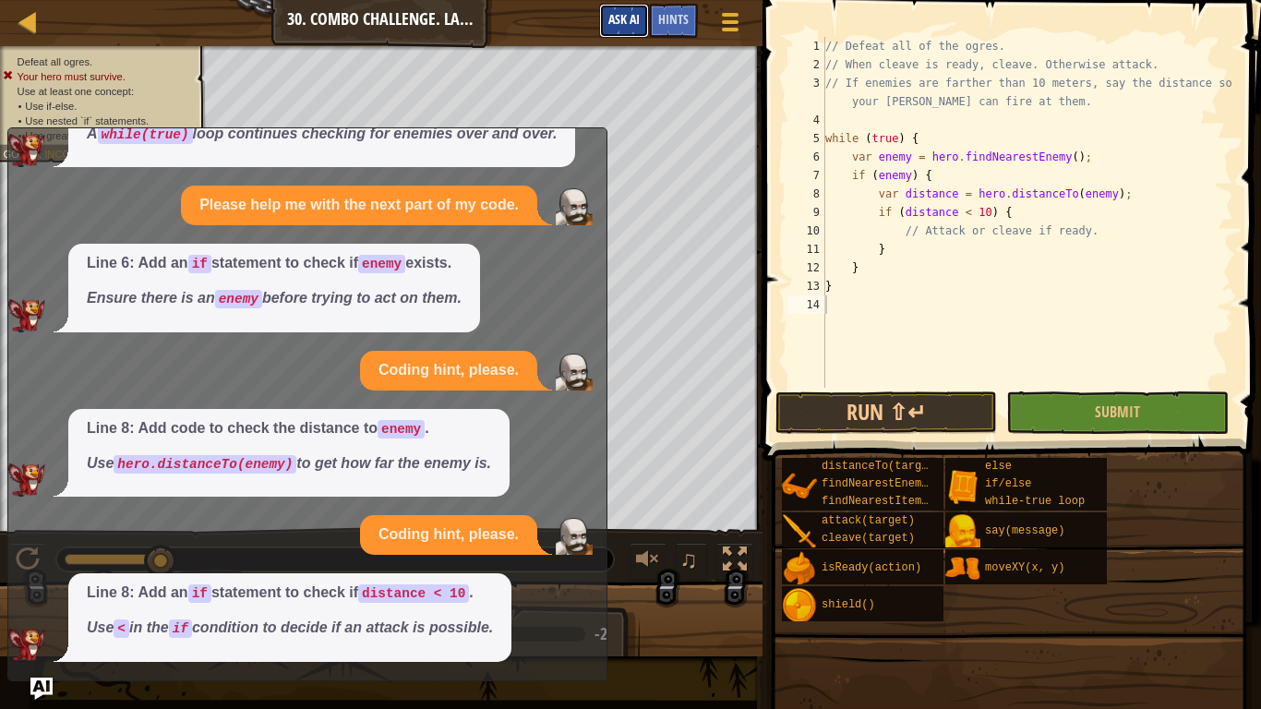
click at [626, 18] on span "Ask AI" at bounding box center [623, 19] width 31 height 18
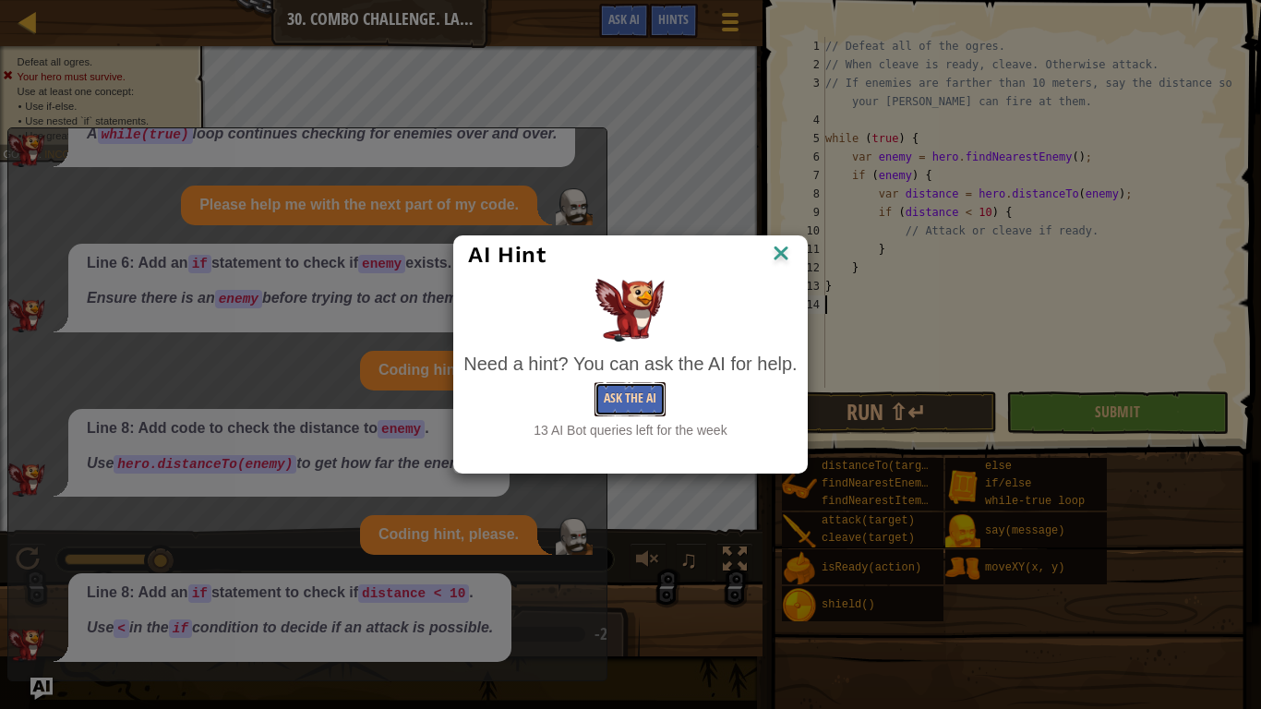
click at [643, 402] on button "Ask the AI" at bounding box center [630, 399] width 71 height 34
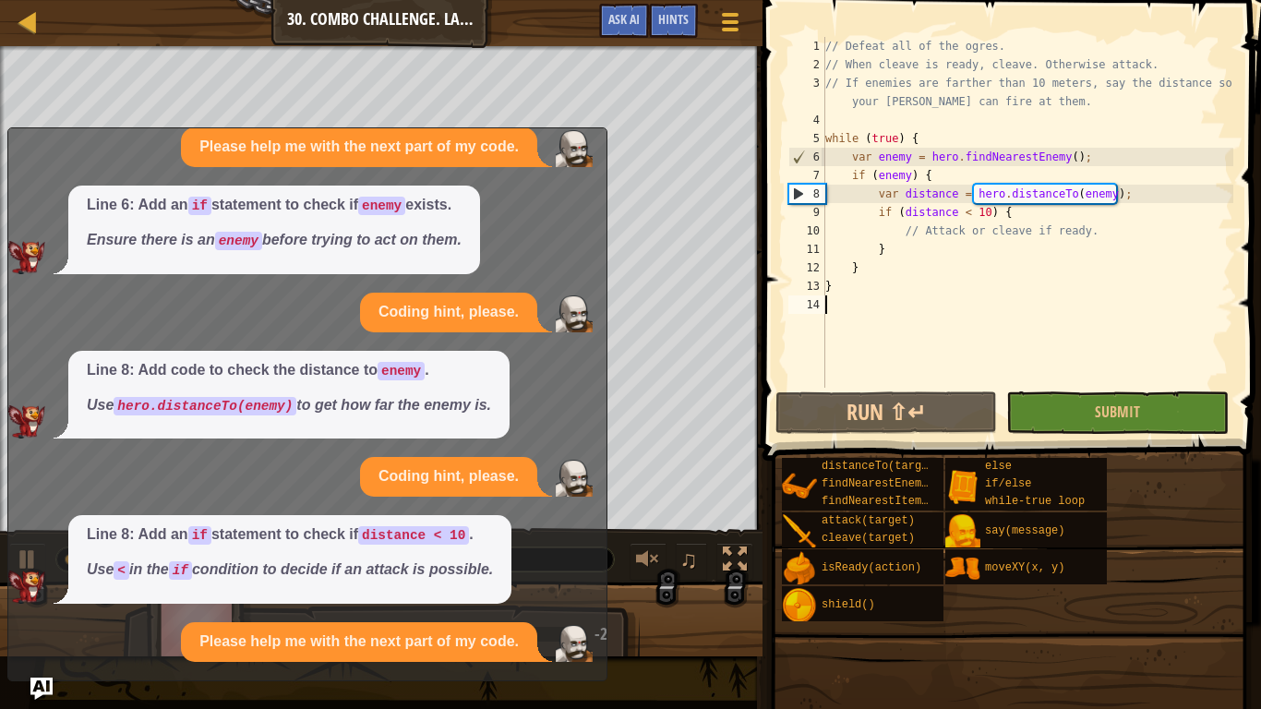
scroll to position [374, 0]
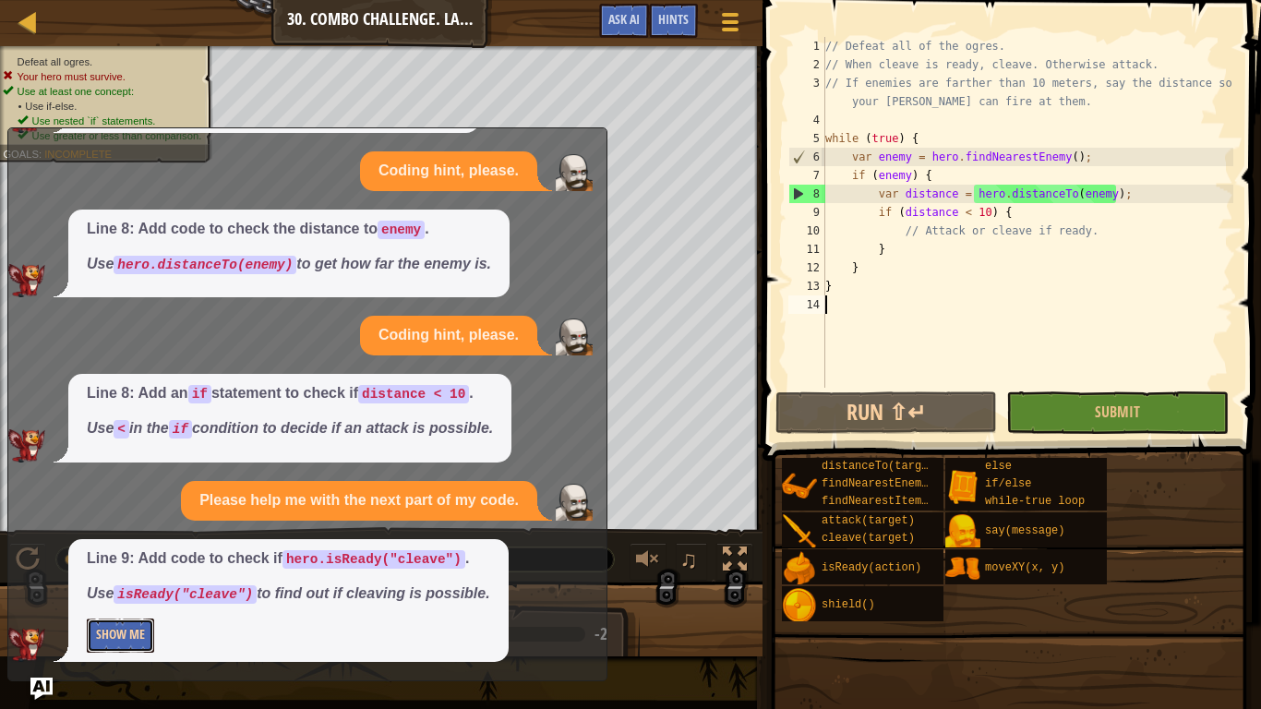
click at [89, 635] on button "Show Me" at bounding box center [120, 636] width 67 height 34
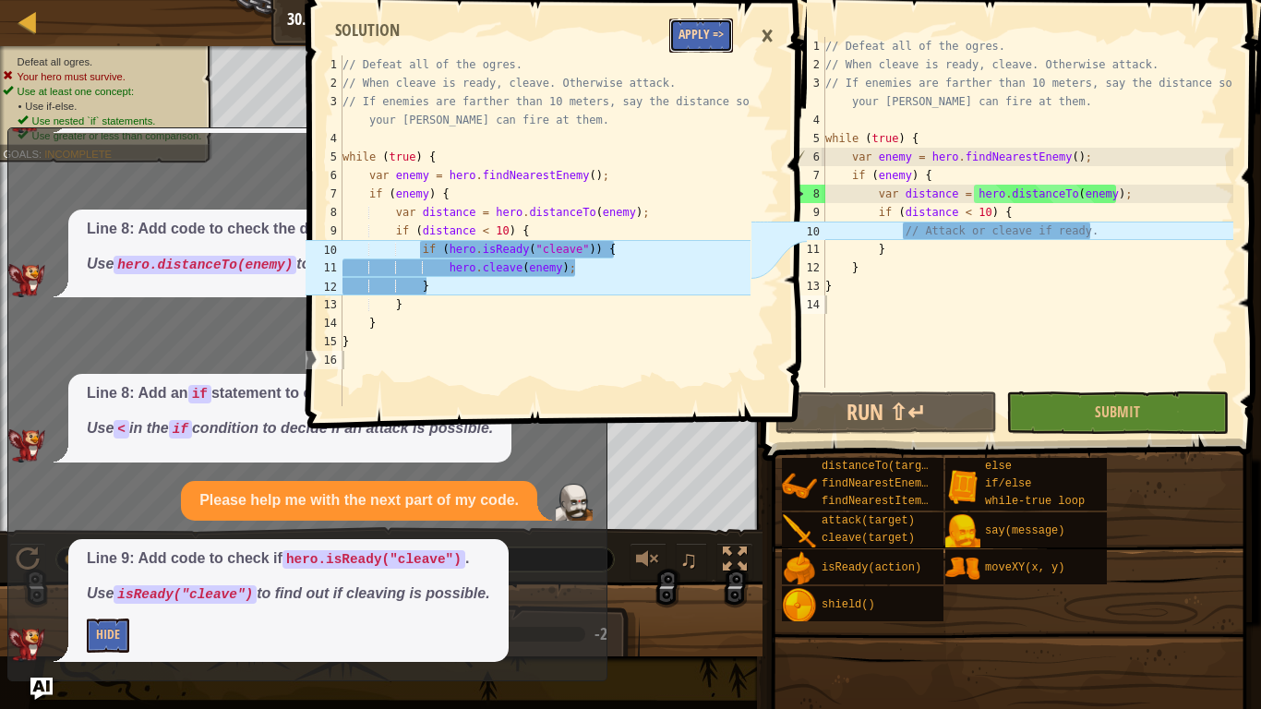
click at [716, 30] on button "Apply =>" at bounding box center [701, 35] width 64 height 34
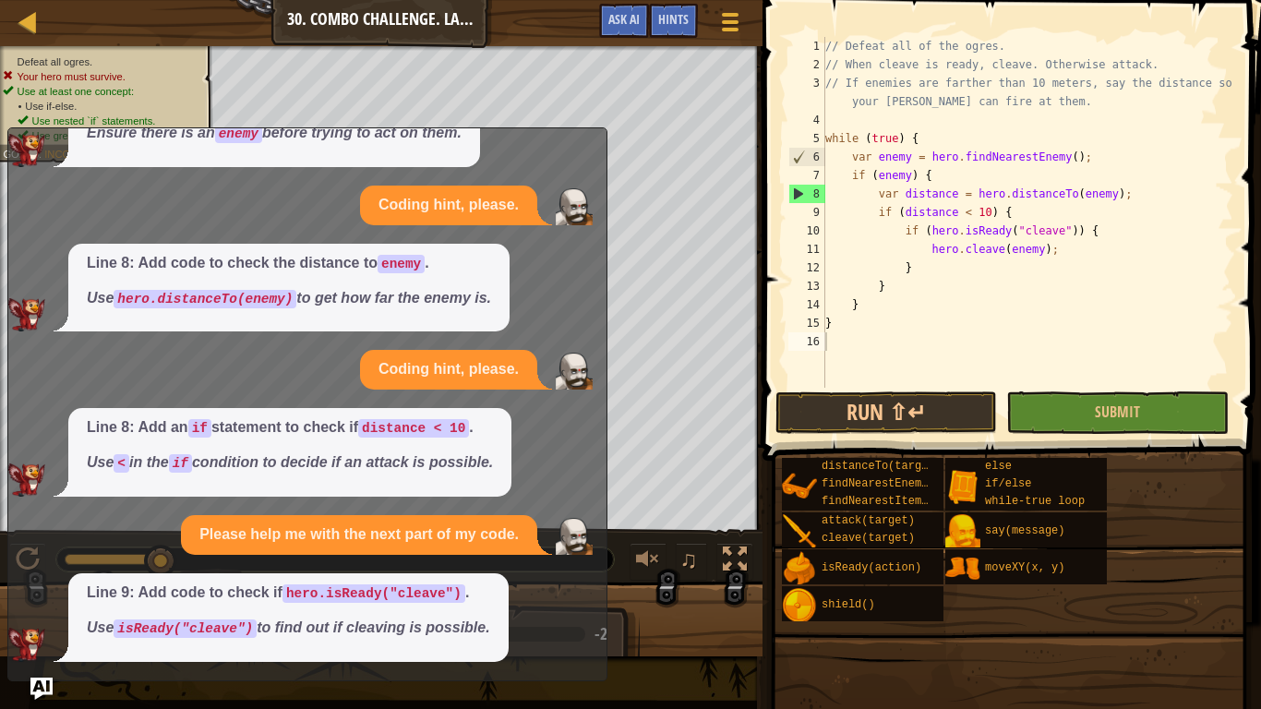
scroll to position [340, 0]
click at [619, 8] on button "Ask AI" at bounding box center [624, 21] width 50 height 34
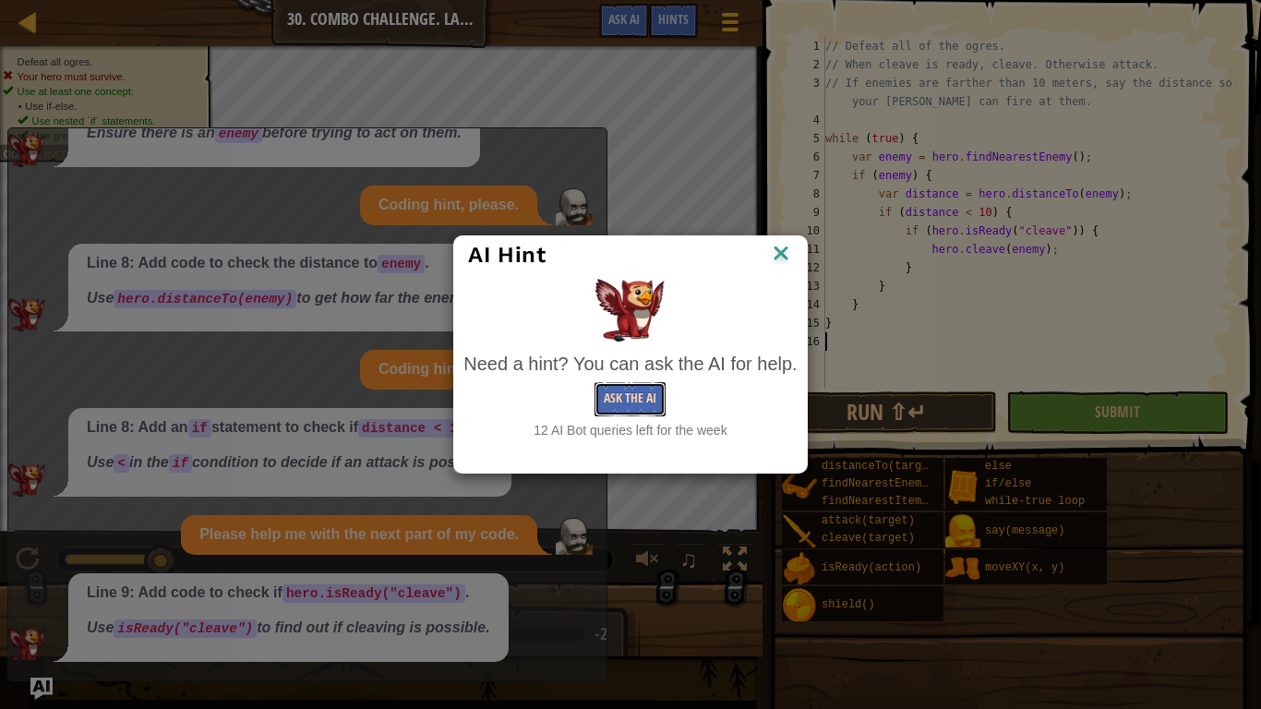
click at [643, 400] on button "Ask the AI" at bounding box center [630, 399] width 71 height 34
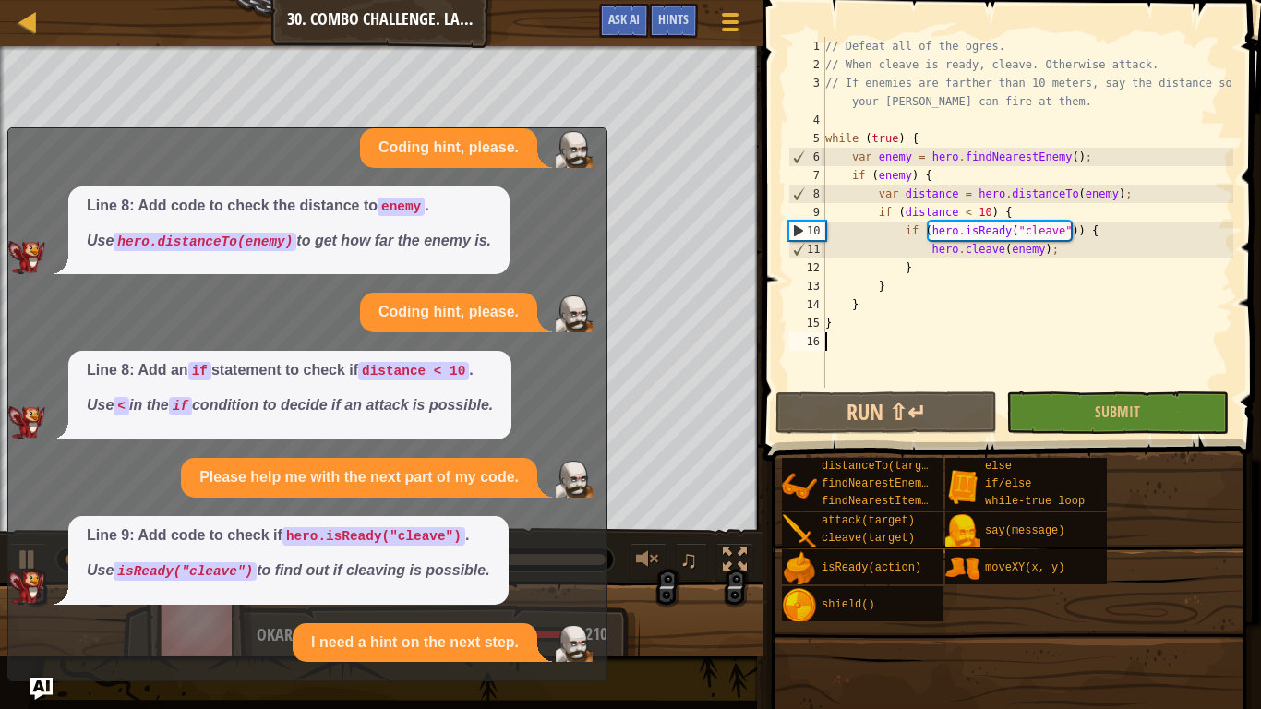
scroll to position [561, 0]
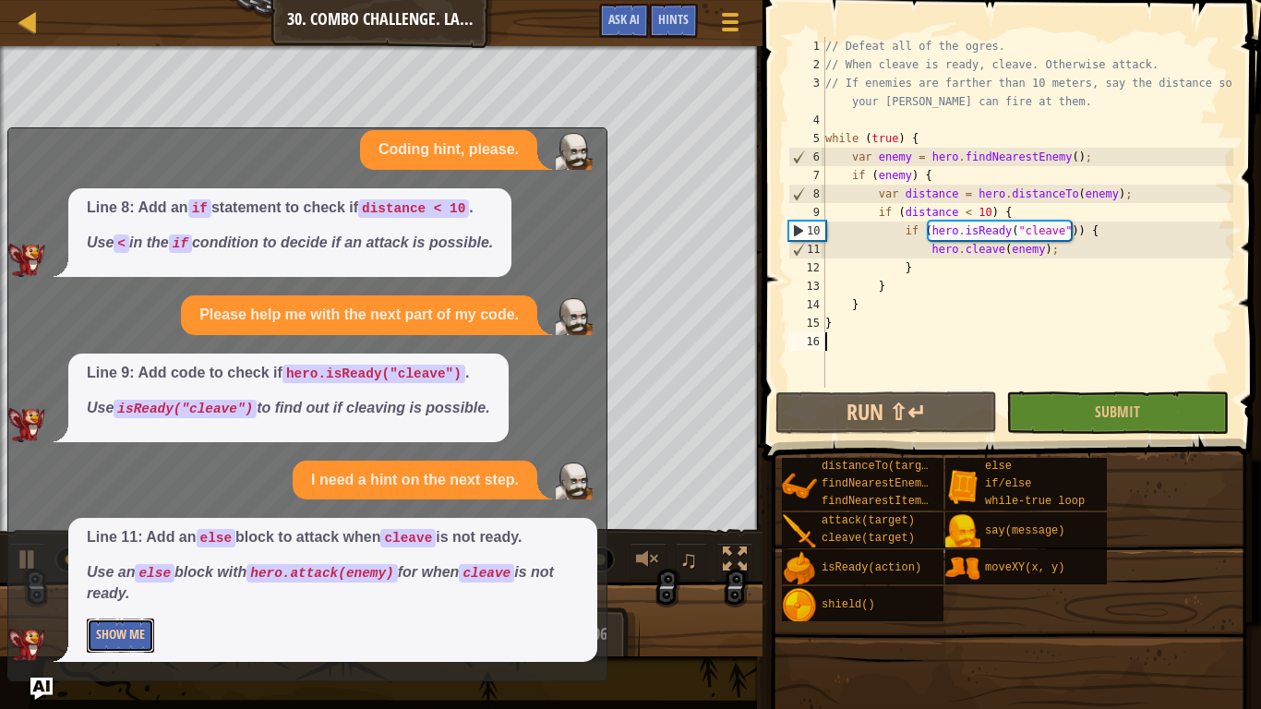
click at [132, 628] on button "Show Me" at bounding box center [120, 636] width 67 height 34
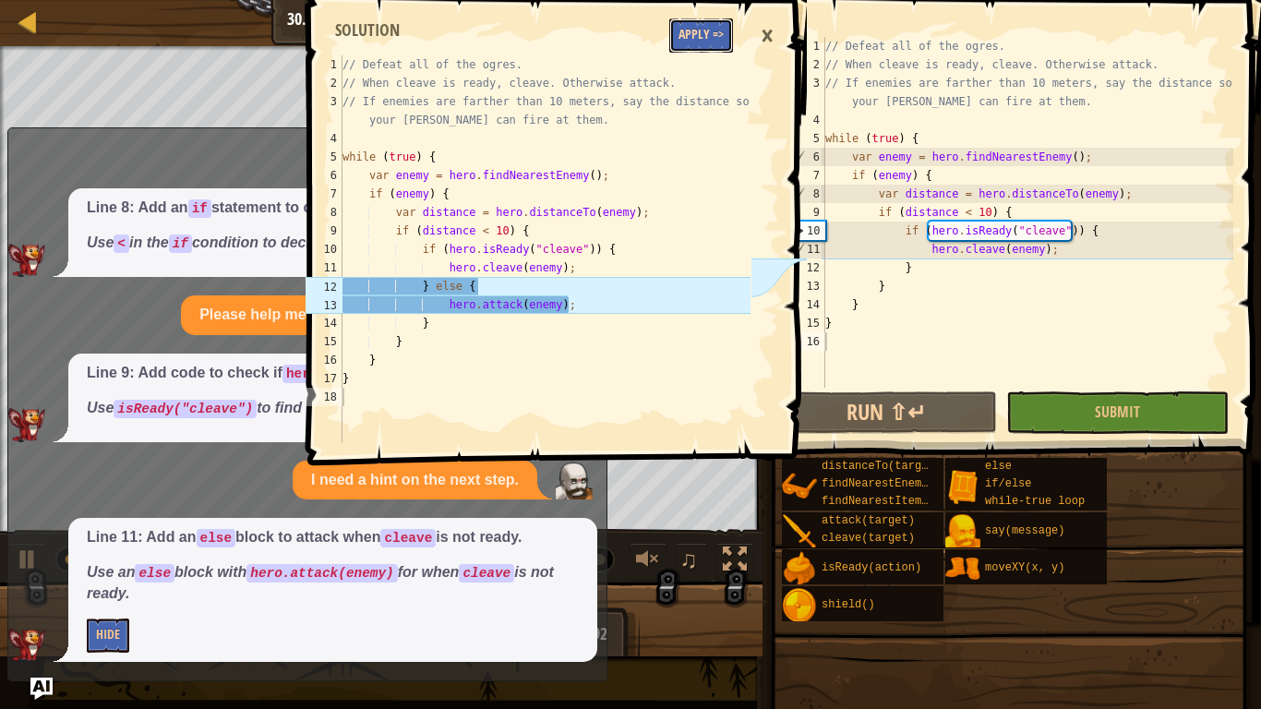
click at [697, 28] on button "Apply =>" at bounding box center [701, 35] width 64 height 34
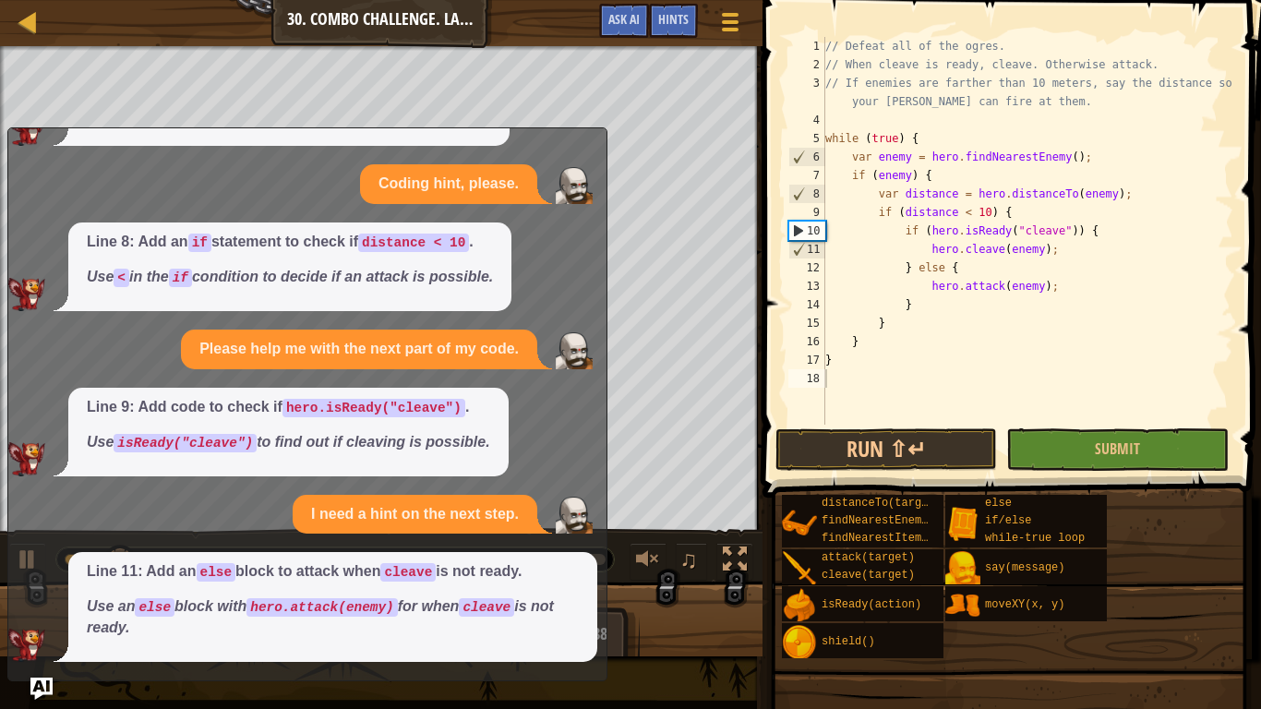
scroll to position [527, 0]
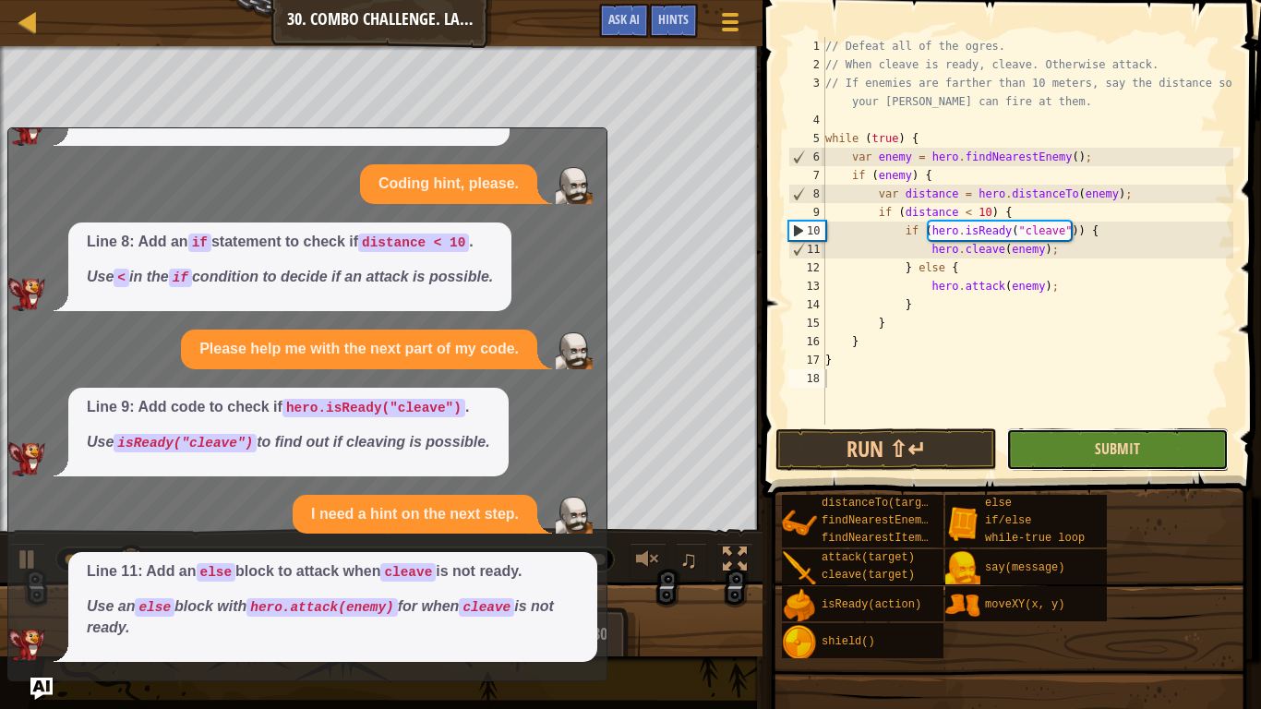
click at [1120, 451] on span "Submit" at bounding box center [1117, 449] width 45 height 20
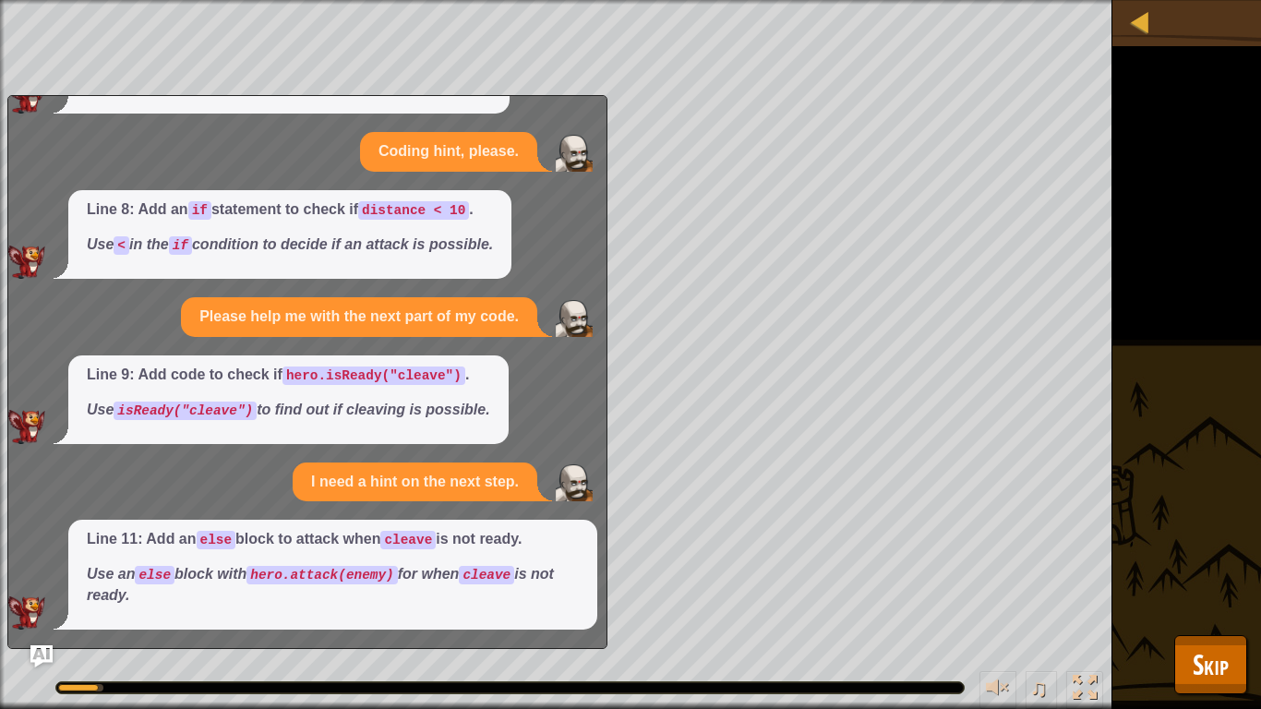
drag, startPoint x: 582, startPoint y: 119, endPoint x: 527, endPoint y: 338, distance: 225.5
click at [527, 338] on div "What's the next thing I should do? Let's add a loop so heroes constantly check …" at bounding box center [302, 116] width 589 height 1027
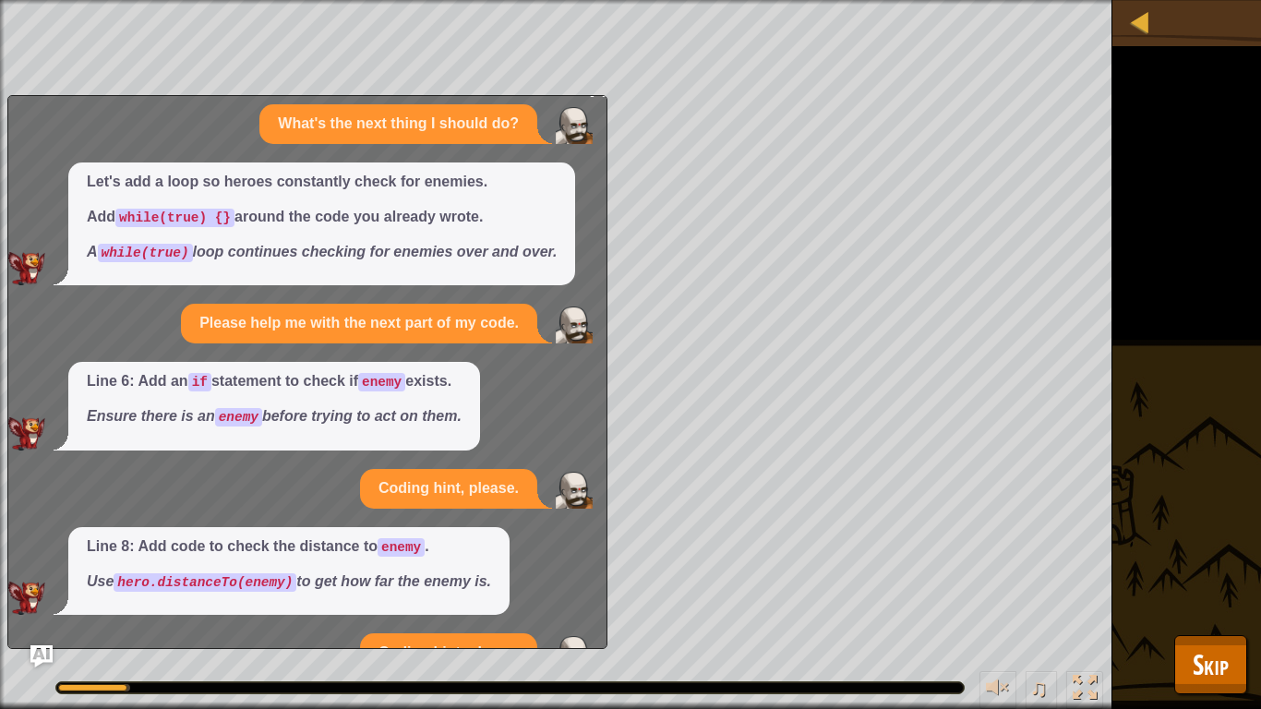
scroll to position [0, 0]
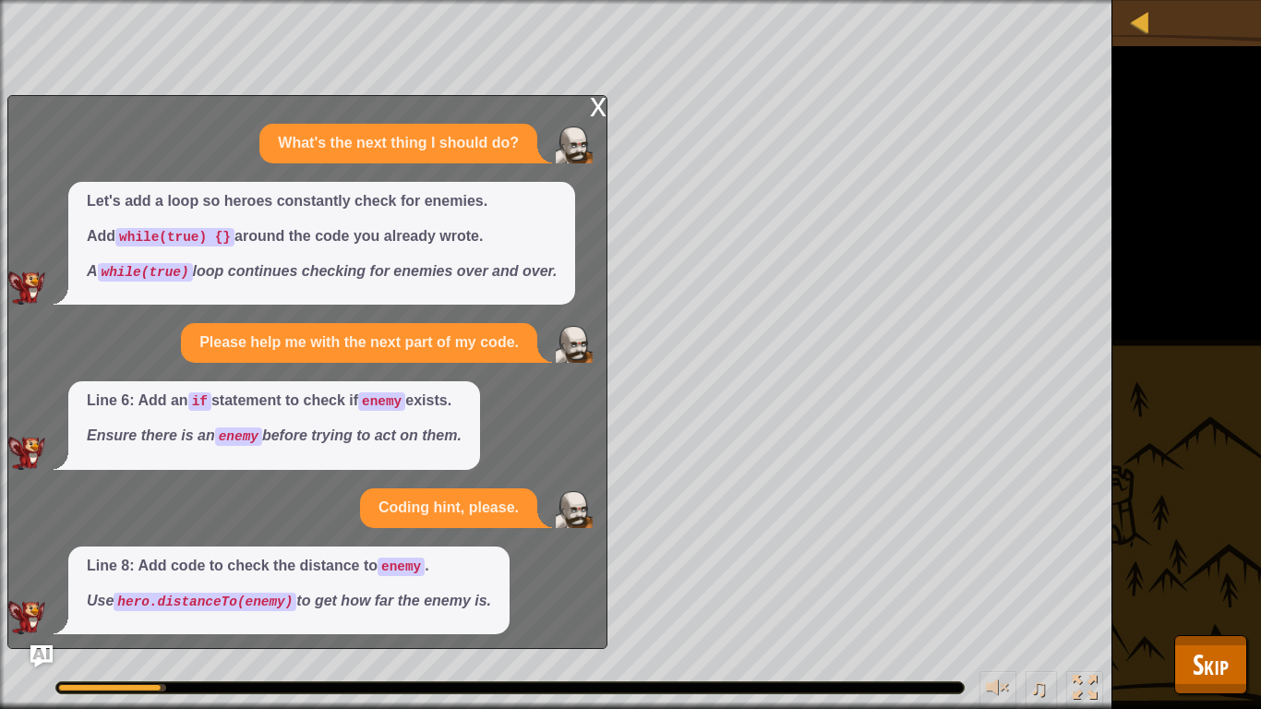
click at [596, 100] on div "x" at bounding box center [598, 105] width 17 height 18
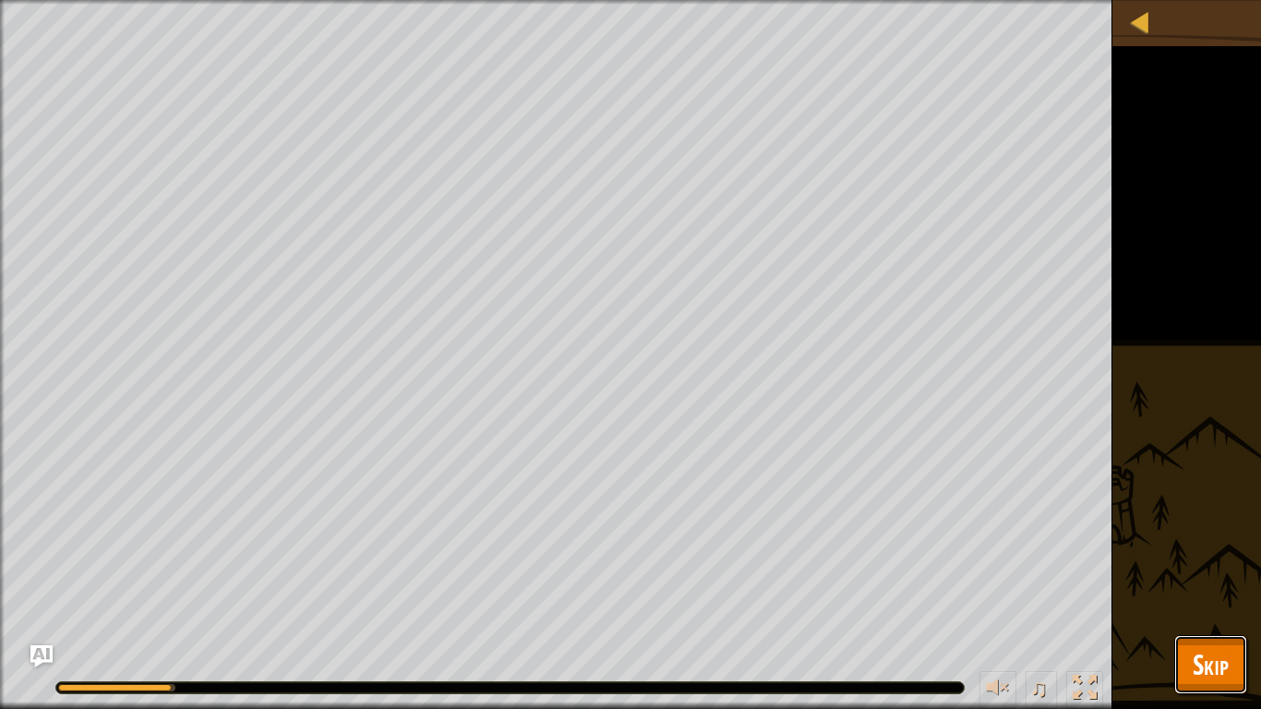
click at [1217, 651] on span "Skip" at bounding box center [1211, 664] width 36 height 38
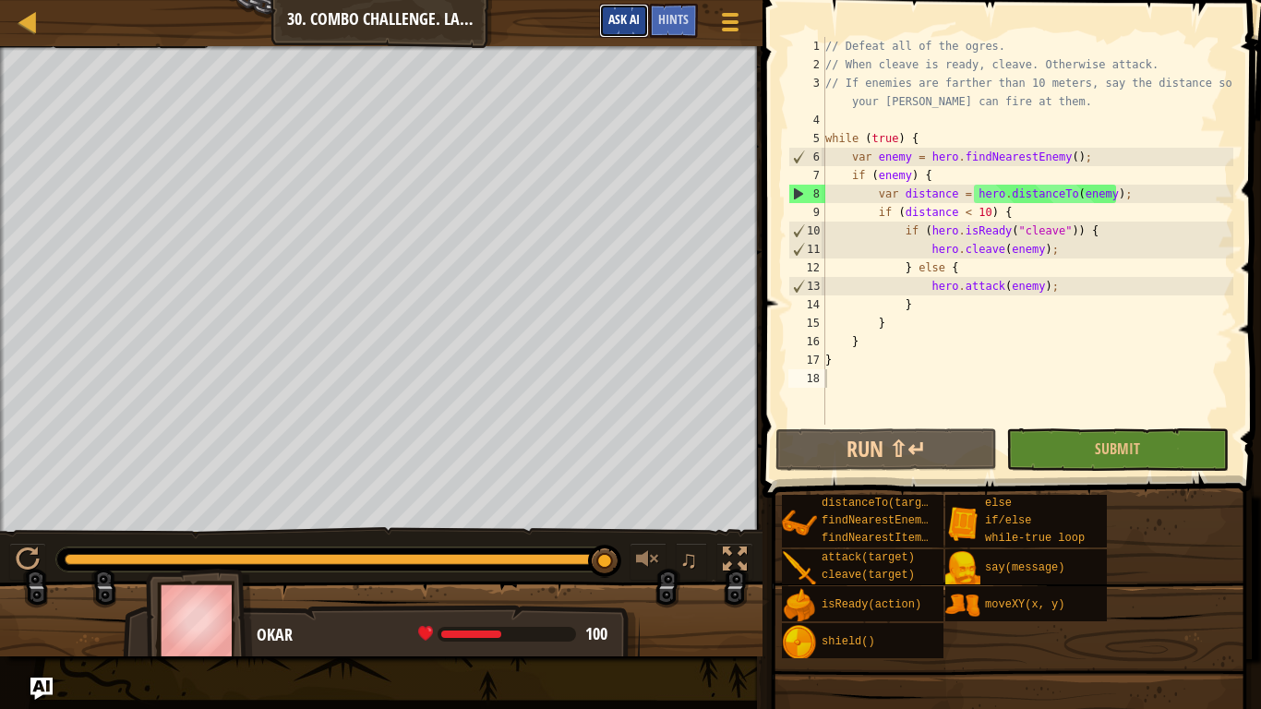
click at [623, 13] on span "Ask AI" at bounding box center [623, 19] width 31 height 18
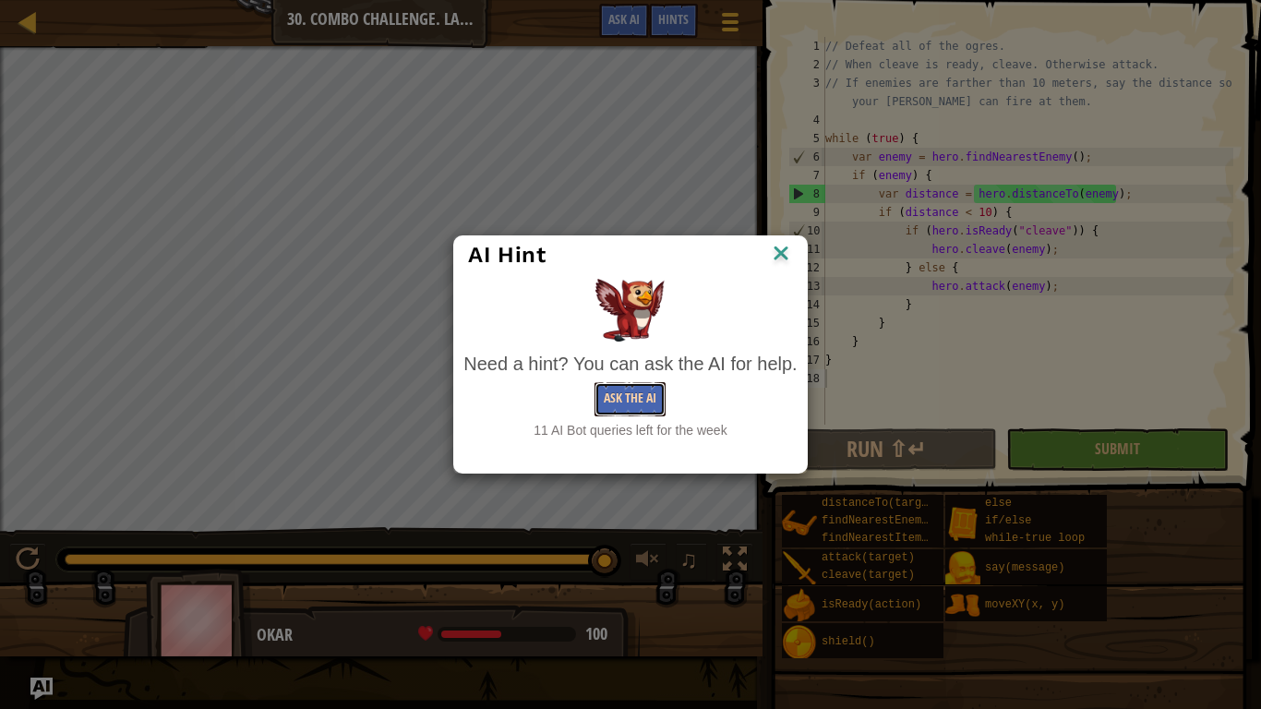
click at [609, 395] on button "Ask the AI" at bounding box center [630, 399] width 71 height 34
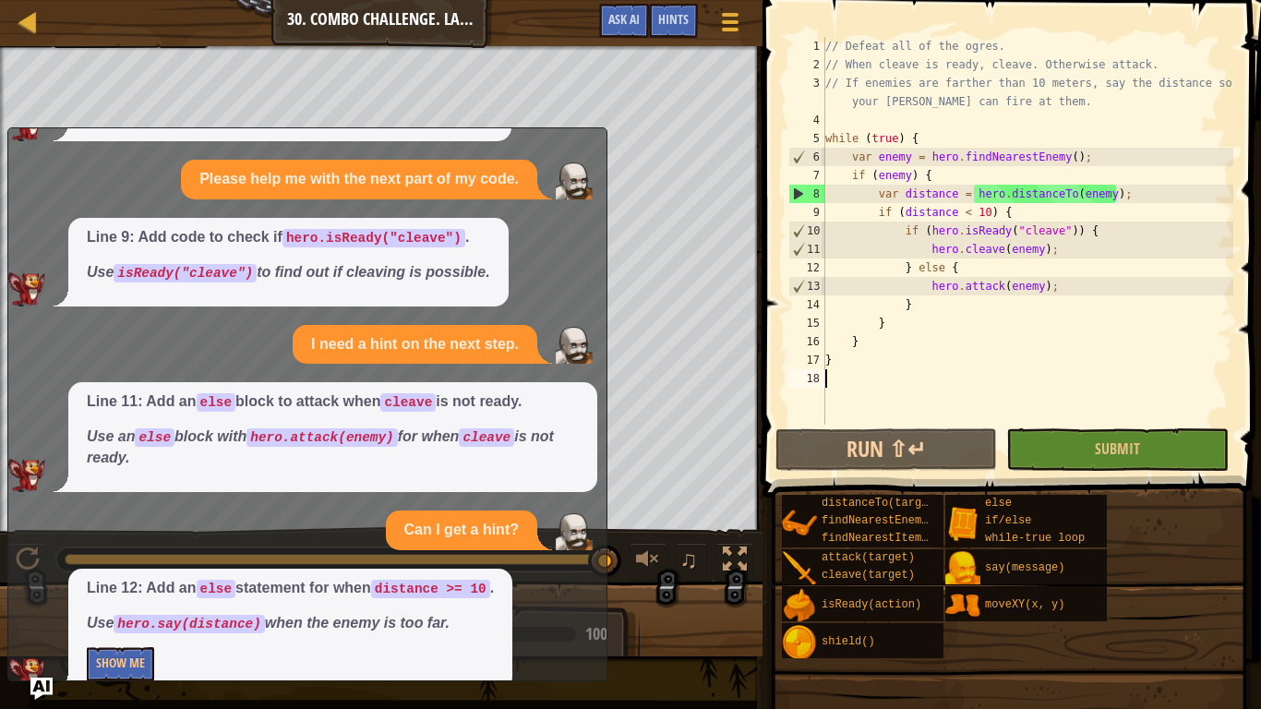
scroll to position [727, 0]
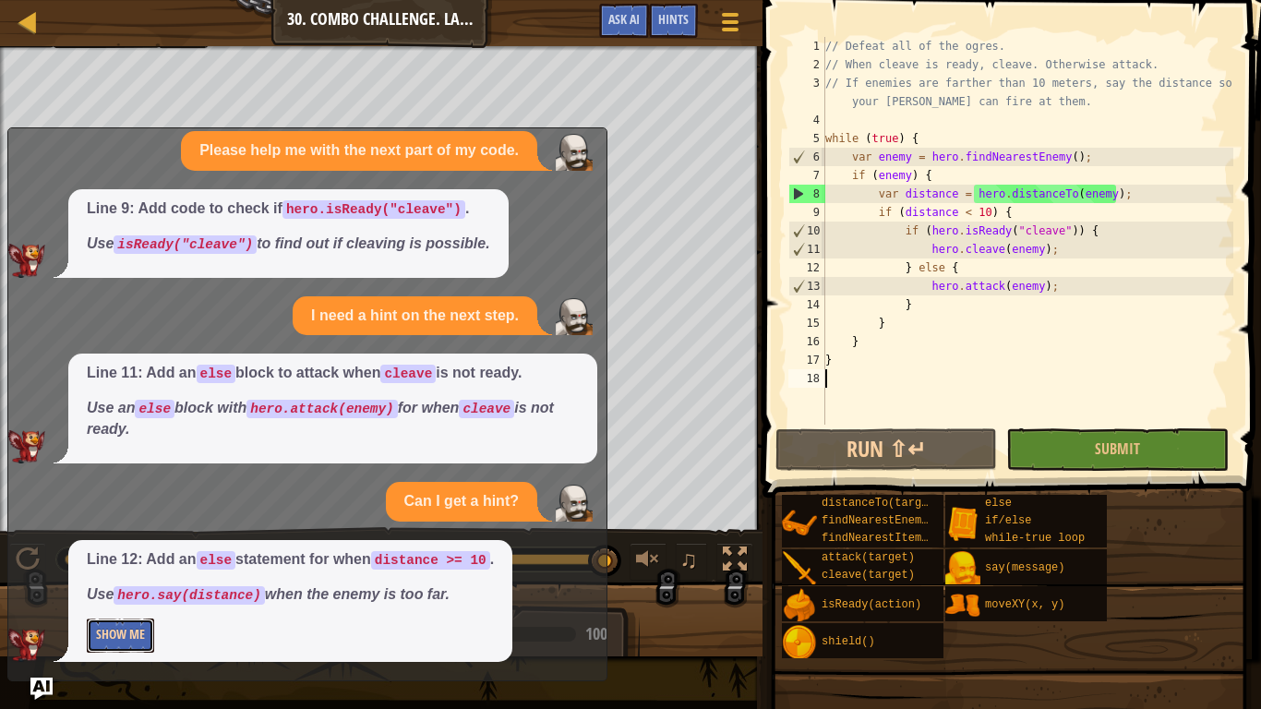
click at [115, 638] on button "Show Me" at bounding box center [120, 636] width 67 height 34
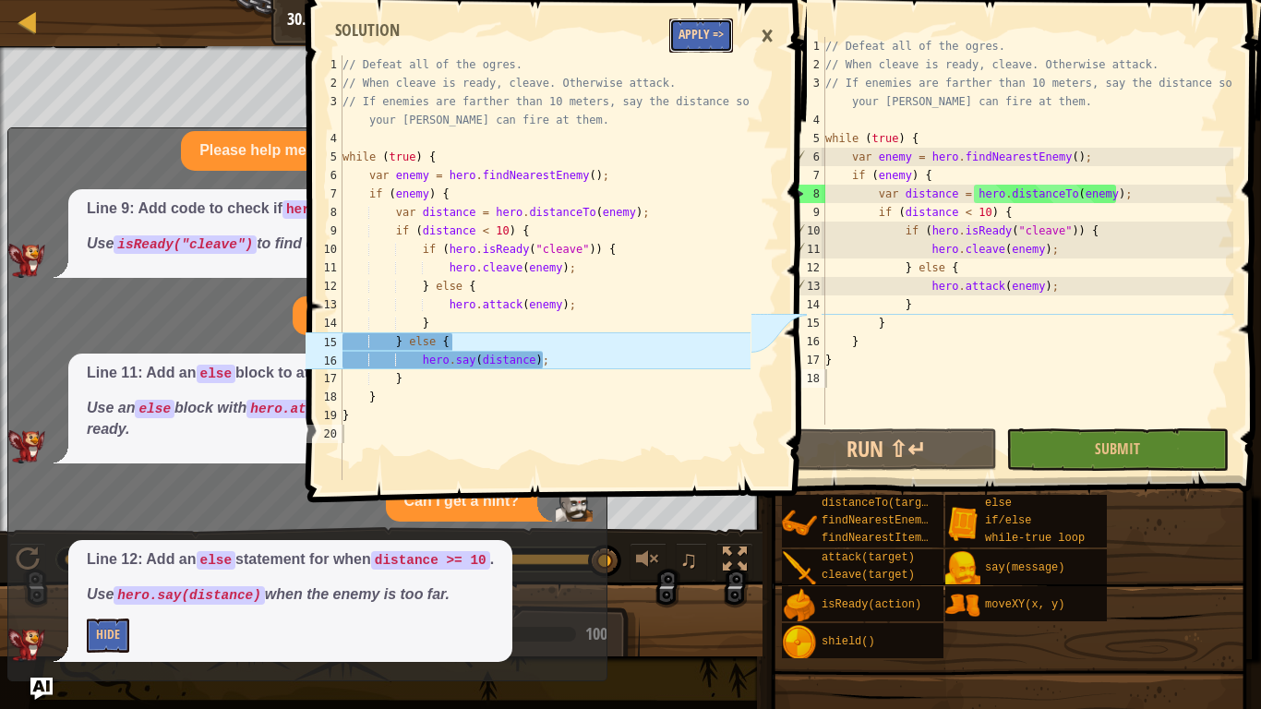
click at [705, 28] on button "Apply =>" at bounding box center [701, 35] width 64 height 34
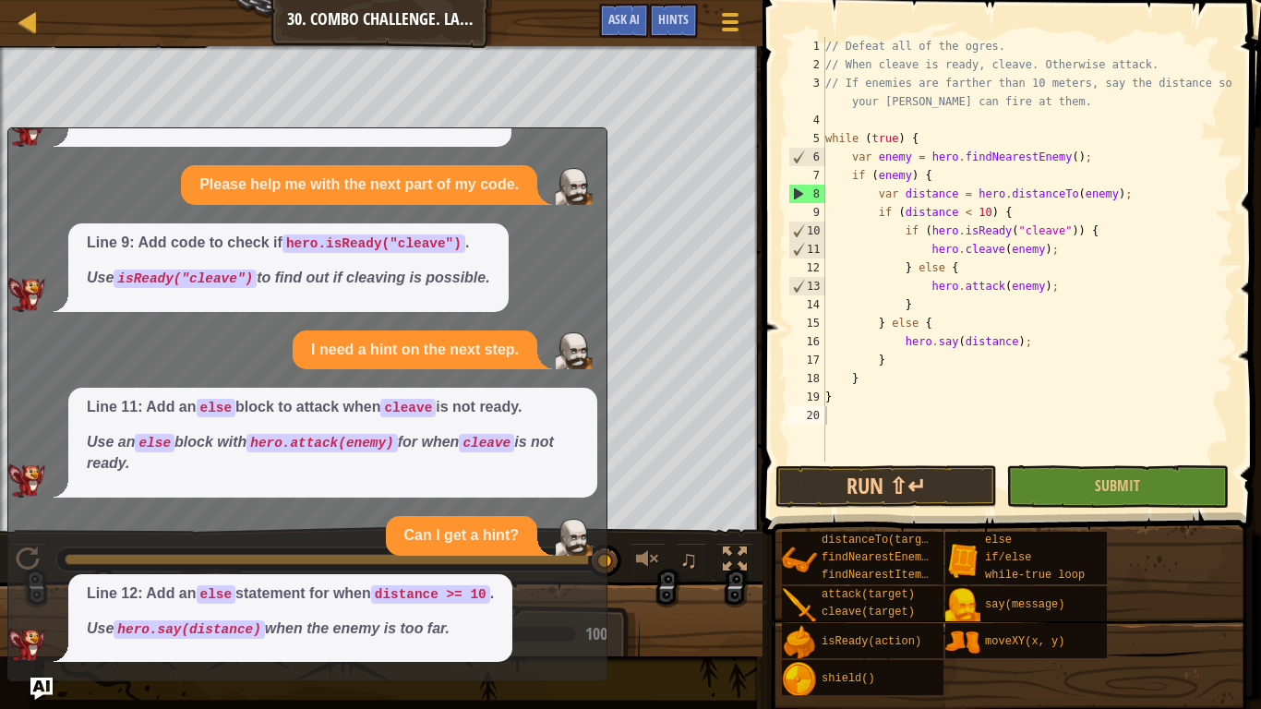
scroll to position [692, 0]
click at [614, 9] on button "Ask AI" at bounding box center [624, 21] width 50 height 34
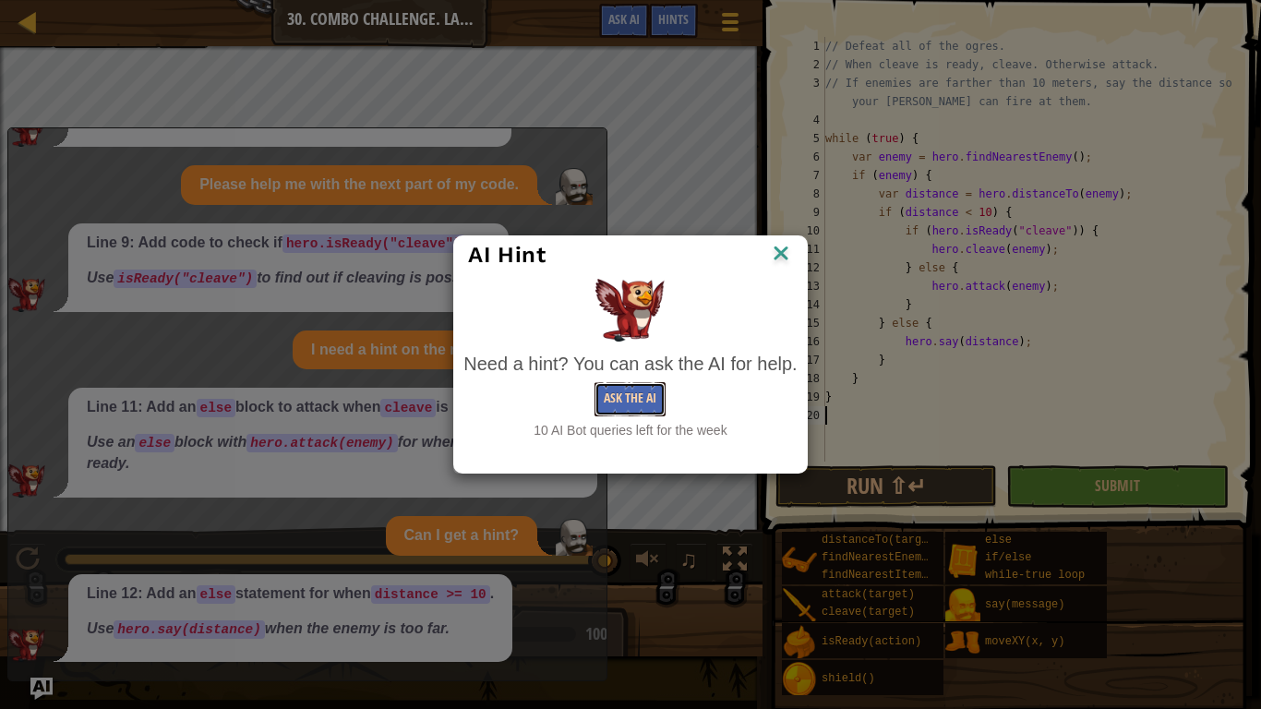
click at [631, 404] on button "Ask the AI" at bounding box center [630, 399] width 71 height 34
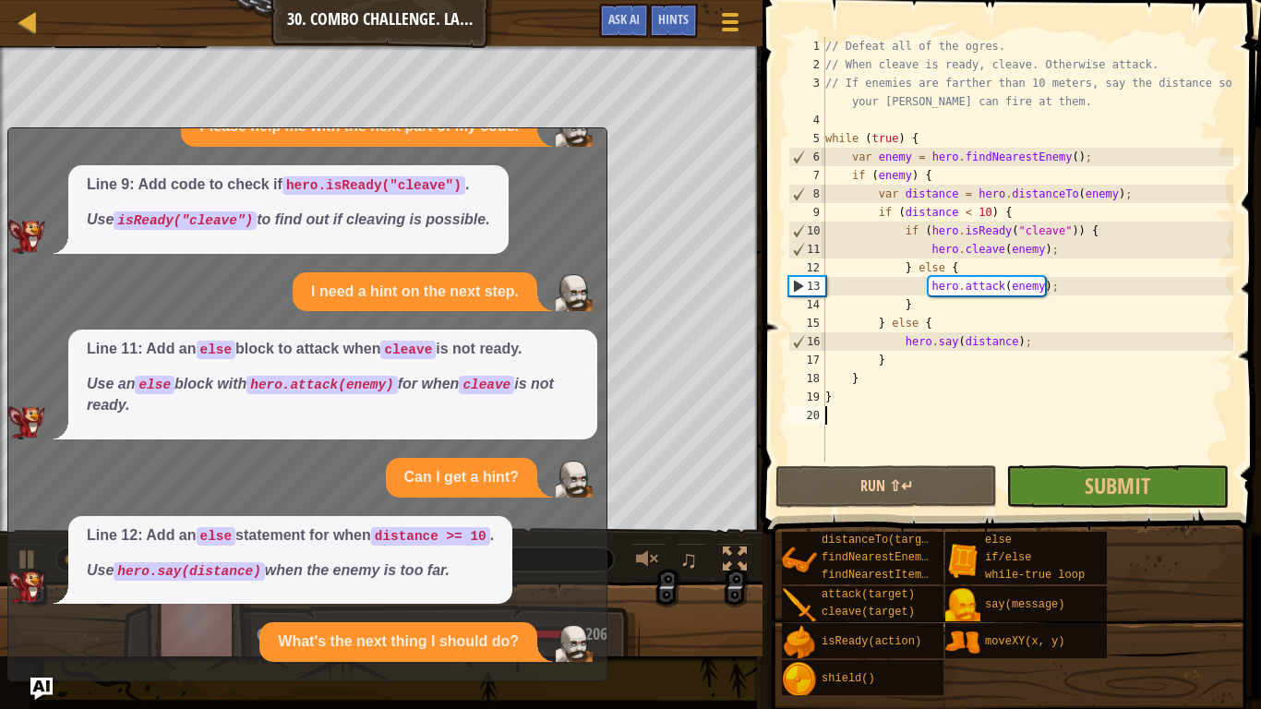
scroll to position [851, 0]
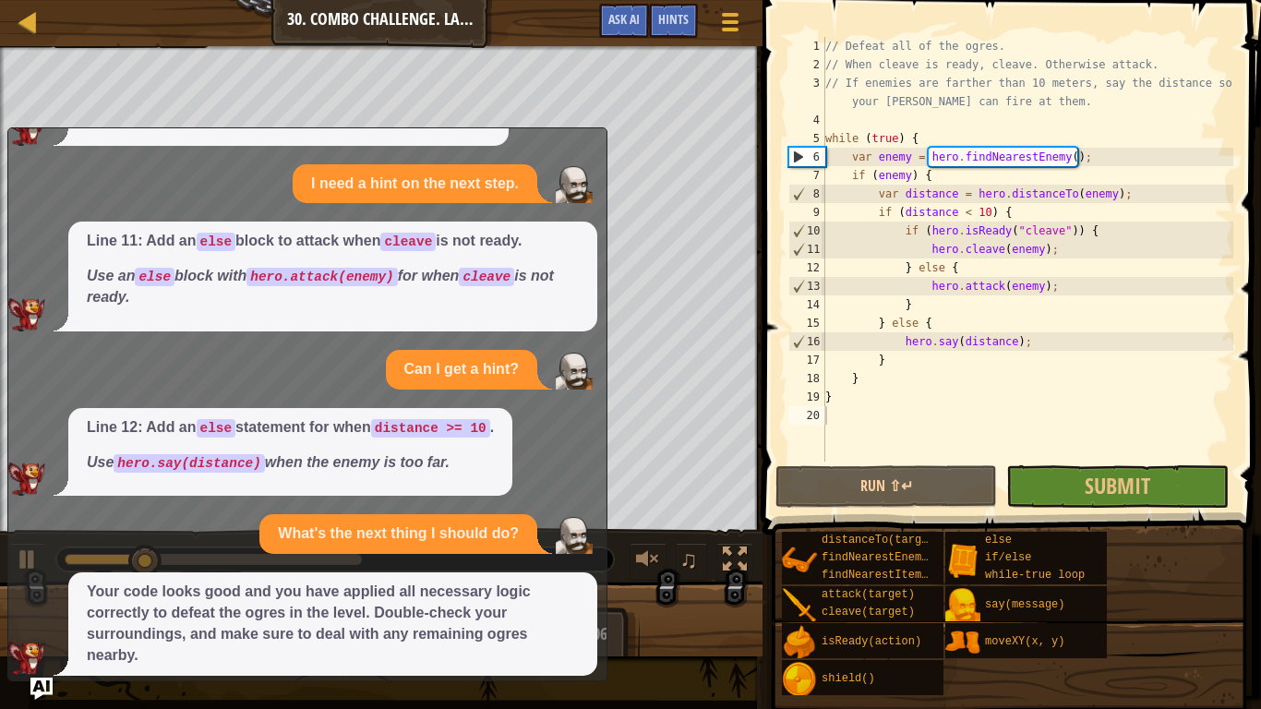
click at [611, 301] on div "Map Computer Science 2 30. Combo Challenge. Last Guardian Game Menu Done Hints …" at bounding box center [630, 354] width 1261 height 709
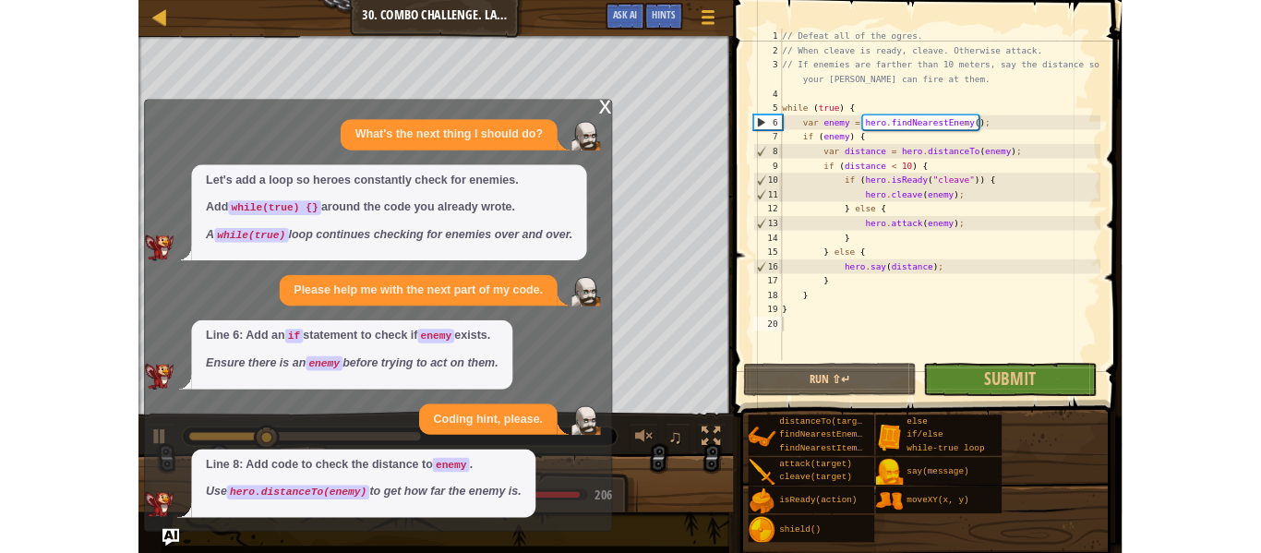
scroll to position [0, 0]
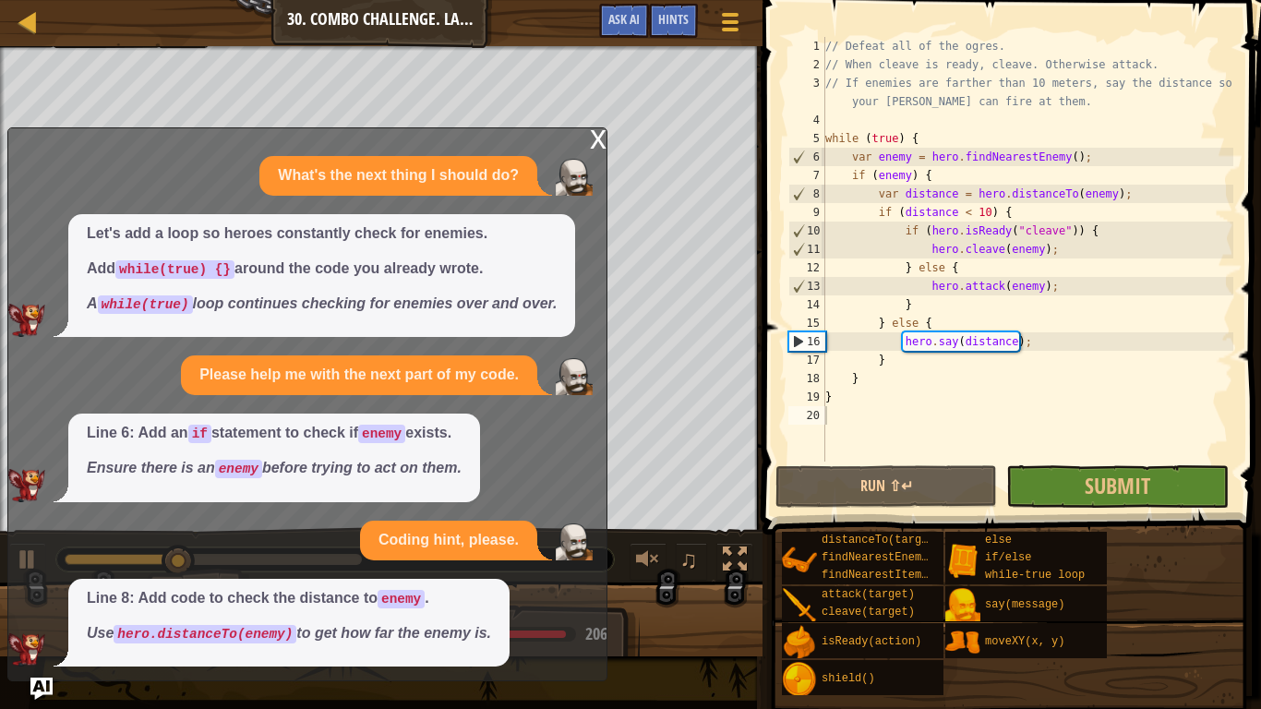
click at [596, 138] on div "x" at bounding box center [598, 137] width 17 height 18
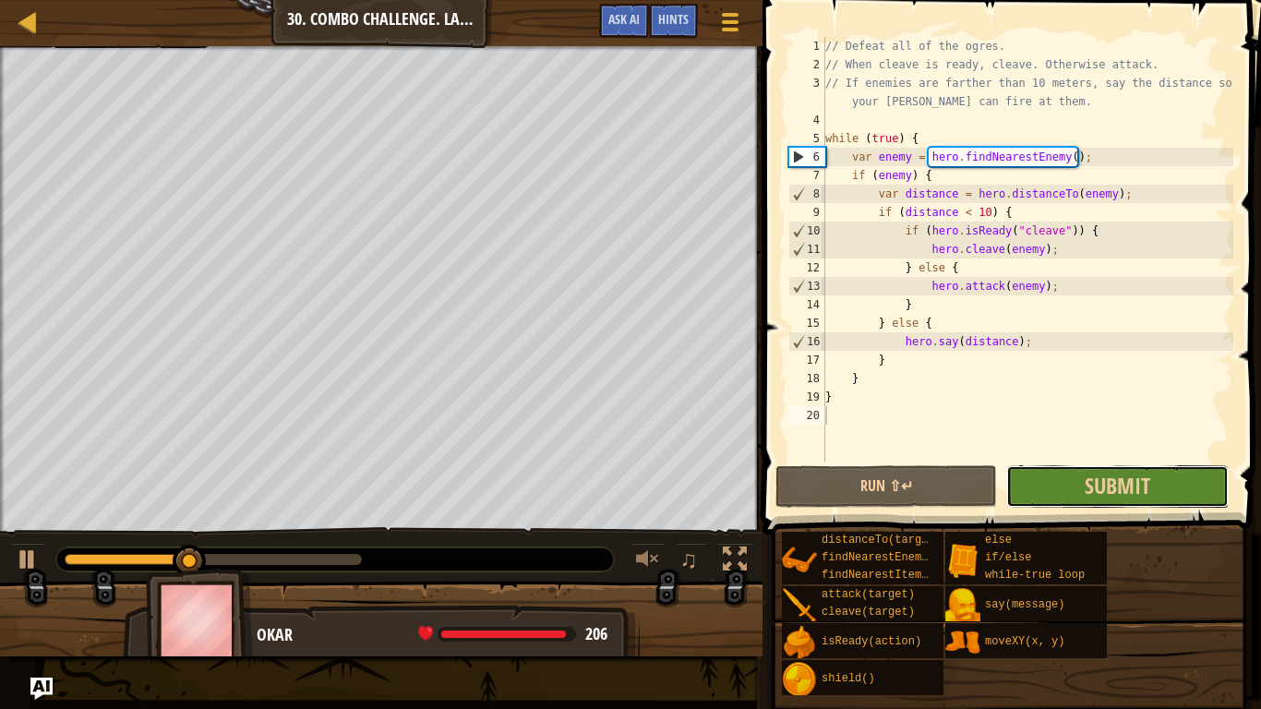
click at [1066, 505] on button "Submit" at bounding box center [1117, 486] width 222 height 42
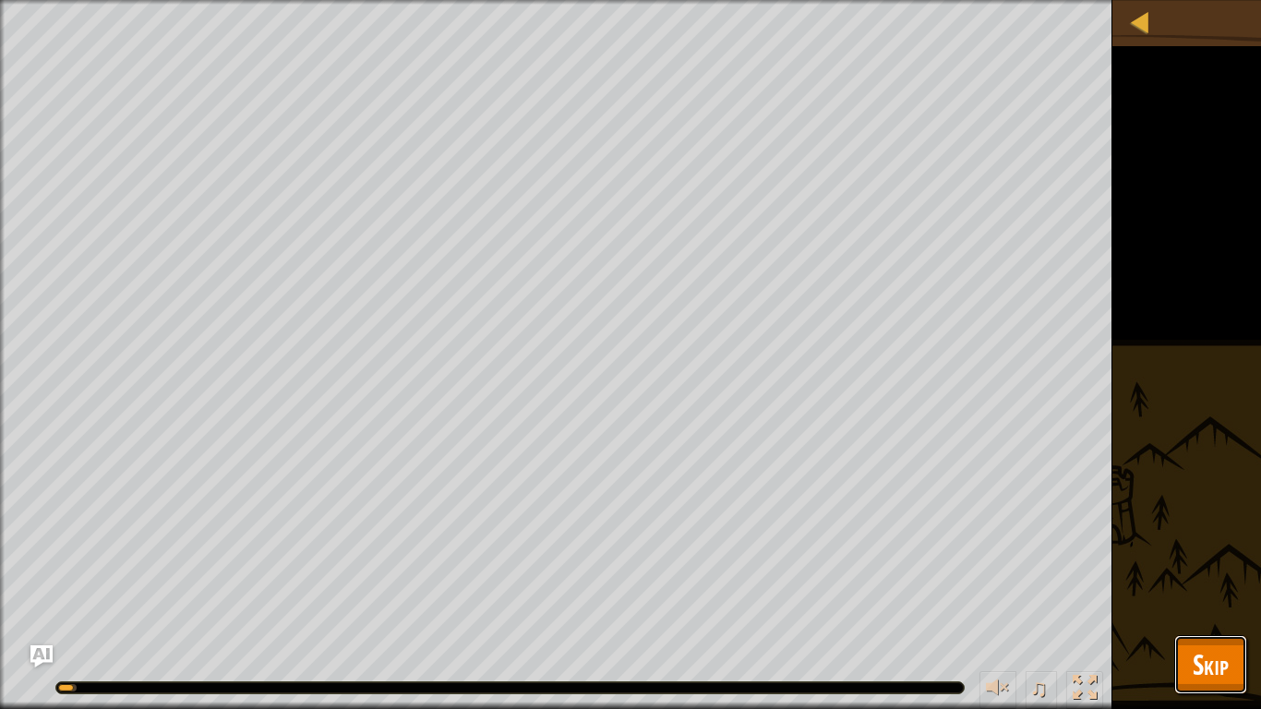
click at [1232, 635] on button "Skip" at bounding box center [1210, 664] width 73 height 59
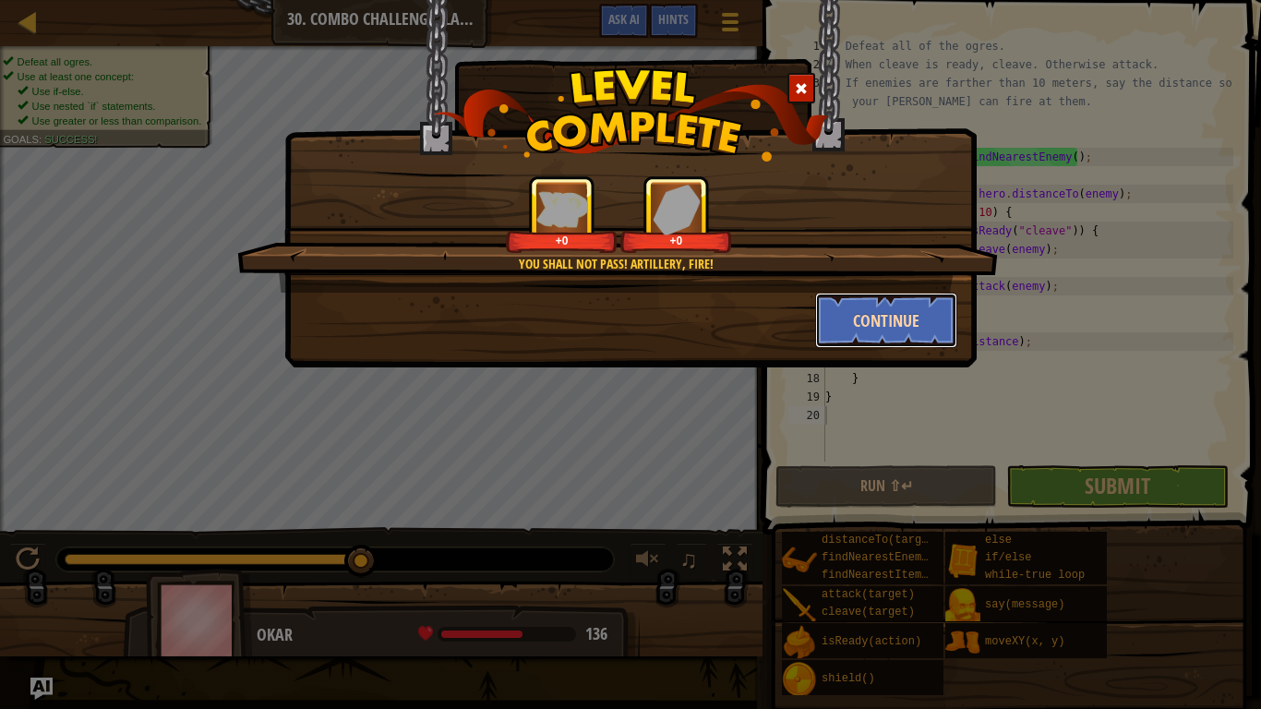
click at [870, 322] on button "Continue" at bounding box center [886, 320] width 143 height 55
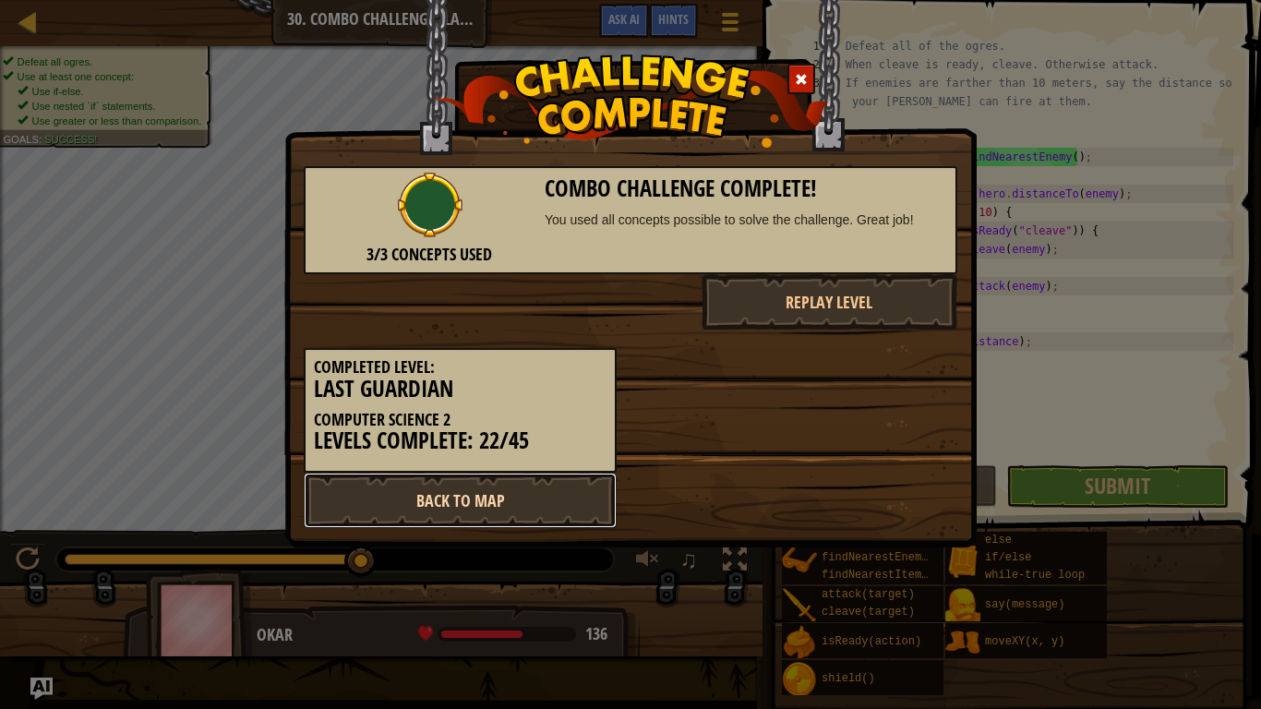
click at [535, 511] on link "Back to Map" at bounding box center [460, 500] width 313 height 55
